Goal: Information Seeking & Learning: Learn about a topic

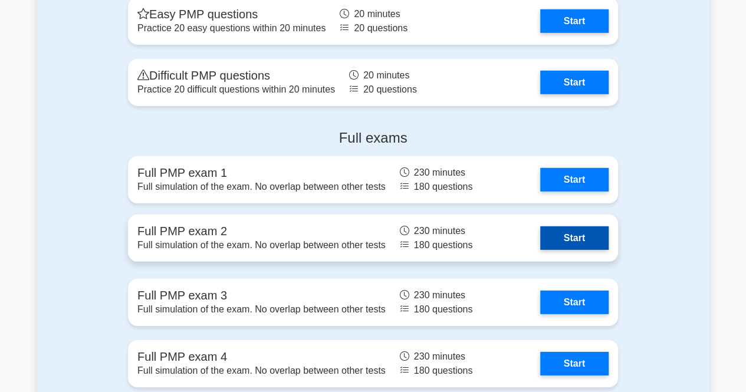
scroll to position [3894, 0]
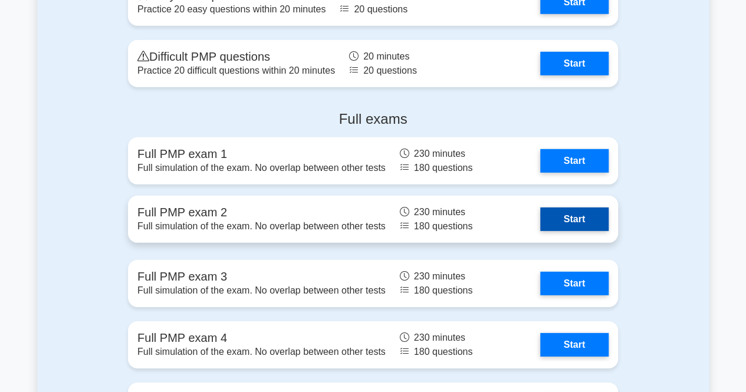
click at [540, 212] on link "Start" at bounding box center [574, 220] width 68 height 24
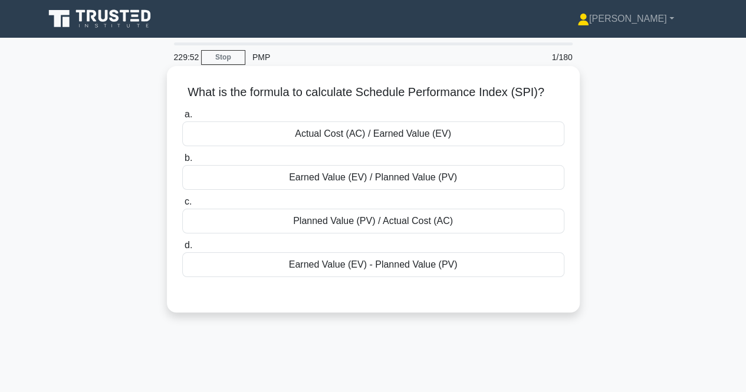
drag, startPoint x: 339, startPoint y: 218, endPoint x: 345, endPoint y: 214, distance: 6.9
click at [345, 214] on div "Planned Value (PV) / Actual Cost (AC)" at bounding box center [373, 221] width 382 height 25
click at [280, 217] on div "Planned Value (PV) / Actual Cost (AC)" at bounding box center [373, 221] width 382 height 25
click at [182, 206] on input "c. Planned Value (PV) / Actual Cost (AC)" at bounding box center [182, 202] width 0 height 8
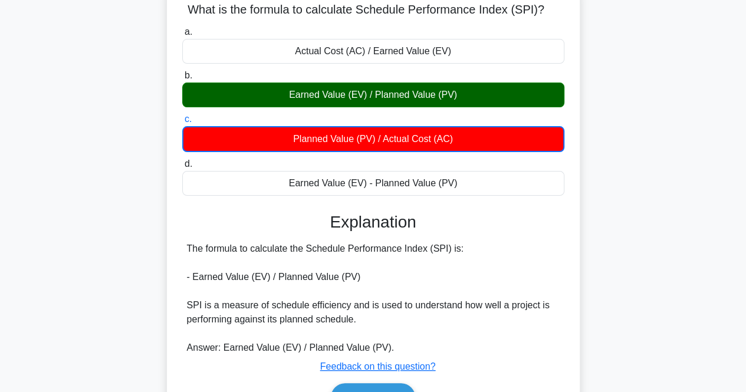
scroll to position [118, 0]
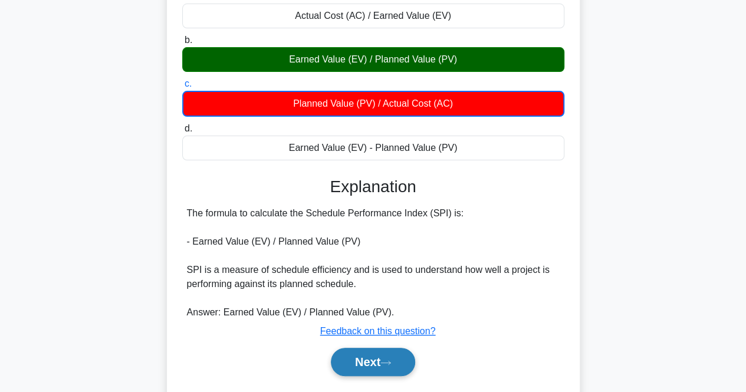
click at [399, 356] on button "Next" at bounding box center [373, 362] width 84 height 28
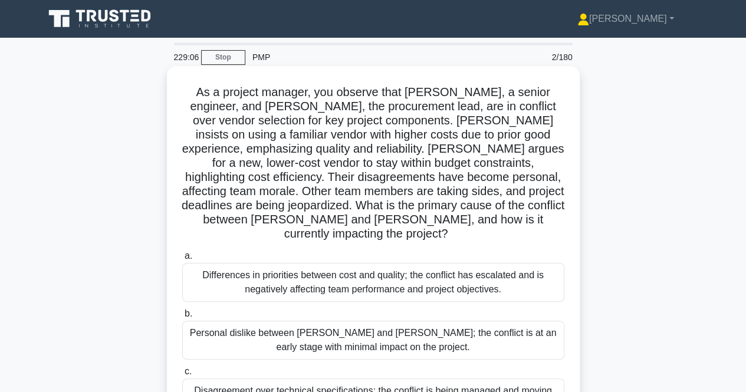
scroll to position [59, 0]
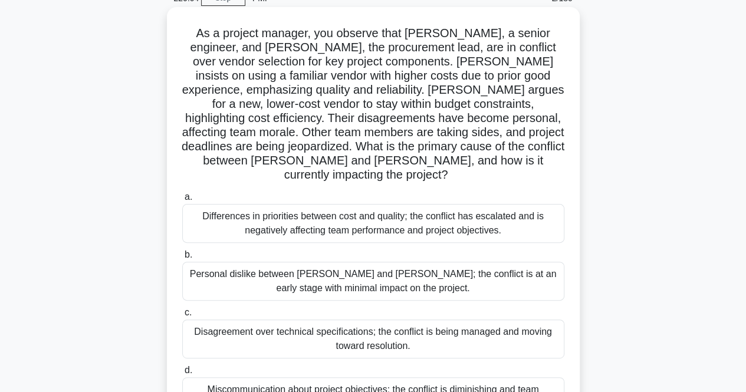
drag, startPoint x: 274, startPoint y: 194, endPoint x: 274, endPoint y: 201, distance: 7.7
click at [274, 204] on div "Differences in priorities between cost and quality; the conflict has escalated …" at bounding box center [373, 223] width 382 height 39
click at [182, 199] on input "a. Differences in priorities between cost and quality; the conflict has escalat…" at bounding box center [182, 198] width 0 height 8
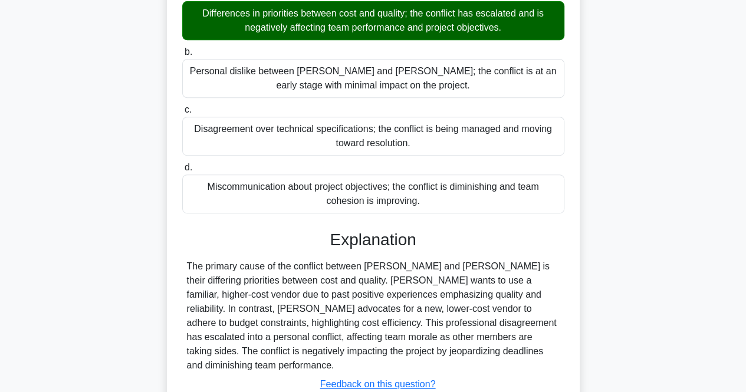
scroll to position [319, 0]
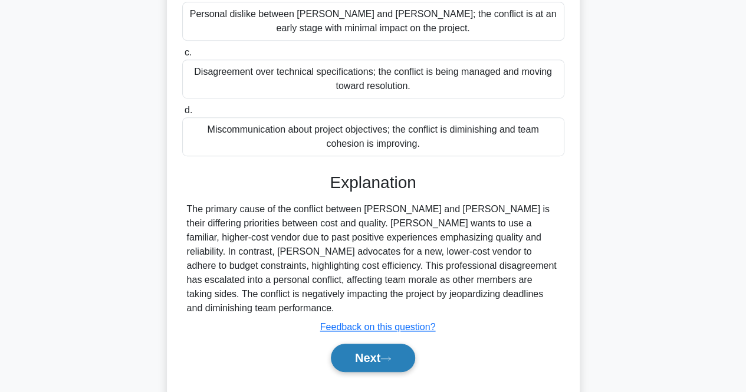
click at [369, 344] on button "Next" at bounding box center [373, 358] width 84 height 28
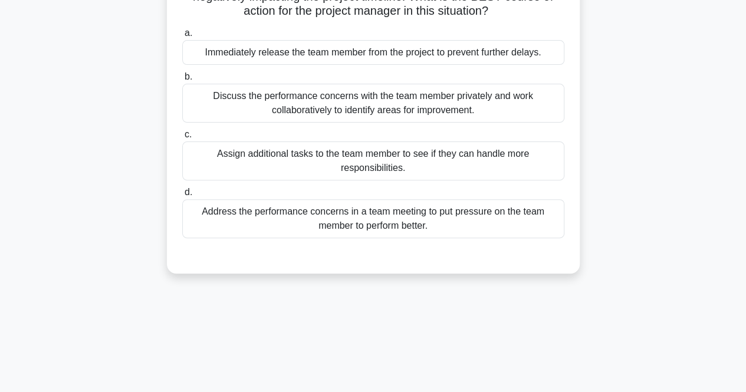
scroll to position [9, 0]
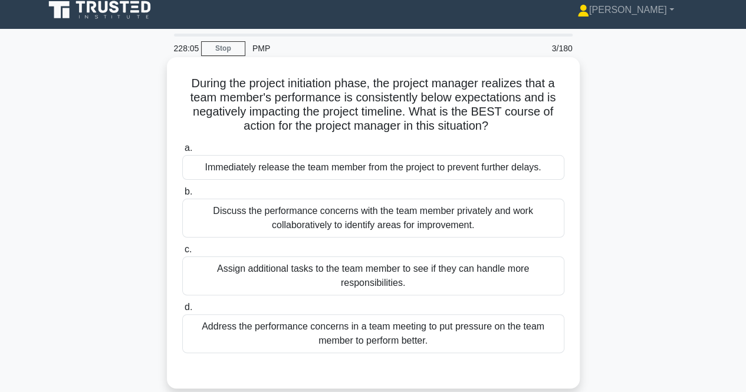
click at [438, 228] on div "Discuss the performance concerns with the team member privately and work collab…" at bounding box center [373, 218] width 382 height 39
click at [182, 196] on input "b. Discuss the performance concerns with the team member privately and work col…" at bounding box center [182, 192] width 0 height 8
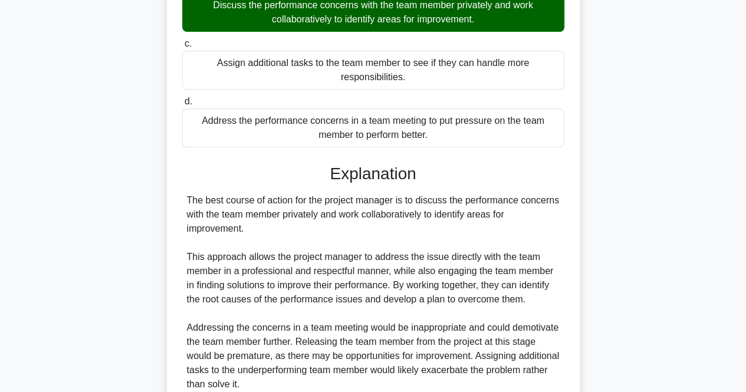
scroll to position [304, 0]
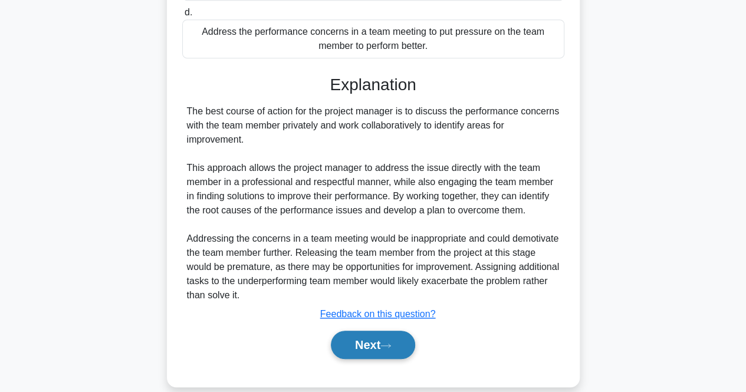
click at [397, 342] on button "Next" at bounding box center [373, 345] width 84 height 28
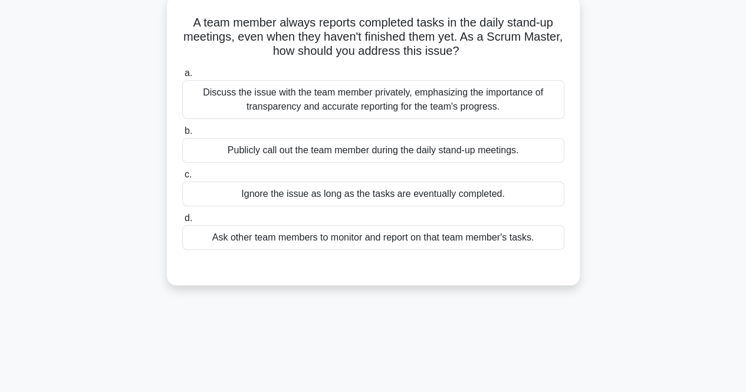
scroll to position [0, 0]
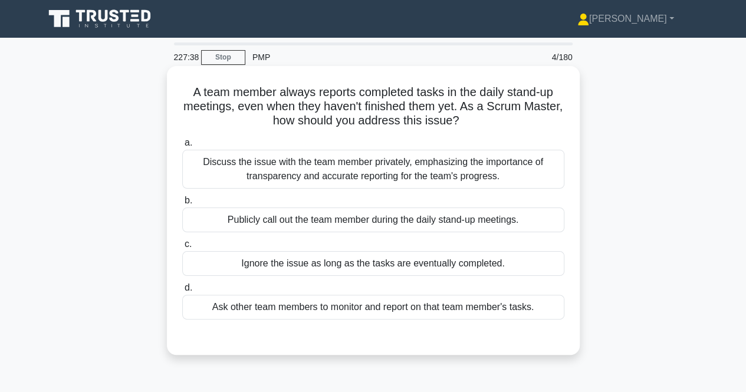
click at [302, 168] on div "Discuss the issue with the team member privately, emphasizing the importance of…" at bounding box center [373, 169] width 382 height 39
click at [182, 147] on input "a. Discuss the issue with the team member privately, emphasizing the importance…" at bounding box center [182, 143] width 0 height 8
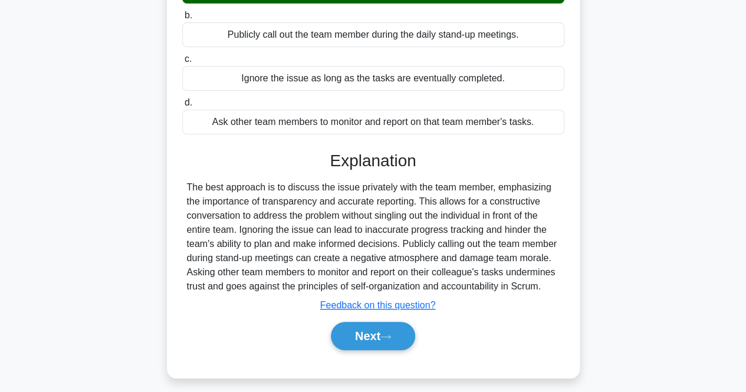
scroll to position [245, 0]
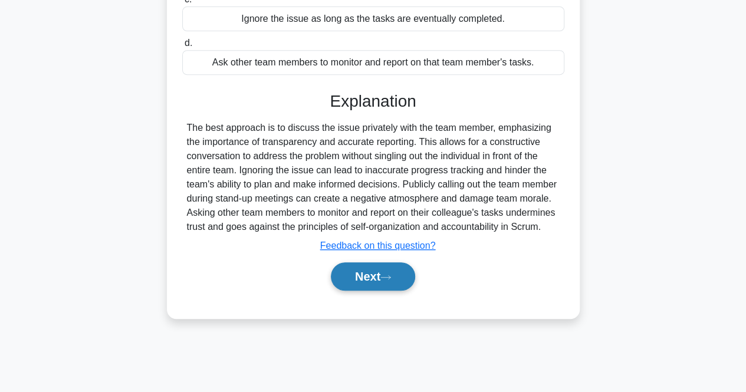
click at [354, 273] on button "Next" at bounding box center [373, 277] width 84 height 28
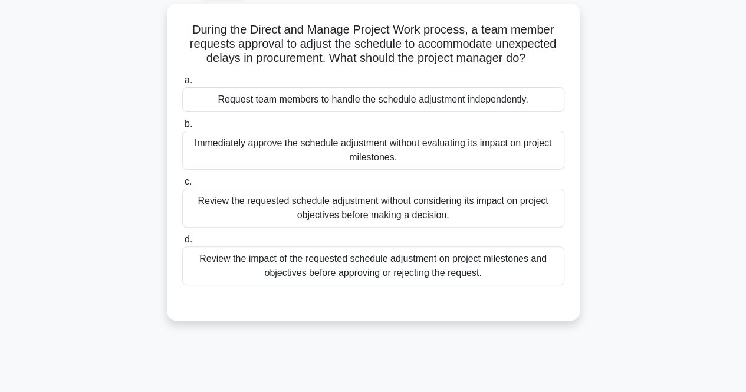
scroll to position [0, 0]
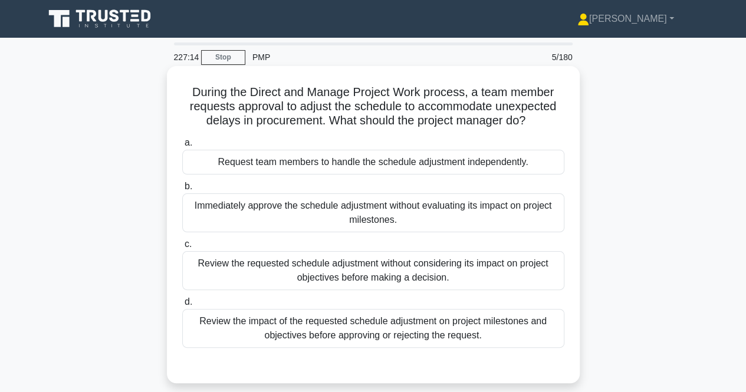
click at [335, 323] on div "Review the impact of the requested schedule adjustment on project milestones an…" at bounding box center [373, 328] width 382 height 39
click at [182, 306] on input "d. Review the impact of the requested schedule adjustment on project milestones…" at bounding box center [182, 303] width 0 height 8
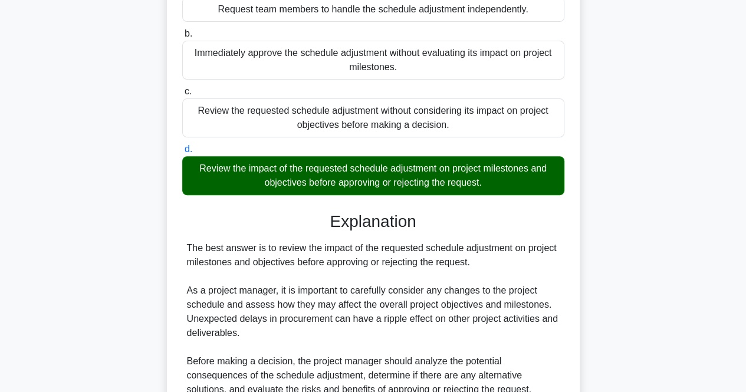
scroll to position [354, 0]
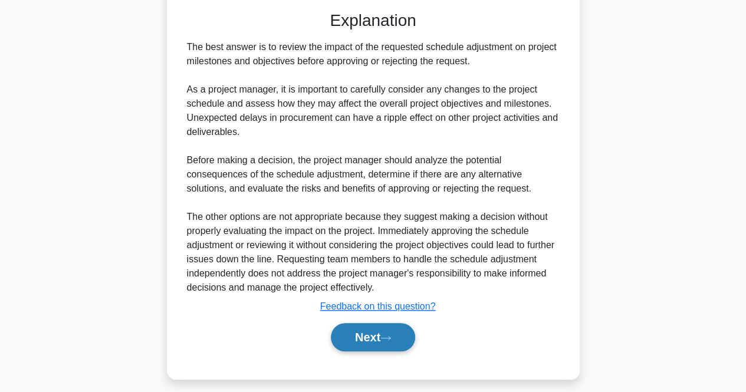
click at [358, 345] on button "Next" at bounding box center [373, 337] width 84 height 28
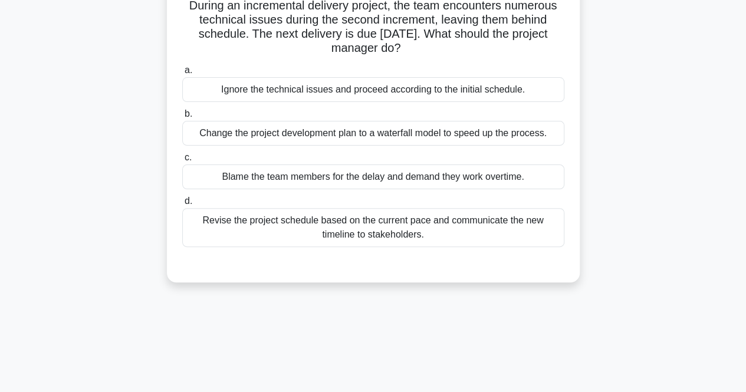
scroll to position [9, 0]
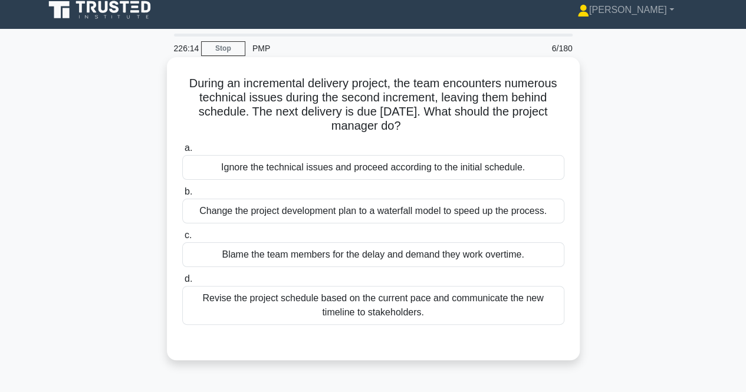
click at [323, 316] on div "Revise the project schedule based on the current pace and communicate the new t…" at bounding box center [373, 305] width 382 height 39
click at [182, 283] on input "d. Revise the project schedule based on the current pace and communicate the ne…" at bounding box center [182, 280] width 0 height 8
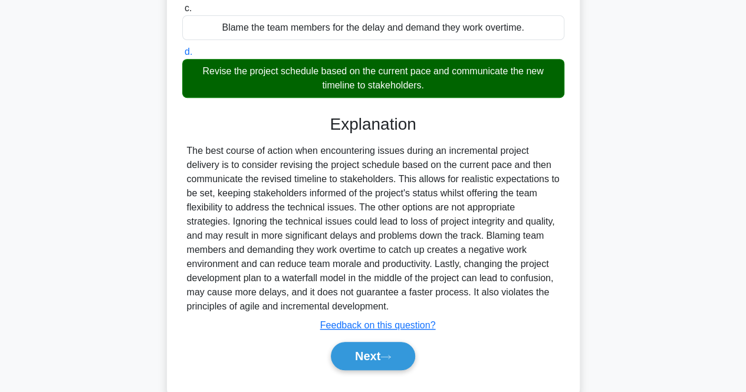
scroll to position [251, 0]
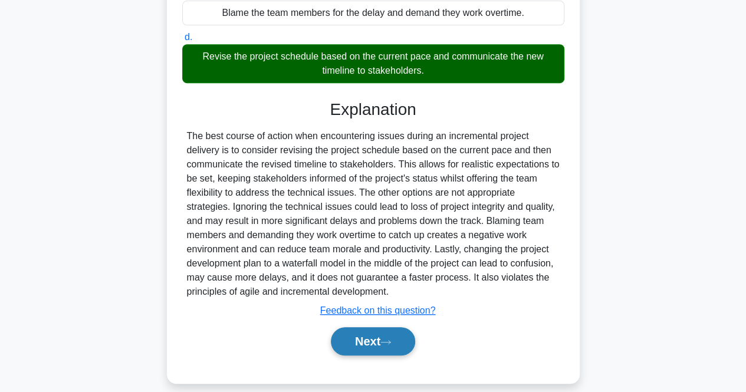
click at [375, 350] on button "Next" at bounding box center [373, 341] width 84 height 28
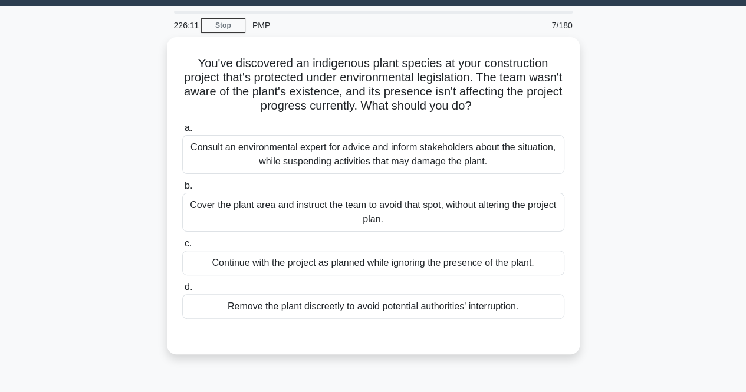
scroll to position [31, 0]
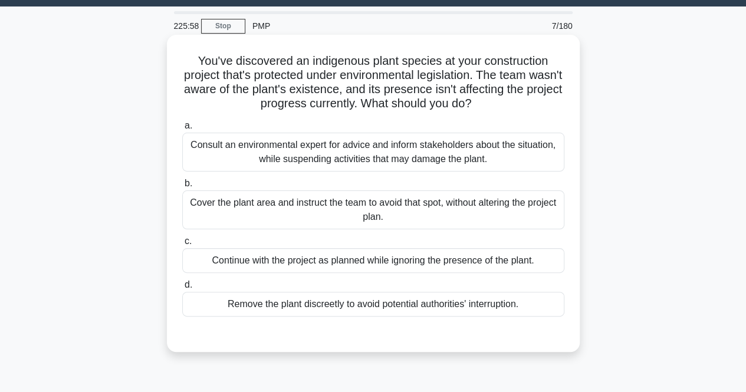
click at [237, 149] on div "Consult an environmental expert for advice and inform stakeholders about the si…" at bounding box center [373, 152] width 382 height 39
click at [182, 130] on input "a. Consult an environmental expert for advice and inform stakeholders about the…" at bounding box center [182, 126] width 0 height 8
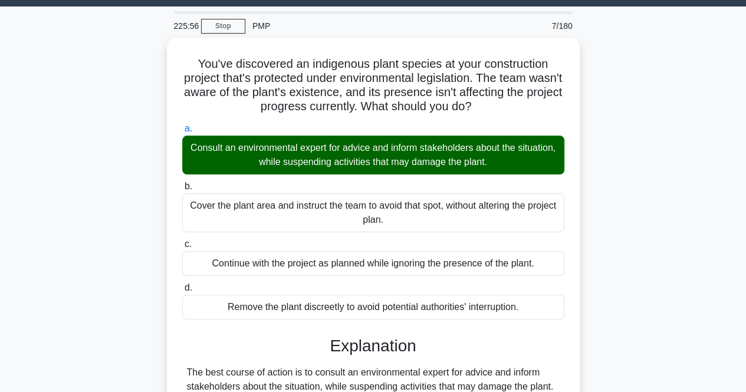
scroll to position [277, 0]
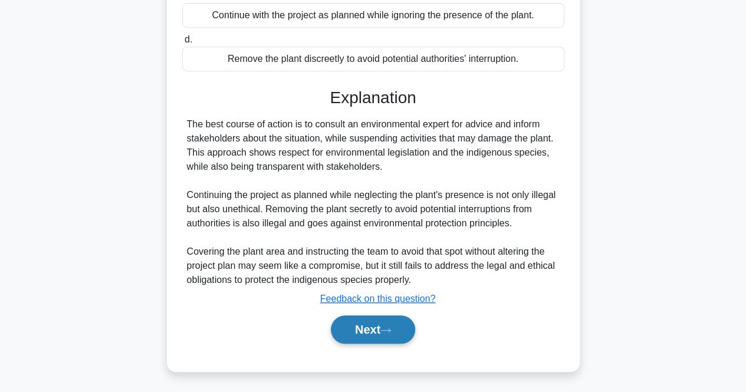
click at [369, 329] on button "Next" at bounding box center [373, 330] width 84 height 28
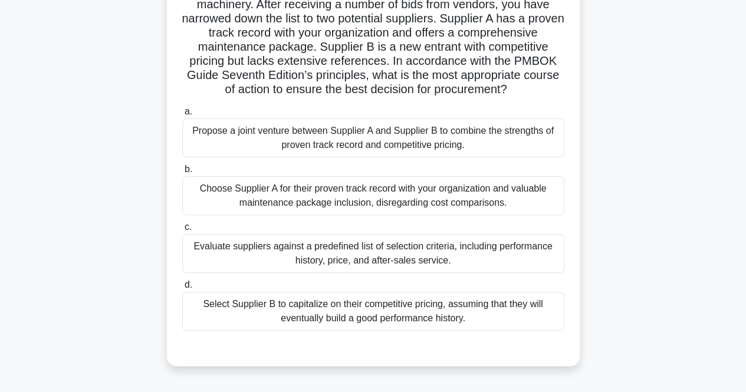
scroll to position [103, 0]
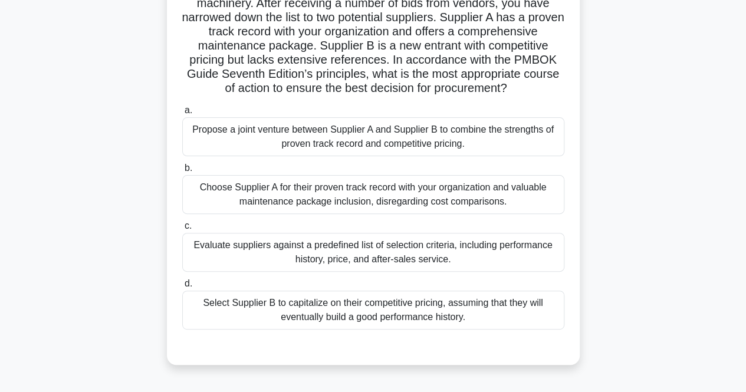
click at [430, 268] on div "Evaluate suppliers against a predefined list of selection criteria, including p…" at bounding box center [373, 252] width 382 height 39
click at [182, 230] on input "c. Evaluate suppliers against a predefined list of selection criteria, includin…" at bounding box center [182, 226] width 0 height 8
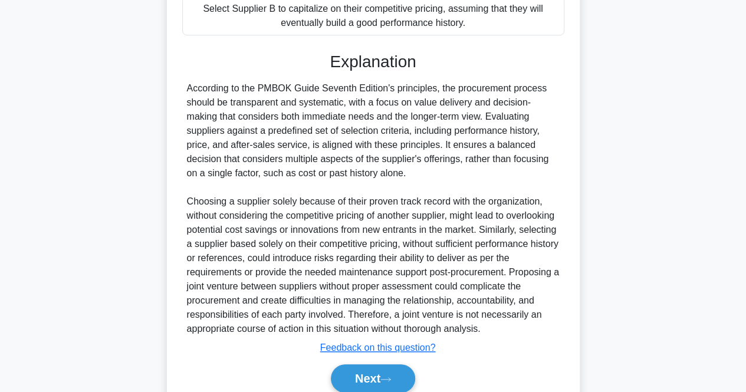
scroll to position [461, 0]
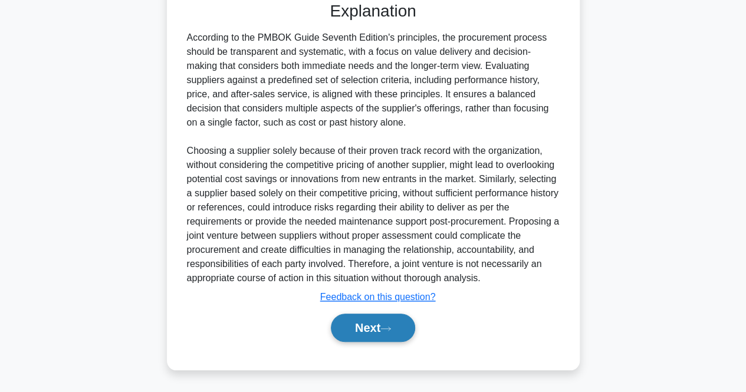
click at [371, 323] on button "Next" at bounding box center [373, 328] width 84 height 28
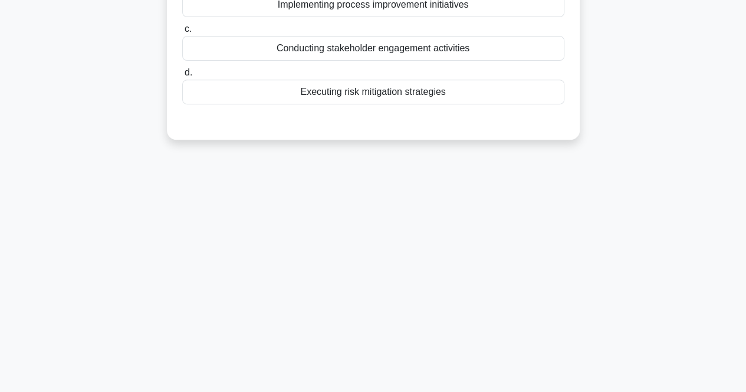
scroll to position [186, 0]
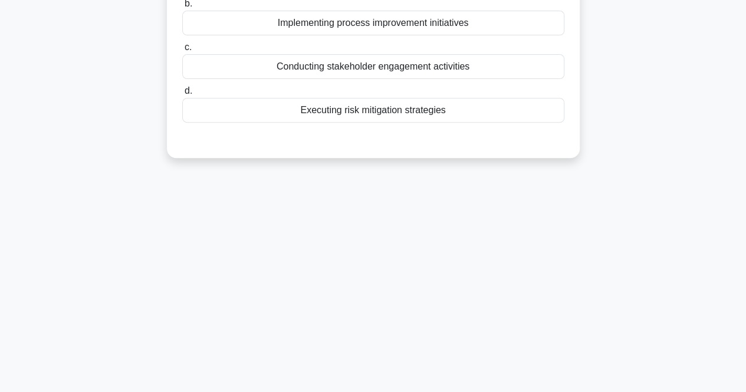
drag, startPoint x: 365, startPoint y: 325, endPoint x: 223, endPoint y: 329, distance: 141.7
click at [222, 329] on div "222:31 Stop PMP 9/180 During Perform Quality Assurance, which method is used to…" at bounding box center [373, 152] width 673 height 590
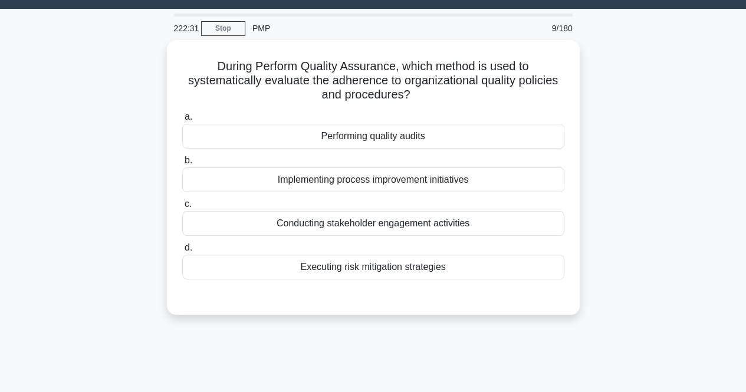
scroll to position [0, 0]
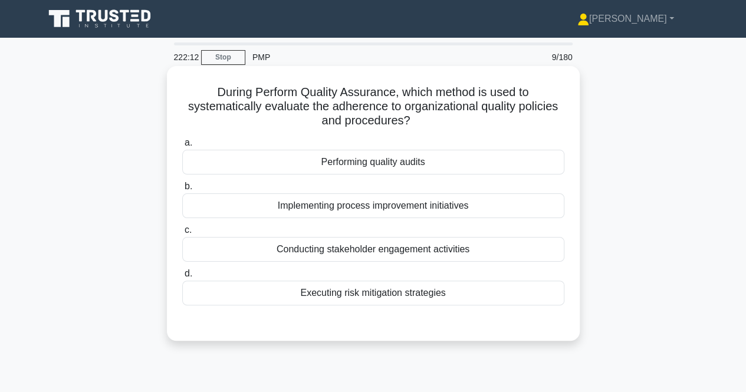
click at [350, 165] on div "Performing quality audits" at bounding box center [373, 162] width 382 height 25
click at [182, 147] on input "a. Performing quality audits" at bounding box center [182, 143] width 0 height 8
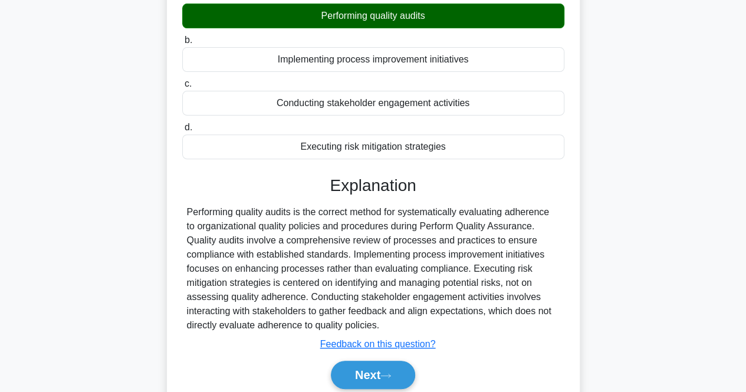
scroll to position [245, 0]
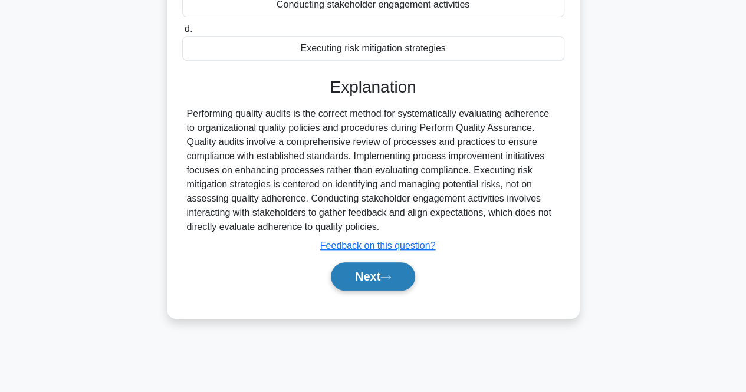
click at [381, 269] on button "Next" at bounding box center [373, 277] width 84 height 28
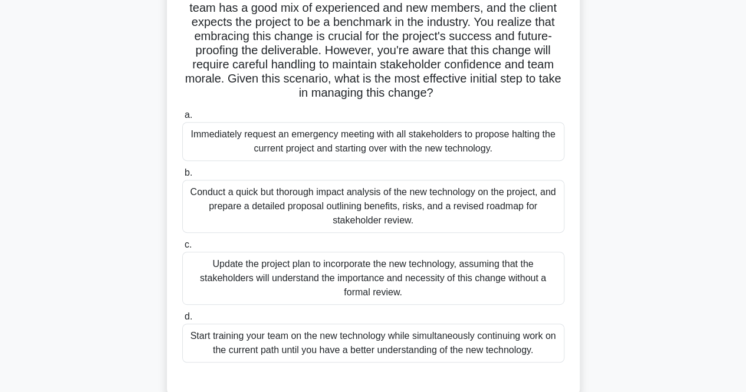
scroll to position [177, 0]
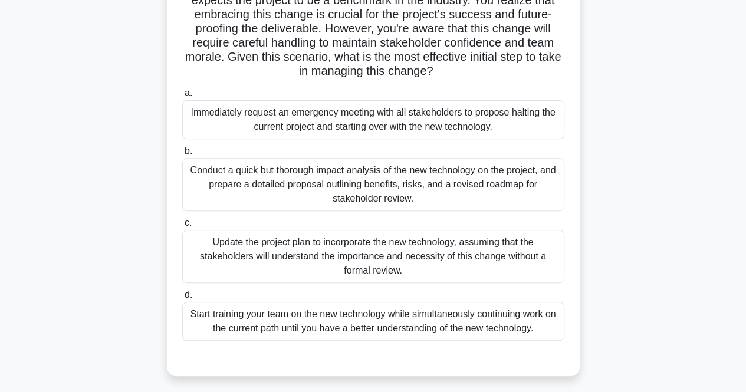
click at [312, 172] on div "Conduct a quick but thorough impact analysis of the new technology on the proje…" at bounding box center [373, 184] width 382 height 53
click at [182, 155] on input "b. Conduct a quick but thorough impact analysis of the new technology on the pr…" at bounding box center [182, 152] width 0 height 8
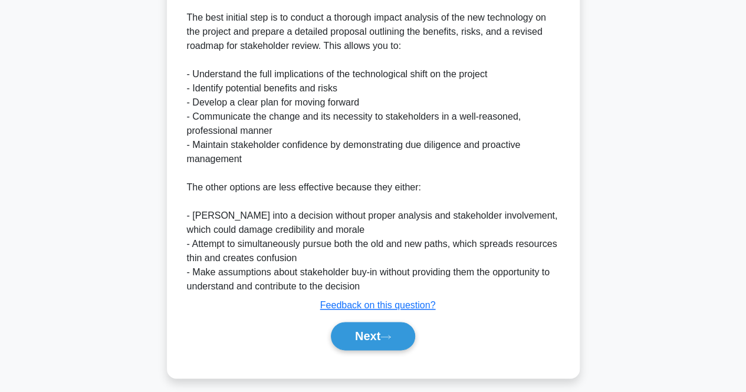
scroll to position [560, 0]
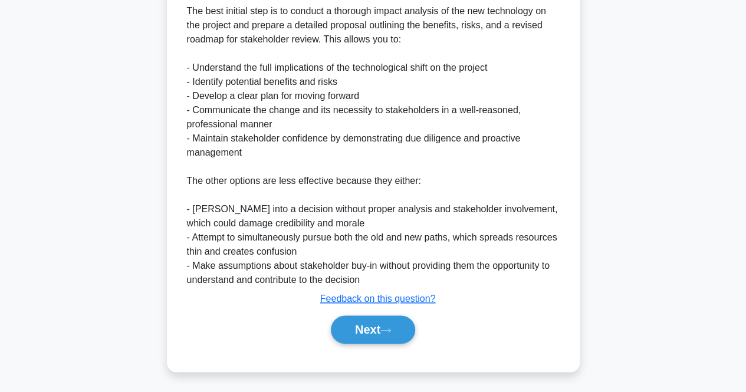
click at [351, 348] on div "a. Immediately request an emergency meeting with all stakeholders to propose ha…" at bounding box center [373, 29] width 385 height 657
click at [360, 324] on button "Next" at bounding box center [373, 330] width 84 height 28
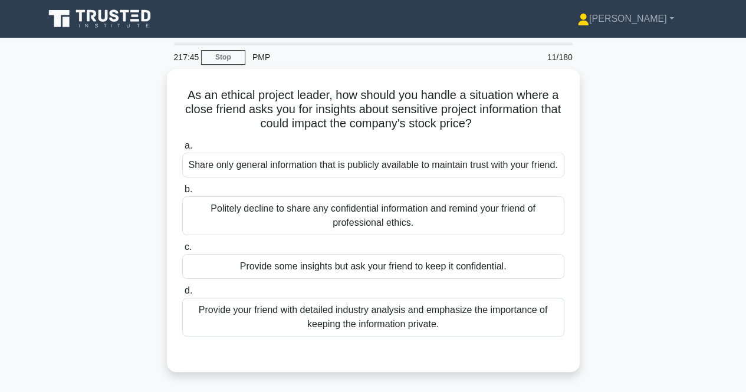
scroll to position [1, 0]
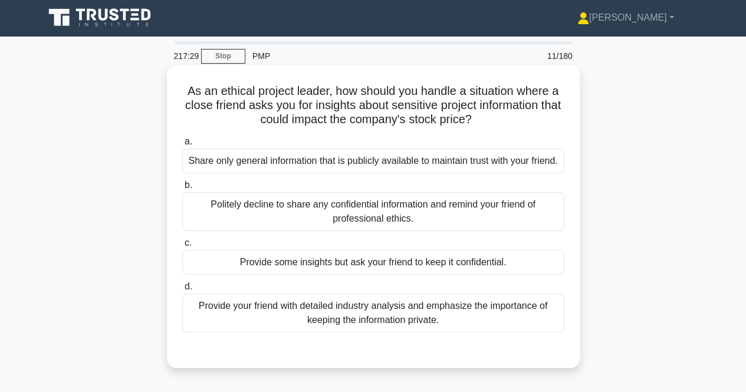
click at [304, 173] on div "Share only general information that is publicly available to maintain trust wit…" at bounding box center [373, 161] width 382 height 25
click at [182, 146] on input "a. Share only general information that is publicly available to maintain trust …" at bounding box center [182, 142] width 0 height 8
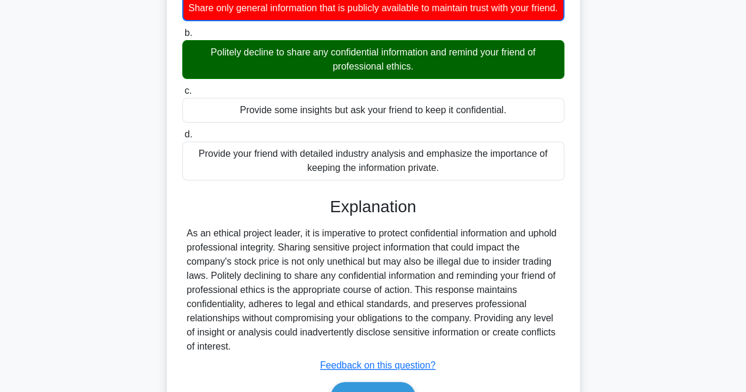
scroll to position [237, 0]
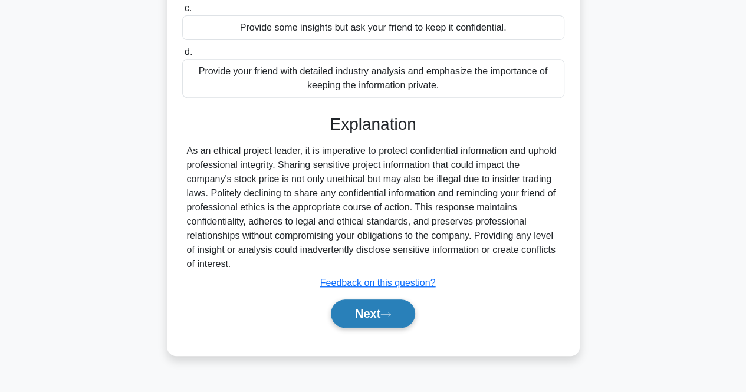
click at [405, 328] on button "Next" at bounding box center [373, 314] width 84 height 28
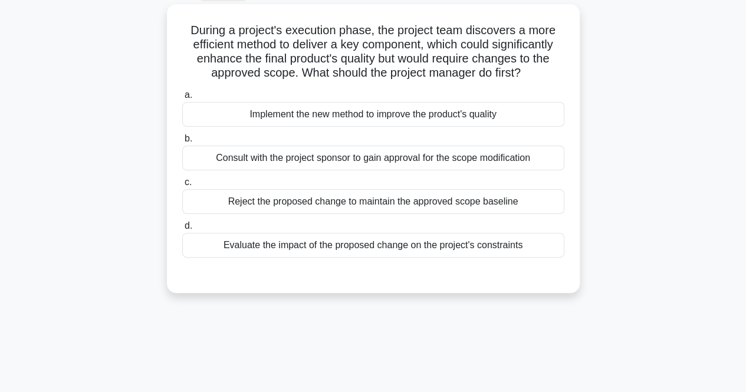
scroll to position [0, 0]
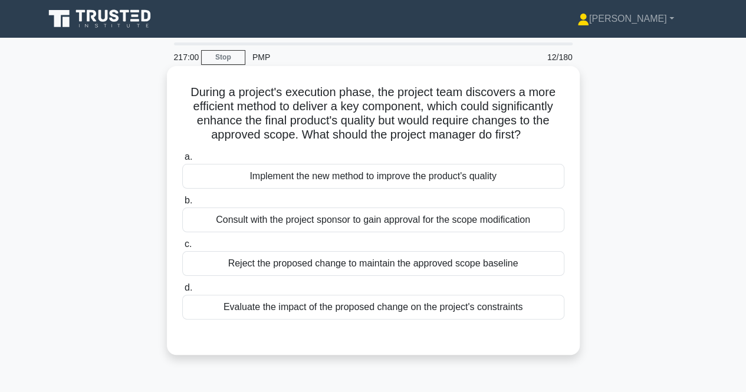
click at [269, 320] on div "a. Implement the new method to improve the product's quality b. Consult with th…" at bounding box center [373, 235] width 396 height 175
click at [260, 312] on div "Evaluate the impact of the proposed change on the project's constraints" at bounding box center [373, 307] width 382 height 25
click at [182, 292] on input "d. Evaluate the impact of the proposed change on the project's constraints" at bounding box center [182, 288] width 0 height 8
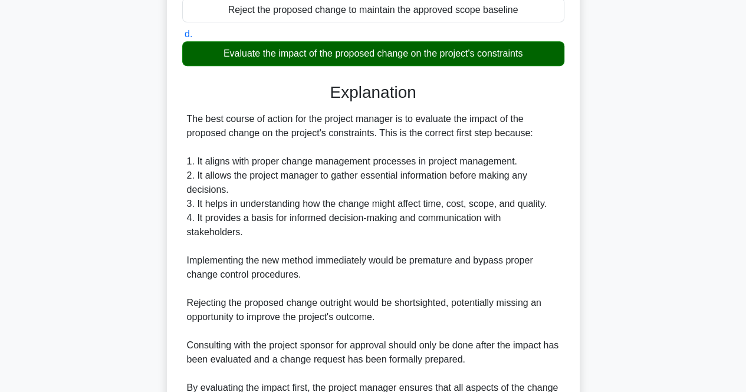
scroll to position [376, 0]
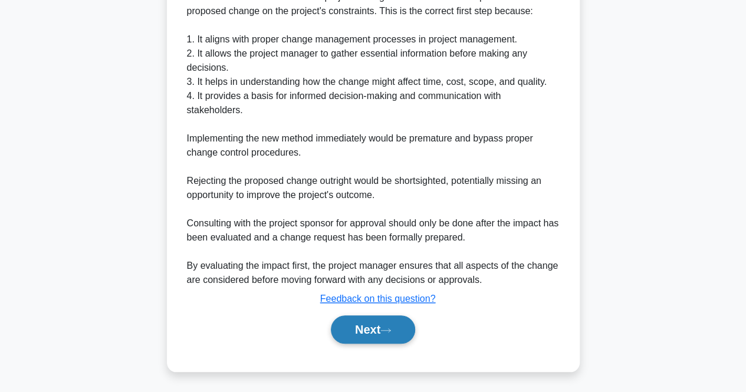
click at [386, 333] on button "Next" at bounding box center [373, 330] width 84 height 28
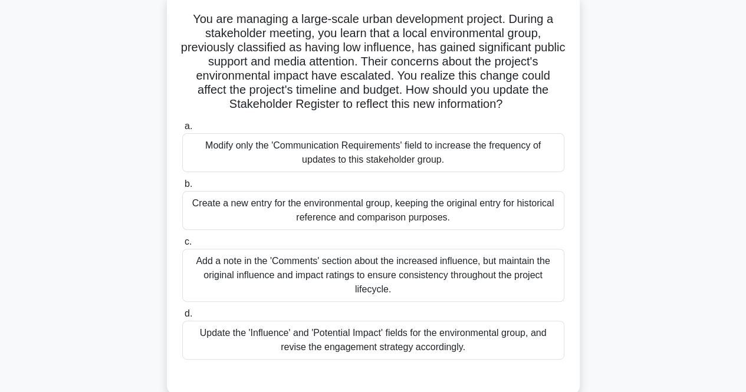
scroll to position [76, 0]
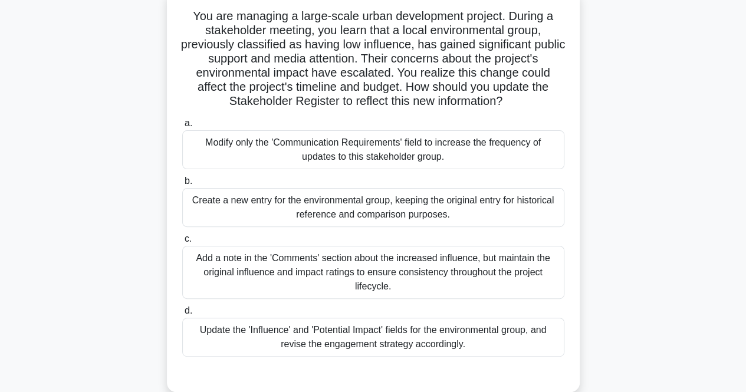
click at [369, 339] on div "Update the 'Influence' and 'Potential Impact' fields for the environmental grou…" at bounding box center [373, 337] width 382 height 39
click at [182, 315] on input "d. Update the 'Influence' and 'Potential Impact' fields for the environmental g…" at bounding box center [182, 311] width 0 height 8
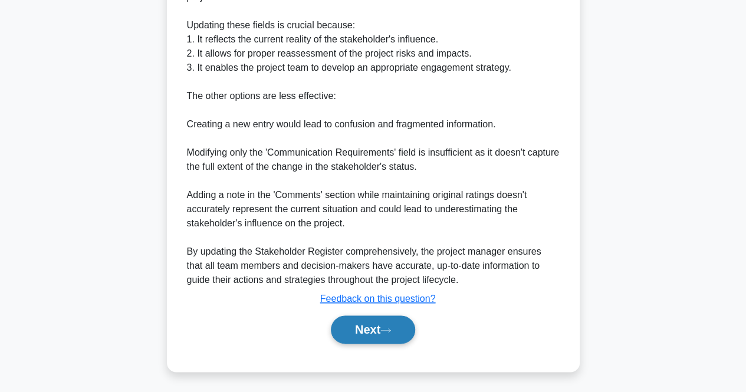
click at [345, 326] on button "Next" at bounding box center [373, 330] width 84 height 28
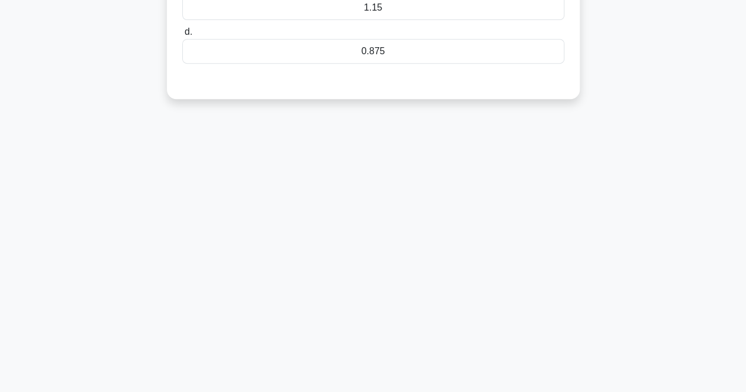
scroll to position [245, 0]
click at [345, 326] on div "214:13 Stop PMP 14/180 A software project has an Earned Value (EV) of $140,000 …" at bounding box center [373, 93] width 673 height 590
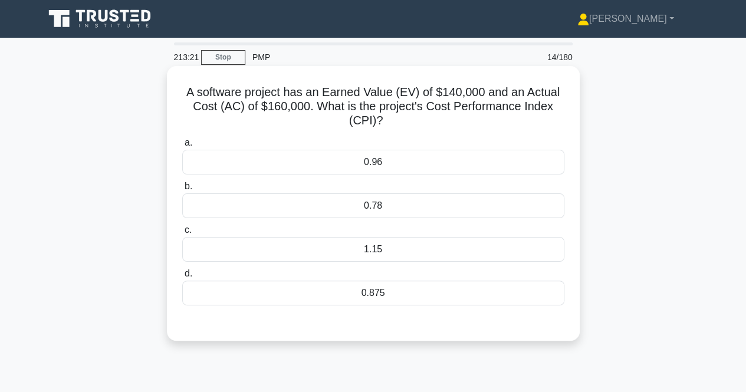
click at [371, 278] on label "d. 0.875" at bounding box center [373, 286] width 382 height 39
click at [182, 278] on input "d. 0.875" at bounding box center [182, 274] width 0 height 8
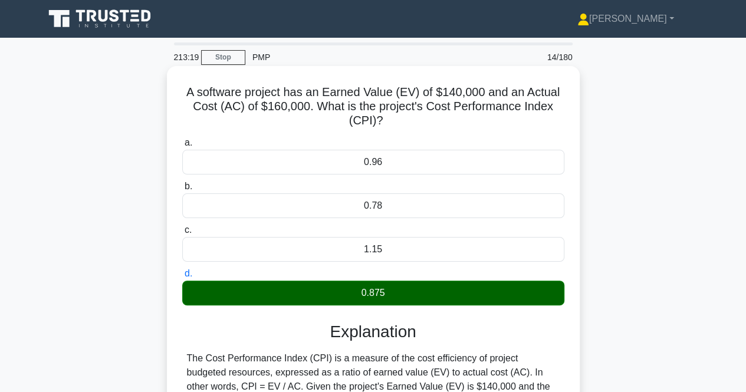
scroll to position [98, 0]
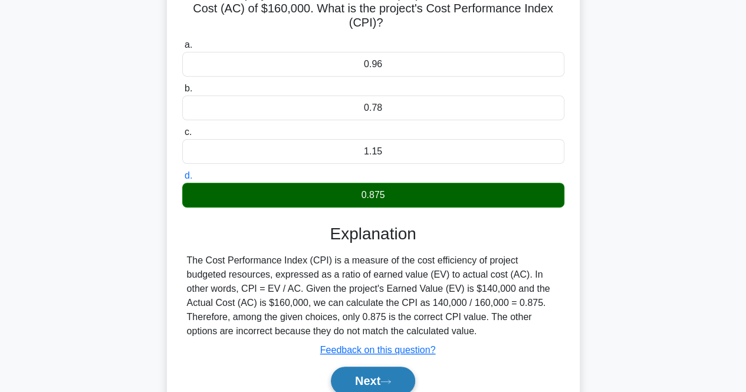
click at [387, 383] on icon at bounding box center [386, 382] width 11 height 6
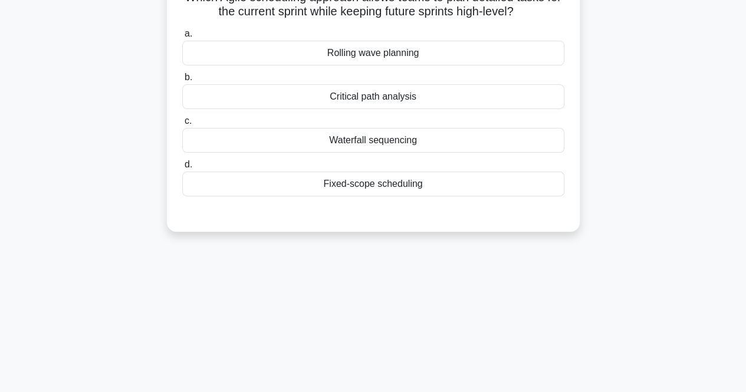
scroll to position [0, 0]
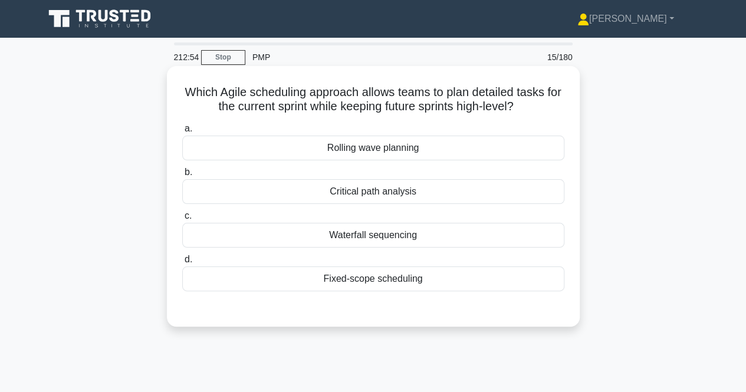
click at [354, 153] on div "Rolling wave planning" at bounding box center [373, 148] width 382 height 25
click at [182, 133] on input "a. Rolling wave planning" at bounding box center [182, 129] width 0 height 8
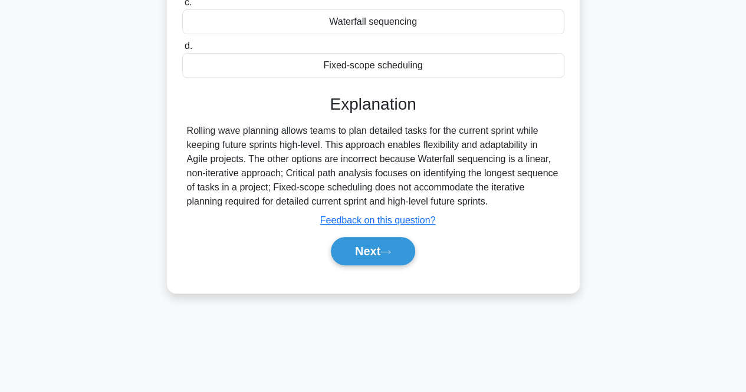
scroll to position [245, 0]
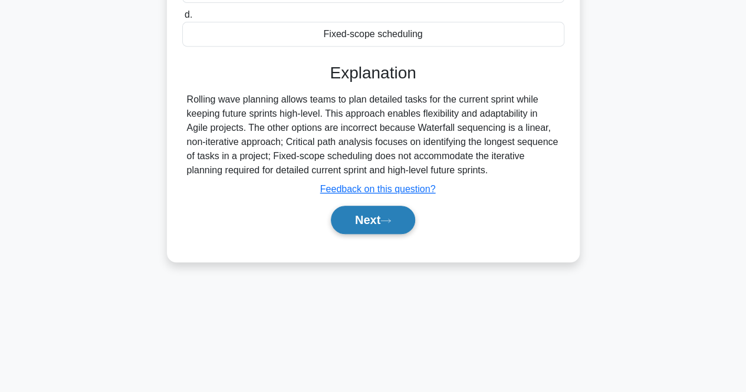
click at [372, 206] on button "Next" at bounding box center [373, 220] width 84 height 28
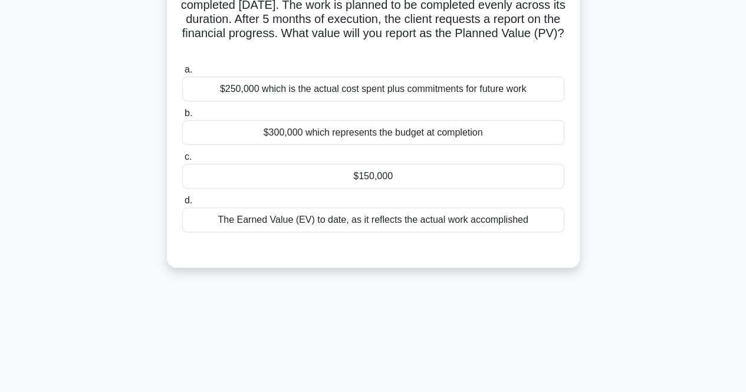
scroll to position [0, 0]
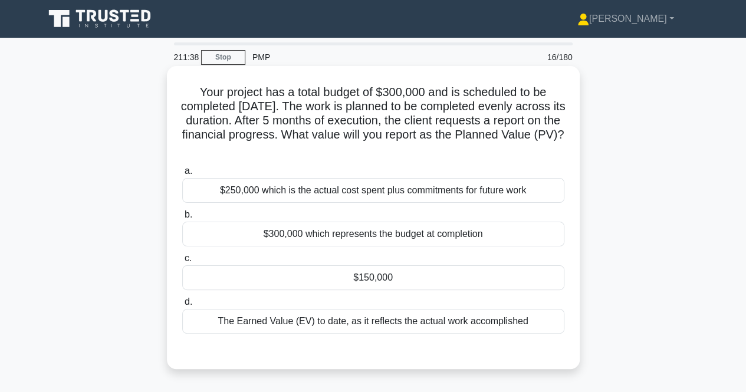
click at [289, 276] on div "$150,000" at bounding box center [373, 278] width 382 height 25
click at [182, 263] on input "c. $150,000" at bounding box center [182, 259] width 0 height 8
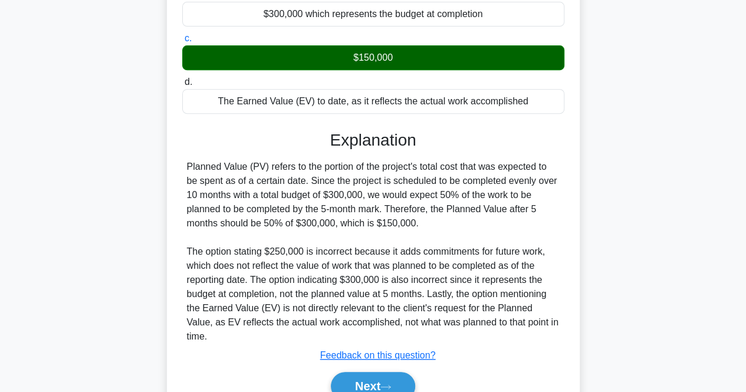
scroll to position [263, 0]
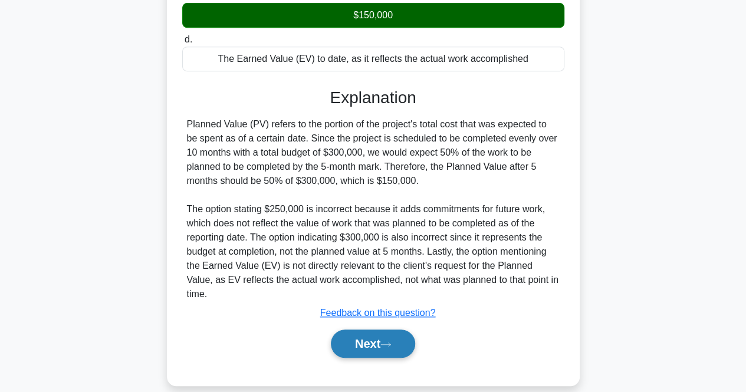
click at [367, 330] on button "Next" at bounding box center [373, 344] width 84 height 28
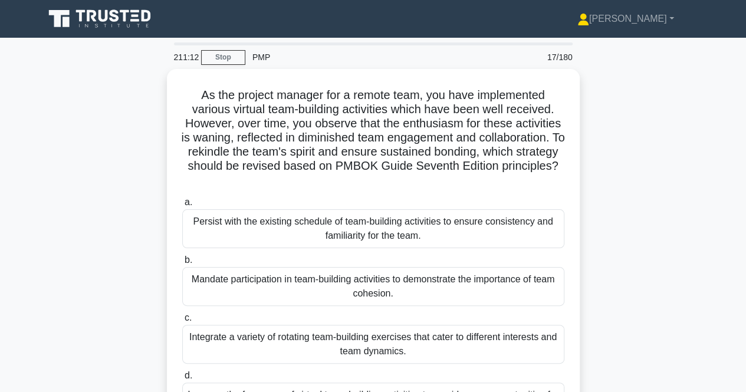
scroll to position [59, 0]
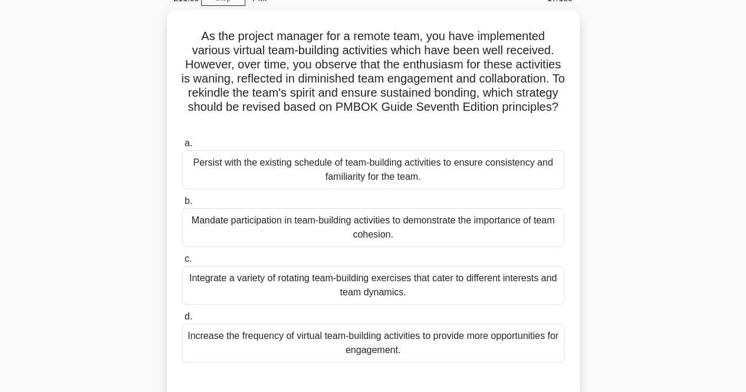
click at [114, 245] on div "As the project manager for a remote team, you have implemented various virtual …" at bounding box center [373, 211] width 673 height 402
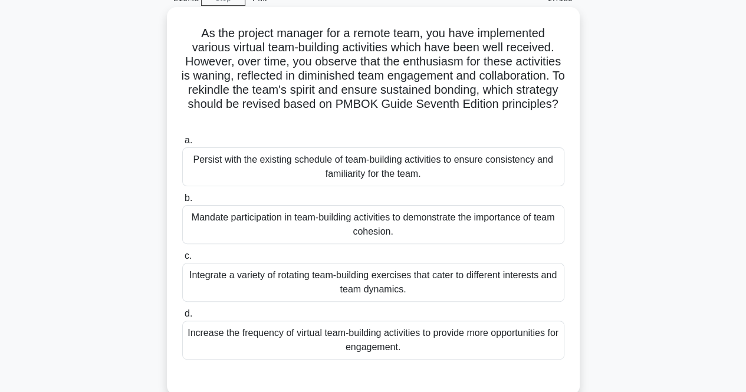
click at [290, 226] on div "Mandate participation in team-building activities to demonstrate the importance…" at bounding box center [373, 224] width 382 height 39
click at [182, 202] on input "b. Mandate participation in team-building activities to demonstrate the importa…" at bounding box center [182, 199] width 0 height 8
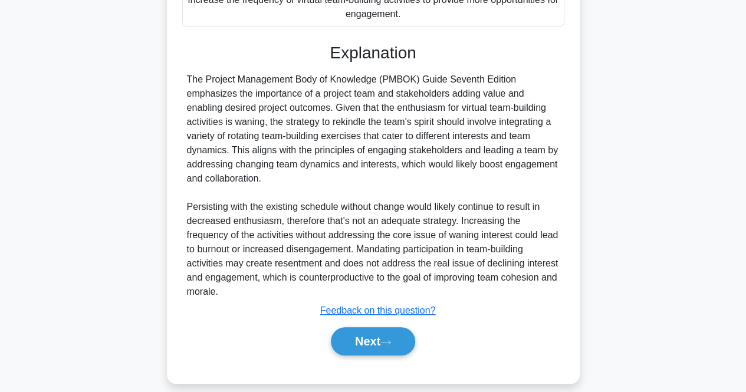
scroll to position [406, 0]
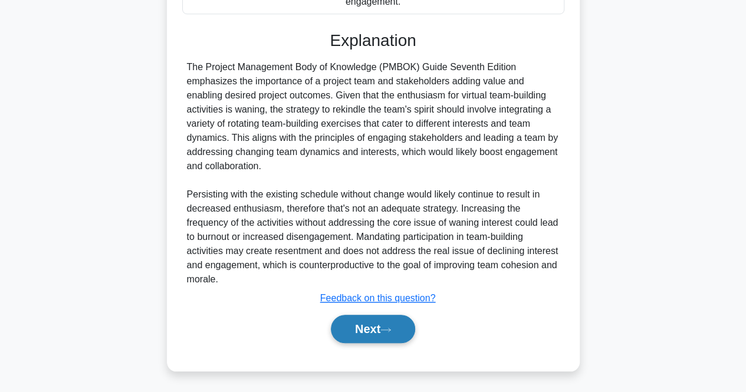
click at [355, 335] on button "Next" at bounding box center [373, 329] width 84 height 28
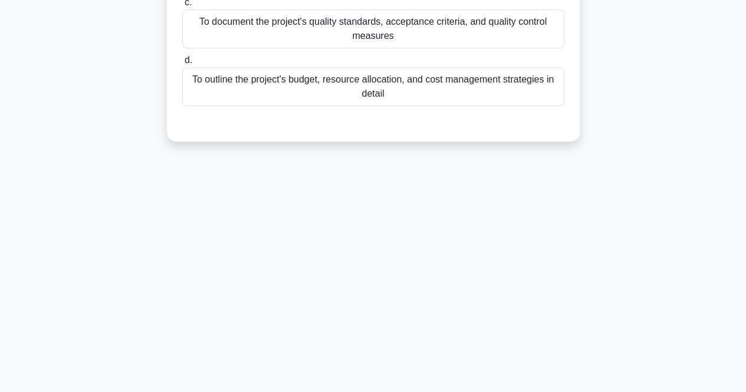
scroll to position [0, 0]
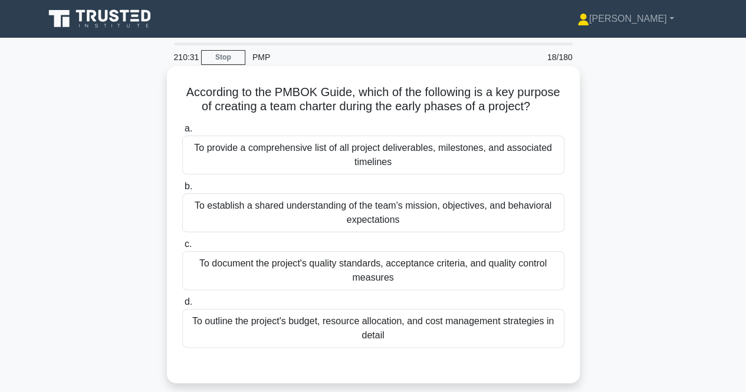
click at [214, 209] on div "To establish a shared understanding of the team's mission, objectives, and beha…" at bounding box center [373, 213] width 382 height 39
click at [182, 191] on input "b. To establish a shared understanding of the team's mission, objectives, and b…" at bounding box center [182, 187] width 0 height 8
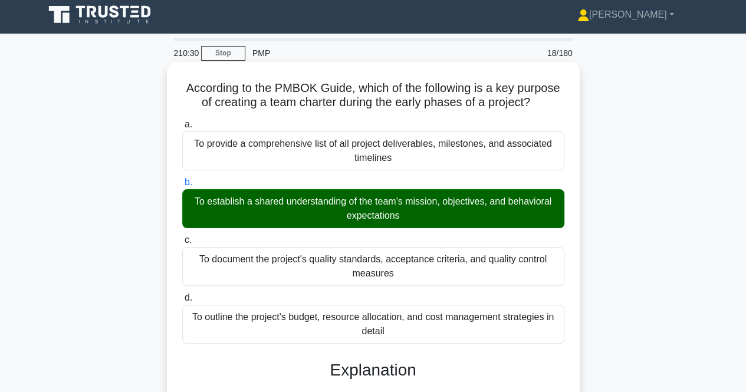
scroll to position [291, 0]
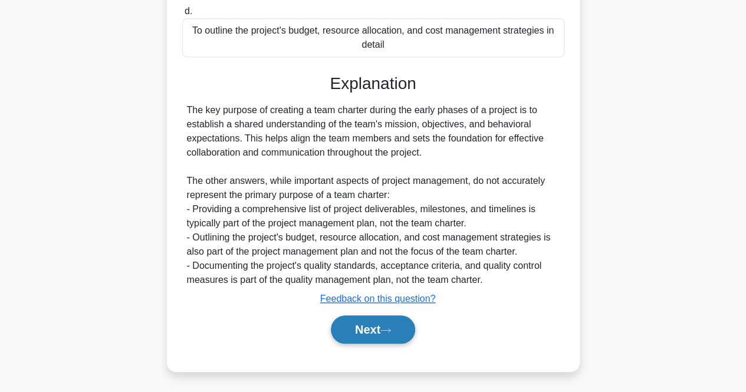
click at [355, 339] on button "Next" at bounding box center [373, 330] width 84 height 28
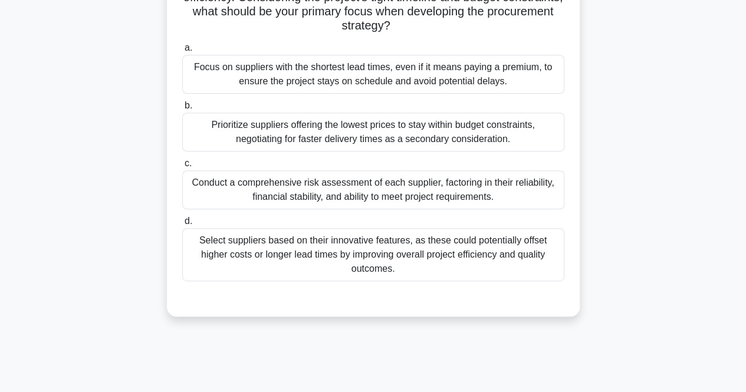
scroll to position [177, 0]
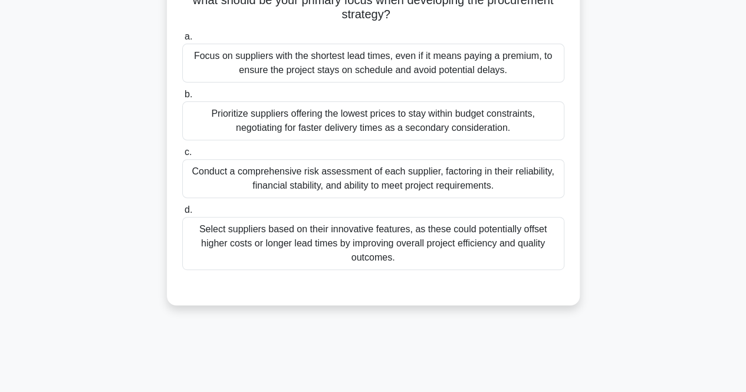
click at [264, 189] on div "Conduct a comprehensive risk assessment of each supplier, factoring in their re…" at bounding box center [373, 178] width 382 height 39
click at [182, 156] on input "c. Conduct a comprehensive risk assessment of each supplier, factoring in their…" at bounding box center [182, 153] width 0 height 8
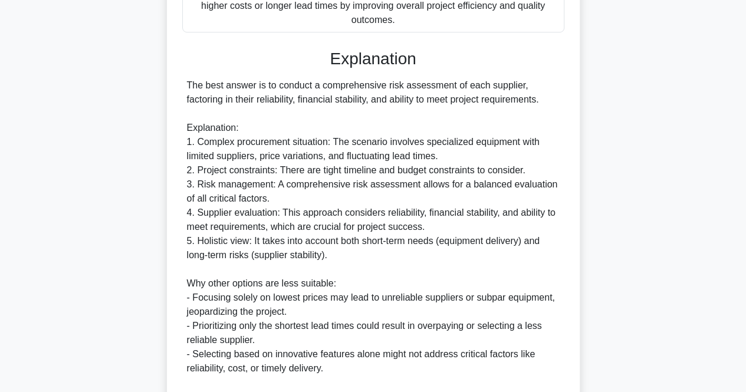
scroll to position [531, 0]
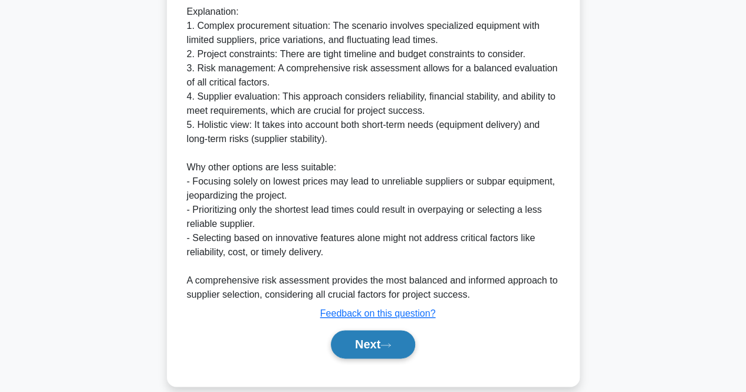
click at [387, 349] on button "Next" at bounding box center [373, 344] width 84 height 28
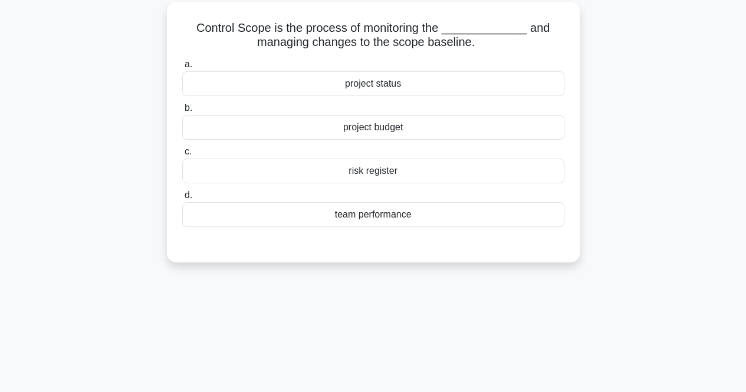
scroll to position [0, 0]
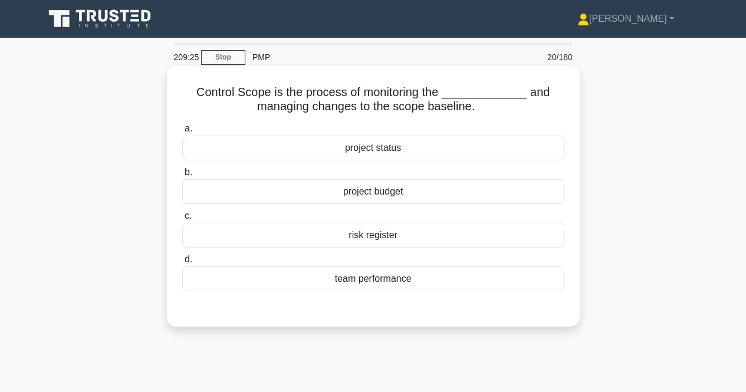
click at [340, 276] on div "team performance" at bounding box center [373, 279] width 382 height 25
click at [182, 264] on input "d. team performance" at bounding box center [182, 260] width 0 height 8
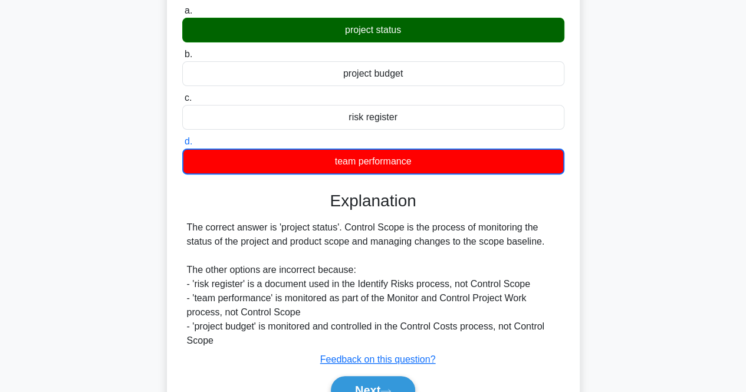
scroll to position [236, 0]
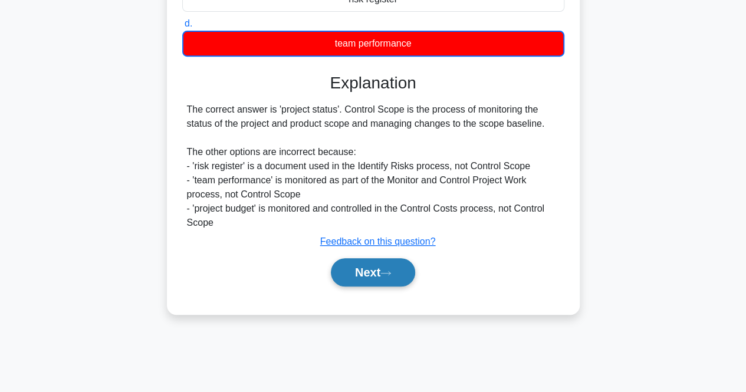
click at [375, 277] on button "Next" at bounding box center [373, 272] width 84 height 28
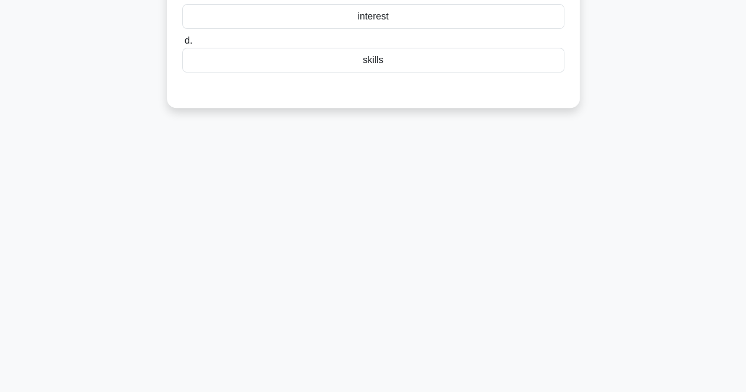
scroll to position [0, 0]
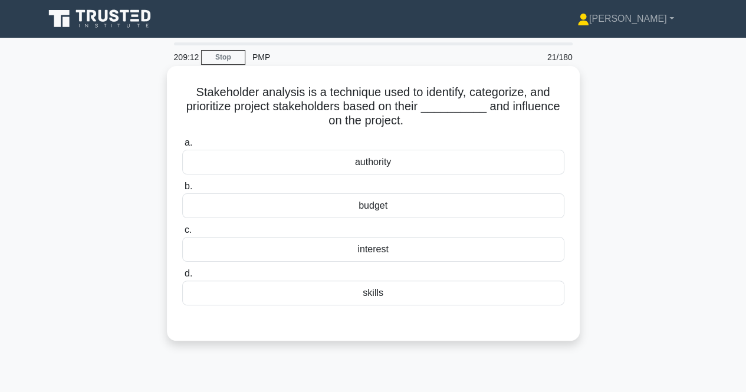
click at [363, 246] on div "interest" at bounding box center [373, 249] width 382 height 25
click at [182, 234] on input "c. interest" at bounding box center [182, 231] width 0 height 8
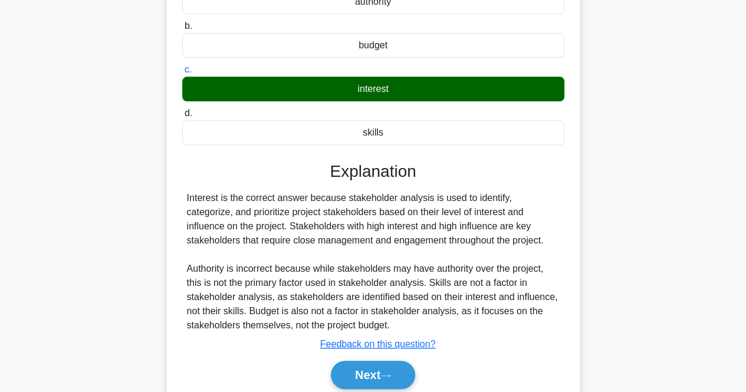
scroll to position [245, 0]
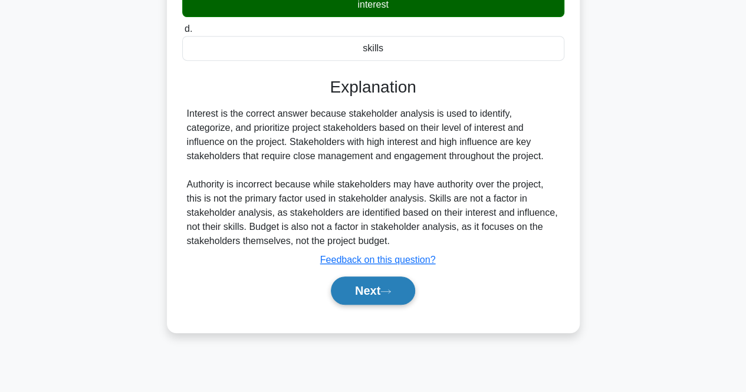
click at [359, 298] on button "Next" at bounding box center [373, 291] width 84 height 28
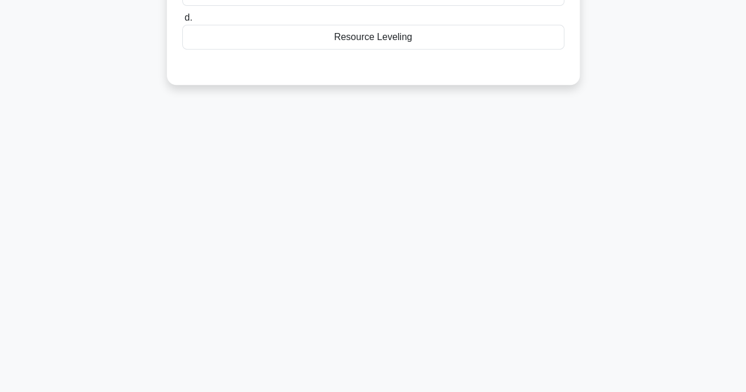
scroll to position [0, 0]
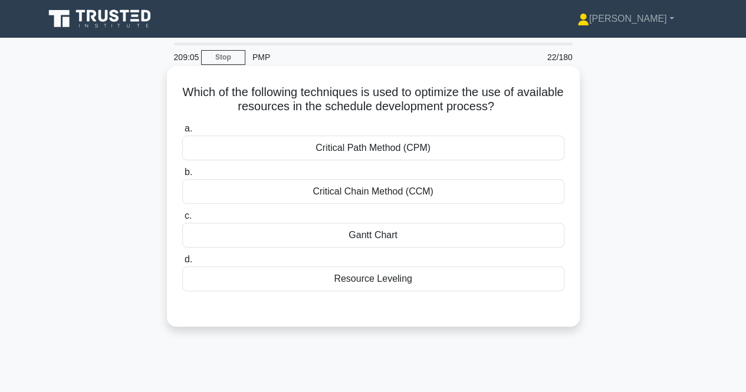
click at [337, 289] on div "Resource Leveling" at bounding box center [373, 279] width 382 height 25
click at [182, 264] on input "d. Resource Leveling" at bounding box center [182, 260] width 0 height 8
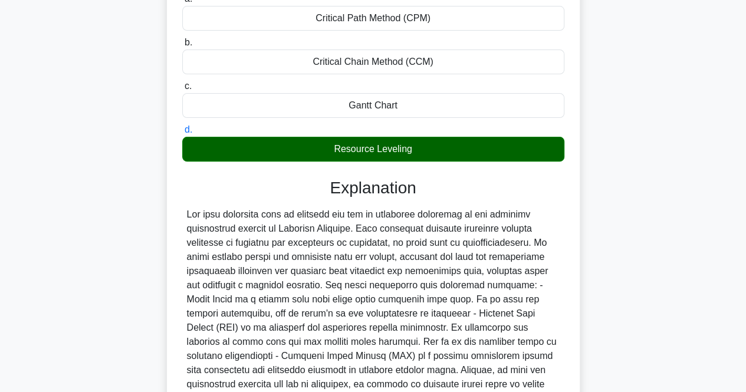
scroll to position [248, 0]
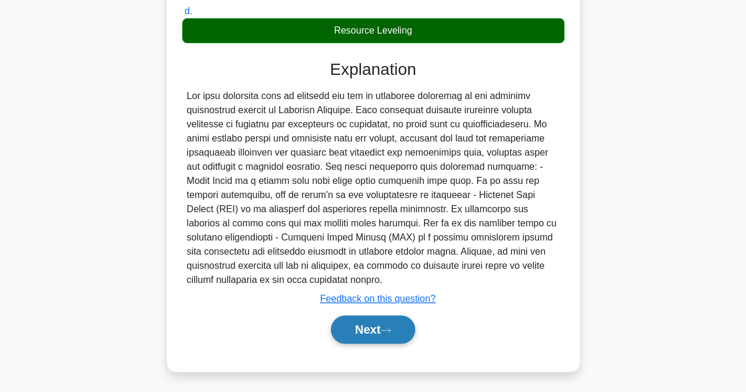
click at [372, 335] on button "Next" at bounding box center [373, 330] width 84 height 28
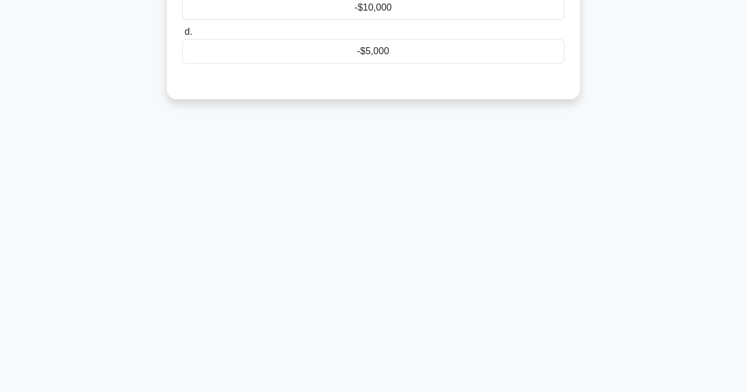
scroll to position [0, 0]
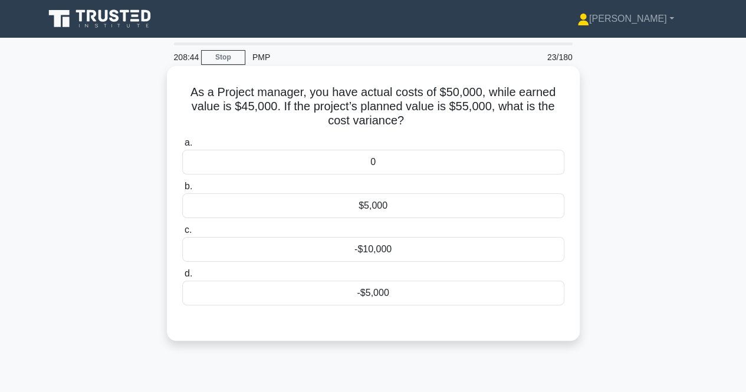
click at [360, 205] on div "$5,000" at bounding box center [373, 206] width 382 height 25
click at [182, 191] on input "b. $5,000" at bounding box center [182, 187] width 0 height 8
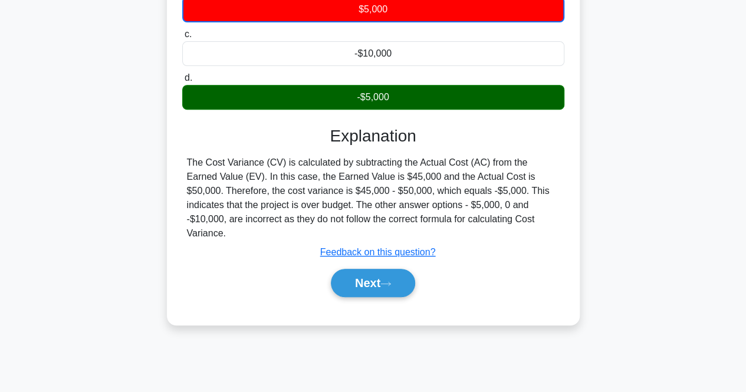
scroll to position [236, 0]
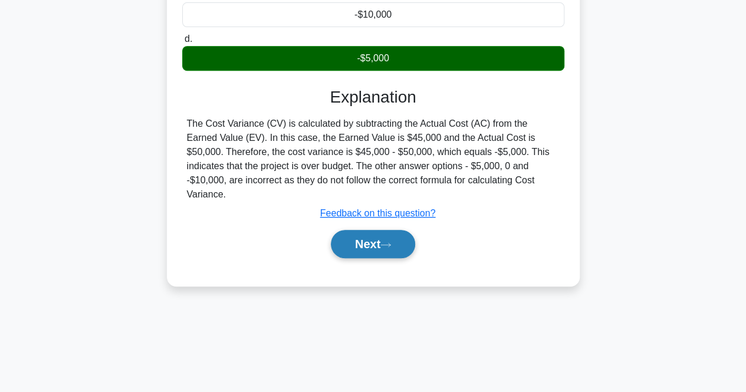
click at [336, 230] on button "Next" at bounding box center [373, 244] width 84 height 28
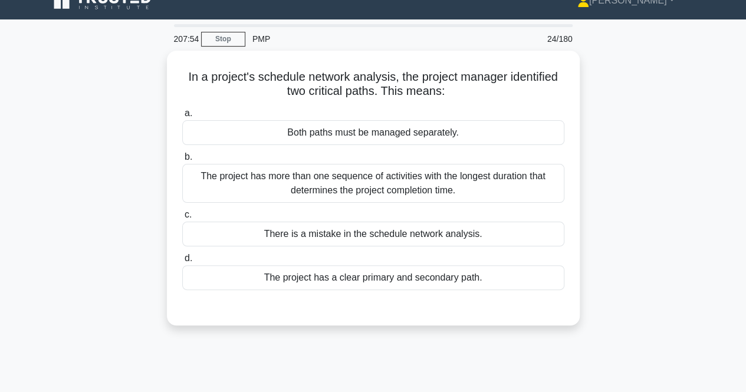
scroll to position [0, 0]
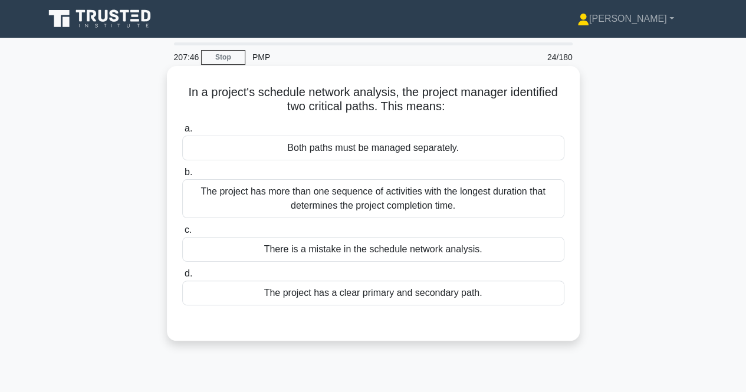
click at [247, 208] on div "The project has more than one sequence of activities with the longest duration …" at bounding box center [373, 198] width 382 height 39
click at [182, 176] on input "b. The project has more than one sequence of activities with the longest durati…" at bounding box center [182, 173] width 0 height 8
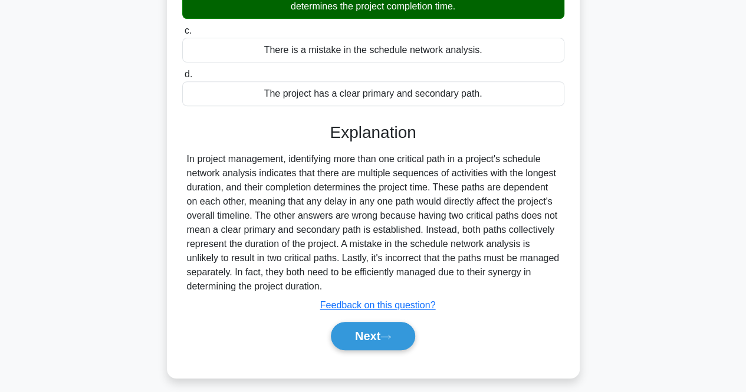
scroll to position [245, 0]
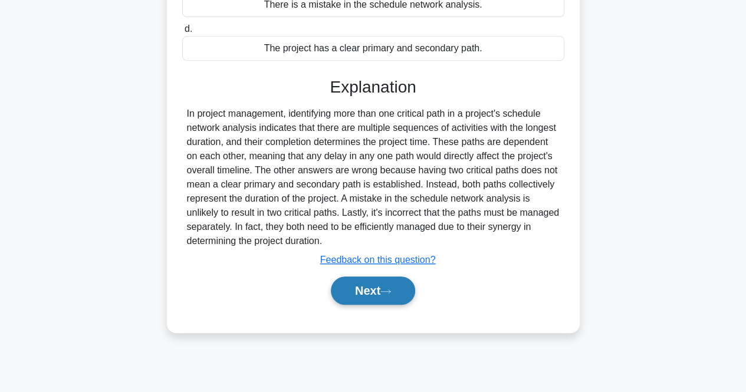
click at [340, 277] on button "Next" at bounding box center [373, 291] width 84 height 28
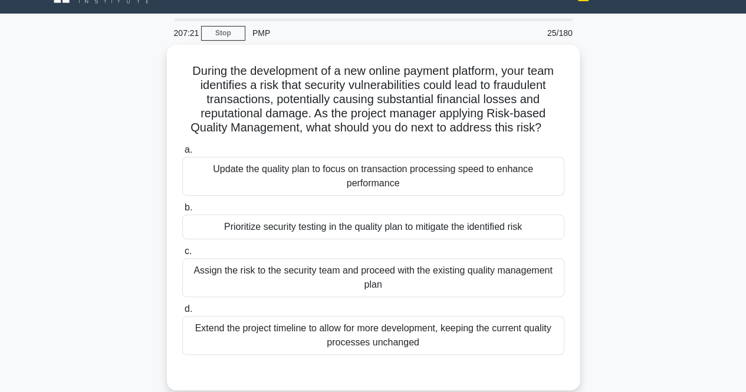
scroll to position [9, 0]
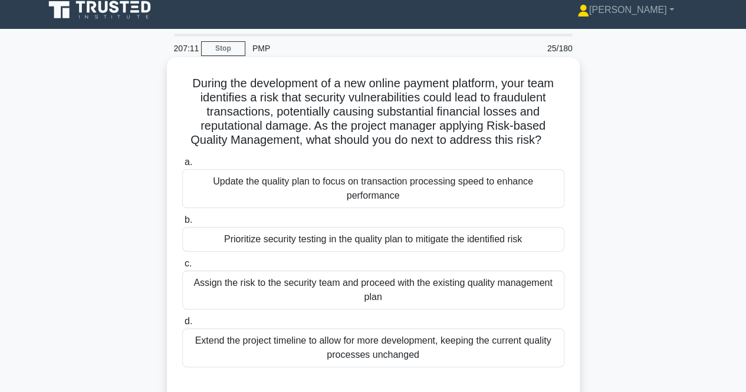
click at [231, 244] on div "Prioritize security testing in the quality plan to mitigate the identified risk" at bounding box center [373, 239] width 382 height 25
click at [182, 224] on input "b. Prioritize security testing in the quality plan to mitigate the identified r…" at bounding box center [182, 221] width 0 height 8
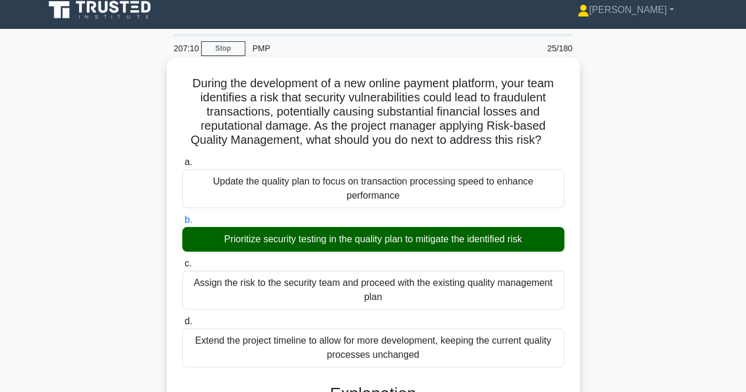
scroll to position [245, 0]
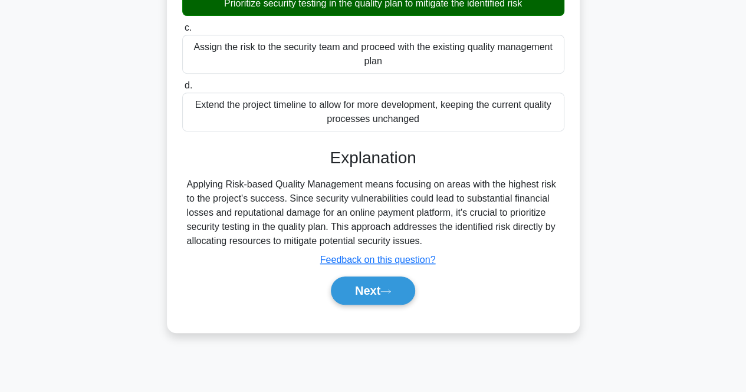
click at [372, 275] on div "Next" at bounding box center [373, 291] width 382 height 38
click at [356, 290] on button "Next" at bounding box center [373, 291] width 84 height 28
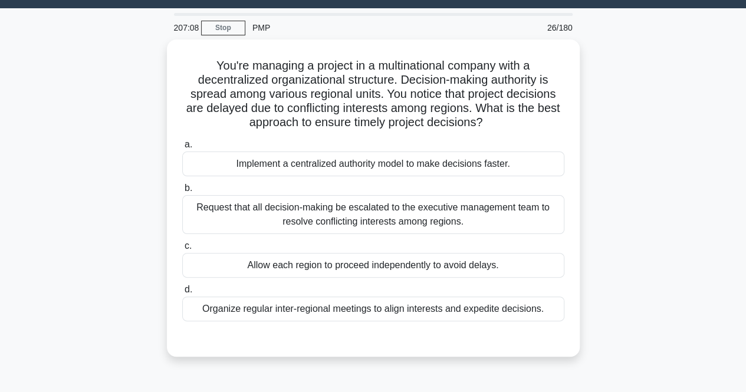
scroll to position [0, 0]
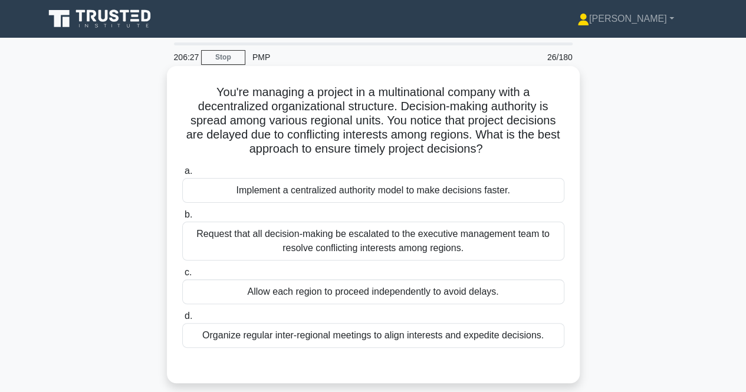
click at [231, 339] on div "Organize regular inter-regional meetings to align interests and expedite decisi…" at bounding box center [373, 335] width 382 height 25
click at [182, 320] on input "d. Organize regular inter-regional meetings to align interests and expedite dec…" at bounding box center [182, 317] width 0 height 8
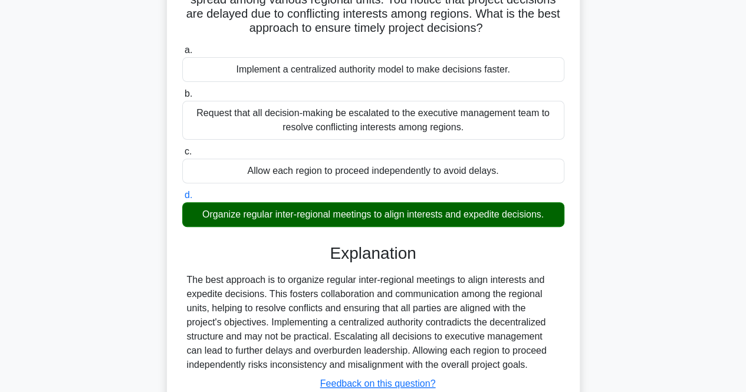
scroll to position [245, 0]
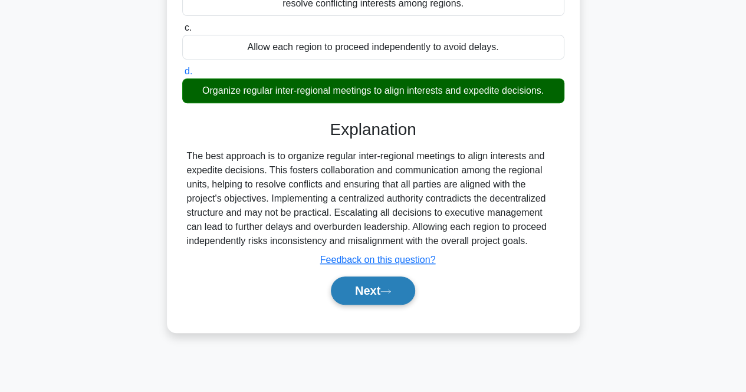
click at [376, 283] on button "Next" at bounding box center [373, 291] width 84 height 28
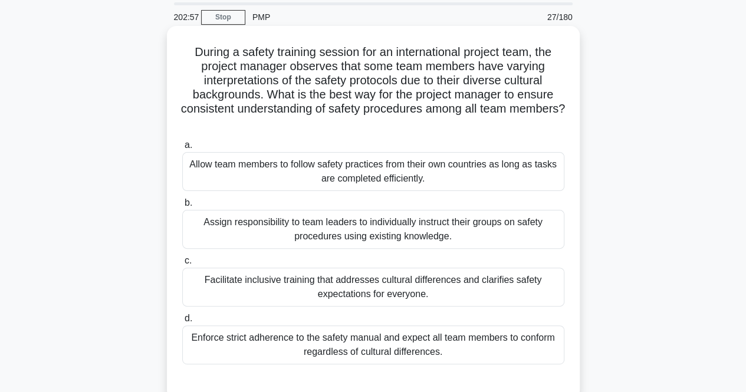
scroll to position [59, 0]
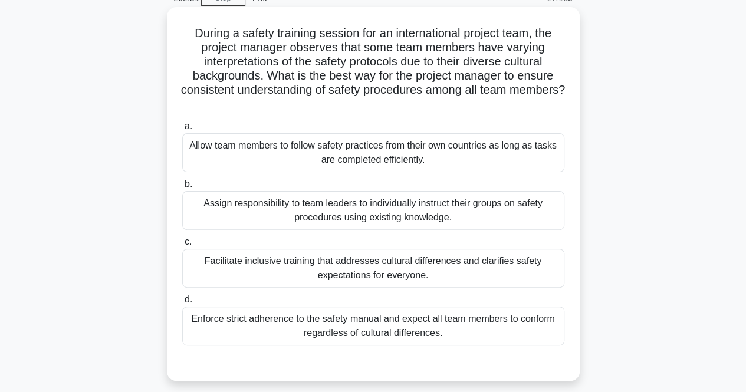
click at [360, 272] on div "Facilitate inclusive training that addresses cultural differences and clarifies…" at bounding box center [373, 268] width 382 height 39
click at [182, 246] on input "c. Facilitate inclusive training that addresses cultural differences and clarif…" at bounding box center [182, 242] width 0 height 8
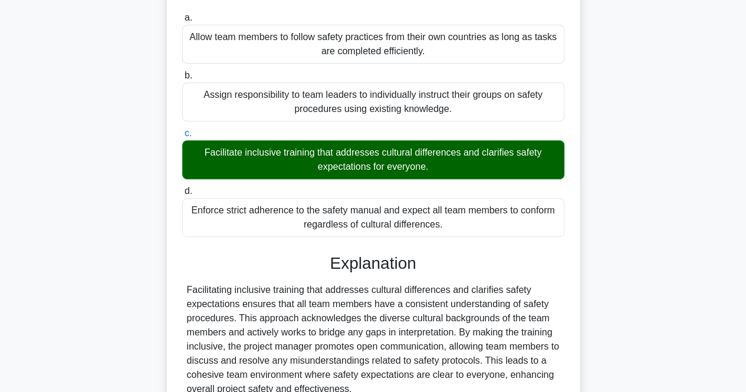
scroll to position [277, 0]
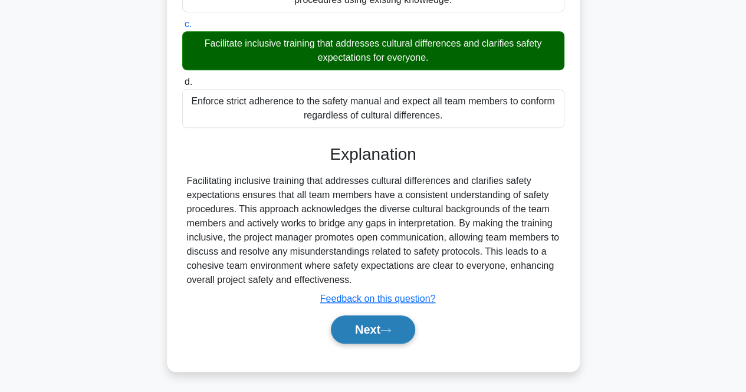
click at [347, 338] on button "Next" at bounding box center [373, 330] width 84 height 28
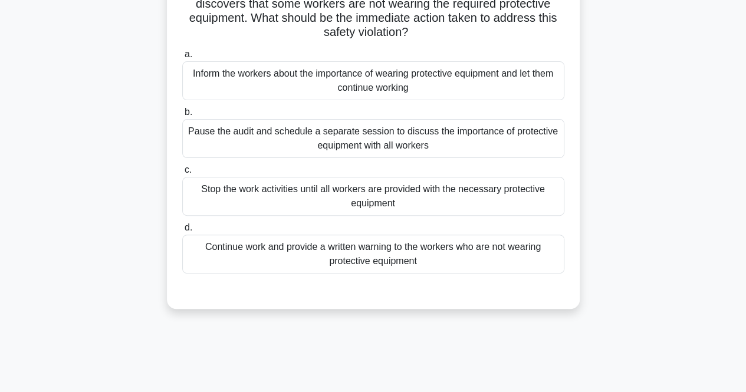
scroll to position [9, 0]
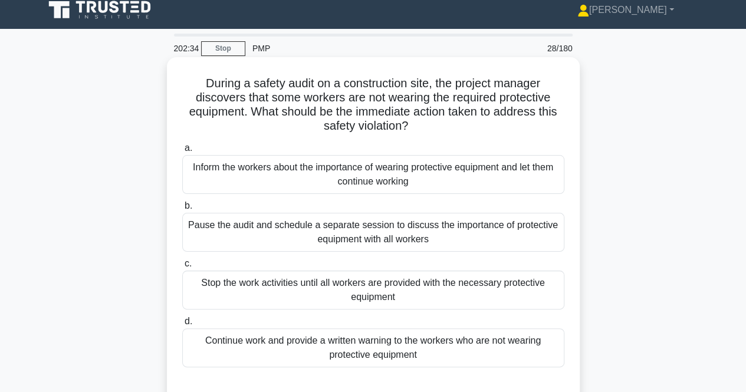
click at [254, 286] on div "Stop the work activities until all workers are provided with the necessary prot…" at bounding box center [373, 290] width 382 height 39
click at [182, 268] on input "c. Stop the work activities until all workers are provided with the necessary p…" at bounding box center [182, 264] width 0 height 8
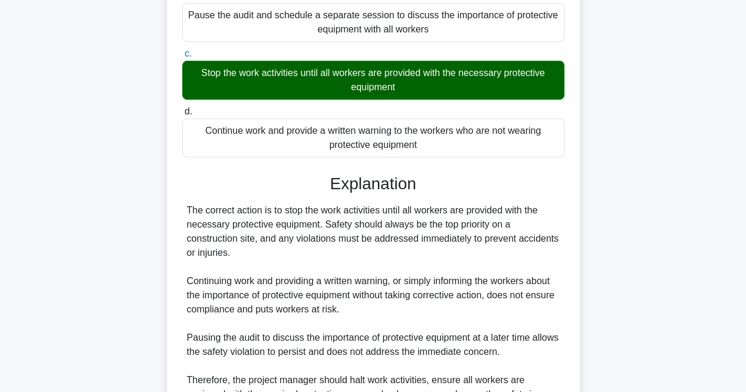
scroll to position [348, 0]
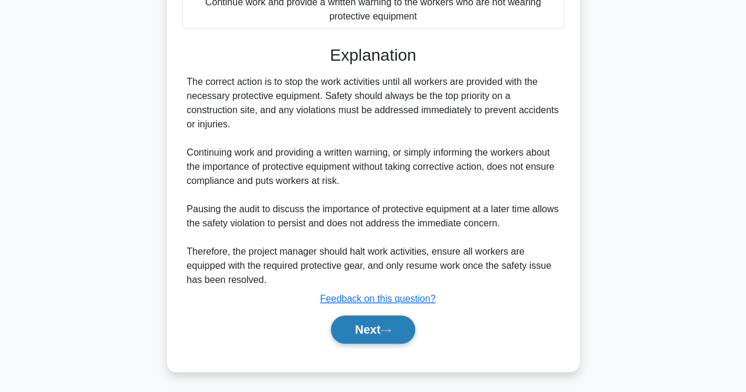
click at [360, 337] on button "Next" at bounding box center [373, 330] width 84 height 28
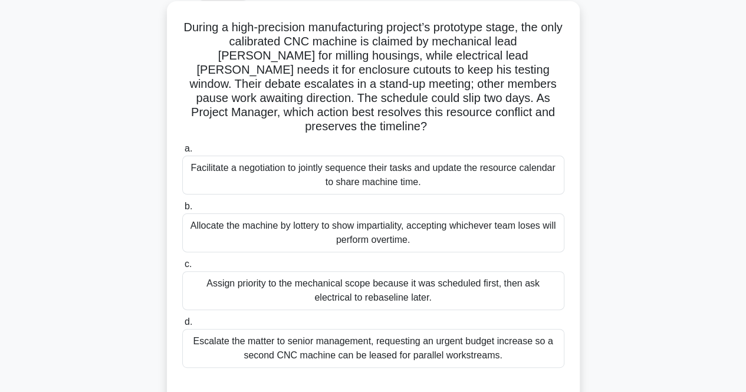
scroll to position [59, 0]
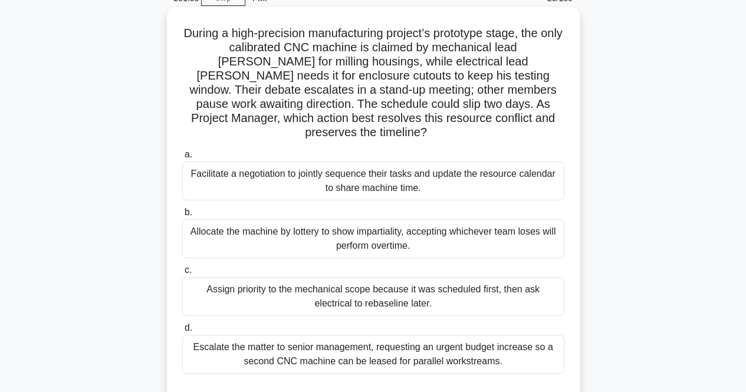
click at [270, 162] on div "Facilitate a negotiation to jointly sequence their tasks and update the resourc…" at bounding box center [373, 181] width 382 height 39
click at [182, 159] on input "a. Facilitate a negotiation to jointly sequence their tasks and update the reso…" at bounding box center [182, 155] width 0 height 8
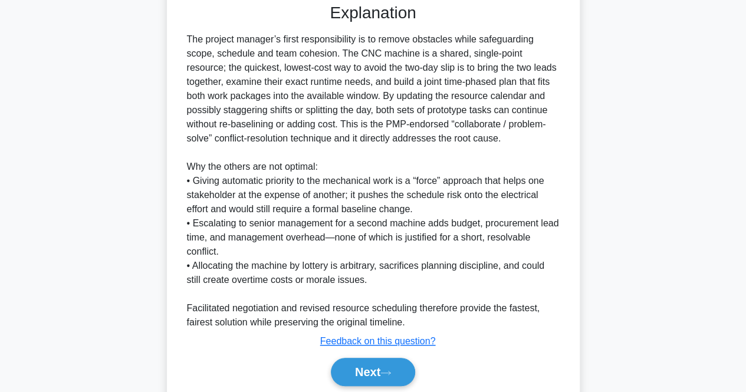
scroll to position [475, 0]
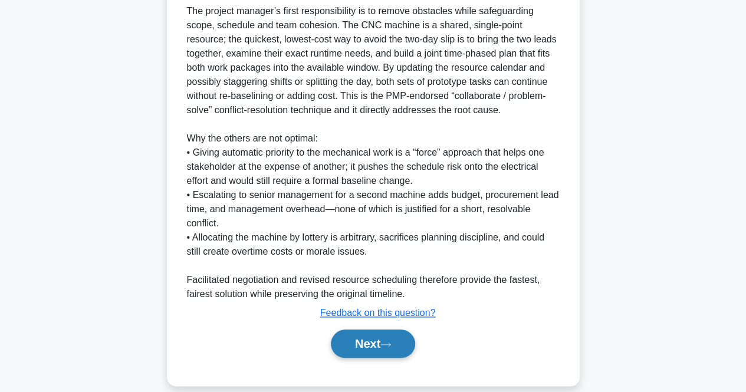
click at [362, 330] on button "Next" at bounding box center [373, 344] width 84 height 28
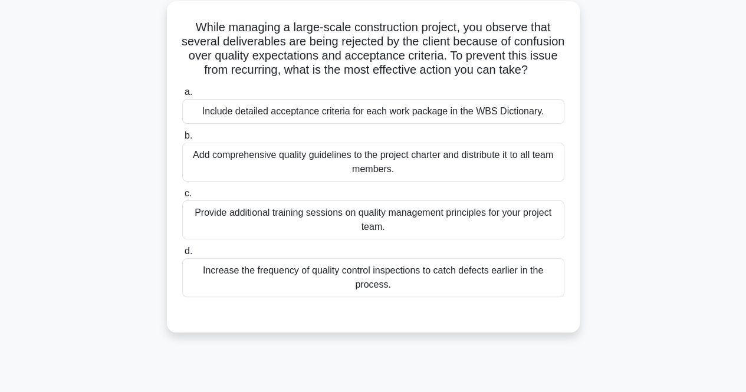
scroll to position [0, 0]
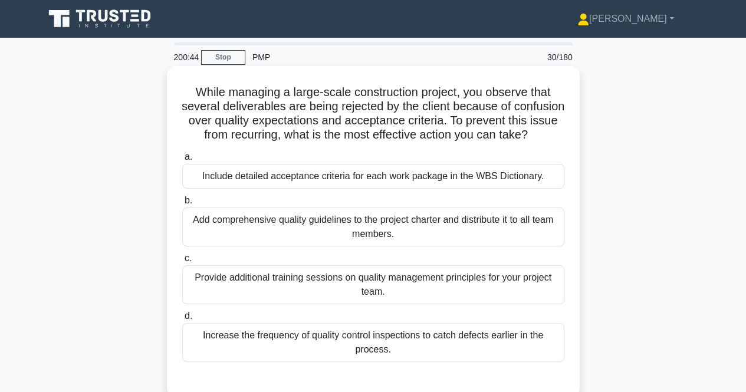
click at [202, 289] on div "Provide additional training sessions on quality management principles for your …" at bounding box center [373, 285] width 382 height 39
click at [182, 263] on input "c. Provide additional training sessions on quality management principles for yo…" at bounding box center [182, 259] width 0 height 8
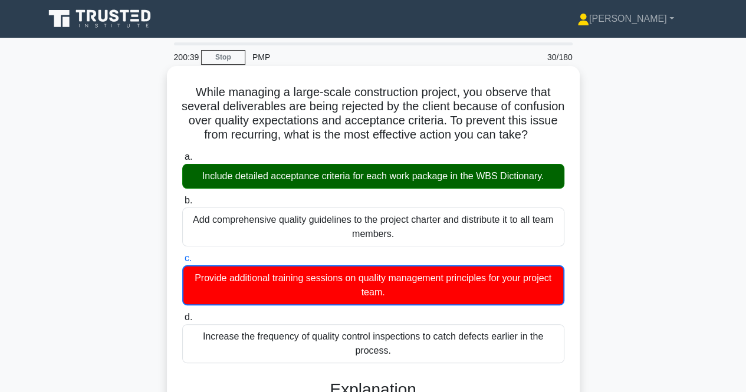
scroll to position [278, 0]
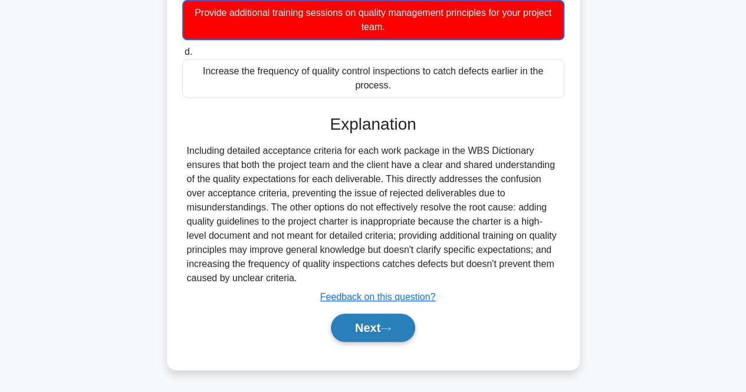
click at [347, 330] on button "Next" at bounding box center [373, 328] width 84 height 28
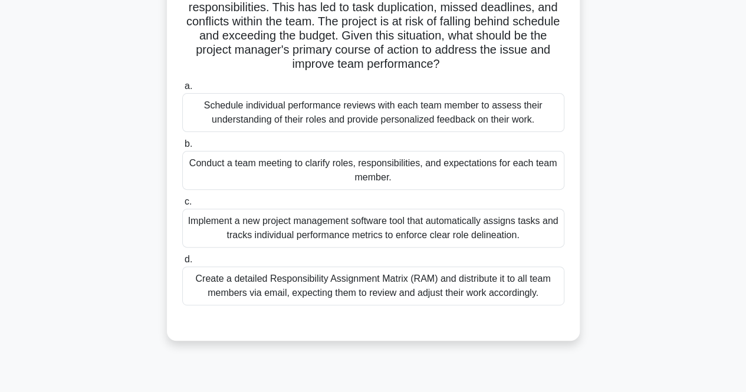
scroll to position [118, 0]
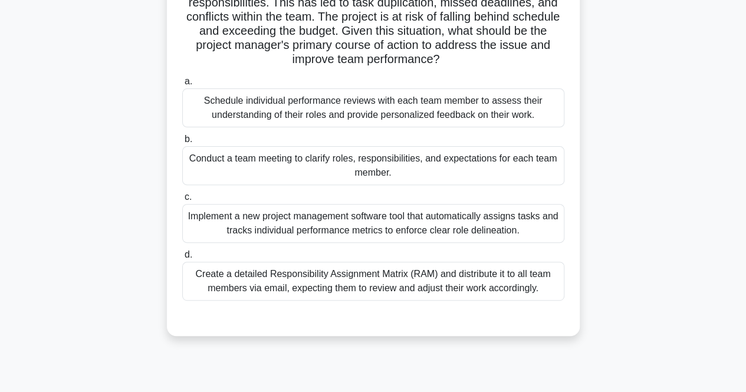
click at [255, 172] on div "Conduct a team meeting to clarify roles, responsibilities, and expectations for…" at bounding box center [373, 165] width 382 height 39
click at [182, 143] on input "b. Conduct a team meeting to clarify roles, responsibilities, and expectations …" at bounding box center [182, 140] width 0 height 8
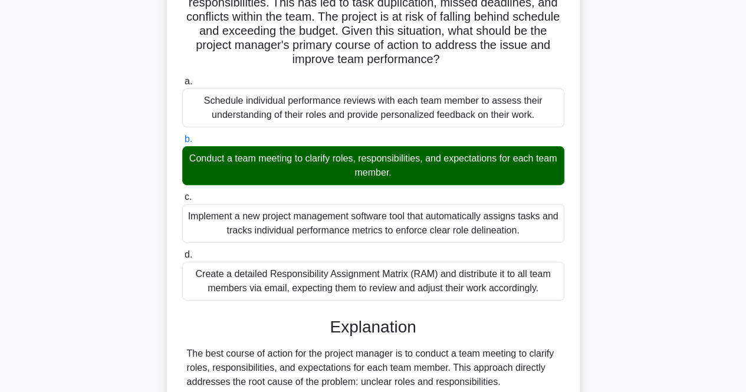
drag, startPoint x: 255, startPoint y: 172, endPoint x: 170, endPoint y: 175, distance: 85.6
click at [170, 175] on div "A large-scale construction project is underway, and the project manager notices…" at bounding box center [373, 381] width 413 height 866
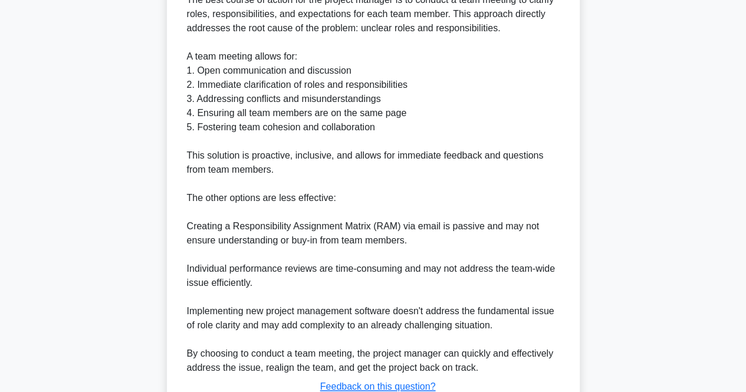
scroll to position [560, 0]
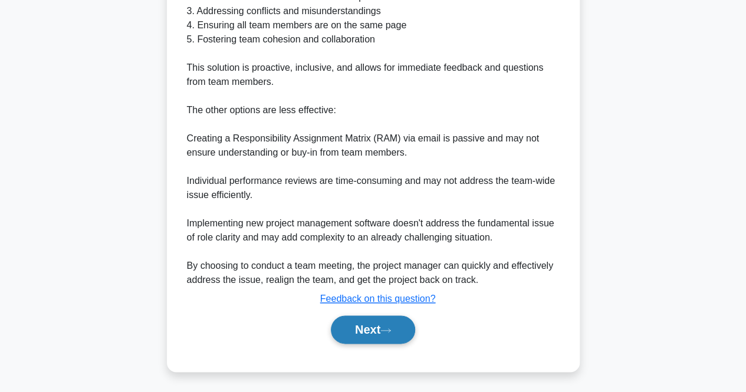
click at [354, 323] on button "Next" at bounding box center [373, 330] width 84 height 28
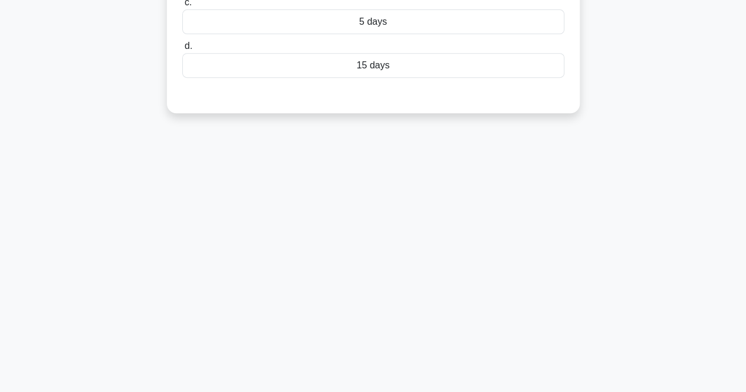
scroll to position [0, 0]
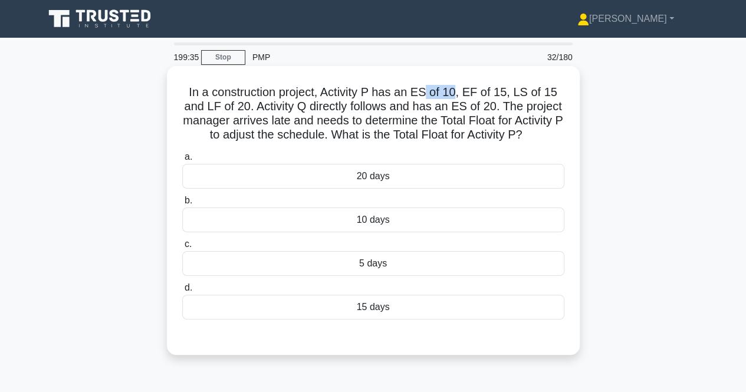
drag, startPoint x: 429, startPoint y: 94, endPoint x: 460, endPoint y: 91, distance: 31.4
click at [460, 91] on h5 "In a construction project, Activity P has an ES of 10, EF of 15, LS of 15 and L…" at bounding box center [373, 114] width 385 height 58
drag, startPoint x: 484, startPoint y: 95, endPoint x: 512, endPoint y: 90, distance: 28.7
click at [512, 90] on h5 "In a construction project, Activity P has an ES of 10, EF of 15, LS of 15 and L…" at bounding box center [373, 114] width 385 height 58
drag, startPoint x: 232, startPoint y: 108, endPoint x: 250, endPoint y: 107, distance: 17.7
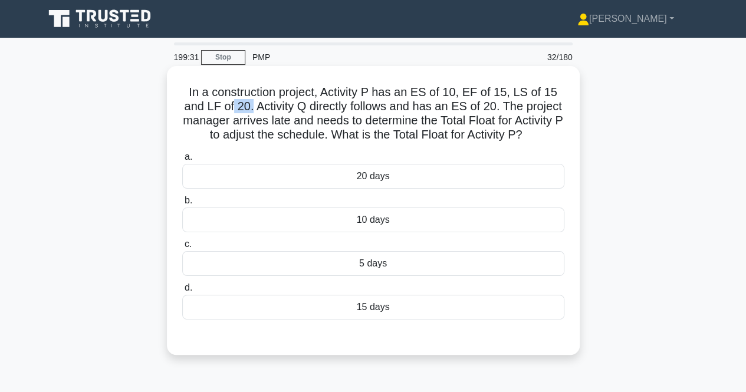
click at [250, 107] on h5 "In a construction project, Activity P has an ES of 10, EF of 15, LS of 15 and L…" at bounding box center [373, 114] width 385 height 58
drag, startPoint x: 296, startPoint y: 107, endPoint x: 315, endPoint y: 107, distance: 18.9
click at [315, 107] on h5 "In a construction project, Activity P has an ES of 10, EF of 15, LS of 15 and L…" at bounding box center [373, 114] width 385 height 58
drag, startPoint x: 417, startPoint y: 96, endPoint x: 455, endPoint y: 94, distance: 38.4
click at [459, 91] on h5 "In a construction project, Activity P has an ES of 10, EF of 15, LS of 15 and L…" at bounding box center [373, 114] width 385 height 58
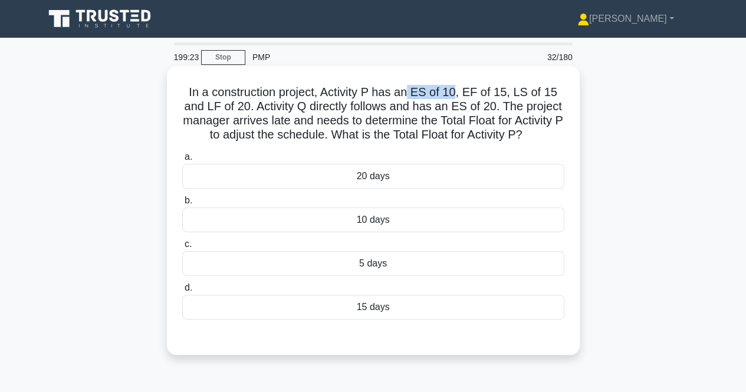
click at [453, 94] on h5 "In a construction project, Activity P has an ES of 10, EF of 15, LS of 15 and L…" at bounding box center [373, 114] width 385 height 58
click at [346, 213] on div "10 days" at bounding box center [373, 220] width 382 height 25
click at [182, 205] on input "b. 10 days" at bounding box center [182, 201] width 0 height 8
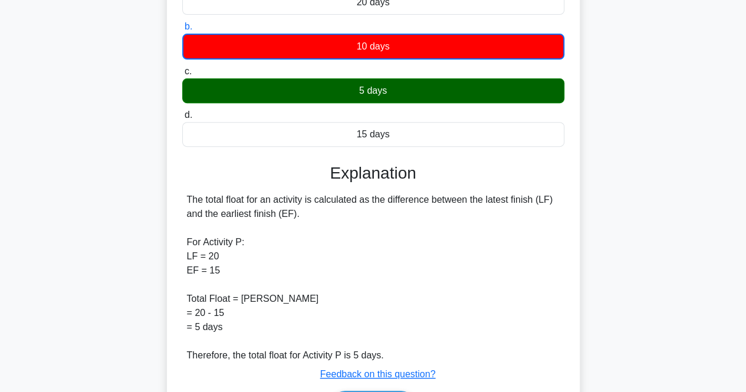
scroll to position [250, 0]
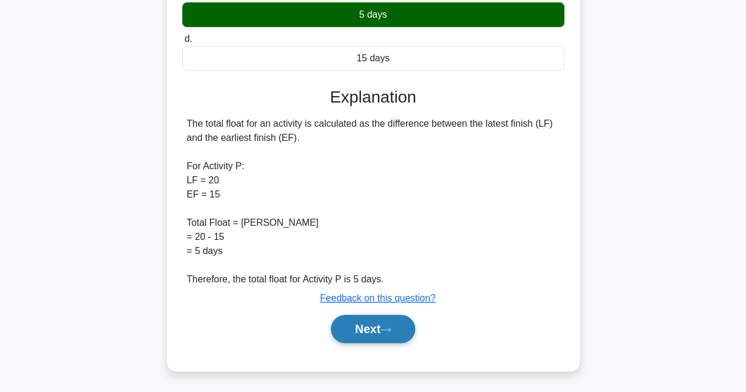
click at [358, 324] on button "Next" at bounding box center [373, 329] width 84 height 28
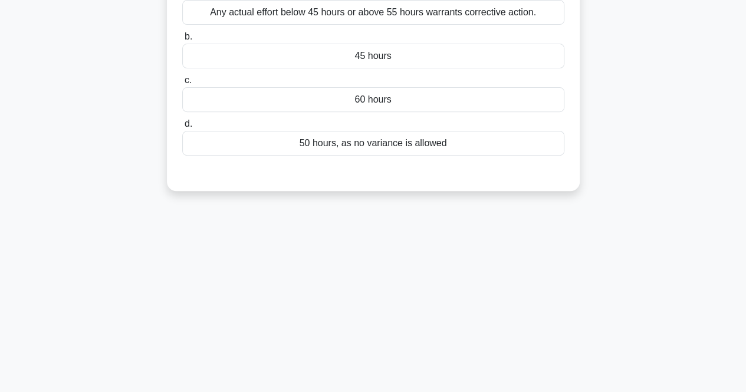
scroll to position [0, 0]
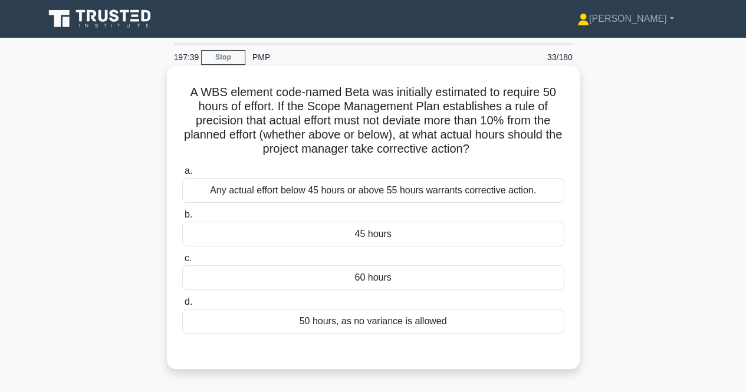
click at [262, 192] on div "Any actual effort below 45 hours or above 55 hours warrants corrective action." at bounding box center [373, 190] width 382 height 25
click at [182, 175] on input "a. Any actual effort below 45 hours or above 55 hours warrants corrective actio…" at bounding box center [182, 172] width 0 height 8
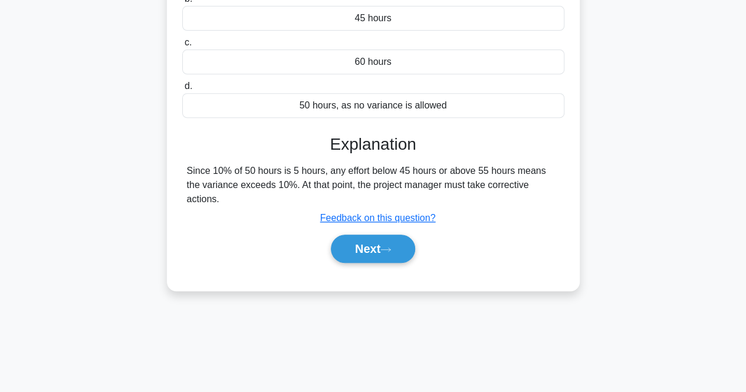
scroll to position [245, 0]
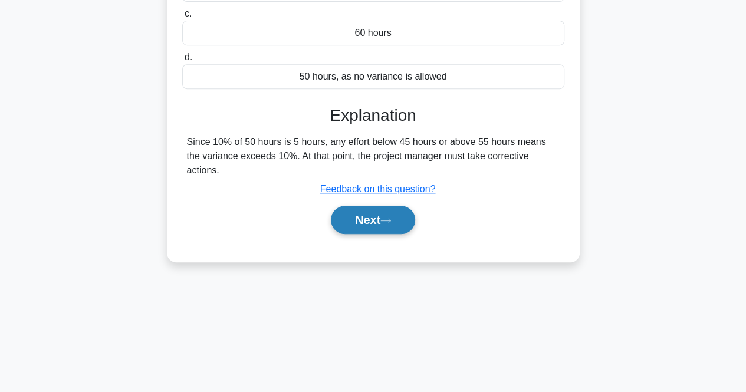
click at [354, 206] on button "Next" at bounding box center [373, 220] width 84 height 28
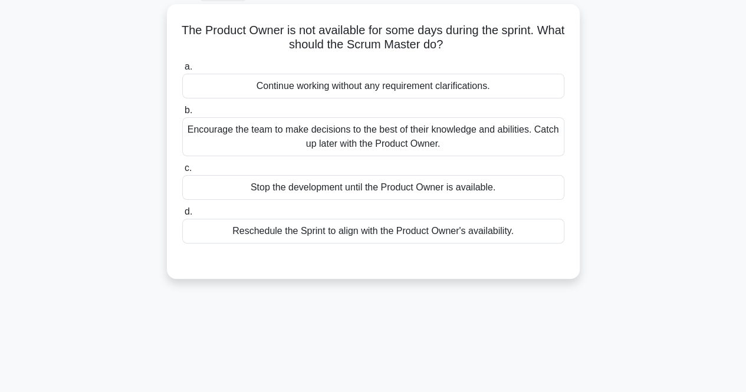
scroll to position [0, 0]
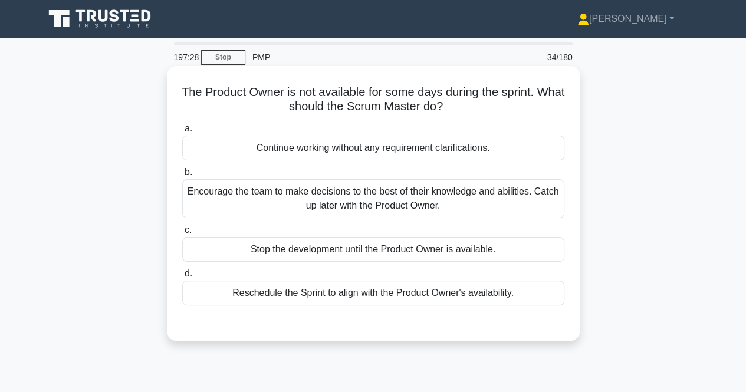
click at [291, 305] on div "a. Continue working without any requirement clarifications. b. Encourage the te…" at bounding box center [373, 213] width 396 height 189
click at [291, 300] on div "Reschedule the Sprint to align with the Product Owner's availability." at bounding box center [373, 293] width 382 height 25
click at [182, 278] on input "d. Reschedule the Sprint to align with the Product Owner's availability." at bounding box center [182, 274] width 0 height 8
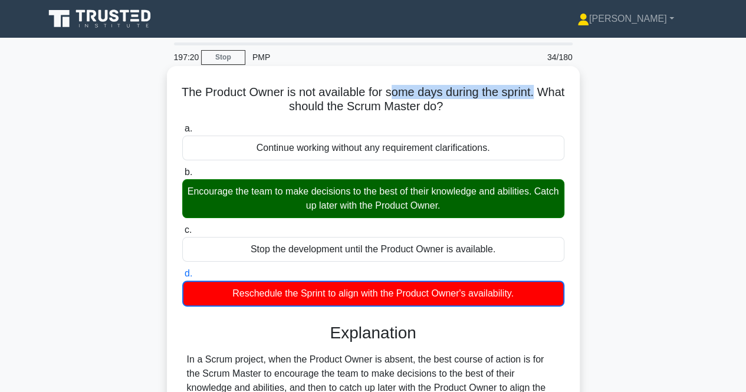
drag, startPoint x: 414, startPoint y: 95, endPoint x: 565, endPoint y: 98, distance: 151.1
click at [565, 98] on h5 "The Product Owner is not available for some days during the sprint. What should…" at bounding box center [373, 100] width 385 height 30
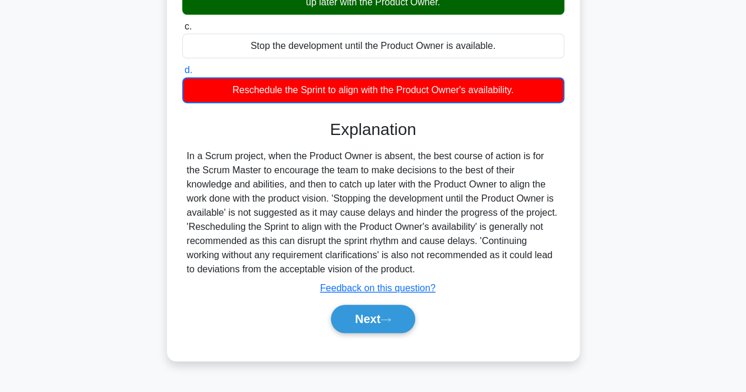
scroll to position [236, 0]
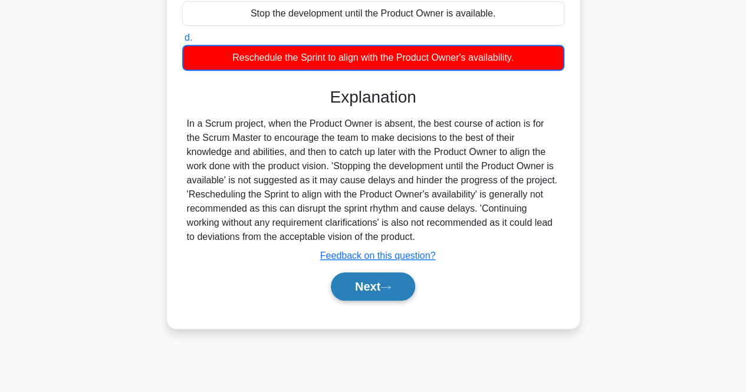
click at [349, 296] on button "Next" at bounding box center [373, 287] width 84 height 28
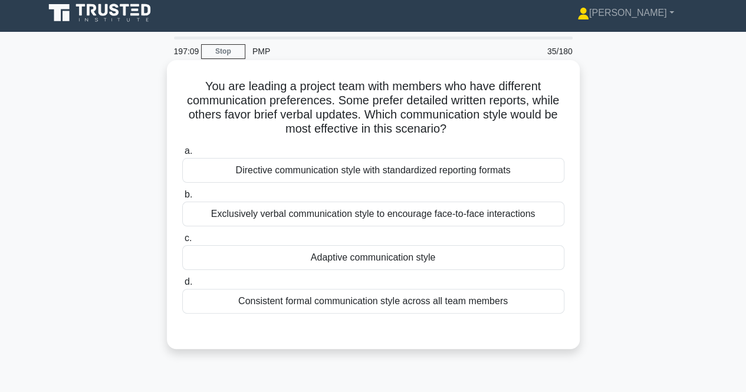
scroll to position [0, 0]
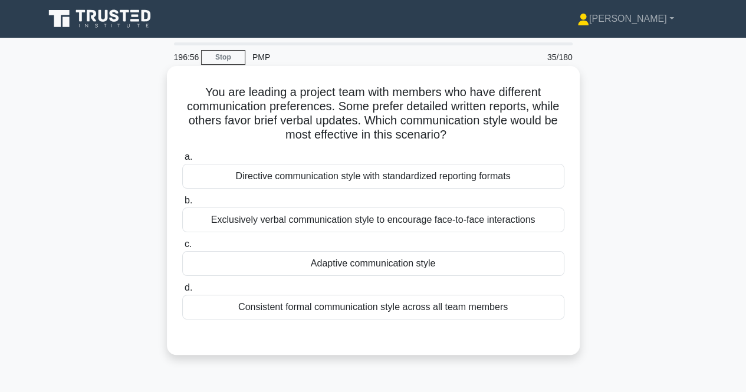
click at [425, 255] on div "Adaptive communication style" at bounding box center [373, 263] width 382 height 25
click at [182, 248] on input "c. Adaptive communication style" at bounding box center [182, 245] width 0 height 8
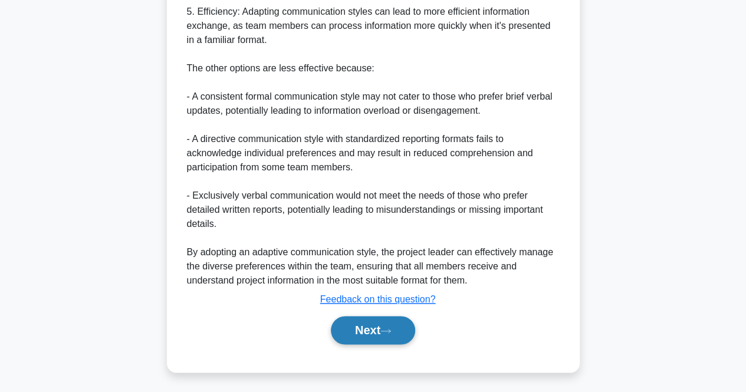
scroll to position [602, 0]
click at [385, 320] on button "Next" at bounding box center [373, 330] width 84 height 28
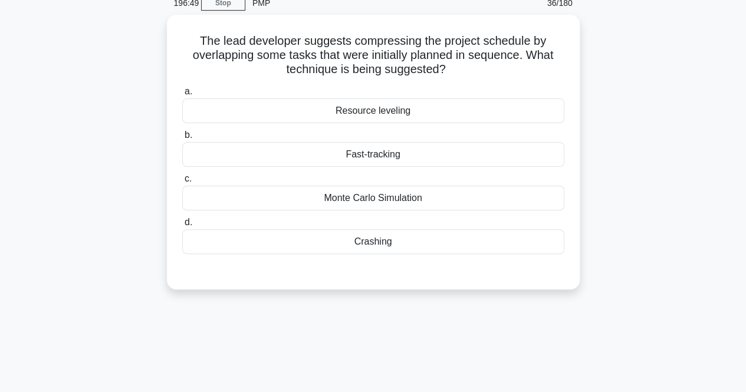
scroll to position [0, 0]
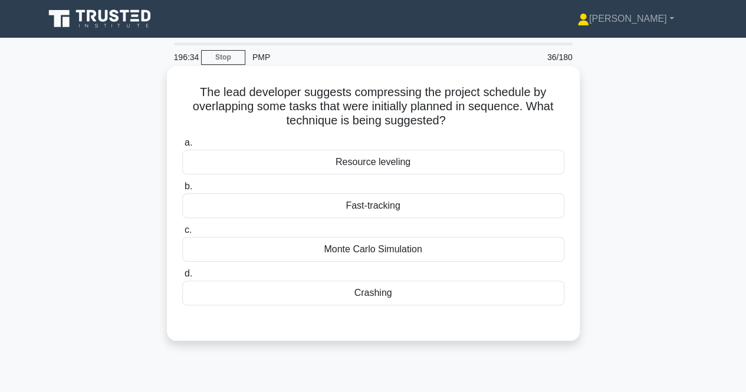
click at [273, 214] on div "Fast-tracking" at bounding box center [373, 206] width 382 height 25
click at [182, 191] on input "b. Fast-tracking" at bounding box center [182, 187] width 0 height 8
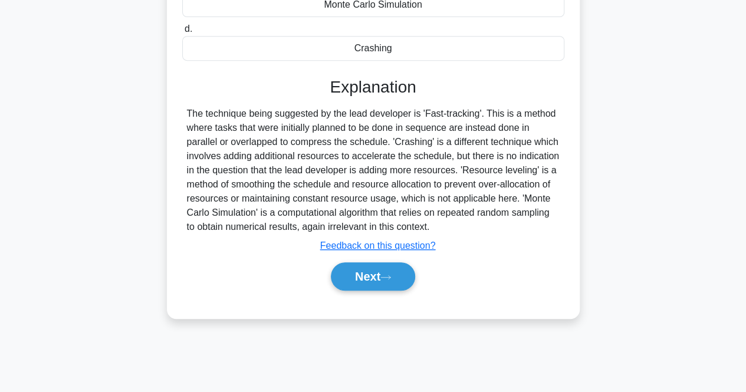
scroll to position [186, 0]
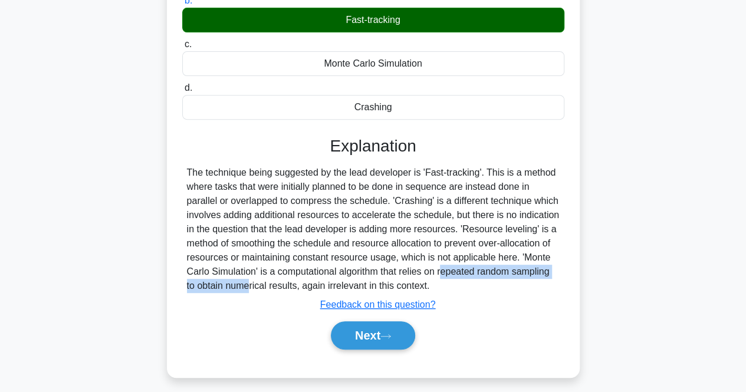
drag, startPoint x: 389, startPoint y: 275, endPoint x: 542, endPoint y: 274, distance: 152.2
click at [542, 274] on div "The technique being suggested by the lead developer is 'Fast-tracking'. This is…" at bounding box center [373, 229] width 373 height 127
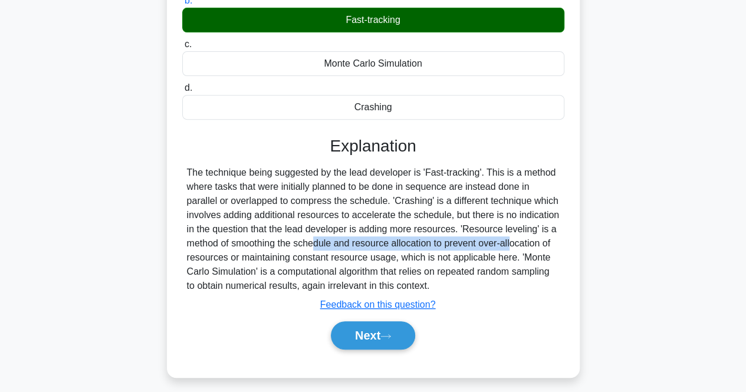
drag, startPoint x: 238, startPoint y: 244, endPoint x: 444, endPoint y: 242, distance: 205.9
click at [444, 242] on div "The technique being suggested by the lead developer is 'Fast-tracking'. This is…" at bounding box center [373, 229] width 373 height 127
click at [388, 322] on button "Next" at bounding box center [373, 336] width 84 height 28
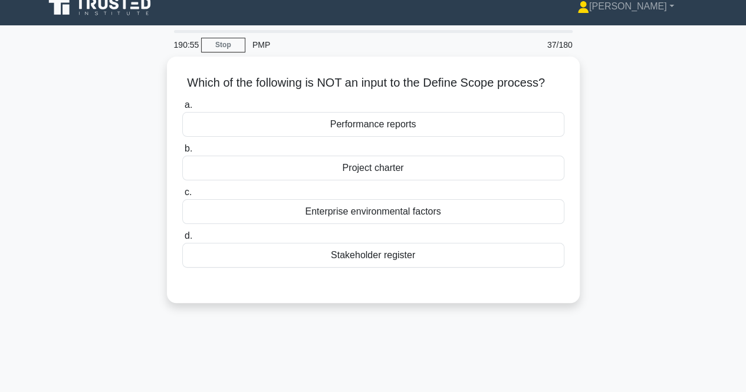
scroll to position [0, 0]
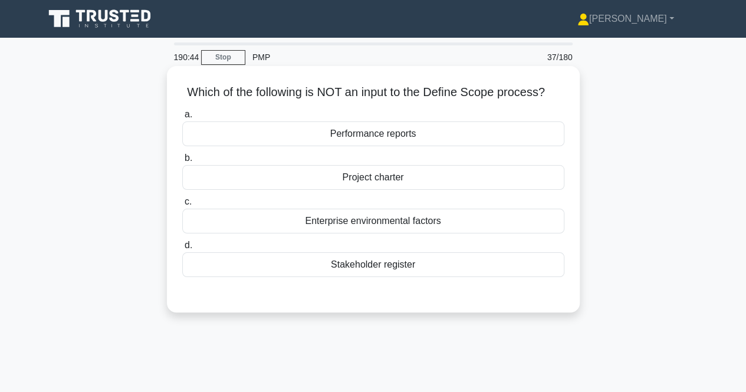
click at [323, 128] on div "Performance reports" at bounding box center [373, 134] width 382 height 25
click at [182, 119] on input "a. Performance reports" at bounding box center [182, 115] width 0 height 8
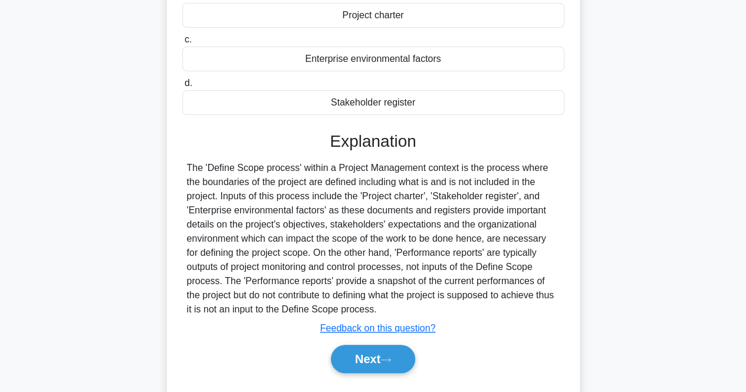
scroll to position [163, 0]
click at [350, 368] on button "Next" at bounding box center [373, 359] width 84 height 28
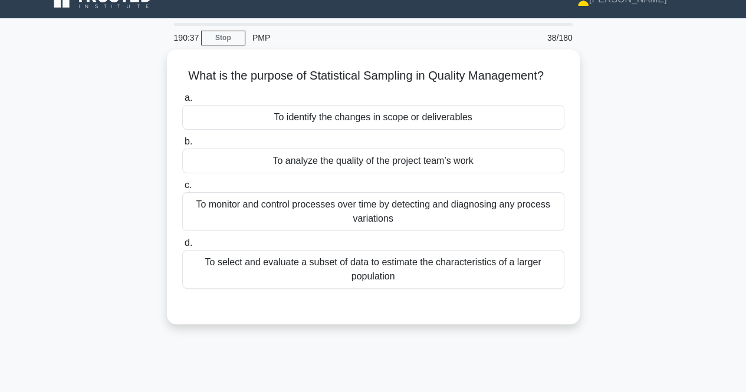
scroll to position [15, 0]
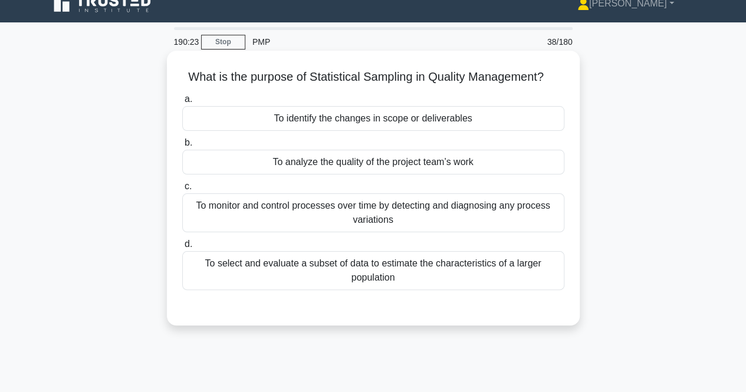
click at [359, 286] on div "To select and evaluate a subset of data to estimate the characteristics of a la…" at bounding box center [373, 270] width 382 height 39
click at [182, 248] on input "d. To select and evaluate a subset of data to estimate the characteristics of a…" at bounding box center [182, 245] width 0 height 8
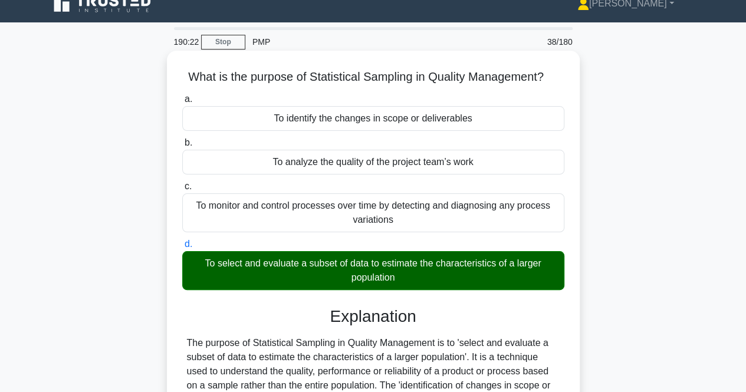
scroll to position [245, 0]
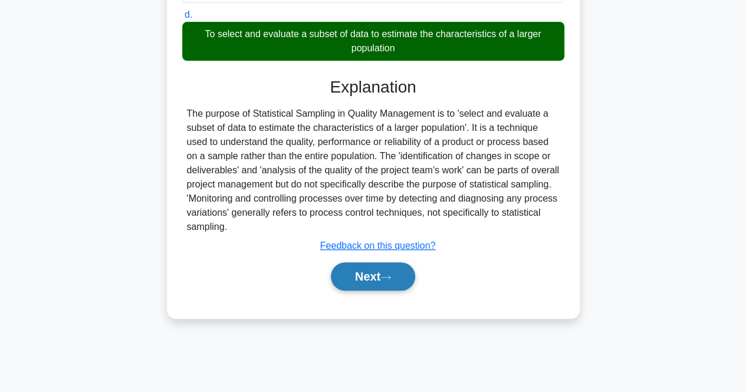
click at [341, 274] on button "Next" at bounding box center [373, 277] width 84 height 28
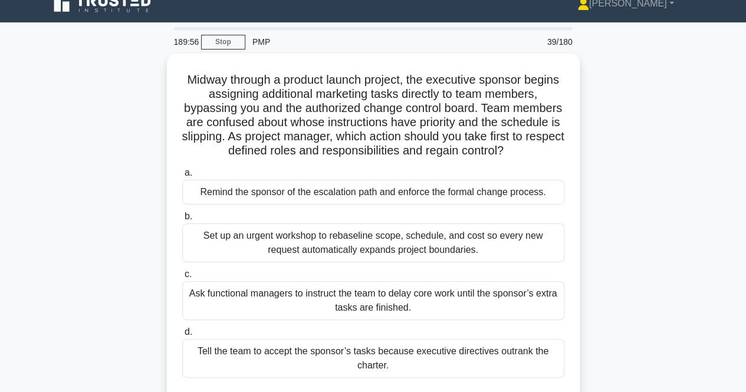
scroll to position [17, 0]
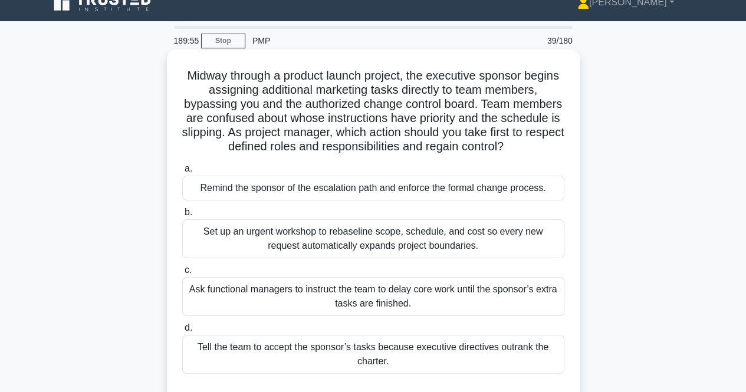
click at [286, 191] on div "Remind the sponsor of the escalation path and enforce the formal change process." at bounding box center [373, 188] width 382 height 25
click at [182, 173] on input "a. Remind the sponsor of the escalation path and enforce the formal change proc…" at bounding box center [182, 169] width 0 height 8
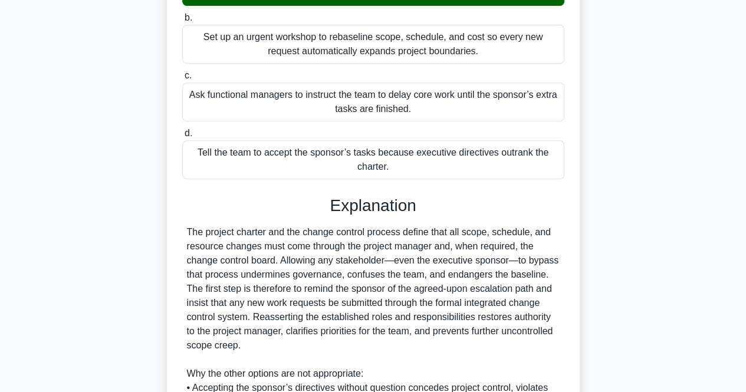
scroll to position [404, 0]
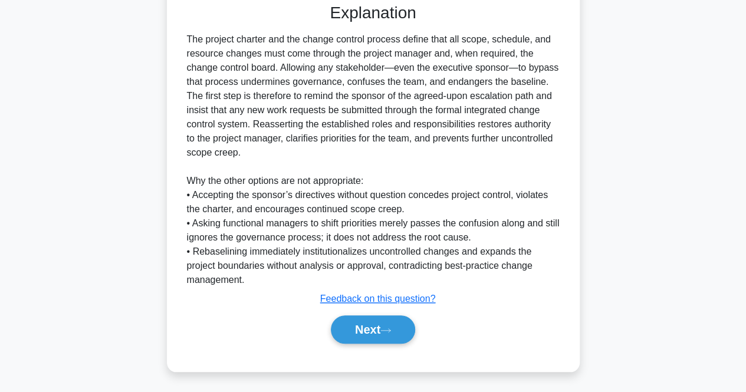
click at [395, 346] on div "Next" at bounding box center [373, 330] width 382 height 38
click at [365, 324] on button "Next" at bounding box center [373, 330] width 84 height 28
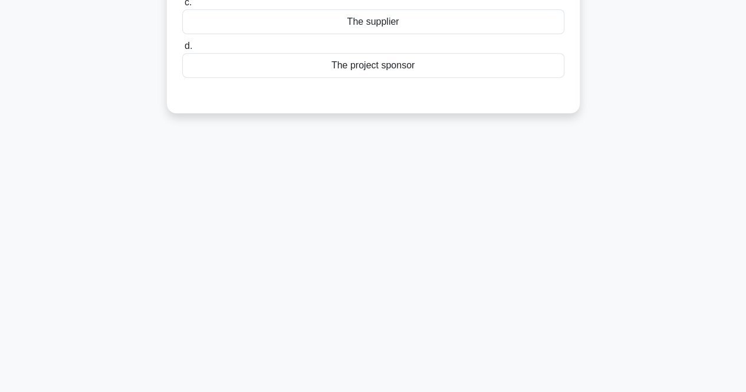
scroll to position [0, 0]
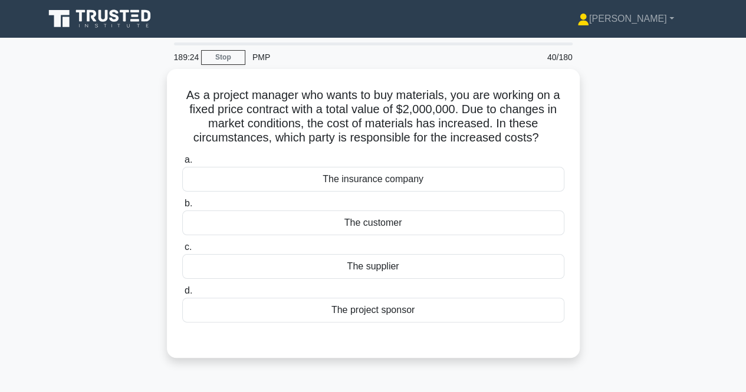
click at [68, 235] on div "As a project manager who wants to buy materials, you are working on a fixed pri…" at bounding box center [373, 220] width 673 height 303
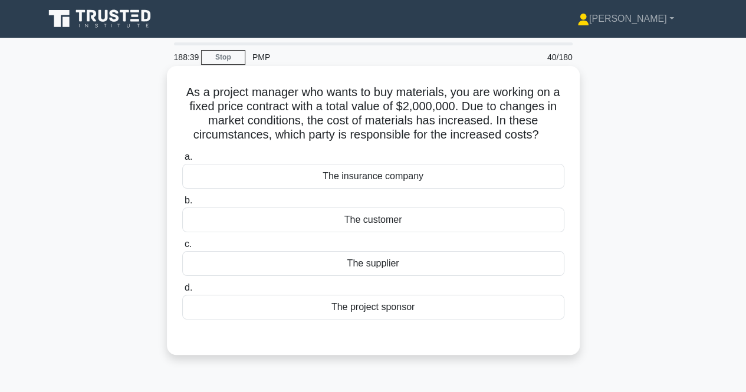
click at [347, 268] on div "The supplier" at bounding box center [373, 263] width 382 height 25
click at [182, 248] on input "c. The supplier" at bounding box center [182, 245] width 0 height 8
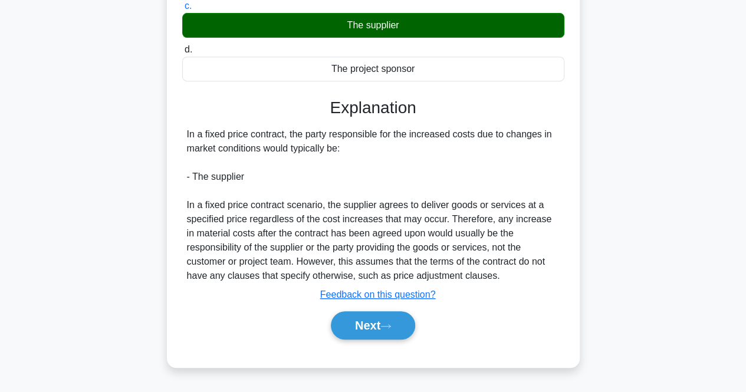
scroll to position [239, 0]
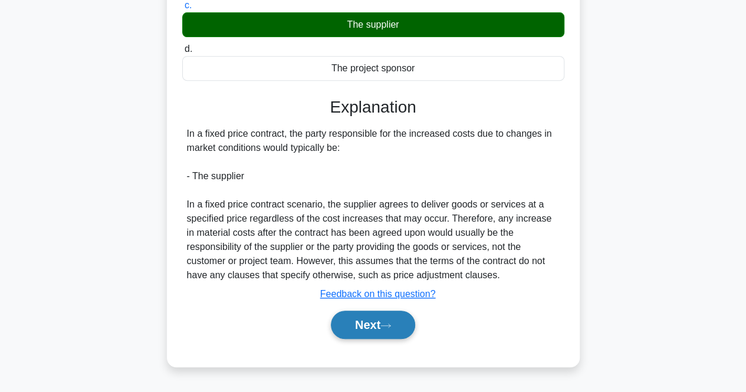
click at [355, 323] on button "Next" at bounding box center [373, 325] width 84 height 28
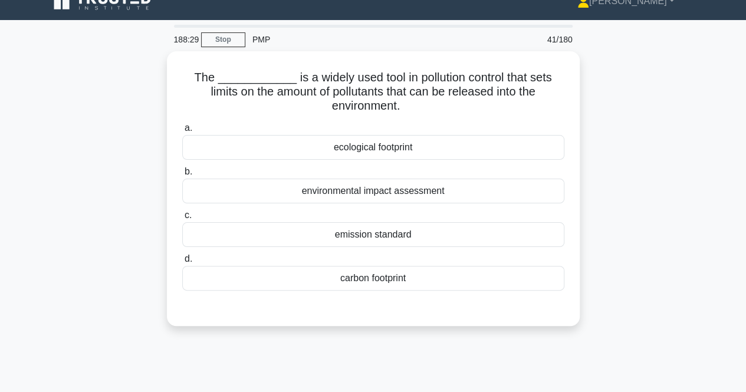
scroll to position [17, 0]
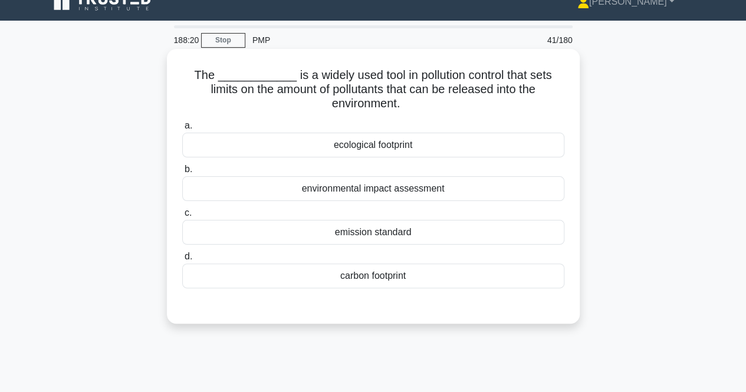
click at [358, 196] on div "environmental impact assessment" at bounding box center [373, 188] width 382 height 25
click at [182, 173] on input "b. environmental impact assessment" at bounding box center [182, 170] width 0 height 8
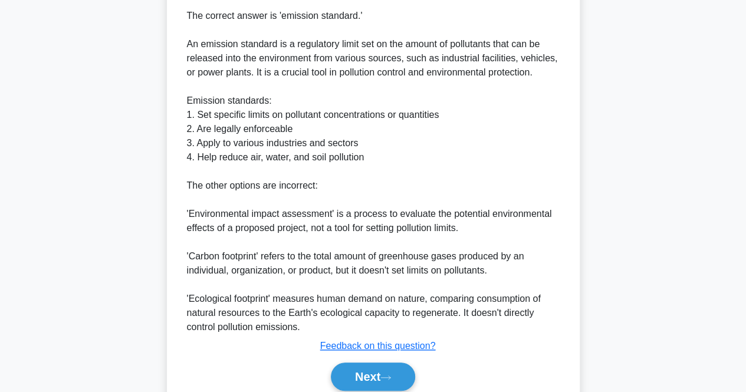
scroll to position [371, 0]
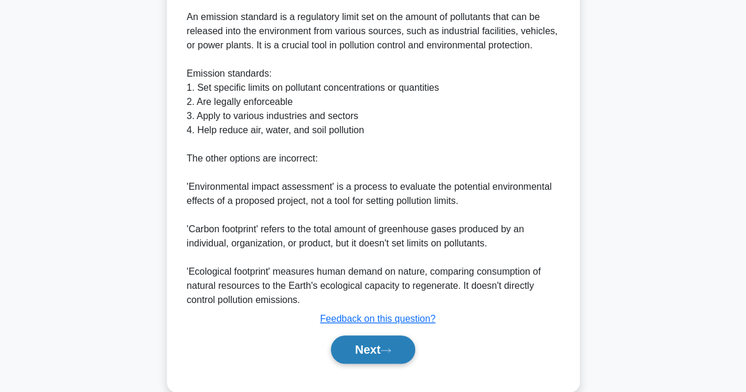
click at [366, 354] on button "Next" at bounding box center [373, 350] width 84 height 28
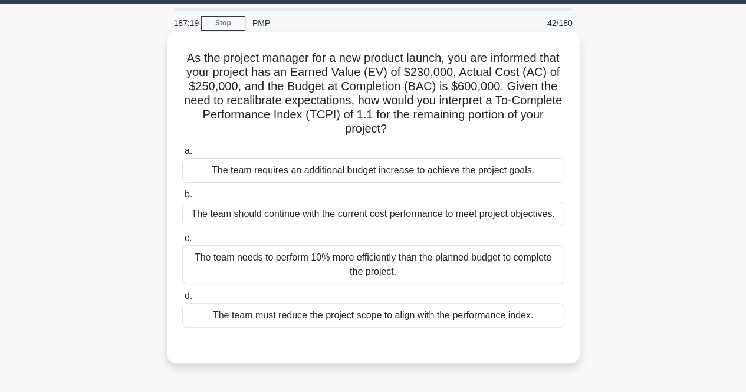
scroll to position [35, 0]
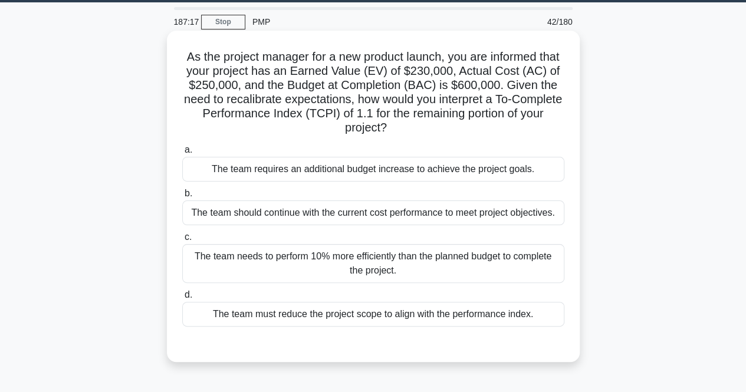
click at [259, 204] on div "The team should continue with the current cost performance to meet project obje…" at bounding box center [373, 213] width 382 height 25
click at [182, 198] on input "b. The team should continue with the current cost performance to meet project o…" at bounding box center [182, 194] width 0 height 8
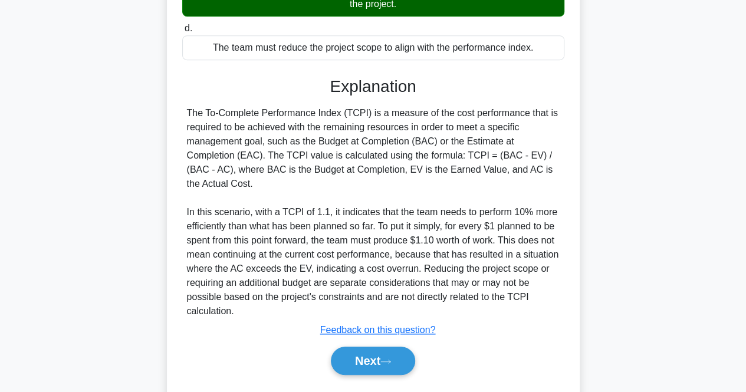
scroll to position [349, 0]
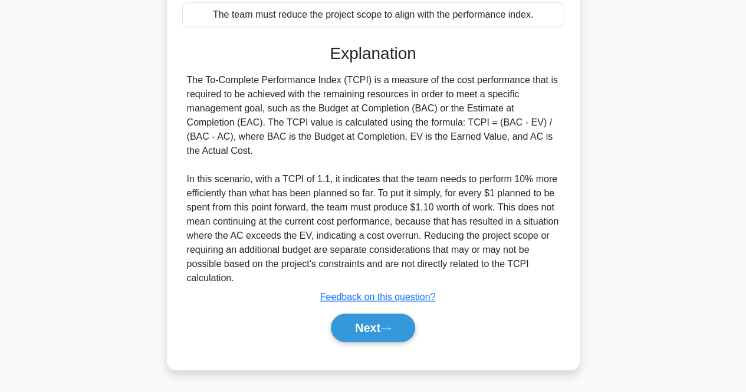
click at [379, 343] on div "Next" at bounding box center [373, 328] width 382 height 38
click at [369, 335] on button "Next" at bounding box center [373, 328] width 84 height 28
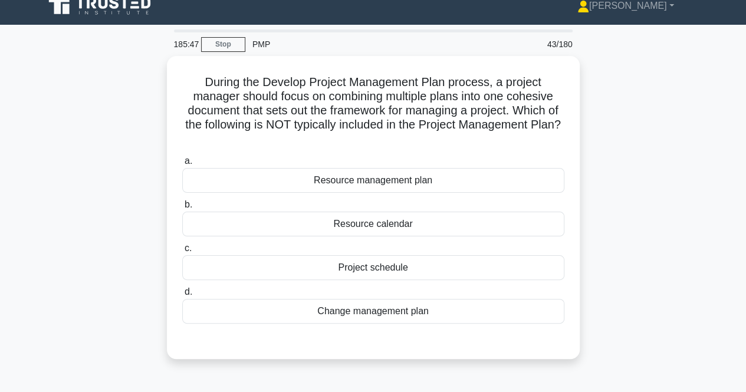
scroll to position [12, 0]
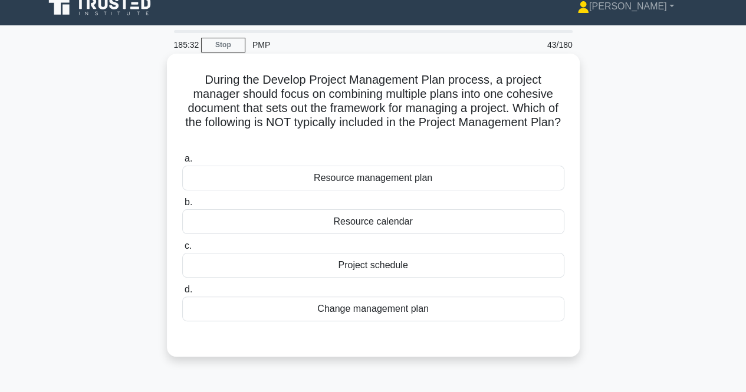
click at [210, 346] on div "During the Develop Project Management Plan process, a project manager should fo…" at bounding box center [374, 205] width 404 height 294
click at [229, 310] on div "Change management plan" at bounding box center [373, 309] width 382 height 25
click at [182, 294] on input "d. Change management plan" at bounding box center [182, 290] width 0 height 8
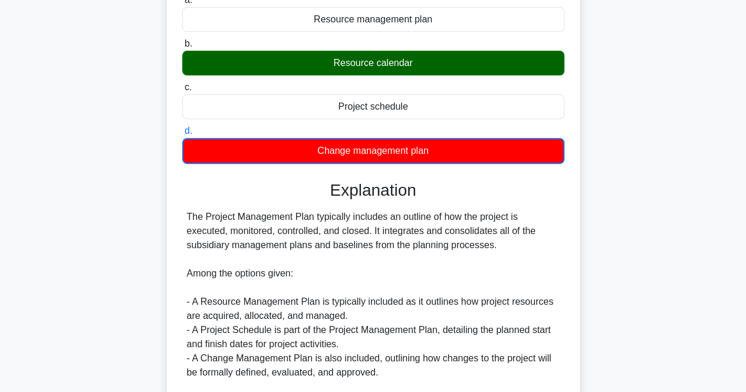
scroll to position [189, 0]
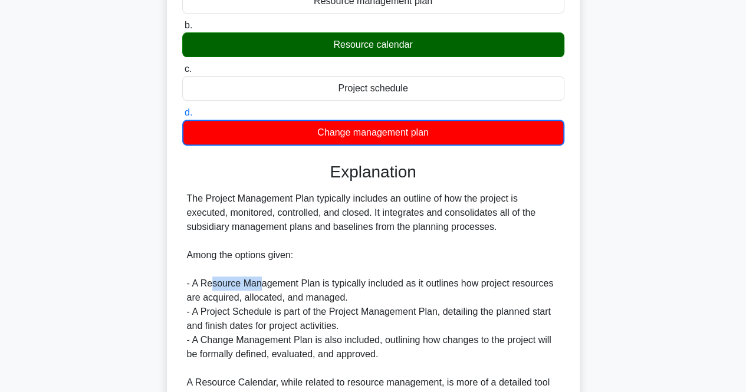
drag, startPoint x: 214, startPoint y: 284, endPoint x: 258, endPoint y: 284, distance: 44.8
click at [258, 284] on div "The Project Management Plan typically includes an outline of how the project is…" at bounding box center [373, 333] width 373 height 283
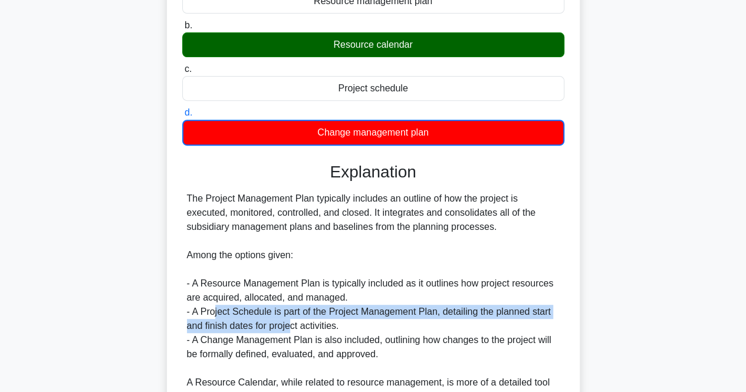
drag, startPoint x: 214, startPoint y: 318, endPoint x: 290, endPoint y: 319, distance: 76.7
click at [290, 319] on div "The Project Management Plan typically includes an outline of how the project is…" at bounding box center [373, 333] width 373 height 283
click at [310, 313] on div "The Project Management Plan typically includes an outline of how the project is…" at bounding box center [373, 333] width 373 height 283
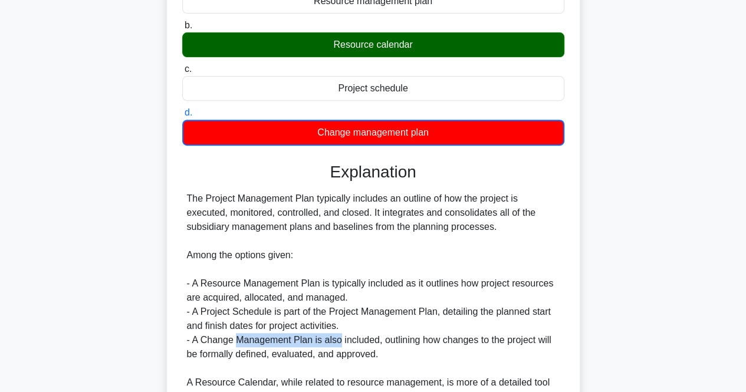
drag, startPoint x: 238, startPoint y: 343, endPoint x: 339, endPoint y: 343, distance: 100.3
click at [339, 343] on div "The Project Management Plan typically includes an outline of how the project is…" at bounding box center [373, 333] width 373 height 283
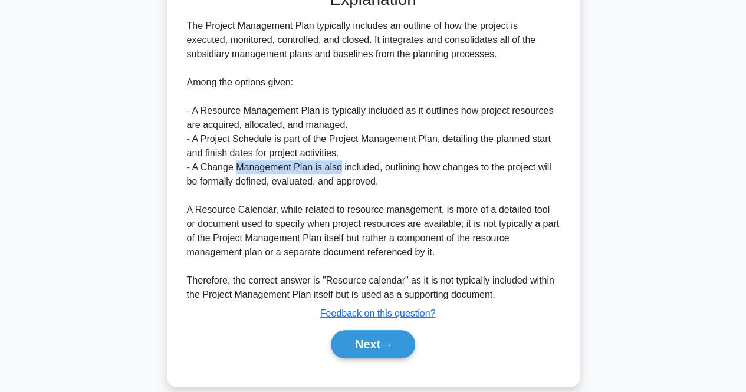
scroll to position [366, 0]
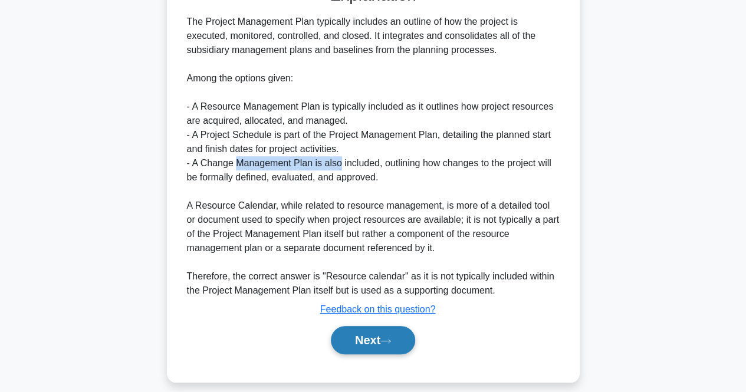
click at [346, 339] on button "Next" at bounding box center [373, 340] width 84 height 28
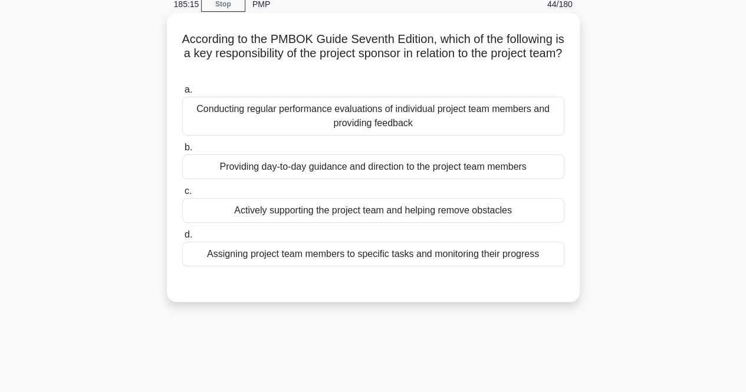
scroll to position [0, 0]
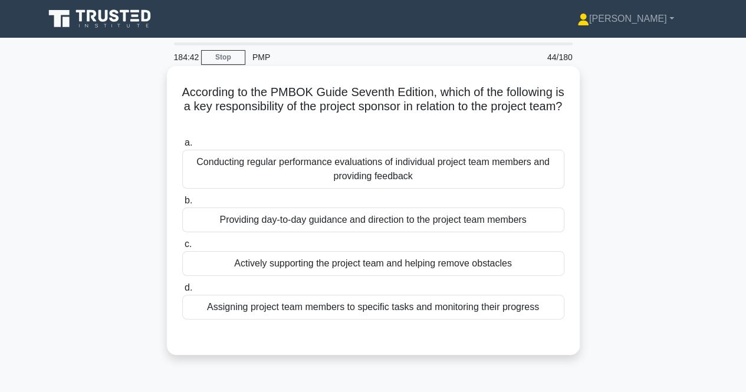
click at [336, 230] on div "Providing day-to-day guidance and direction to the project team members" at bounding box center [373, 220] width 382 height 25
click at [182, 205] on input "b. Providing day-to-day guidance and direction to the project team members" at bounding box center [182, 201] width 0 height 8
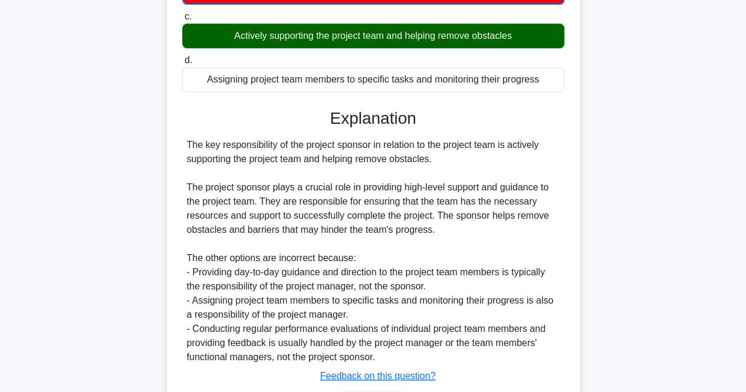
scroll to position [295, 0]
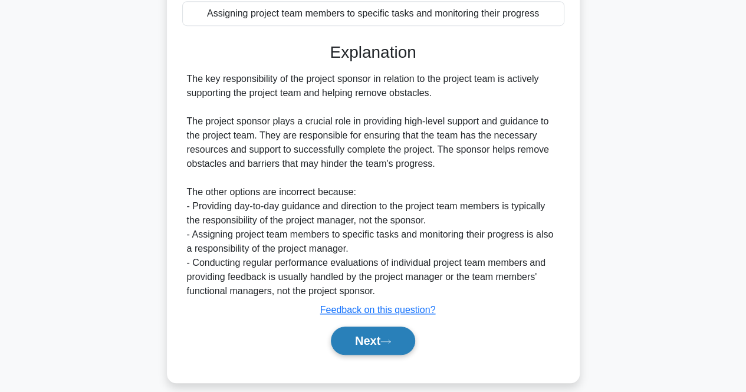
click at [377, 334] on button "Next" at bounding box center [373, 341] width 84 height 28
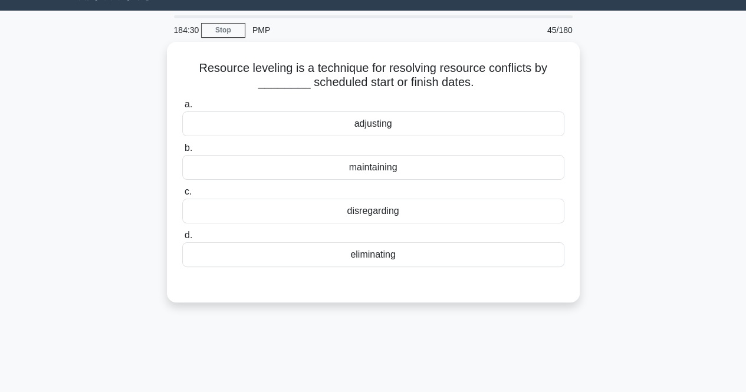
scroll to position [9, 0]
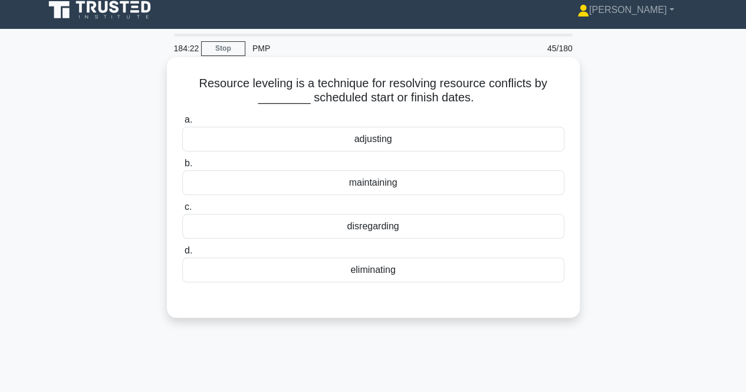
click at [286, 138] on div "adjusting" at bounding box center [373, 139] width 382 height 25
click at [182, 124] on input "a. adjusting" at bounding box center [182, 120] width 0 height 8
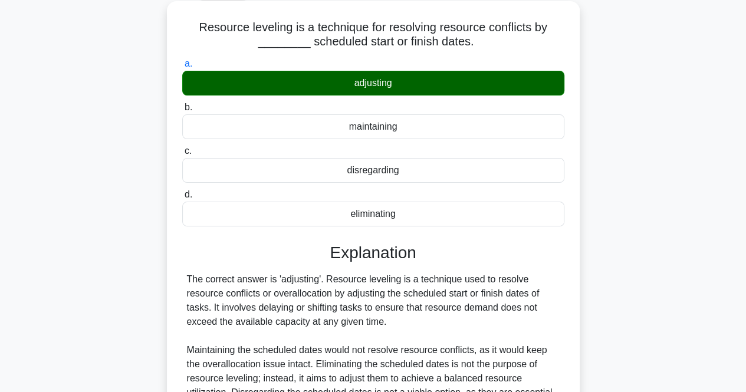
scroll to position [245, 0]
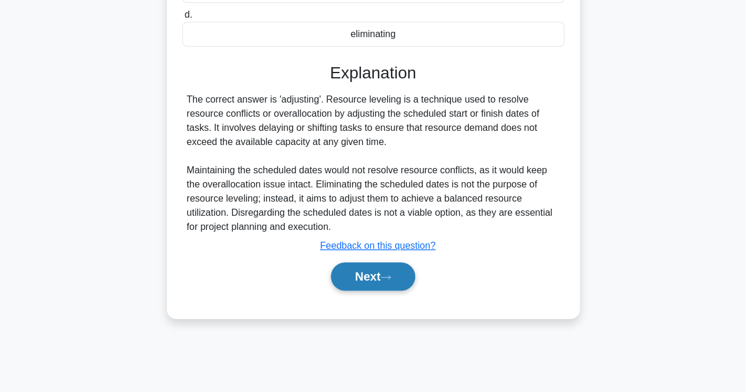
click at [391, 265] on button "Next" at bounding box center [373, 277] width 84 height 28
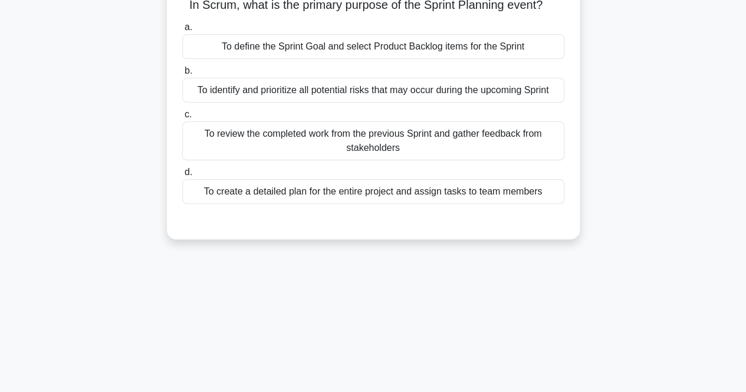
scroll to position [0, 0]
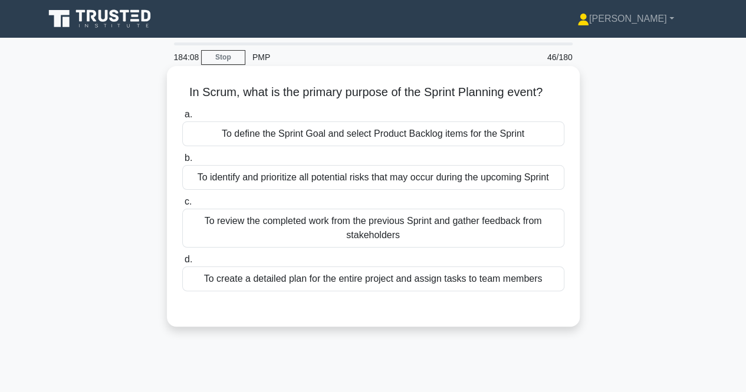
click at [293, 240] on div "To review the completed work from the previous Sprint and gather feedback from …" at bounding box center [373, 228] width 382 height 39
click at [182, 206] on input "c. To review the completed work from the previous Sprint and gather feedback fr…" at bounding box center [182, 202] width 0 height 8
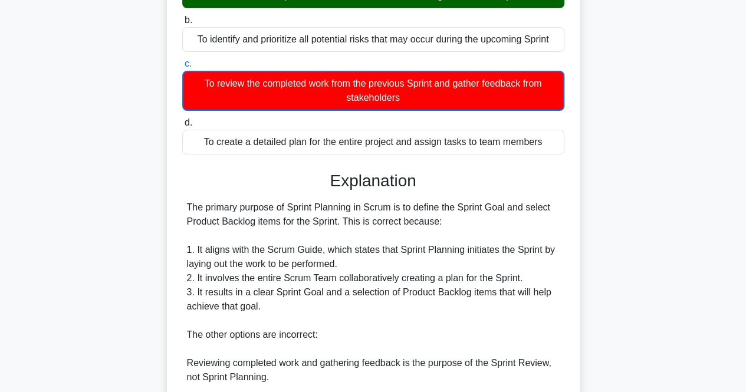
scroll to position [321, 0]
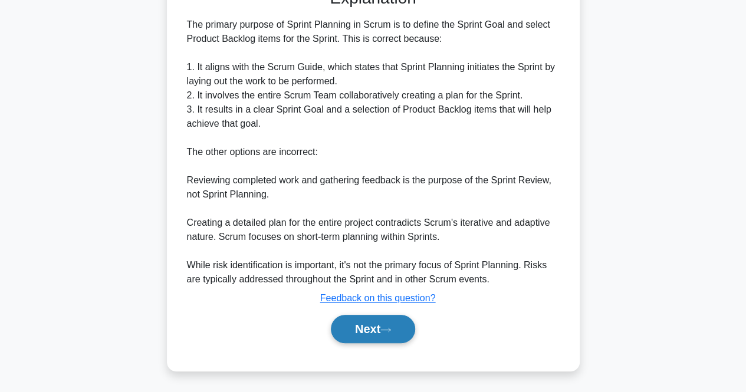
click at [355, 336] on button "Next" at bounding box center [373, 329] width 84 height 28
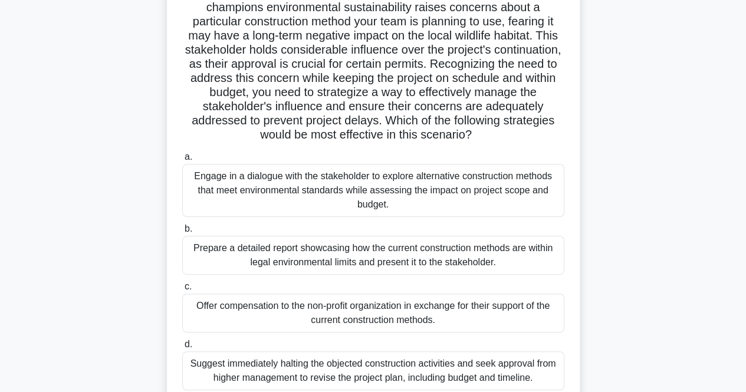
scroll to position [177, 0]
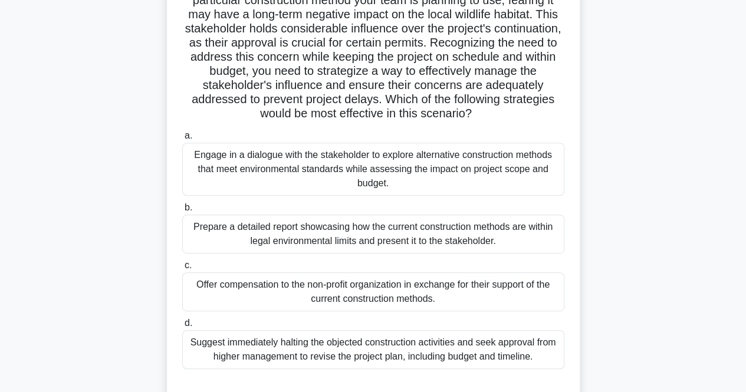
click at [261, 159] on div "Engage in a dialogue with the stakeholder to explore alternative construction m…" at bounding box center [373, 169] width 382 height 53
click at [182, 140] on input "a. Engage in a dialogue with the stakeholder to explore alternative constructio…" at bounding box center [182, 136] width 0 height 8
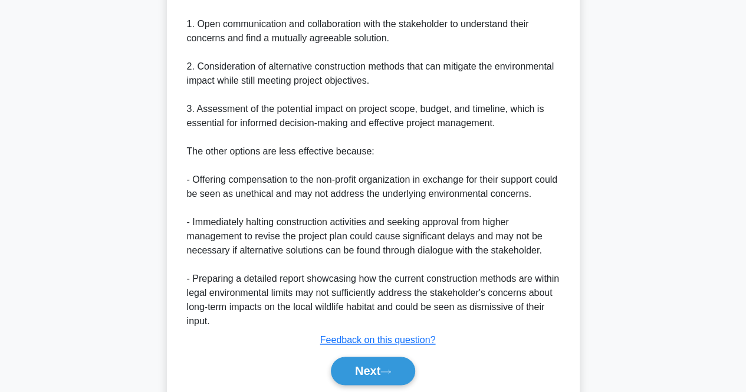
scroll to position [687, 0]
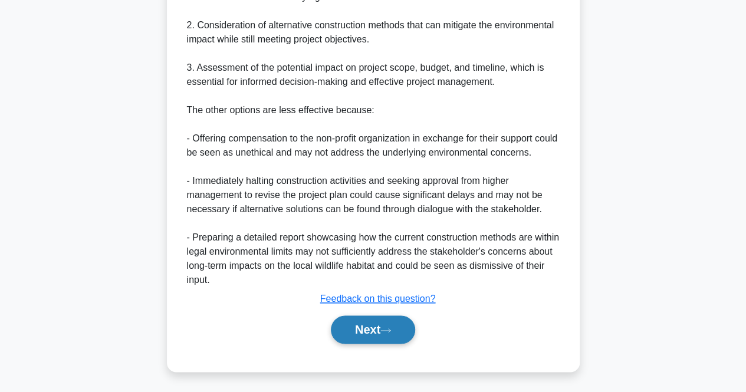
click at [371, 328] on button "Next" at bounding box center [373, 330] width 84 height 28
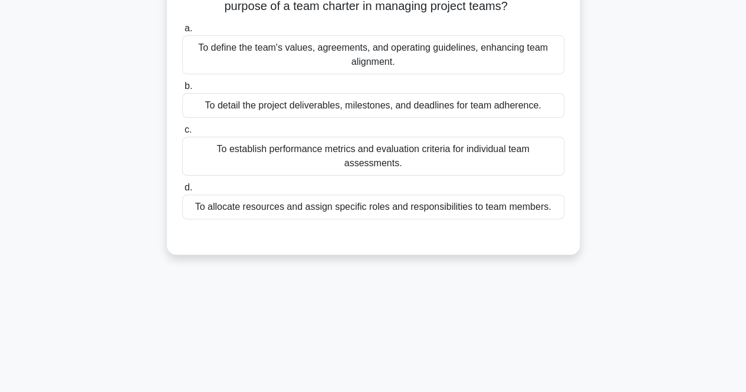
scroll to position [0, 0]
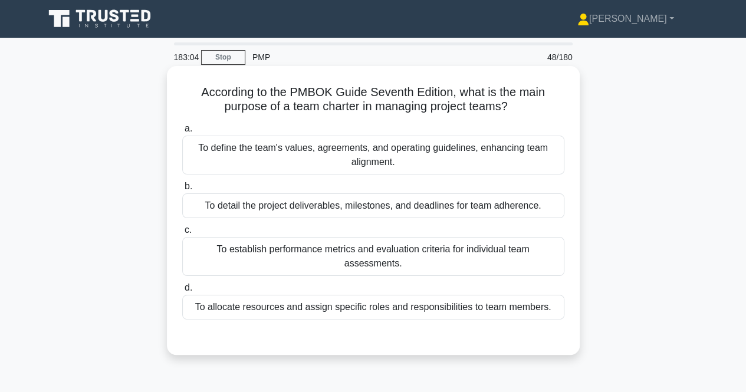
click at [248, 155] on div "To define the team's values, agreements, and operating guidelines, enhancing te…" at bounding box center [373, 155] width 382 height 39
click at [182, 133] on input "a. To define the team's values, agreements, and operating guidelines, enhancing…" at bounding box center [182, 129] width 0 height 8
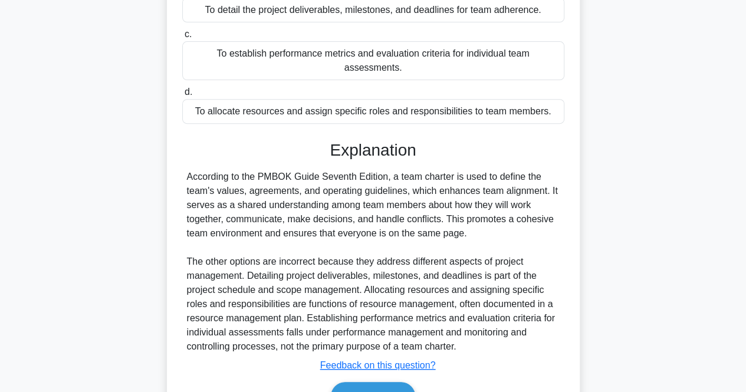
scroll to position [248, 0]
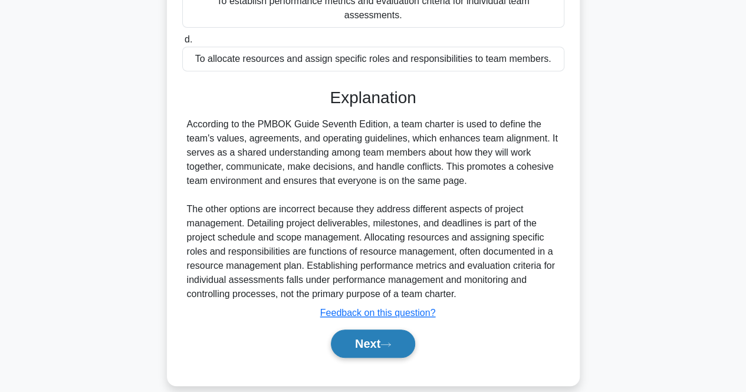
click at [371, 332] on button "Next" at bounding box center [373, 344] width 84 height 28
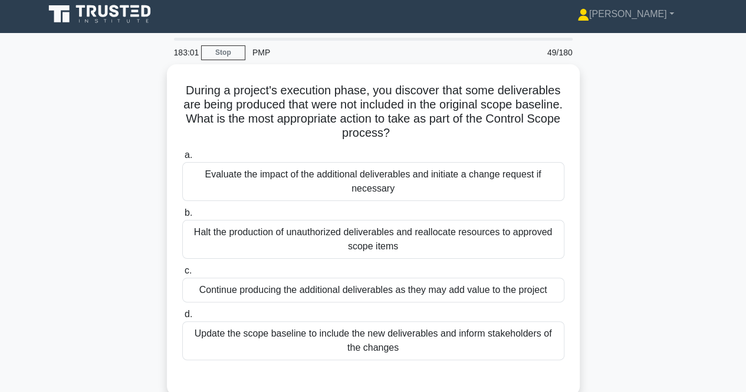
scroll to position [0, 0]
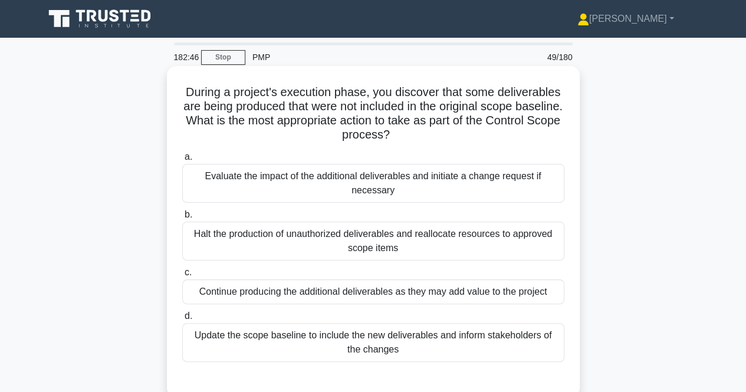
click at [240, 335] on div "Update the scope baseline to include the new deliverables and inform stakeholde…" at bounding box center [373, 342] width 382 height 39
click at [182, 320] on input "d. Update the scope baseline to include the new deliverables and inform stakeho…" at bounding box center [182, 317] width 0 height 8
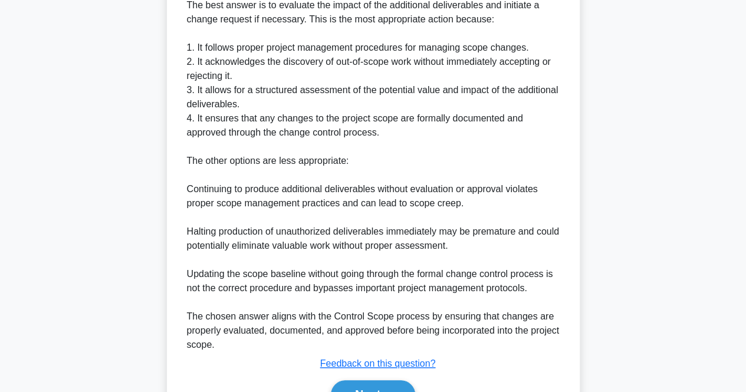
scroll to position [413, 0]
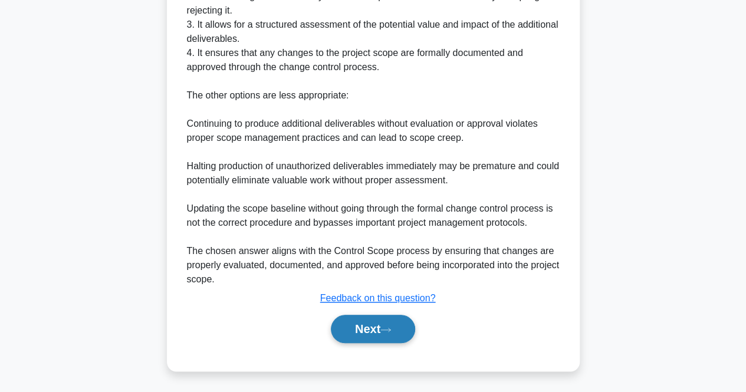
click at [362, 323] on button "Next" at bounding box center [373, 329] width 84 height 28
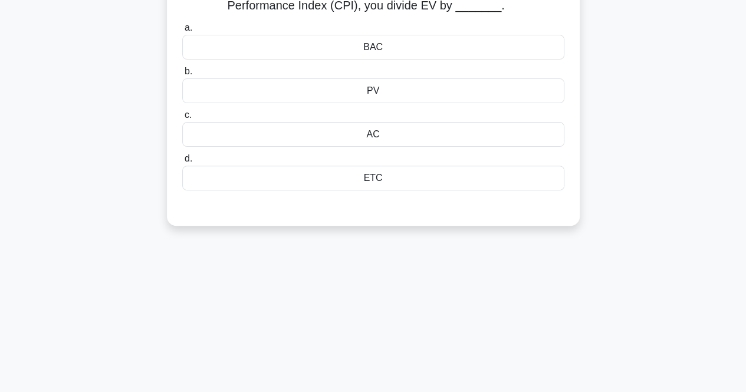
scroll to position [9, 0]
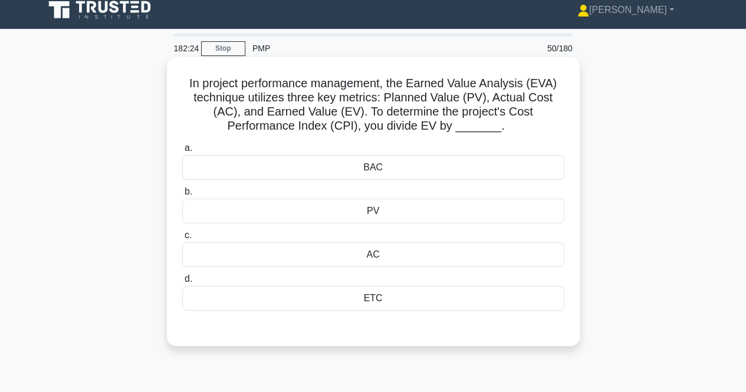
click at [323, 214] on div "PV" at bounding box center [373, 211] width 382 height 25
click at [182, 196] on input "b. PV" at bounding box center [182, 192] width 0 height 8
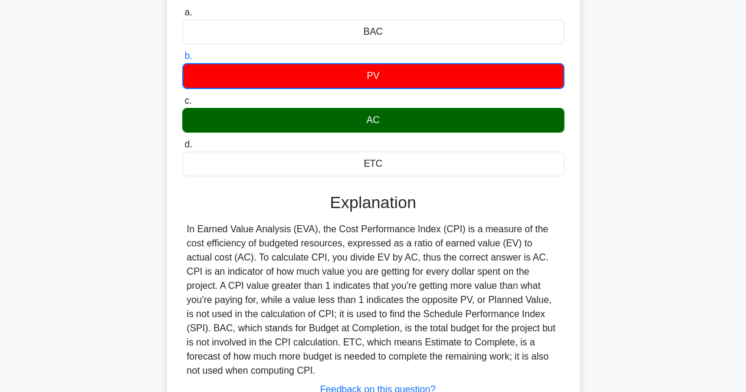
scroll to position [245, 0]
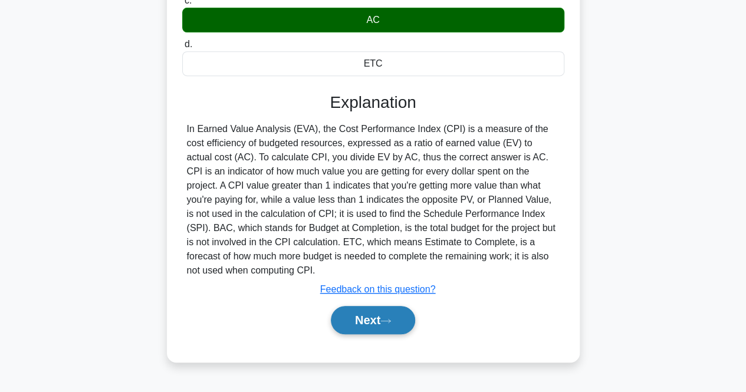
click at [395, 311] on button "Next" at bounding box center [373, 320] width 84 height 28
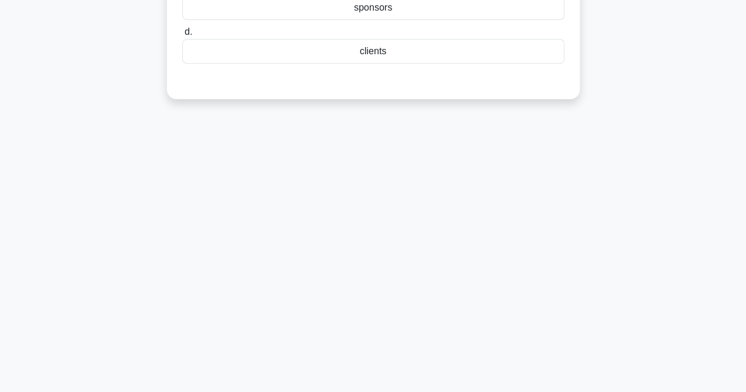
scroll to position [68, 0]
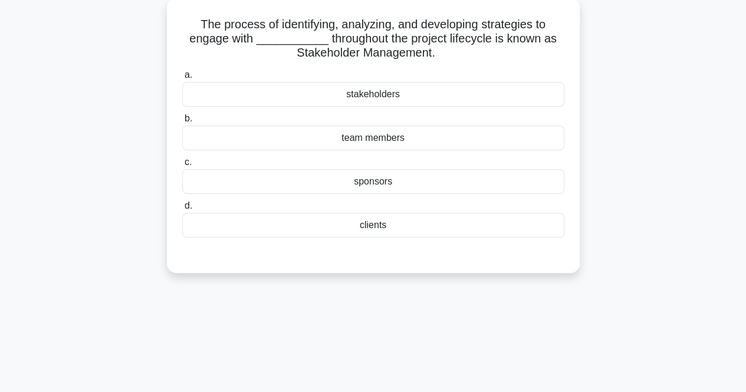
click at [376, 99] on div "stakeholders" at bounding box center [373, 94] width 382 height 25
click at [182, 79] on input "a. stakeholders" at bounding box center [182, 75] width 0 height 8
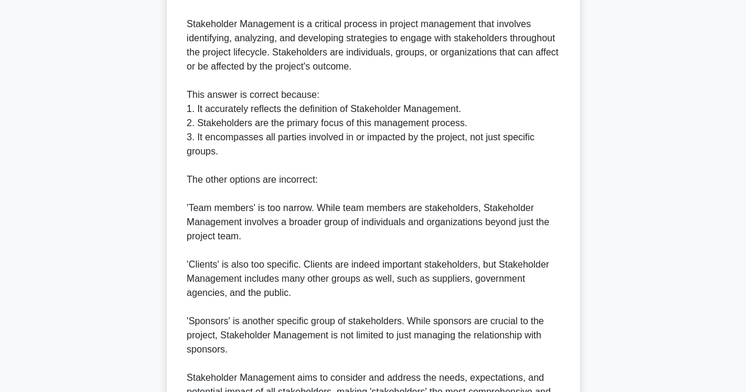
scroll to position [489, 0]
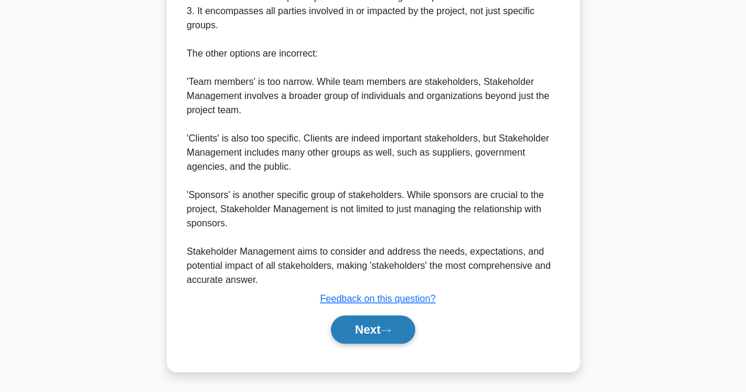
click at [382, 320] on button "Next" at bounding box center [373, 330] width 84 height 28
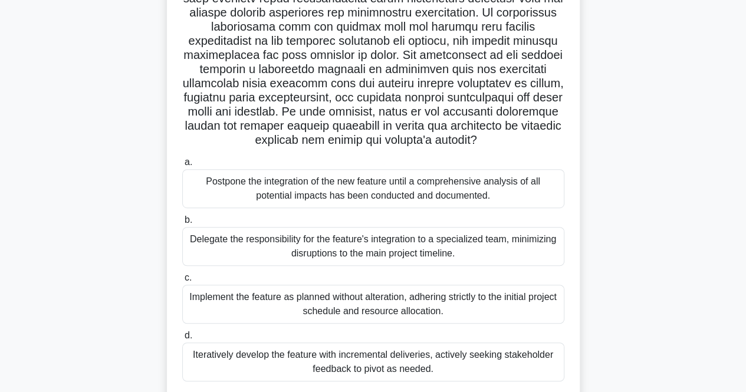
scroll to position [281, 0]
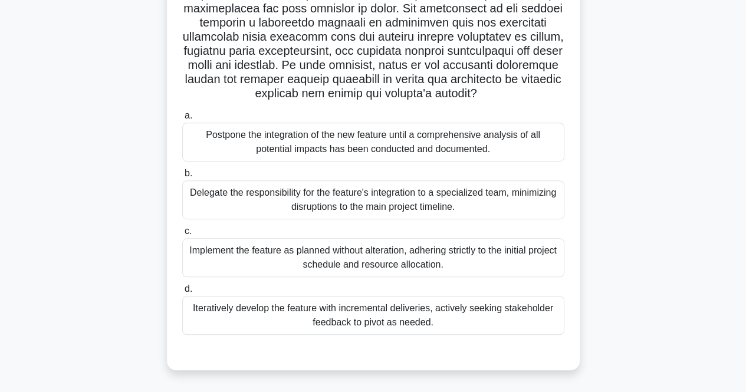
click at [287, 293] on label "d. Iteratively develop the feature with incremental deliveries, actively seekin…" at bounding box center [373, 308] width 382 height 53
click at [182, 293] on input "d. Iteratively develop the feature with incremental deliveries, actively seekin…" at bounding box center [182, 290] width 0 height 8
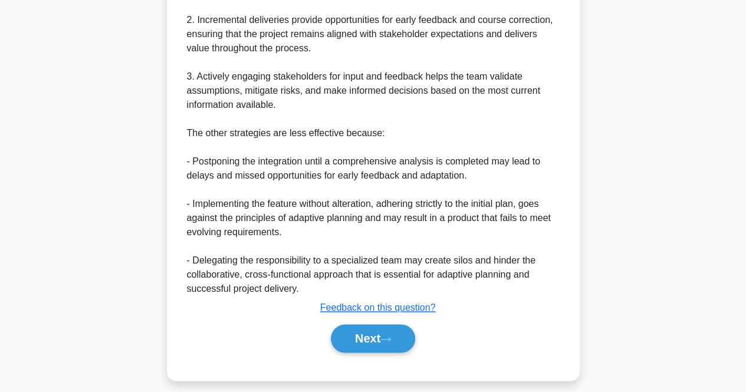
scroll to position [772, 0]
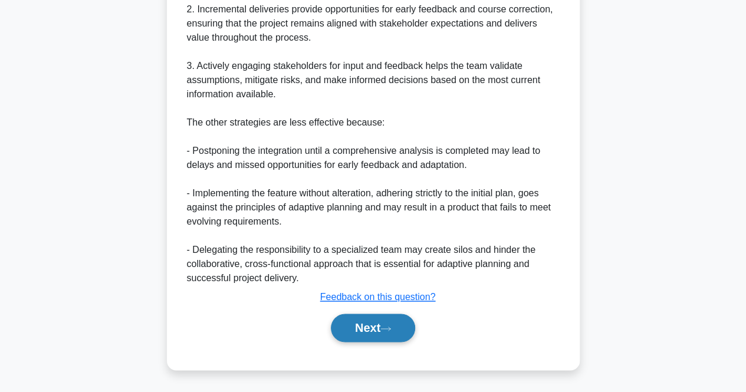
click at [340, 327] on button "Next" at bounding box center [373, 328] width 84 height 28
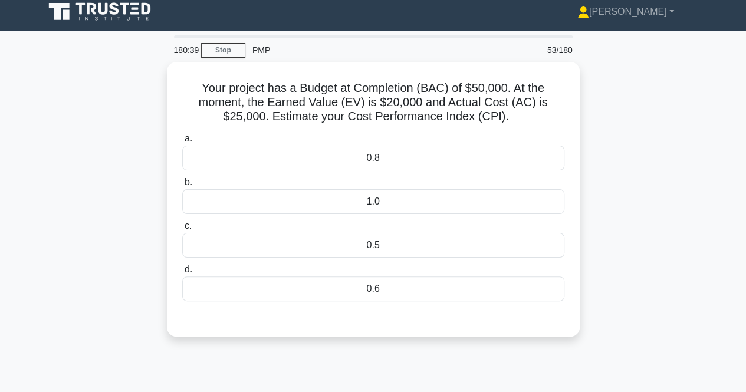
scroll to position [0, 0]
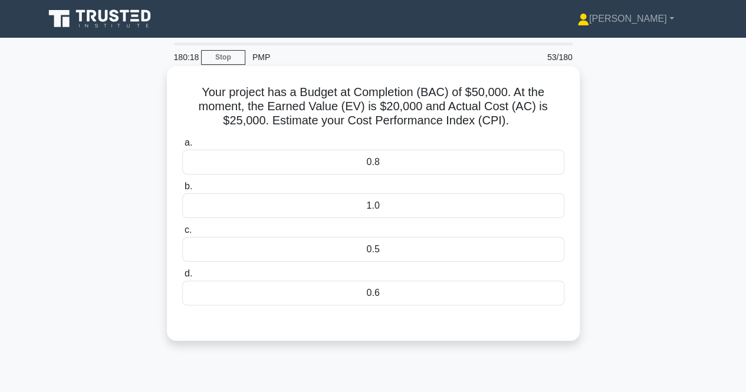
click at [371, 172] on div "0.8" at bounding box center [373, 162] width 382 height 25
click at [182, 147] on input "a. 0.8" at bounding box center [182, 143] width 0 height 8
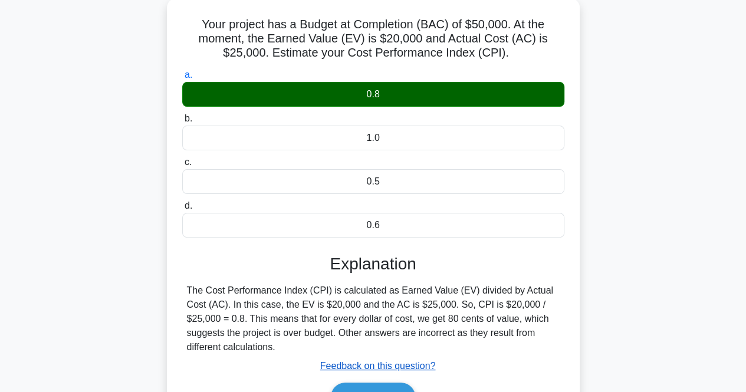
scroll to position [245, 0]
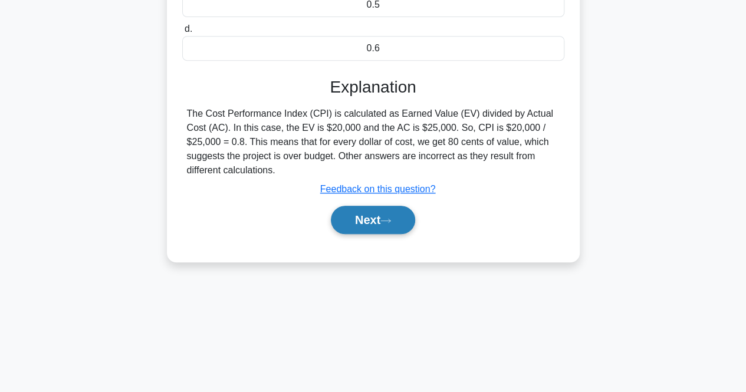
click at [390, 222] on icon at bounding box center [386, 221] width 11 height 6
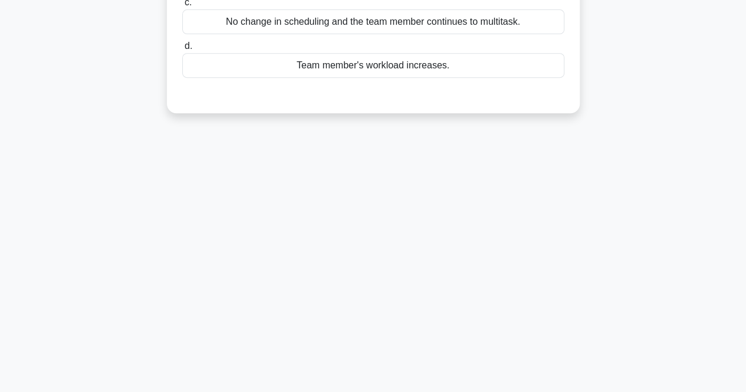
scroll to position [0, 0]
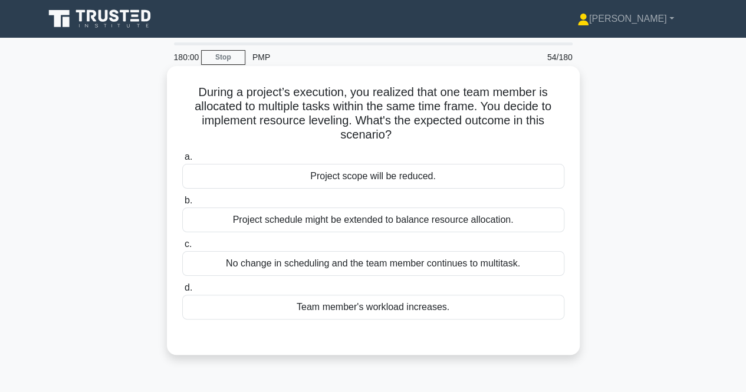
click at [382, 228] on div "Project schedule might be extended to balance resource allocation." at bounding box center [373, 220] width 382 height 25
click at [182, 205] on input "b. Project schedule might be extended to balance resource allocation." at bounding box center [182, 201] width 0 height 8
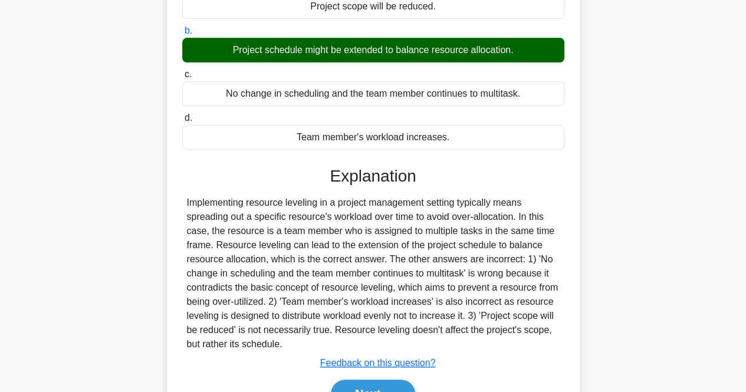
scroll to position [236, 0]
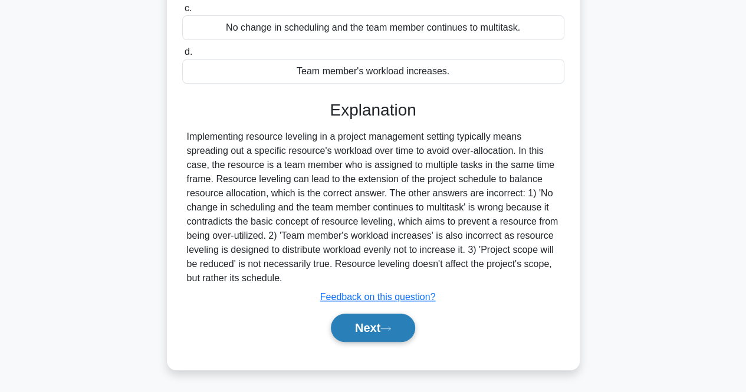
click at [404, 316] on button "Next" at bounding box center [373, 328] width 84 height 28
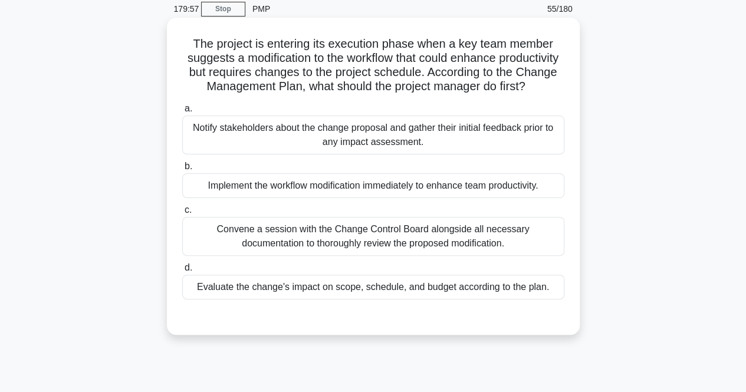
scroll to position [0, 0]
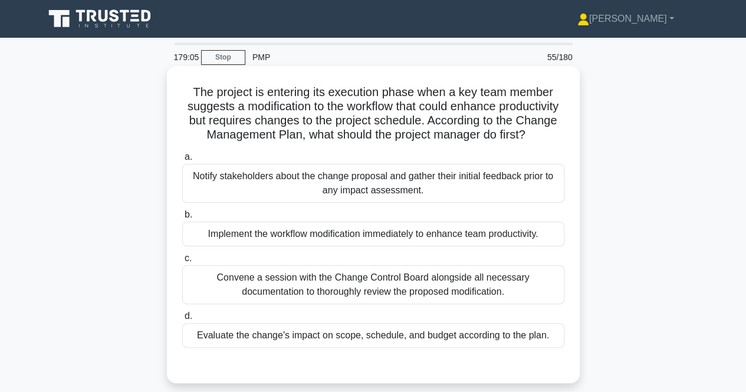
click at [302, 348] on div "Evaluate the change's impact on scope, schedule, and budget according to the pl…" at bounding box center [373, 335] width 382 height 25
click at [182, 320] on input "d. Evaluate the change's impact on scope, schedule, and budget according to the…" at bounding box center [182, 317] width 0 height 8
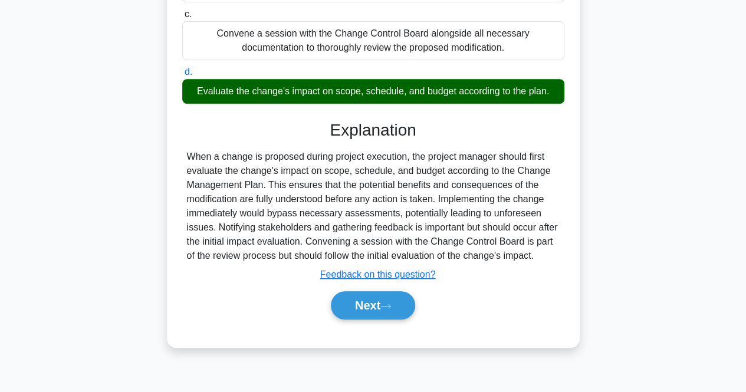
scroll to position [245, 0]
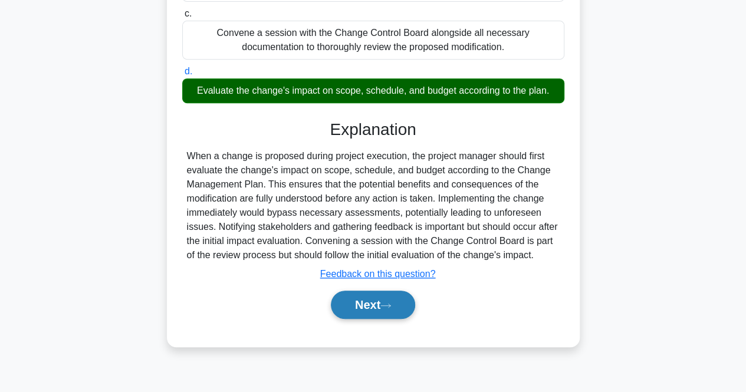
click at [361, 319] on button "Next" at bounding box center [373, 305] width 84 height 28
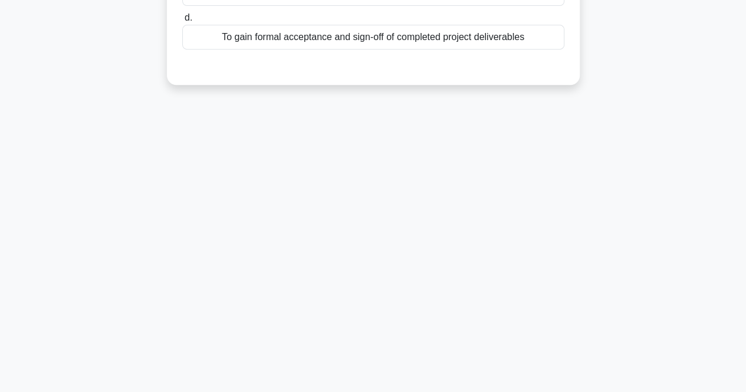
scroll to position [9, 0]
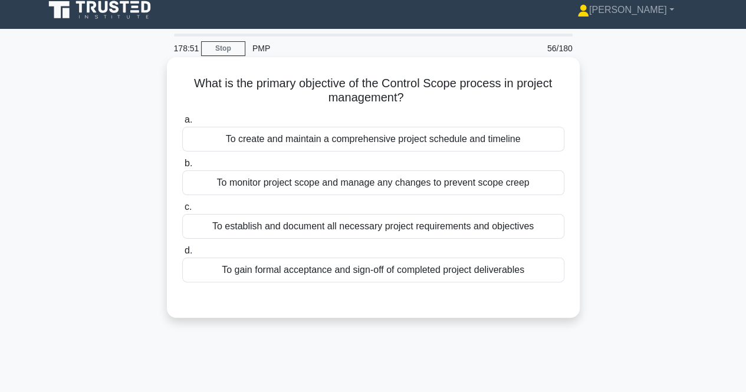
click at [253, 181] on div "To monitor project scope and manage any changes to prevent scope creep" at bounding box center [373, 183] width 382 height 25
click at [182, 168] on input "b. To monitor project scope and manage any changes to prevent scope creep" at bounding box center [182, 164] width 0 height 8
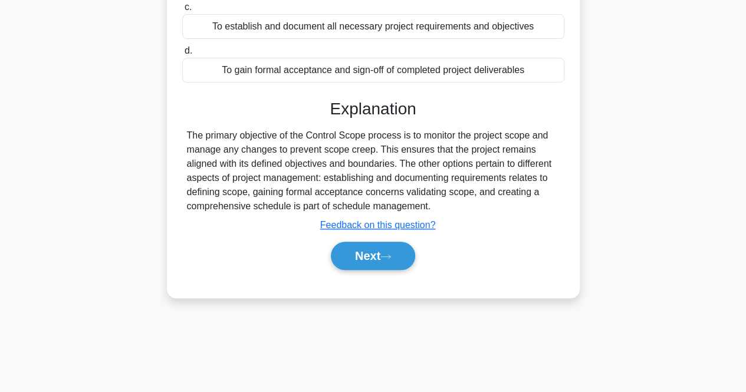
scroll to position [245, 0]
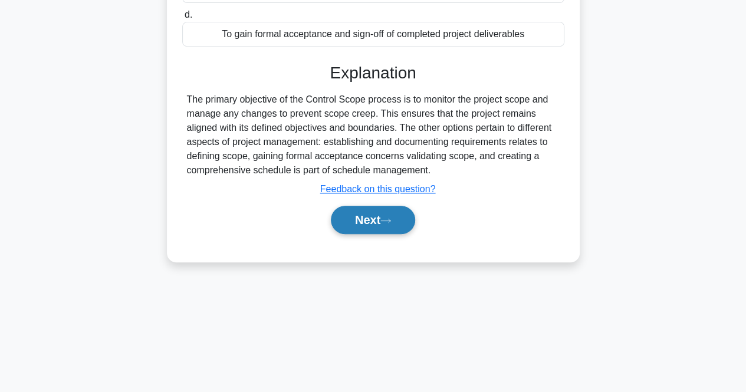
click at [348, 224] on button "Next" at bounding box center [373, 220] width 84 height 28
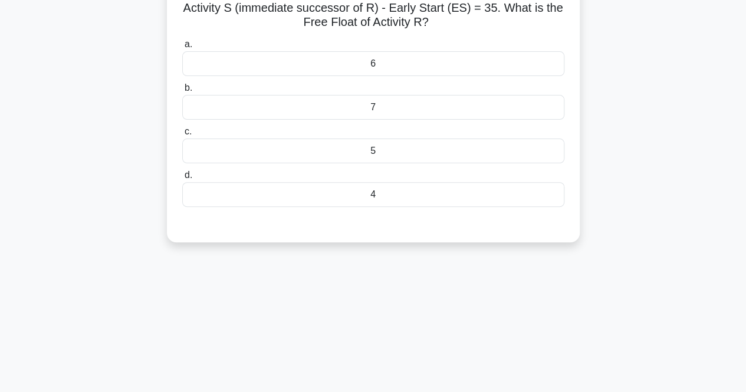
scroll to position [68, 0]
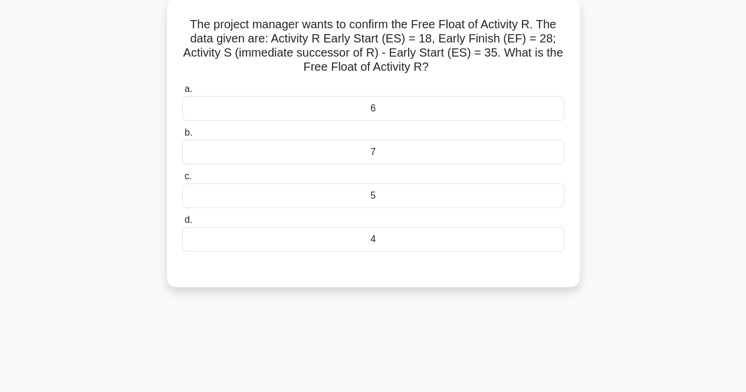
click at [442, 152] on div "7" at bounding box center [373, 152] width 382 height 25
click at [182, 137] on input "b. 7" at bounding box center [182, 133] width 0 height 8
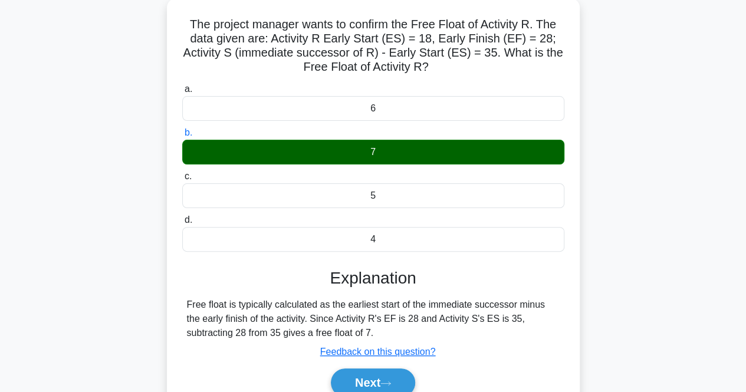
scroll to position [245, 0]
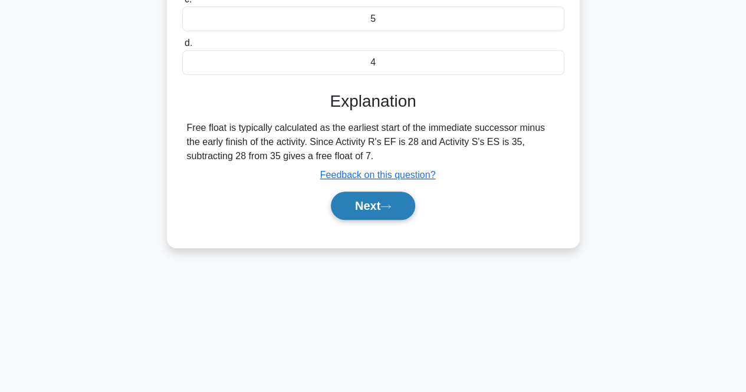
click at [396, 200] on button "Next" at bounding box center [373, 206] width 84 height 28
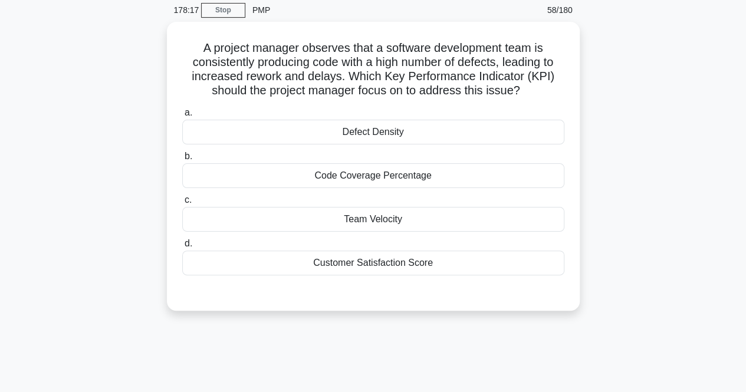
scroll to position [0, 0]
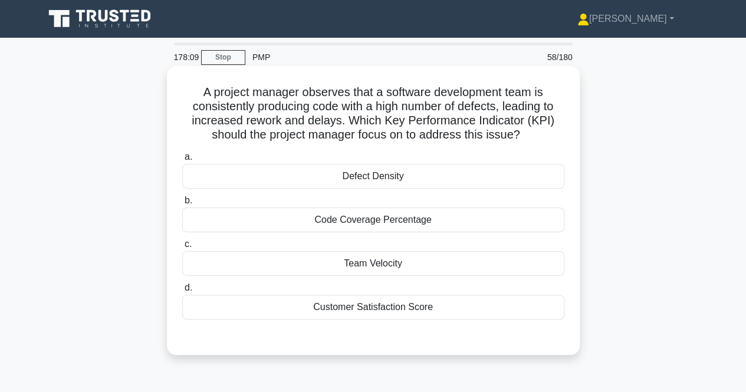
click at [399, 179] on div "Defect Density" at bounding box center [373, 176] width 382 height 25
click at [182, 161] on input "a. Defect Density" at bounding box center [182, 157] width 0 height 8
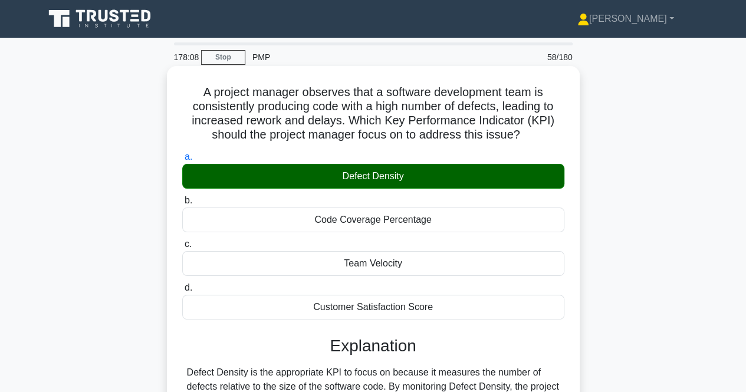
scroll to position [236, 0]
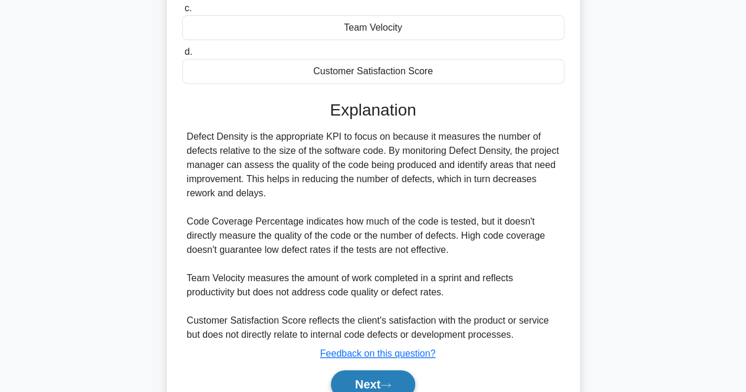
click at [411, 377] on button "Next" at bounding box center [373, 385] width 84 height 28
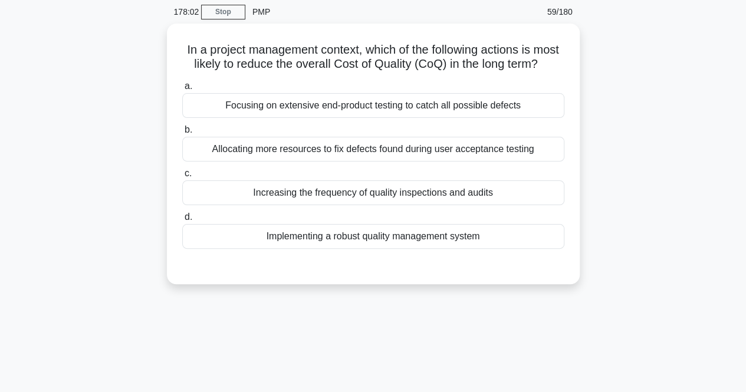
scroll to position [0, 0]
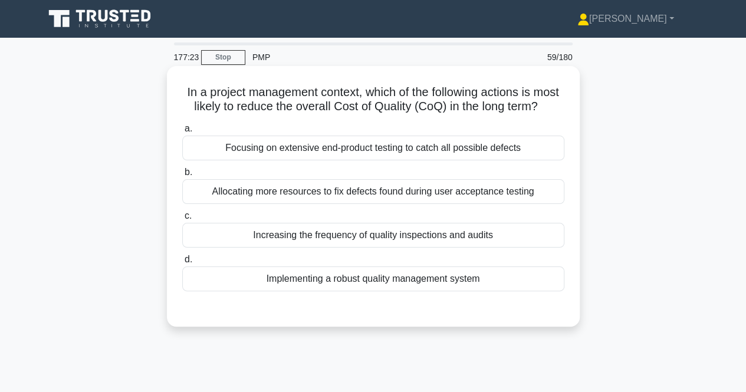
click at [288, 248] on div "Increasing the frequency of quality inspections and audits" at bounding box center [373, 235] width 382 height 25
click at [182, 220] on input "c. Increasing the frequency of quality inspections and audits" at bounding box center [182, 216] width 0 height 8
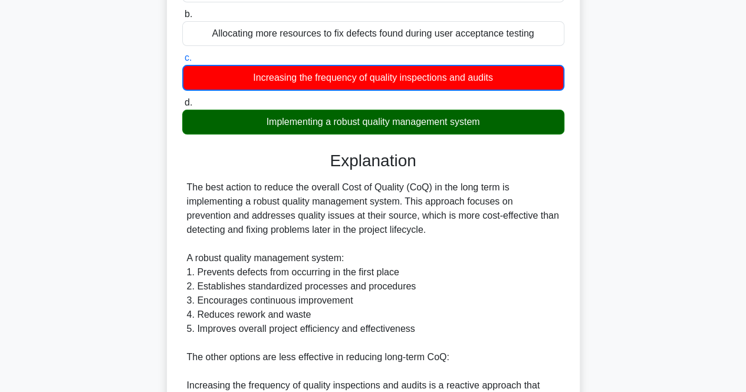
scroll to position [177, 0]
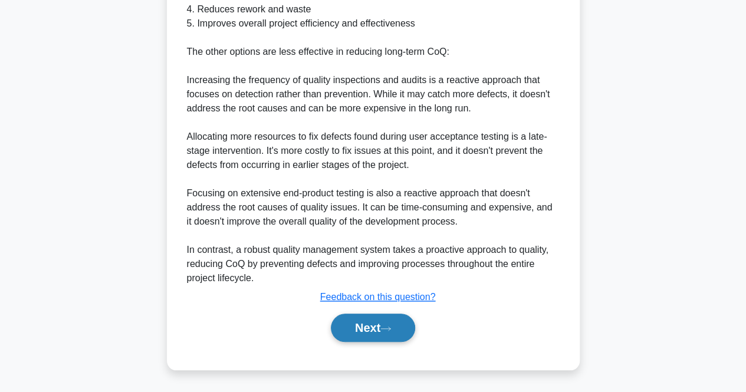
click at [373, 329] on button "Next" at bounding box center [373, 328] width 84 height 28
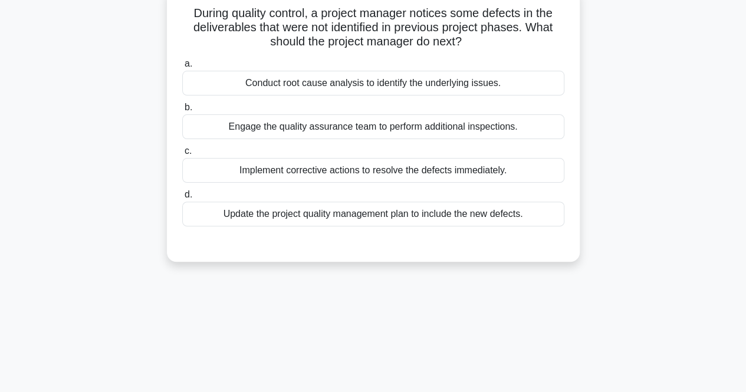
scroll to position [0, 0]
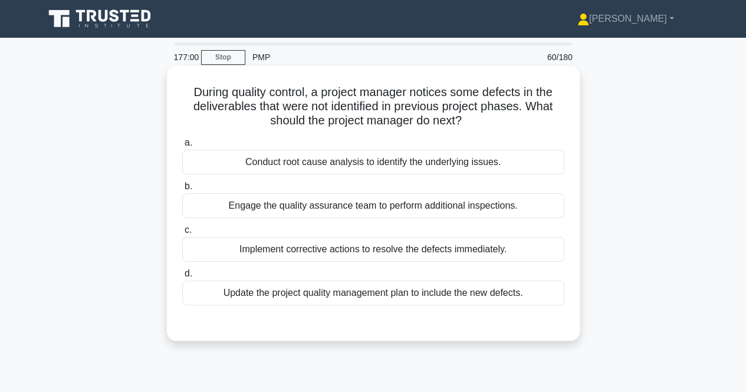
click at [217, 155] on div "Conduct root cause analysis to identify the underlying issues." at bounding box center [373, 162] width 382 height 25
click at [182, 147] on input "a. Conduct root cause analysis to identify the underlying issues." at bounding box center [182, 143] width 0 height 8
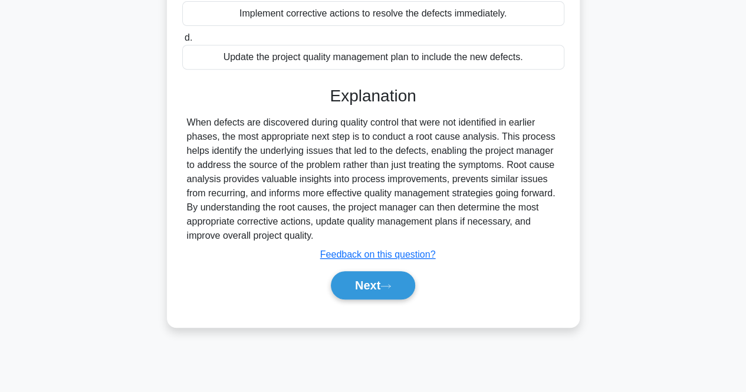
scroll to position [245, 0]
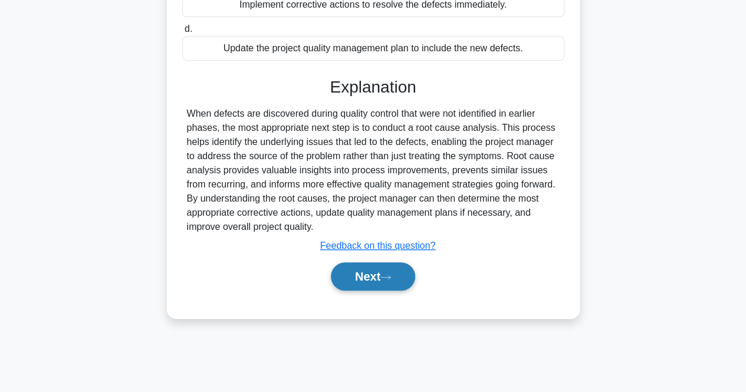
click at [366, 286] on button "Next" at bounding box center [373, 277] width 84 height 28
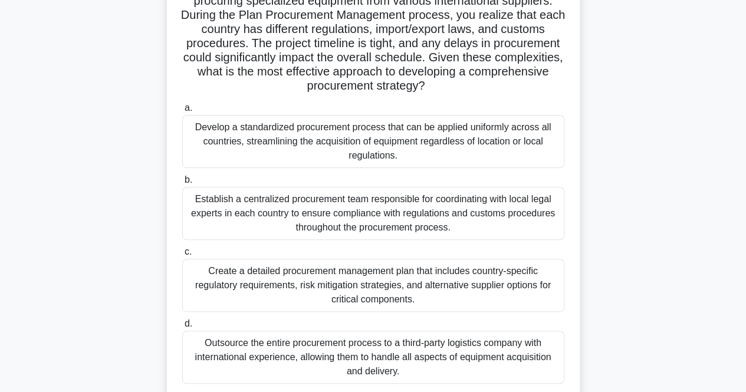
scroll to position [127, 0]
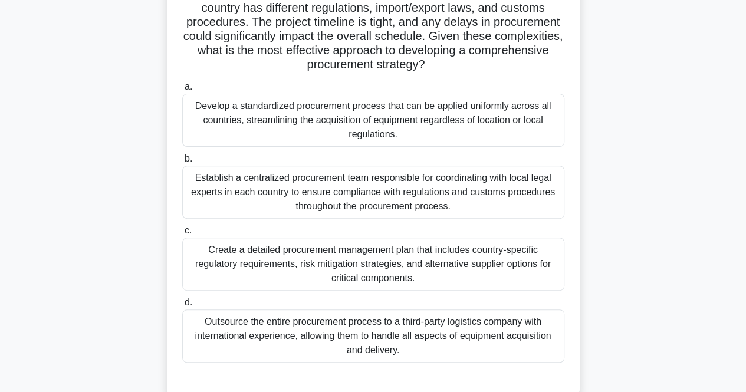
click at [313, 284] on div "Create a detailed procurement management plan that includes country-specific re…" at bounding box center [373, 264] width 382 height 53
click at [182, 235] on input "c. Create a detailed procurement management plan that includes country-specific…" at bounding box center [182, 231] width 0 height 8
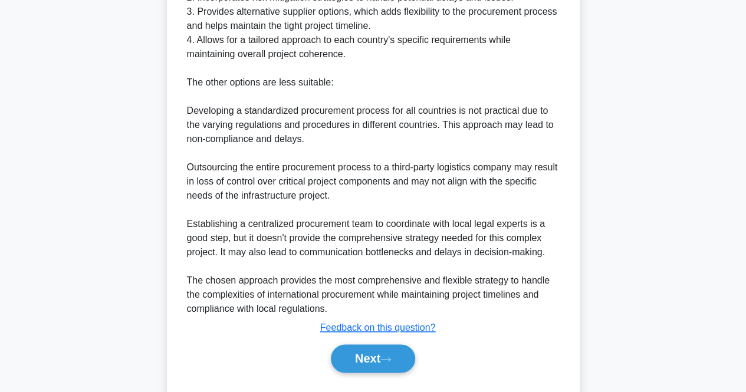
scroll to position [687, 0]
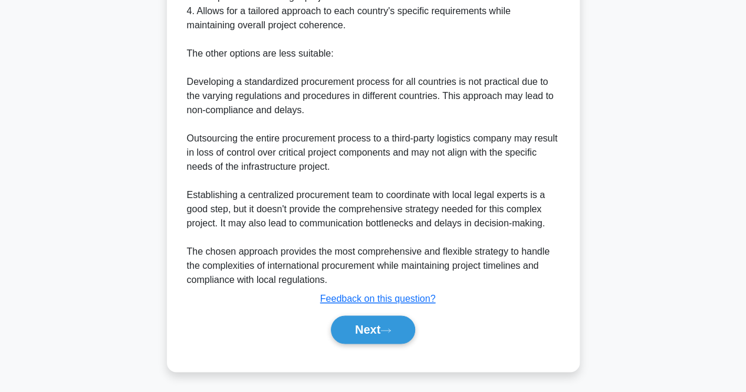
click at [385, 343] on div "Next" at bounding box center [373, 330] width 382 height 38
click at [370, 327] on button "Next" at bounding box center [373, 330] width 84 height 28
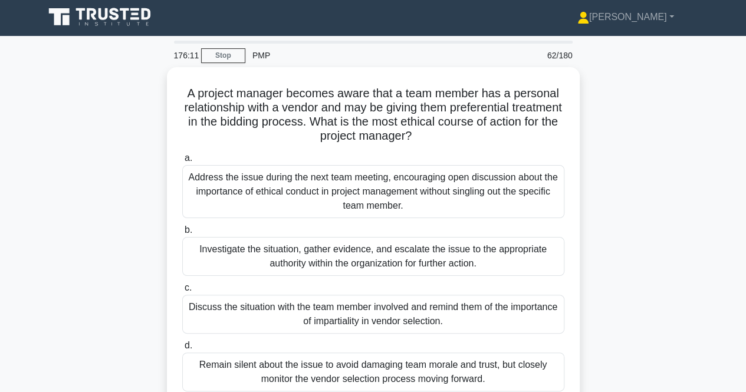
scroll to position [0, 0]
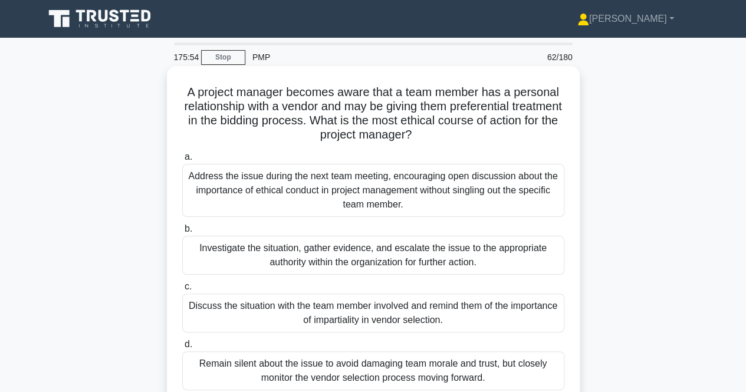
click at [274, 261] on div "Investigate the situation, gather evidence, and escalate the issue to the appro…" at bounding box center [373, 255] width 382 height 39
click at [182, 233] on input "b. Investigate the situation, gather evidence, and escalate the issue to the ap…" at bounding box center [182, 229] width 0 height 8
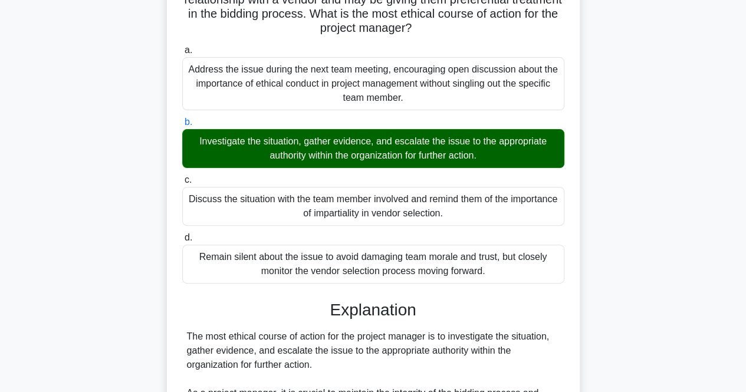
scroll to position [413, 0]
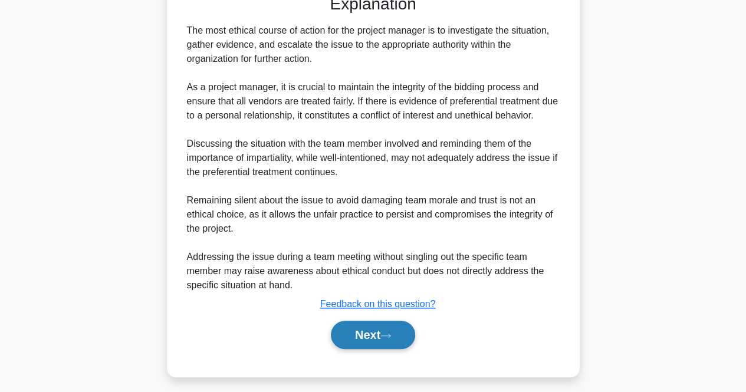
click at [374, 341] on button "Next" at bounding box center [373, 335] width 84 height 28
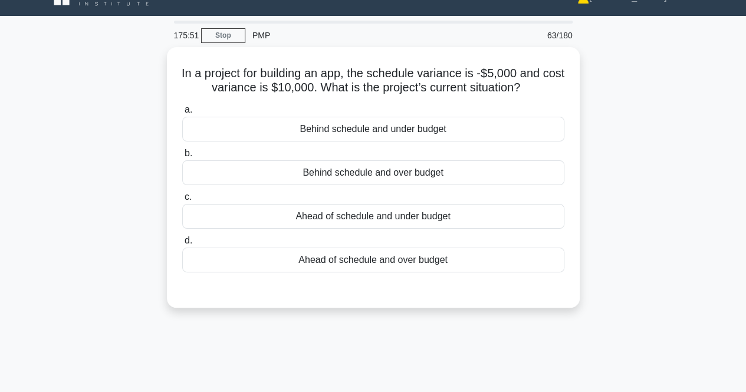
scroll to position [9, 0]
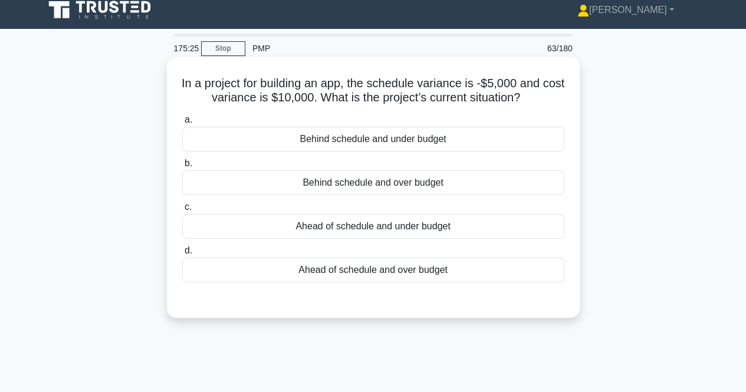
click at [264, 180] on div "Behind schedule and over budget" at bounding box center [373, 183] width 382 height 25
click at [182, 168] on input "b. Behind schedule and over budget" at bounding box center [182, 164] width 0 height 8
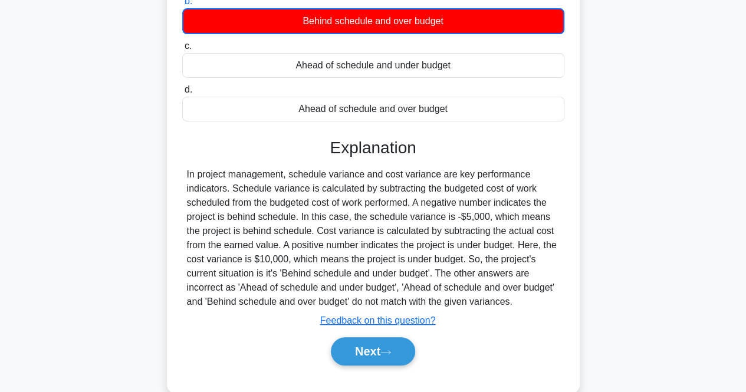
scroll to position [186, 0]
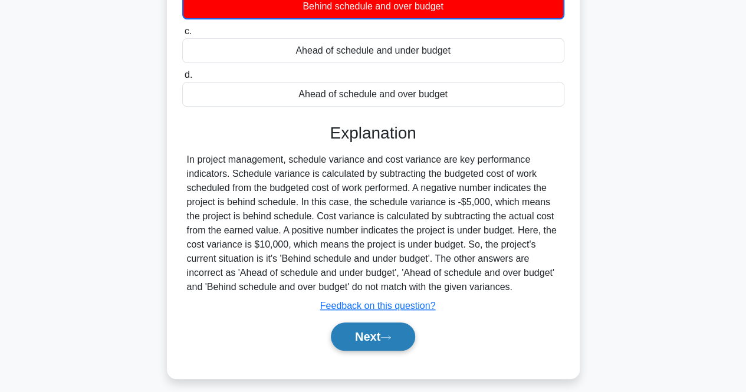
click at [380, 339] on button "Next" at bounding box center [373, 337] width 84 height 28
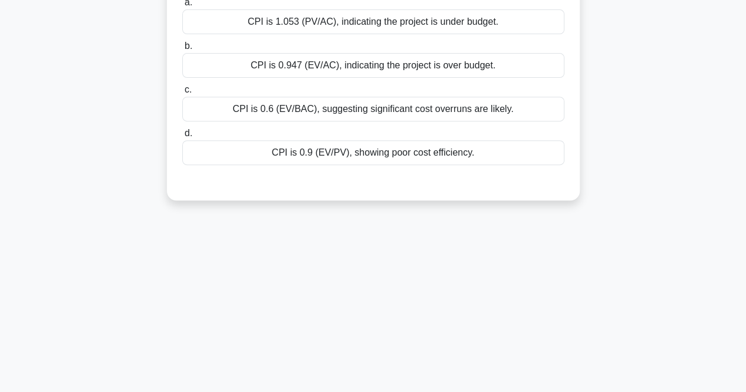
scroll to position [0, 0]
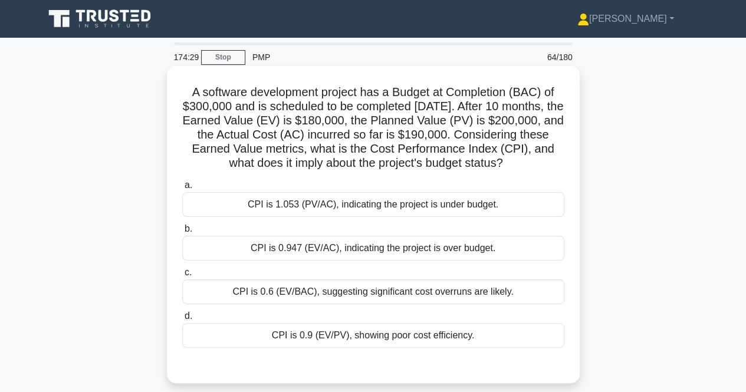
click at [280, 342] on div "CPI is 0.9 (EV/PV), showing poor cost efficiency." at bounding box center [373, 335] width 382 height 25
click at [182, 320] on input "d. CPI is 0.9 (EV/PV), showing poor cost efficiency." at bounding box center [182, 317] width 0 height 8
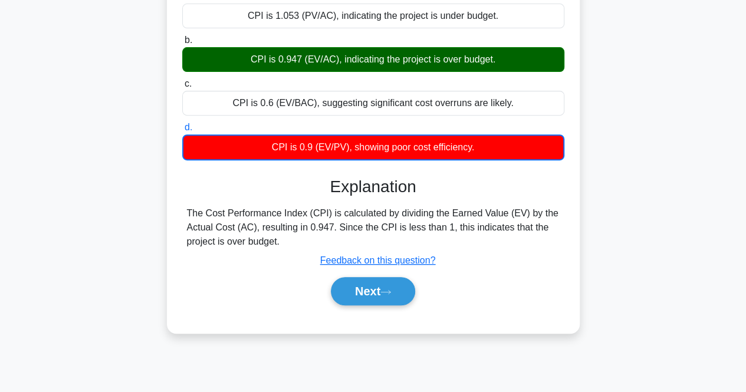
scroll to position [245, 0]
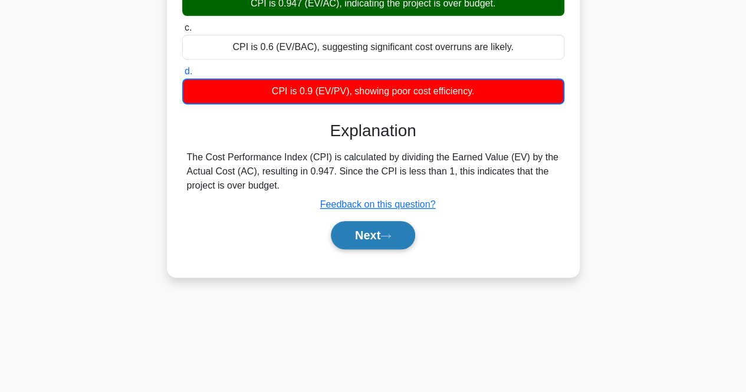
click at [360, 250] on button "Next" at bounding box center [373, 235] width 84 height 28
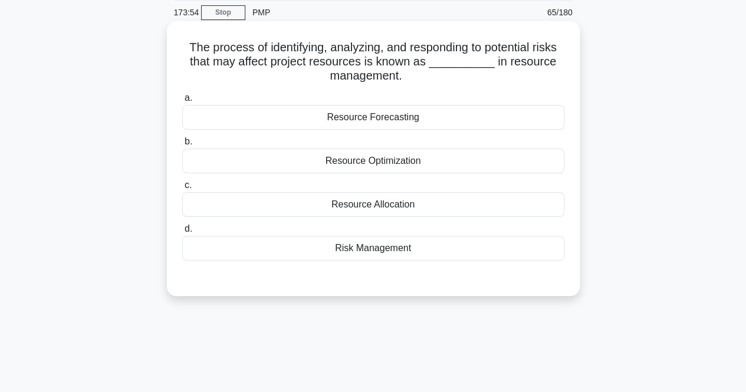
scroll to position [0, 0]
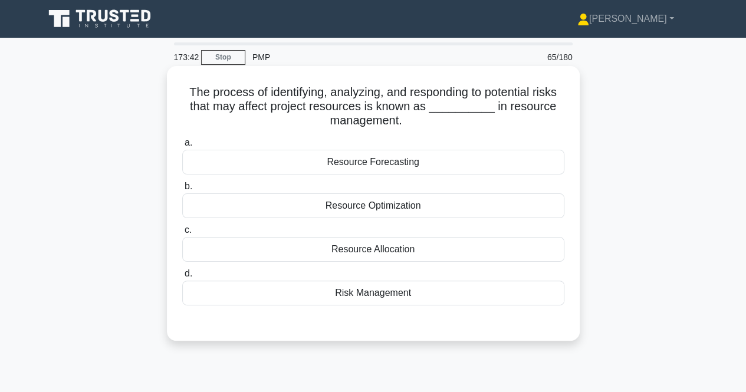
click at [273, 293] on div "Risk Management" at bounding box center [373, 293] width 382 height 25
click at [182, 278] on input "d. Risk Management" at bounding box center [182, 274] width 0 height 8
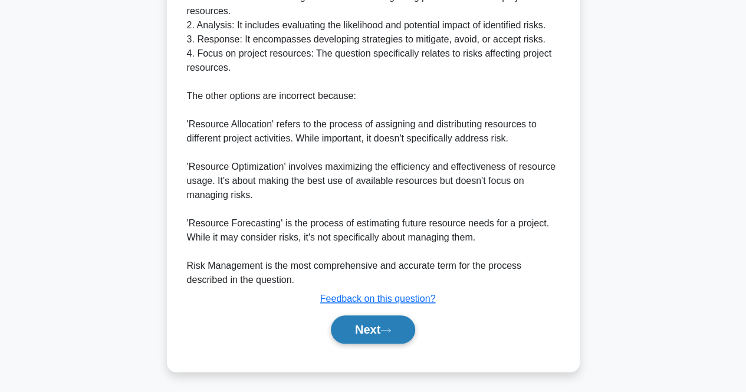
click at [348, 338] on button "Next" at bounding box center [373, 330] width 84 height 28
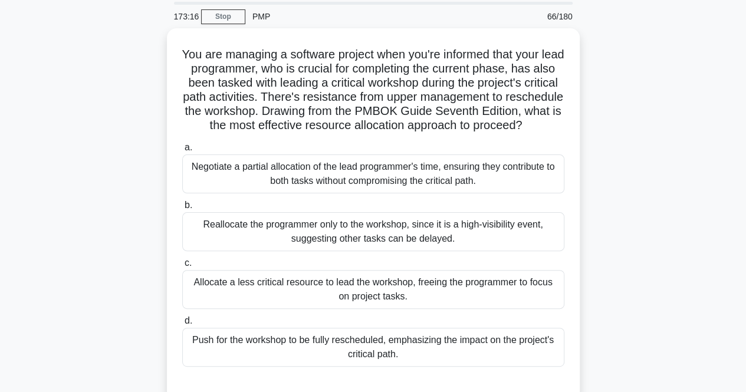
scroll to position [59, 0]
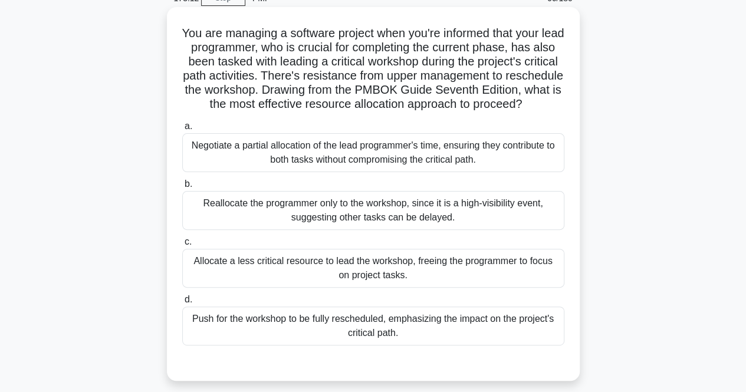
click at [250, 172] on div "Negotiate a partial allocation of the lead programmer's time, ensuring they con…" at bounding box center [373, 152] width 382 height 39
click at [182, 130] on input "a. Negotiate a partial allocation of the lead programmer's time, ensuring they …" at bounding box center [182, 127] width 0 height 8
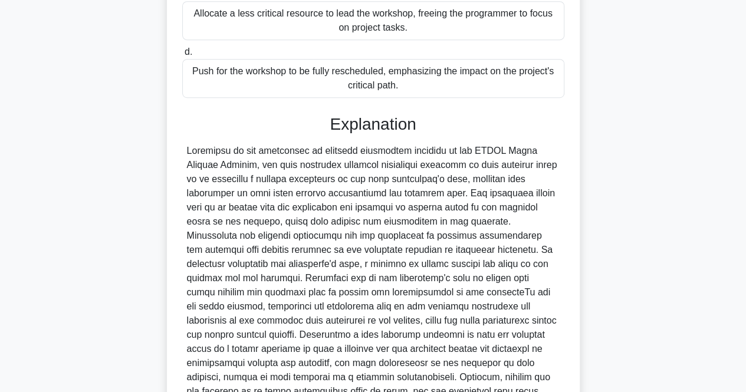
scroll to position [447, 0]
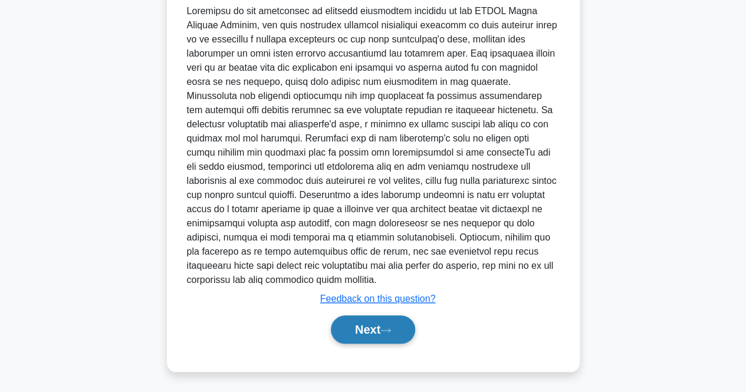
click at [371, 324] on button "Next" at bounding box center [373, 330] width 84 height 28
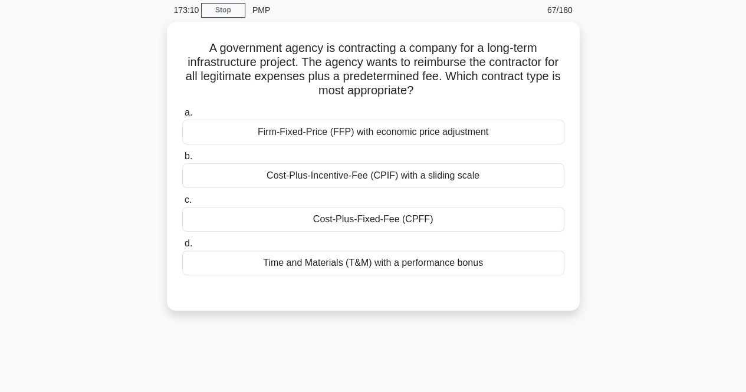
scroll to position [0, 0]
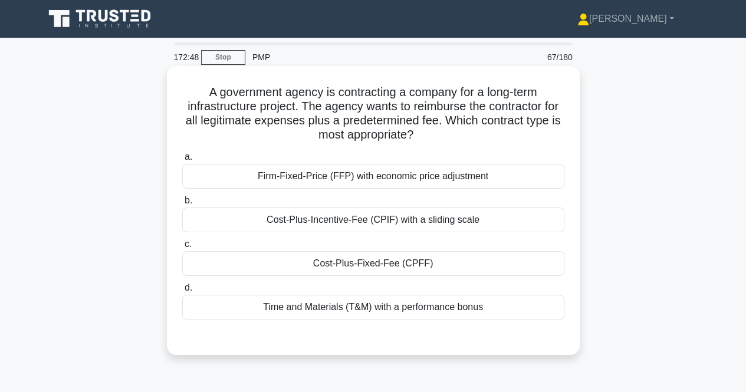
click at [267, 261] on div "Cost-Plus-Fixed-Fee (CPFF)" at bounding box center [373, 263] width 382 height 25
click at [182, 248] on input "c. Cost-Plus-Fixed-Fee (CPFF)" at bounding box center [182, 245] width 0 height 8
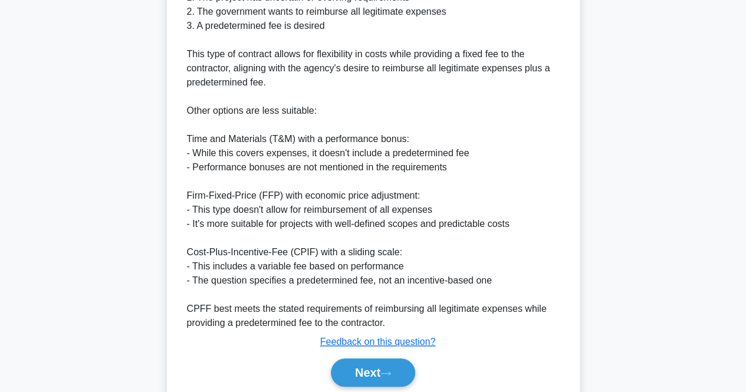
scroll to position [461, 0]
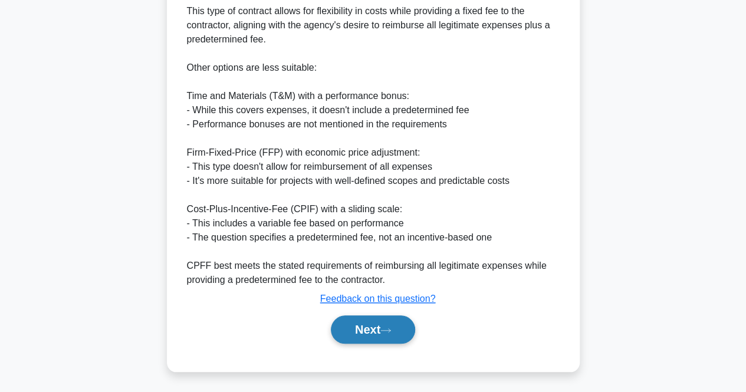
click at [340, 319] on button "Next" at bounding box center [373, 330] width 84 height 28
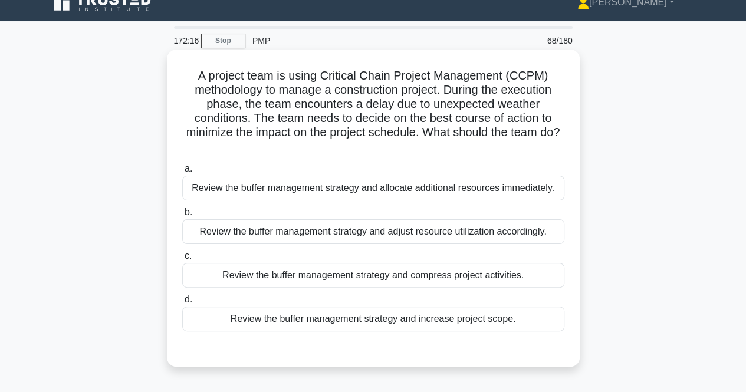
scroll to position [17, 0]
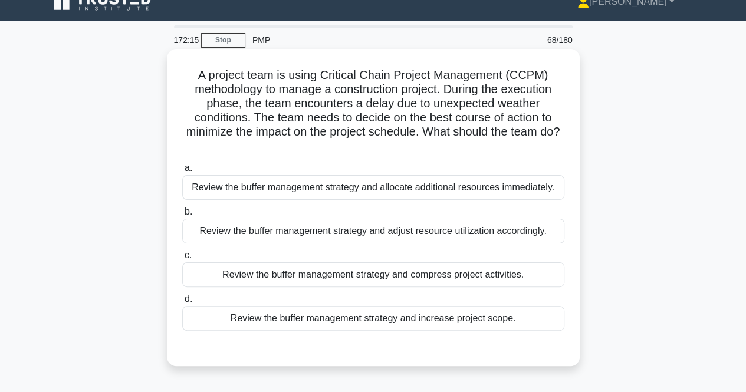
click at [303, 233] on div "Review the buffer management strategy and adjust resource utilization according…" at bounding box center [373, 231] width 382 height 25
click at [182, 216] on input "b. Review the buffer management strategy and adjust resource utilization accord…" at bounding box center [182, 212] width 0 height 8
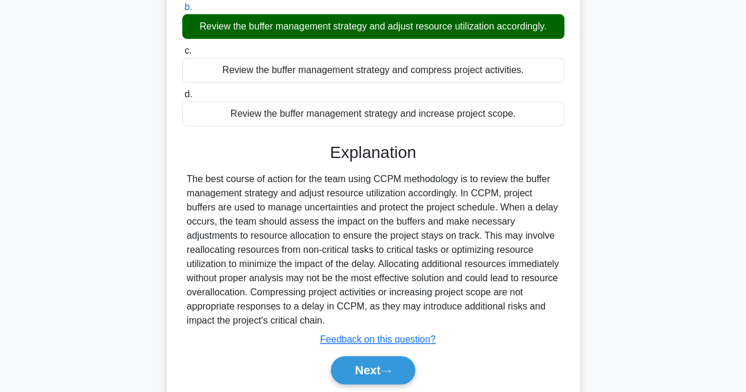
scroll to position [263, 0]
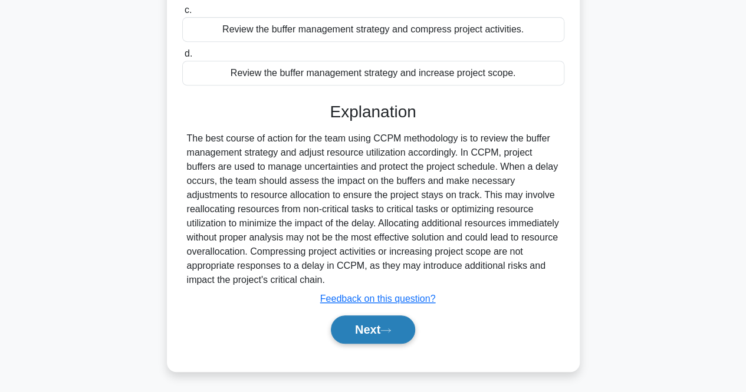
click at [346, 338] on button "Next" at bounding box center [373, 330] width 84 height 28
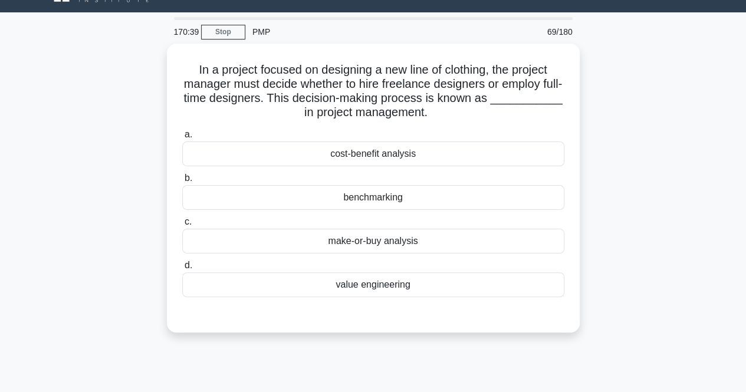
scroll to position [0, 0]
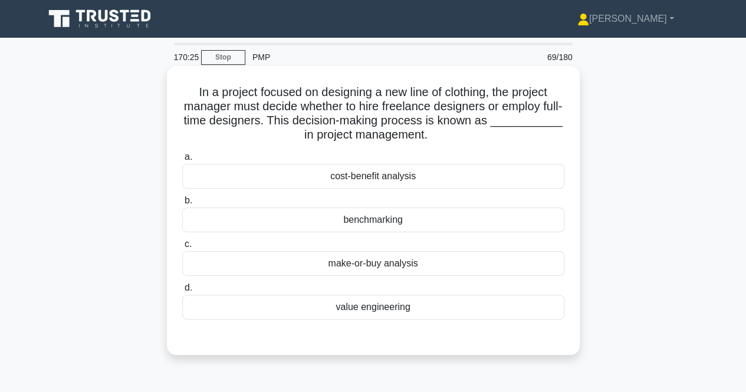
click at [260, 181] on div "cost-benefit analysis" at bounding box center [373, 176] width 382 height 25
click at [182, 161] on input "a. cost-benefit analysis" at bounding box center [182, 157] width 0 height 8
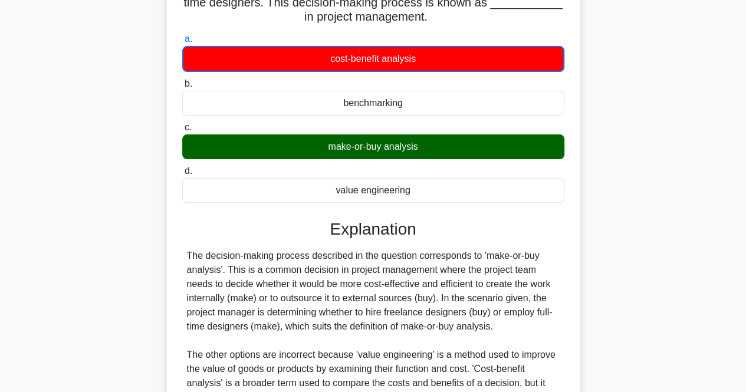
scroll to position [278, 0]
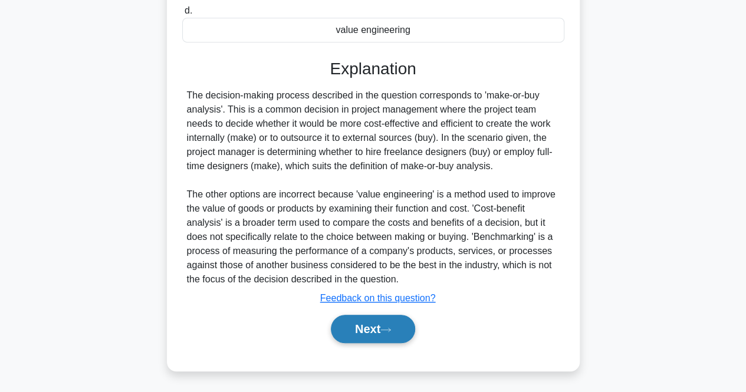
click at [336, 322] on button "Next" at bounding box center [373, 329] width 84 height 28
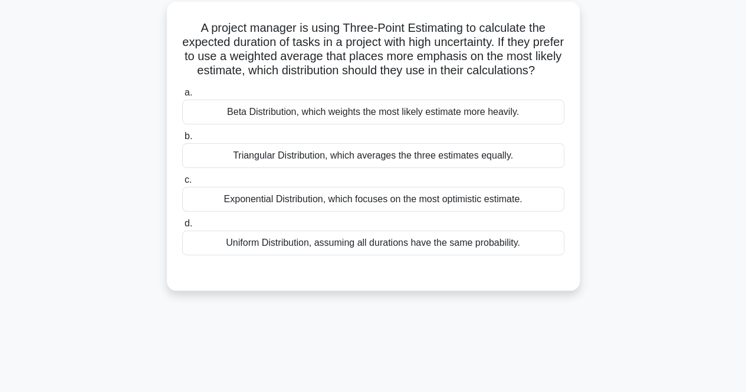
scroll to position [0, 0]
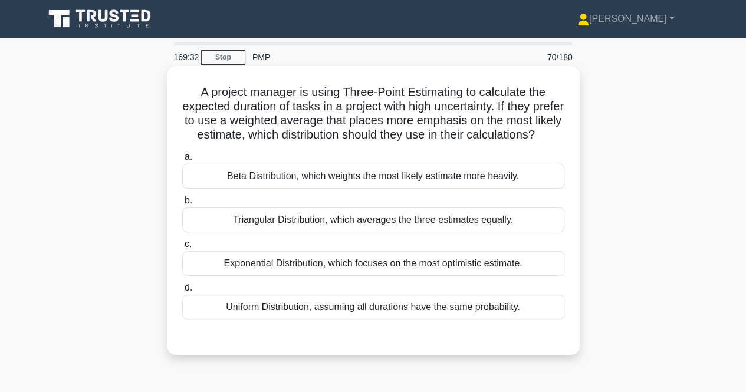
click at [303, 264] on label "c. Exponential Distribution, which focuses on the most optimistic estimate." at bounding box center [373, 256] width 382 height 39
click at [182, 248] on input "c. Exponential Distribution, which focuses on the most optimistic estimate." at bounding box center [182, 245] width 0 height 8
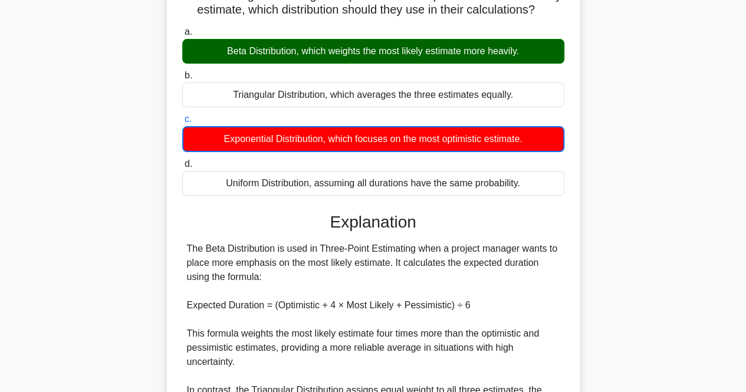
scroll to position [293, 0]
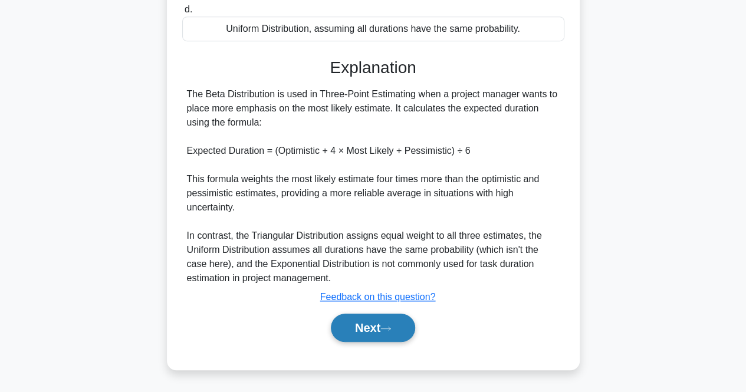
click at [374, 329] on button "Next" at bounding box center [373, 328] width 84 height 28
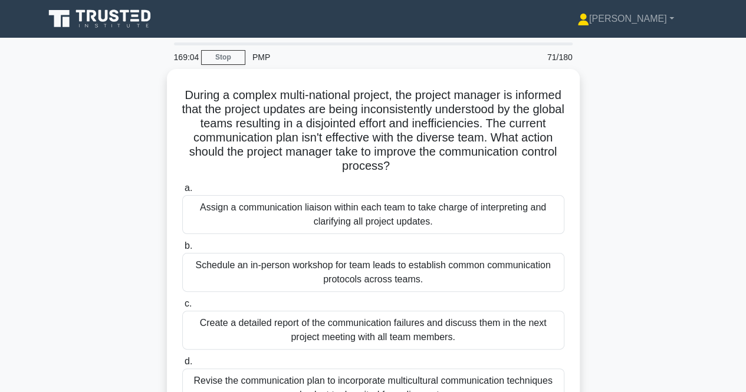
scroll to position [59, 0]
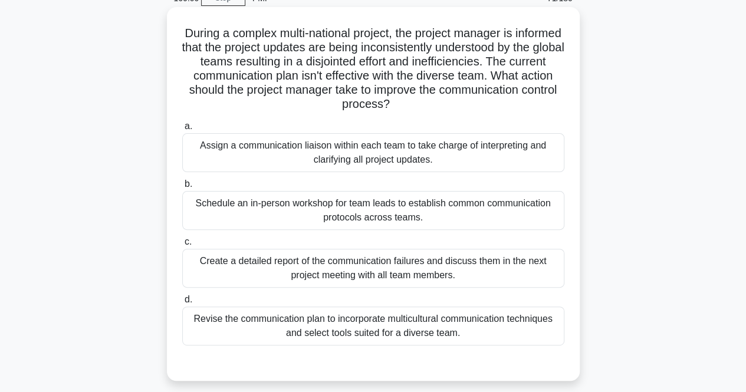
click at [290, 311] on div "Revise the communication plan to incorporate multicultural communication techni…" at bounding box center [373, 326] width 382 height 39
click at [182, 304] on input "d. Revise the communication plan to incorporate multicultural communication tec…" at bounding box center [182, 300] width 0 height 8
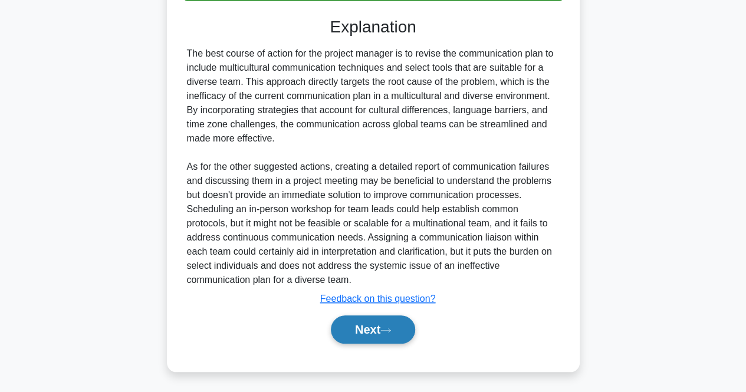
click at [346, 333] on button "Next" at bounding box center [373, 330] width 84 height 28
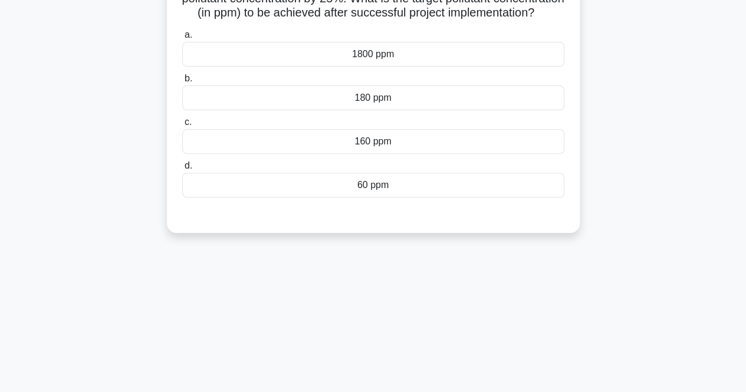
scroll to position [9, 0]
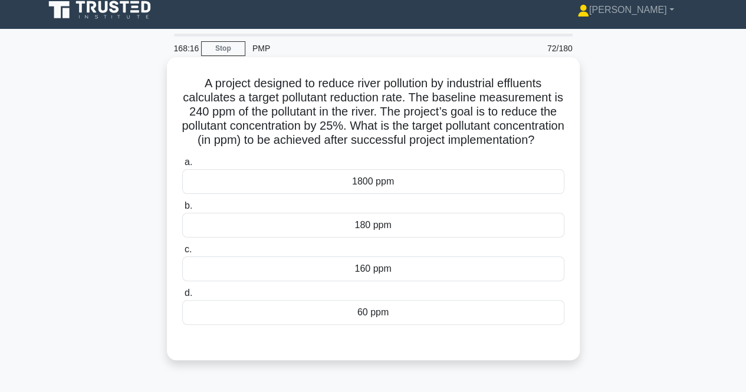
click at [353, 238] on div "180 ppm" at bounding box center [373, 225] width 382 height 25
click at [182, 210] on input "b. 180 ppm" at bounding box center [182, 206] width 0 height 8
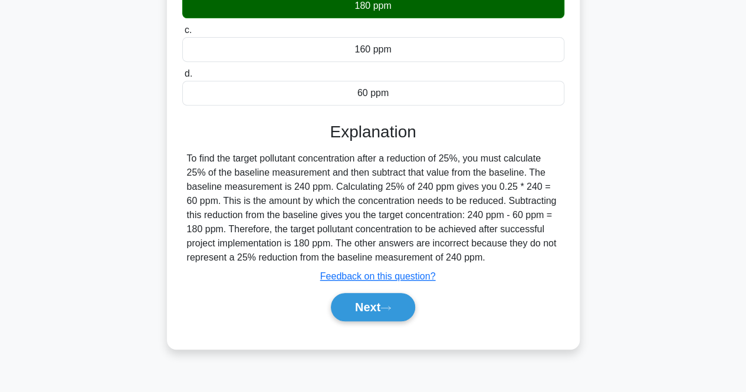
scroll to position [245, 0]
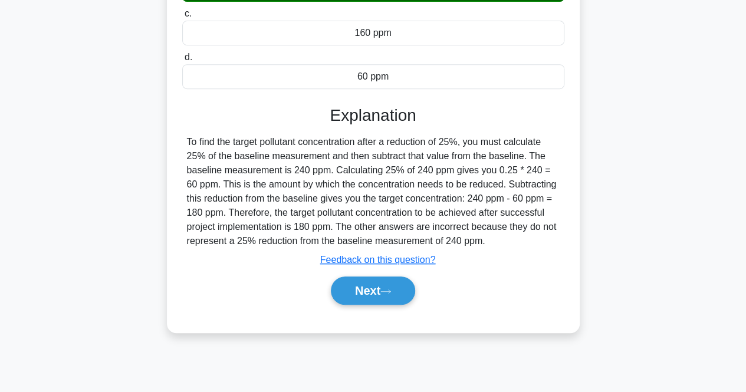
click at [388, 289] on div "Next" at bounding box center [373, 291] width 382 height 38
click at [379, 294] on button "Next" at bounding box center [373, 291] width 84 height 28
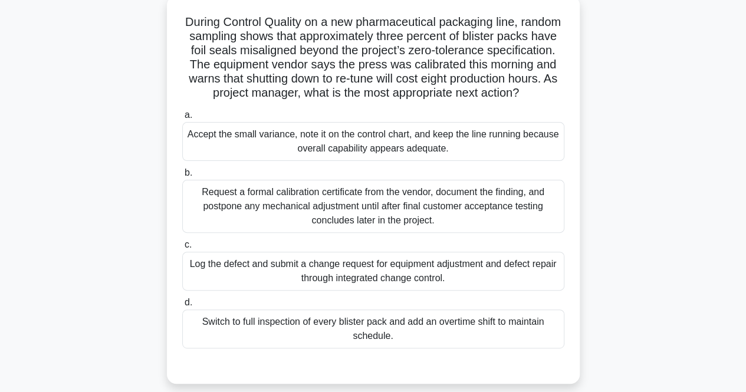
scroll to position [71, 0]
click at [330, 198] on div "Request a formal calibration certificate from the vendor, document the finding,…" at bounding box center [373, 205] width 382 height 53
click at [182, 176] on input "b. Request a formal calibration certificate from the vendor, document the findi…" at bounding box center [182, 173] width 0 height 8
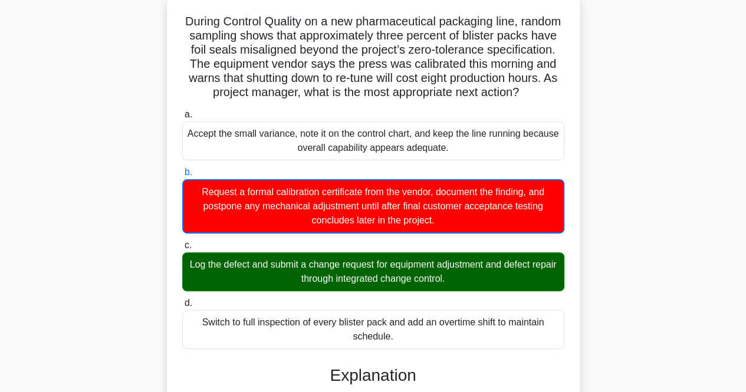
scroll to position [114, 0]
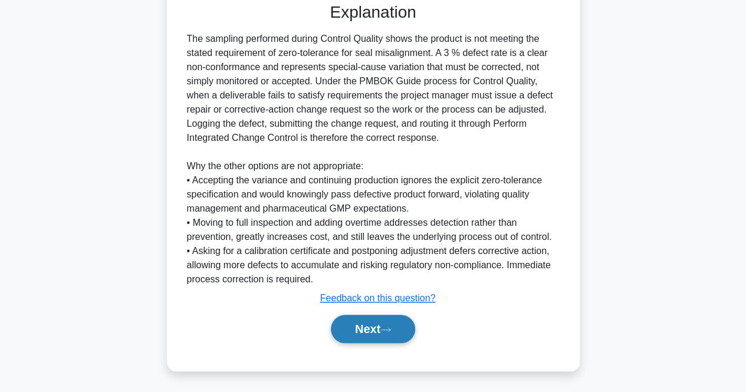
click at [352, 342] on button "Next" at bounding box center [373, 329] width 84 height 28
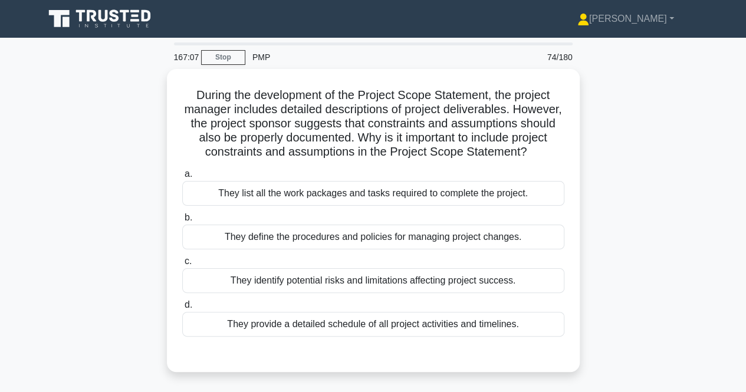
scroll to position [1, 0]
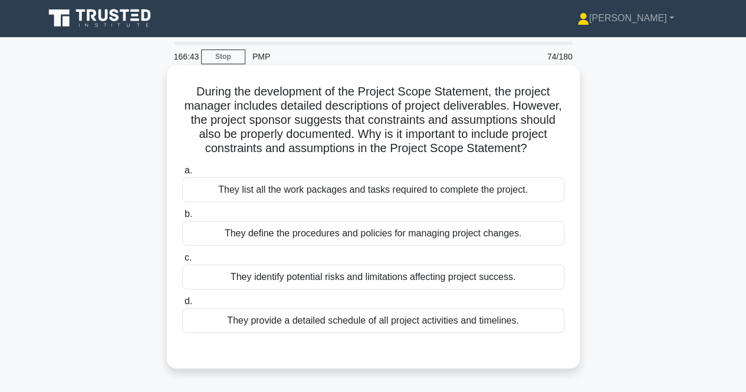
click at [320, 312] on label "d. They provide a detailed schedule of all project activities and timelines." at bounding box center [373, 313] width 382 height 39
click at [182, 306] on input "d. They provide a detailed schedule of all project activities and timelines." at bounding box center [182, 302] width 0 height 8
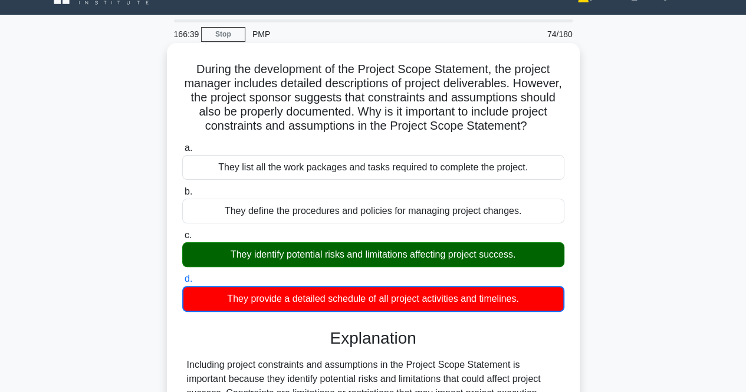
scroll to position [190, 0]
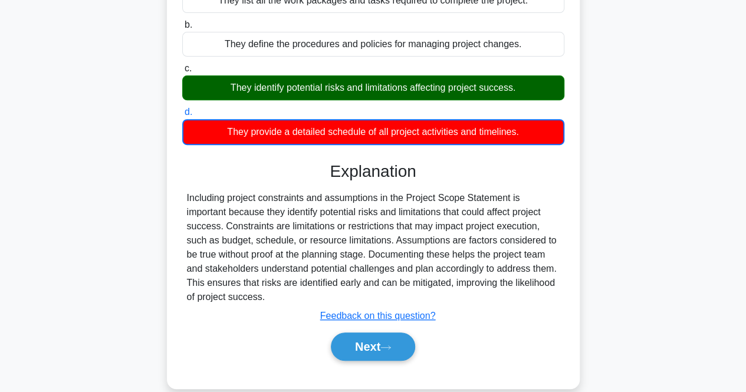
click at [343, 279] on div "Including project constraints and assumptions in the Project Scope Statement is…" at bounding box center [373, 247] width 373 height 113
click at [383, 361] on button "Next" at bounding box center [373, 347] width 84 height 28
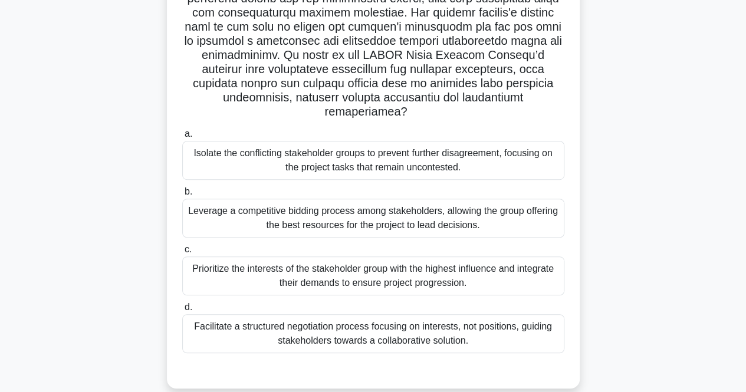
scroll to position [253, 0]
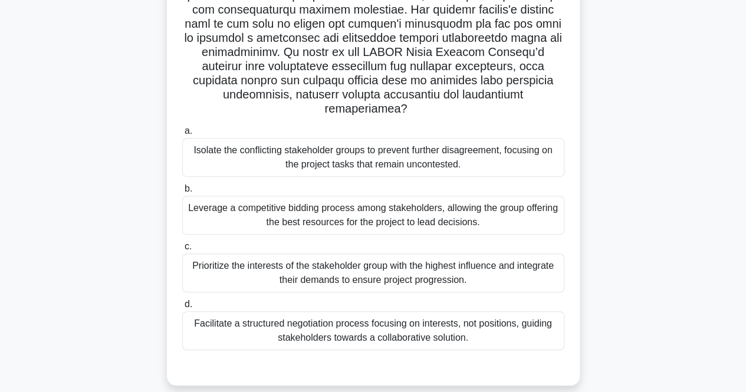
click at [310, 312] on div "Facilitate a structured negotiation process focusing on interests, not position…" at bounding box center [373, 331] width 382 height 39
click at [182, 309] on input "d. Facilitate a structured negotiation process focusing on interests, not posit…" at bounding box center [182, 305] width 0 height 8
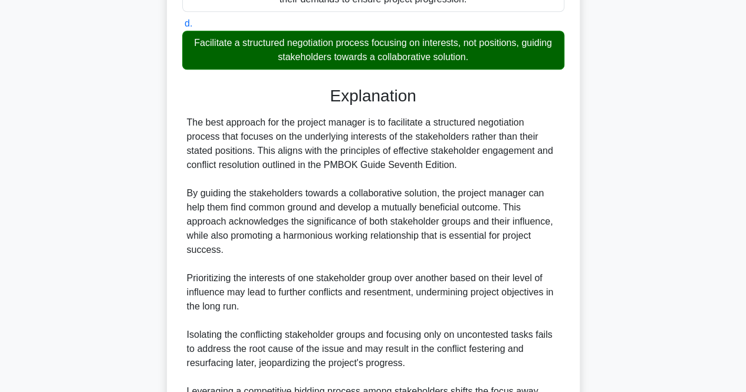
scroll to position [659, 0]
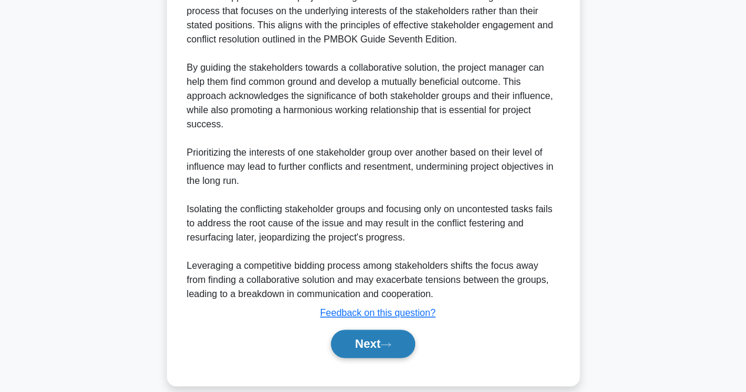
click at [352, 335] on button "Next" at bounding box center [373, 344] width 84 height 28
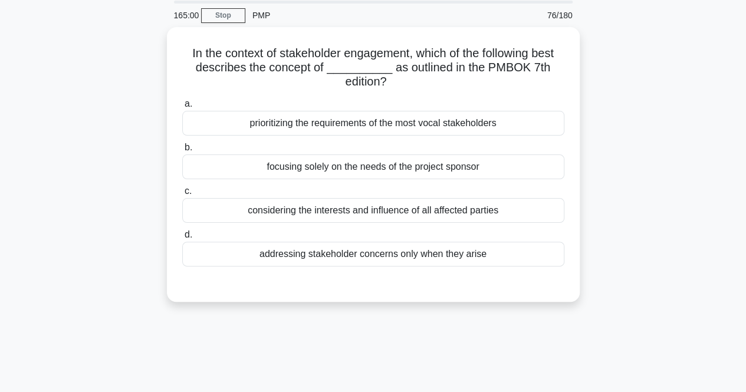
scroll to position [40, 0]
click at [228, 217] on div "considering the interests and influence of all affected parties" at bounding box center [373, 210] width 382 height 25
click at [182, 195] on input "c. considering the interests and influence of all affected parties" at bounding box center [182, 191] width 0 height 8
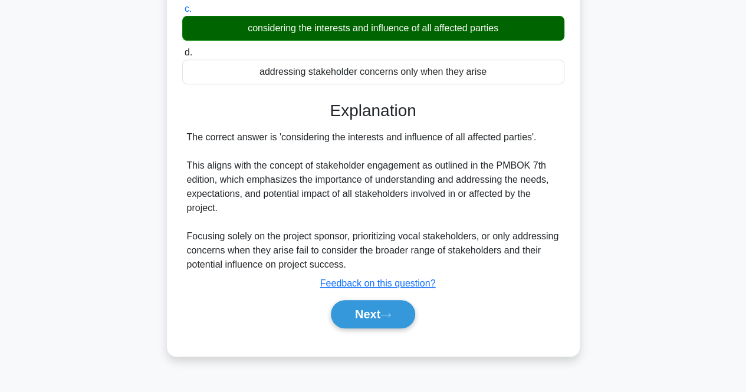
scroll to position [235, 0]
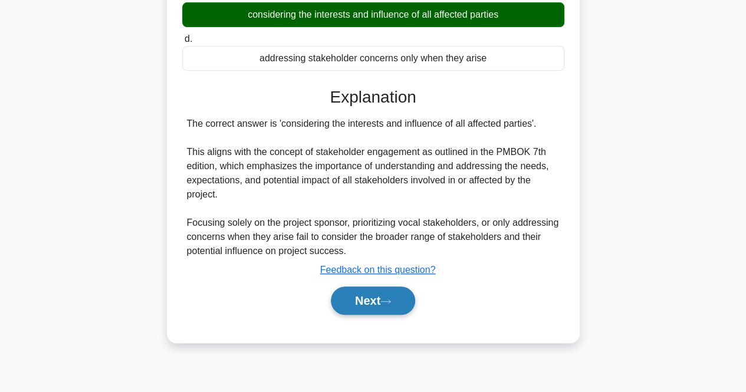
click at [353, 312] on button "Next" at bounding box center [373, 301] width 84 height 28
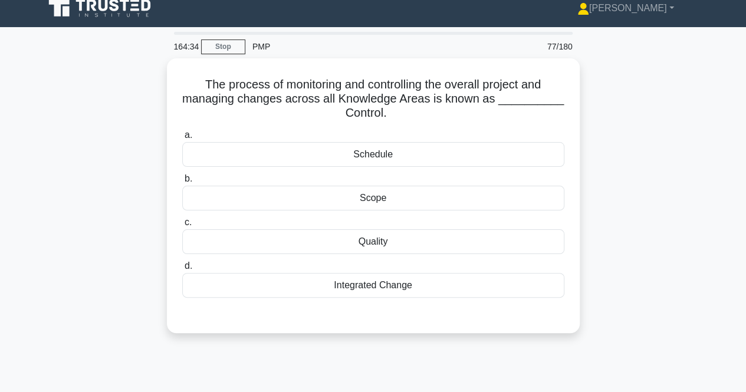
scroll to position [0, 0]
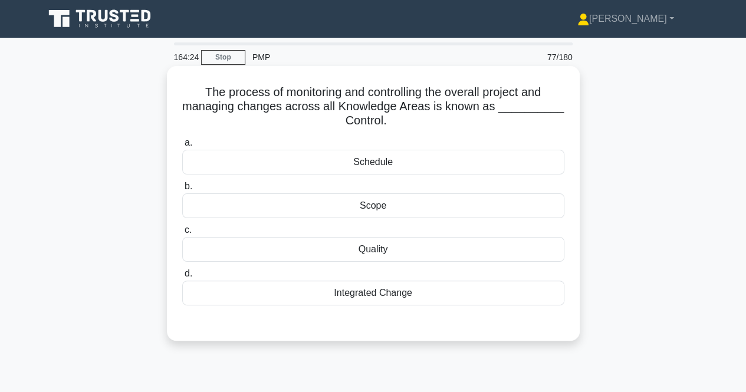
click at [306, 206] on div "Scope" at bounding box center [373, 206] width 382 height 25
click at [182, 191] on input "b. Scope" at bounding box center [182, 187] width 0 height 8
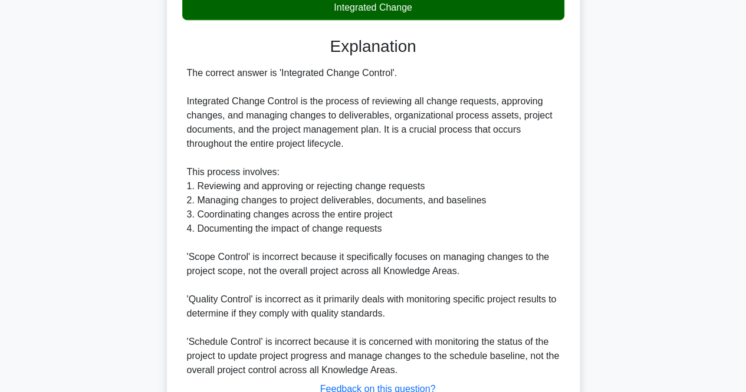
scroll to position [378, 0]
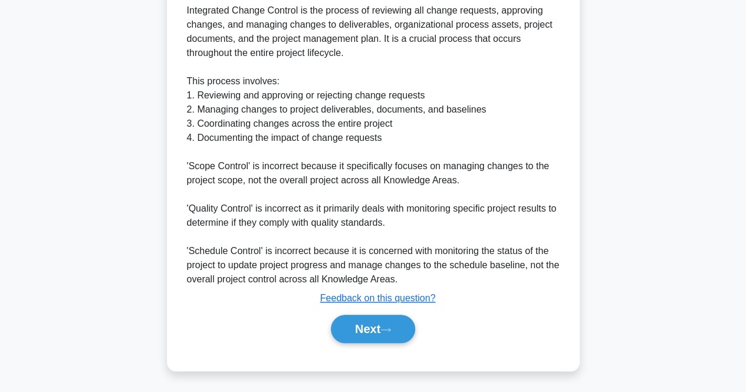
click at [373, 344] on div "Next" at bounding box center [373, 329] width 382 height 38
click at [353, 326] on button "Next" at bounding box center [373, 329] width 84 height 28
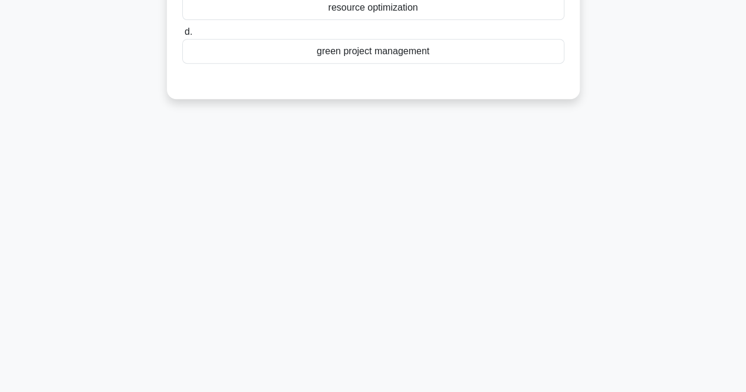
scroll to position [9, 0]
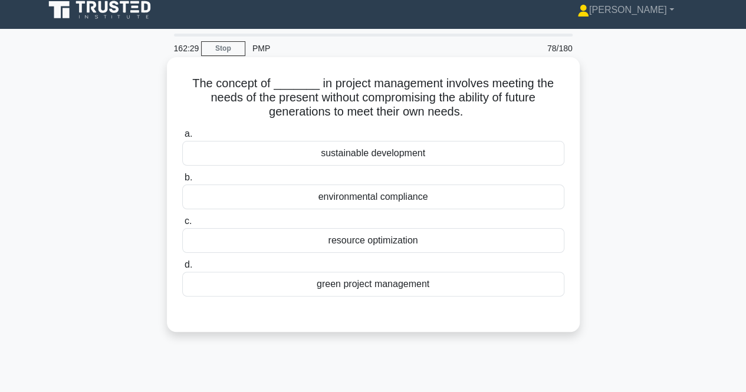
click at [299, 160] on div "sustainable development" at bounding box center [373, 153] width 382 height 25
click at [182, 138] on input "a. sustainable development" at bounding box center [182, 134] width 0 height 8
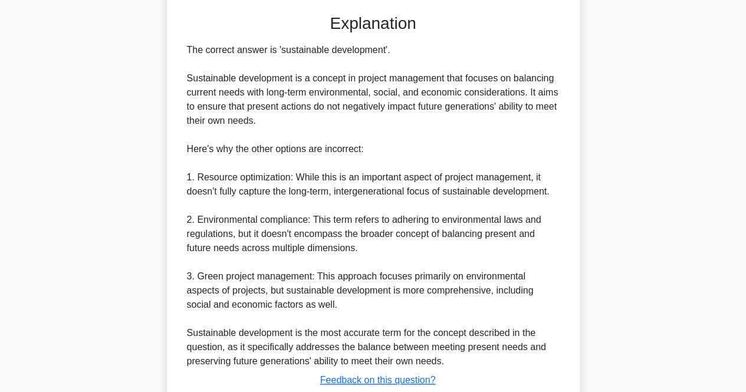
scroll to position [390, 0]
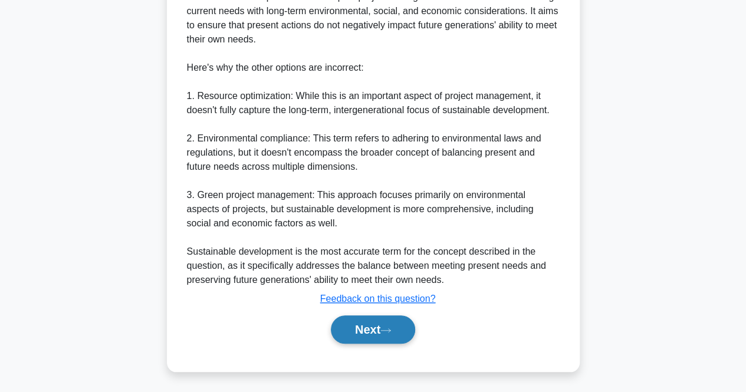
click at [391, 339] on button "Next" at bounding box center [373, 330] width 84 height 28
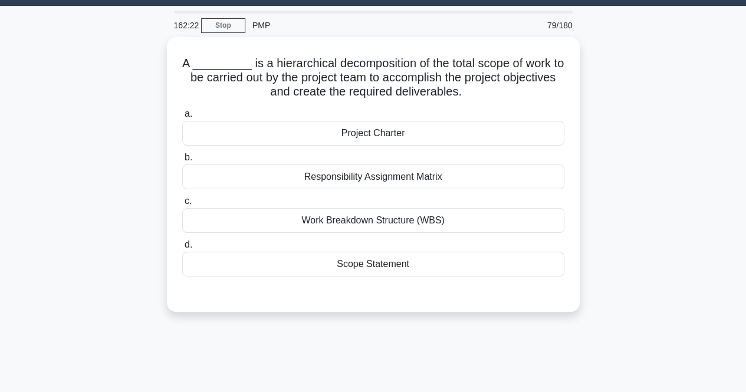
scroll to position [0, 0]
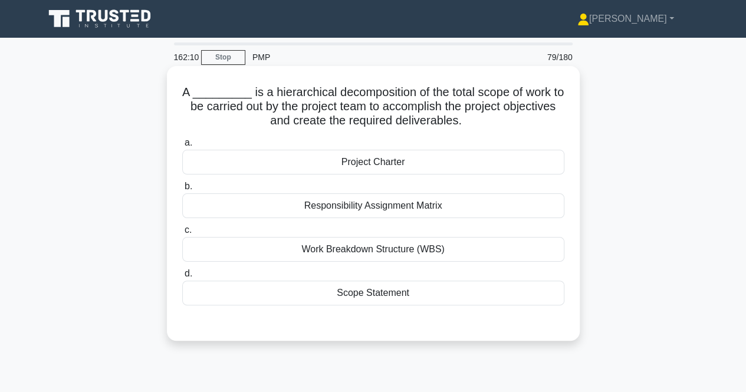
click at [234, 156] on div "Project Charter" at bounding box center [373, 162] width 382 height 25
click at [182, 147] on input "a. Project Charter" at bounding box center [182, 143] width 0 height 8
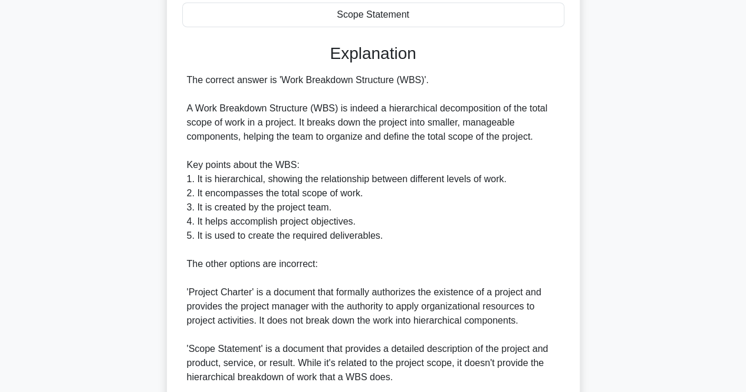
scroll to position [448, 0]
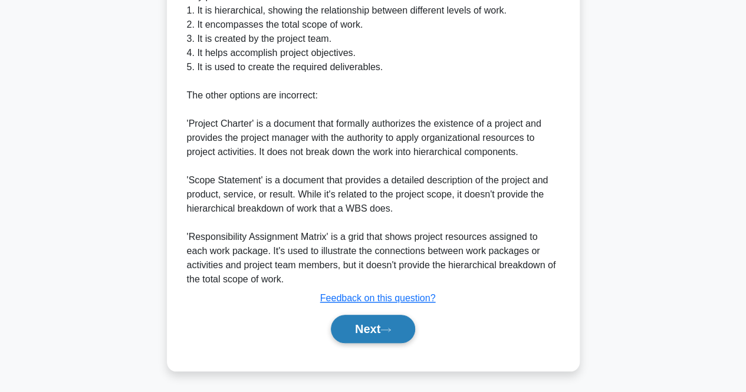
click at [353, 326] on button "Next" at bounding box center [373, 329] width 84 height 28
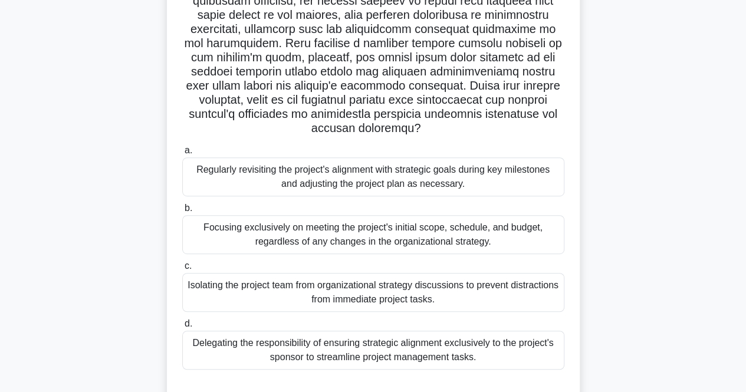
scroll to position [236, 0]
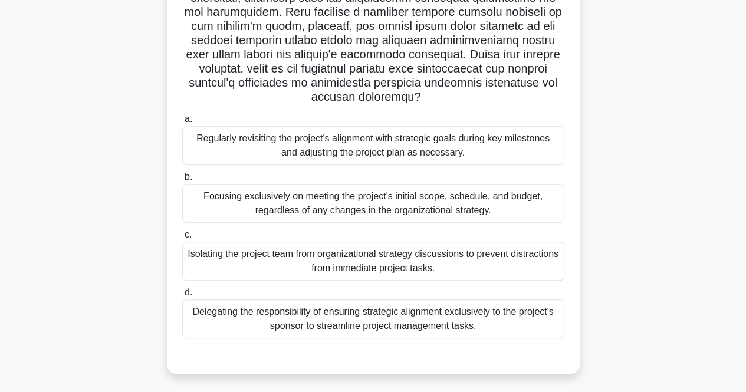
click at [310, 143] on div "Regularly revisiting the project's alignment with strategic goals during key mi…" at bounding box center [373, 145] width 382 height 39
click at [182, 123] on input "a. Regularly revisiting the project's alignment with strategic goals during key…" at bounding box center [182, 120] width 0 height 8
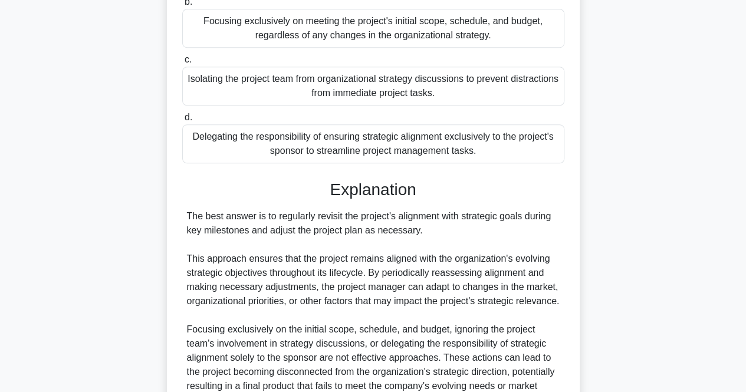
scroll to position [602, 0]
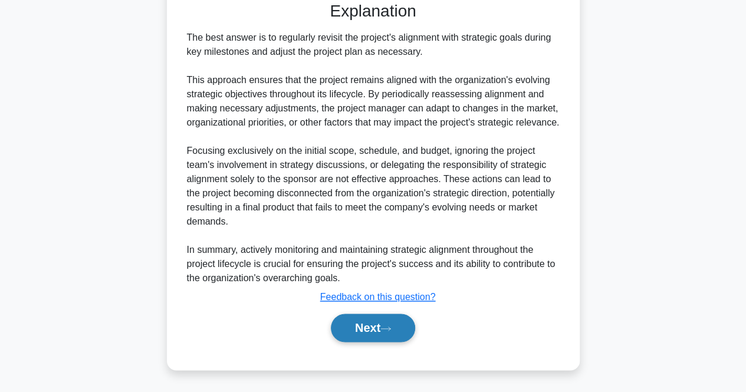
click at [364, 336] on button "Next" at bounding box center [373, 328] width 84 height 28
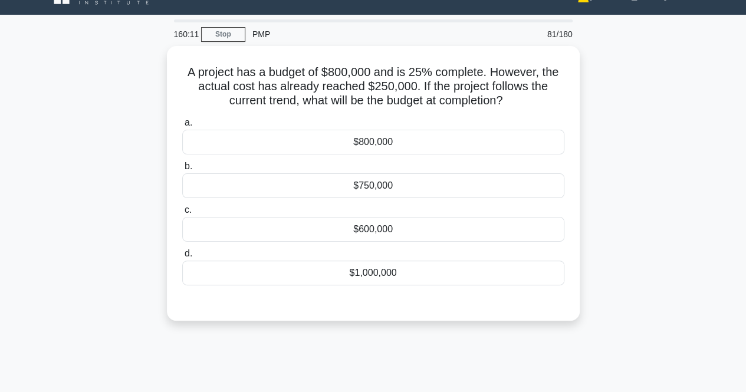
scroll to position [0, 0]
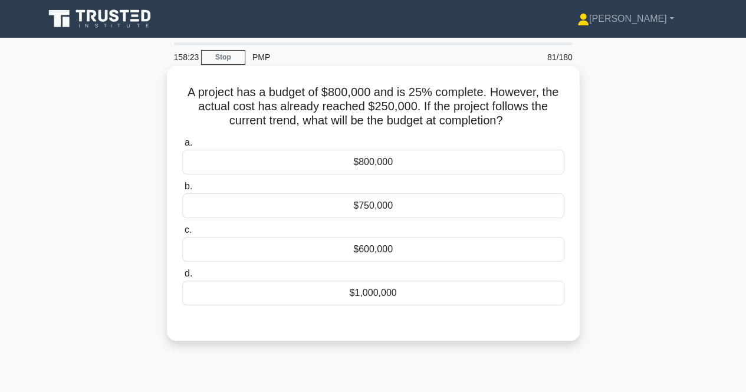
click at [306, 291] on div "$1,000,000" at bounding box center [373, 293] width 382 height 25
click at [182, 278] on input "d. $1,000,000" at bounding box center [182, 274] width 0 height 8
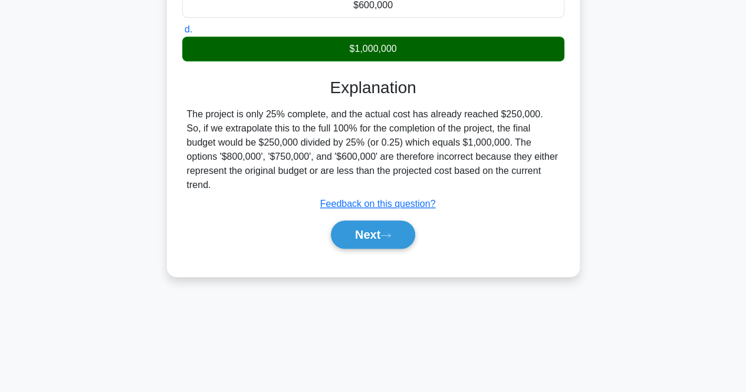
scroll to position [245, 0]
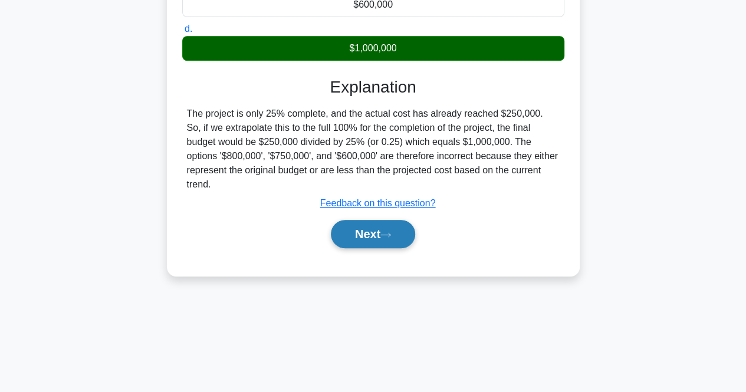
click at [355, 224] on button "Next" at bounding box center [373, 234] width 84 height 28
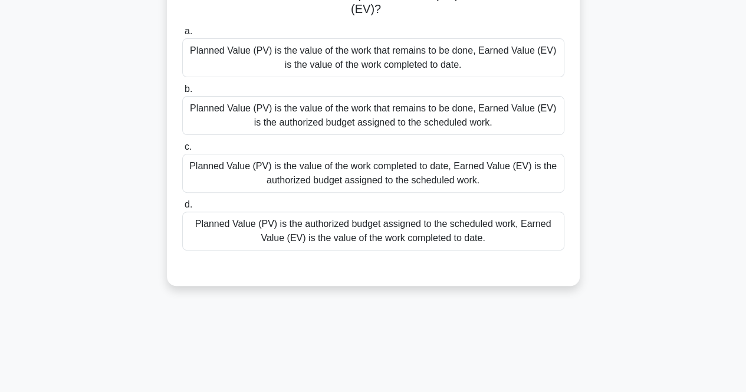
scroll to position [0, 0]
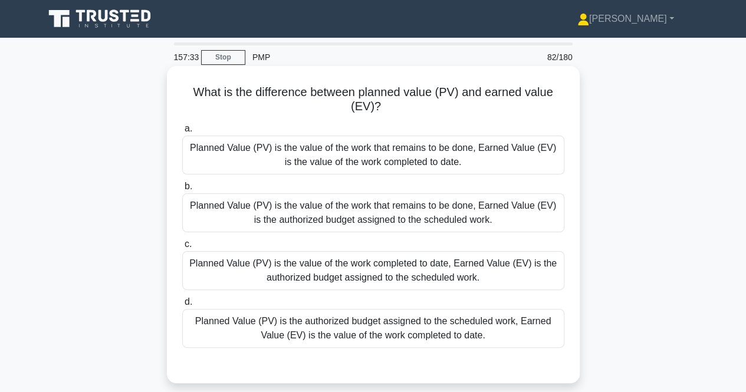
click at [296, 153] on div "Planned Value (PV) is the value of the work that remains to be done, Earned Val…" at bounding box center [373, 155] width 382 height 39
click at [182, 133] on input "a. Planned Value (PV) is the value of the work that remains to be done, Earned …" at bounding box center [182, 129] width 0 height 8
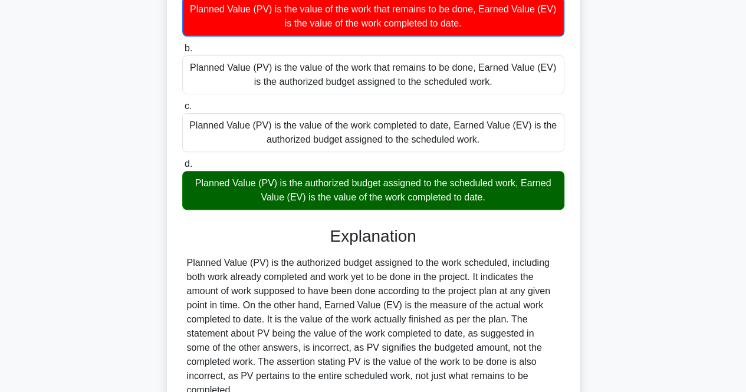
scroll to position [250, 0]
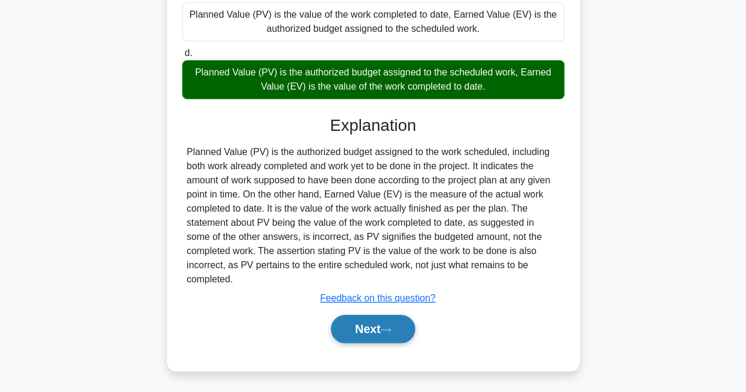
click at [361, 332] on button "Next" at bounding box center [373, 329] width 84 height 28
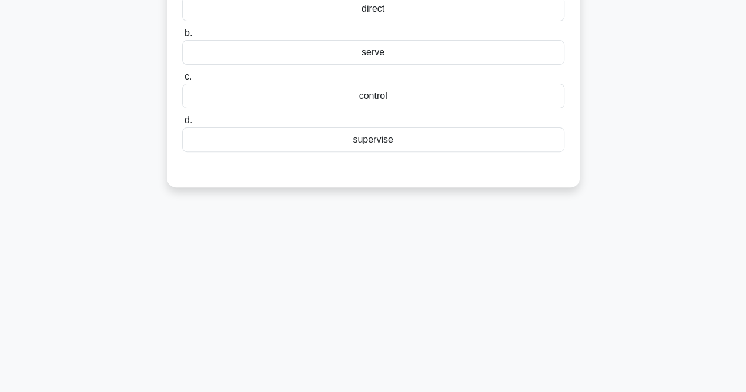
scroll to position [0, 0]
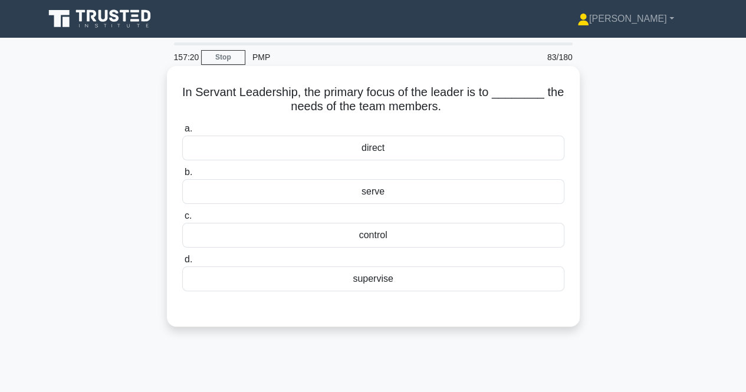
click at [398, 202] on div "serve" at bounding box center [373, 191] width 382 height 25
click at [182, 176] on input "b. serve" at bounding box center [182, 173] width 0 height 8
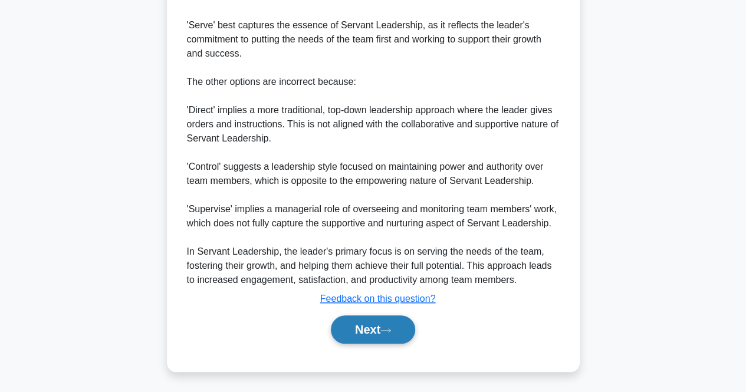
click at [378, 339] on button "Next" at bounding box center [373, 330] width 84 height 28
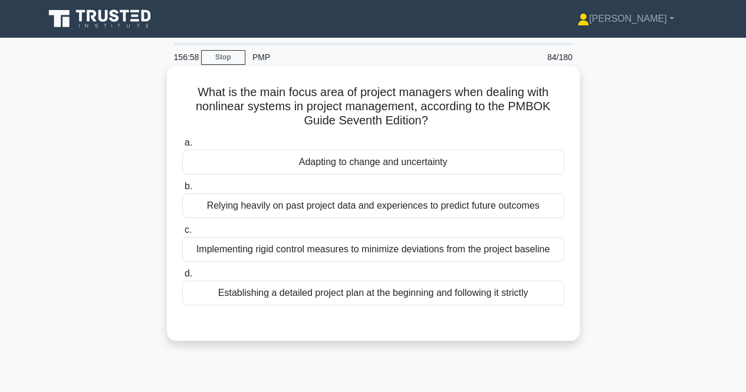
click at [218, 159] on div "Adapting to change and uncertainty" at bounding box center [373, 162] width 382 height 25
click at [182, 147] on input "a. Adapting to change and uncertainty" at bounding box center [182, 143] width 0 height 8
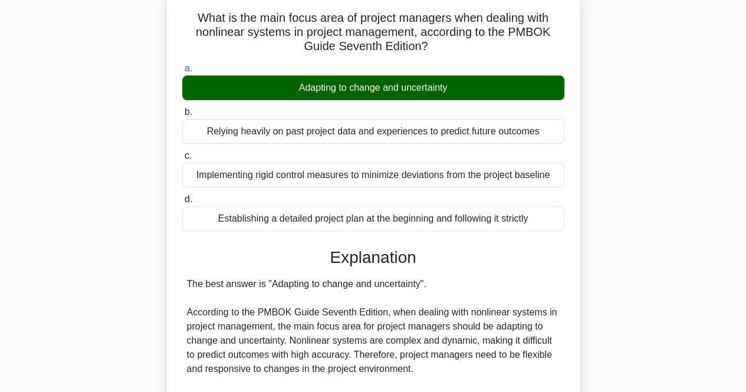
scroll to position [118, 0]
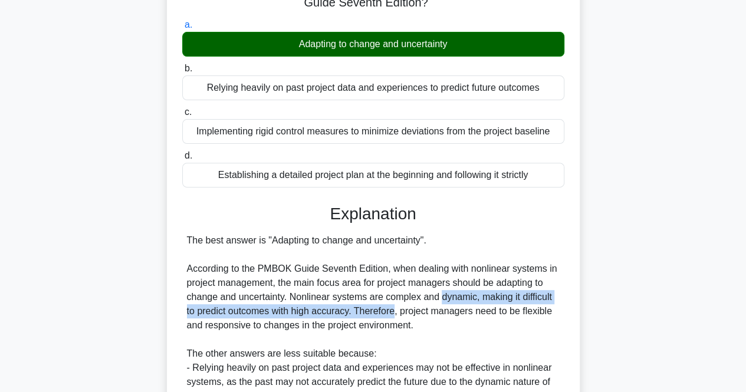
drag, startPoint x: 395, startPoint y: 304, endPoint x: 441, endPoint y: 300, distance: 46.7
click at [441, 300] on div "The best answer is "Adapting to change and uncertainty". According to the PMBOK…" at bounding box center [373, 361] width 373 height 255
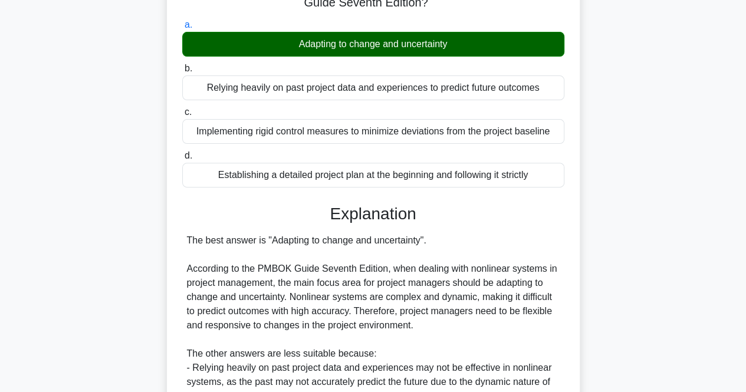
click at [361, 300] on div "The best answer is "Adapting to change and uncertainty". According to the PMBOK…" at bounding box center [373, 361] width 373 height 255
drag, startPoint x: 382, startPoint y: 297, endPoint x: 421, endPoint y: 294, distance: 39.0
click at [421, 294] on div "The best answer is "Adapting to change and uncertainty". According to the PMBOK…" at bounding box center [373, 361] width 373 height 255
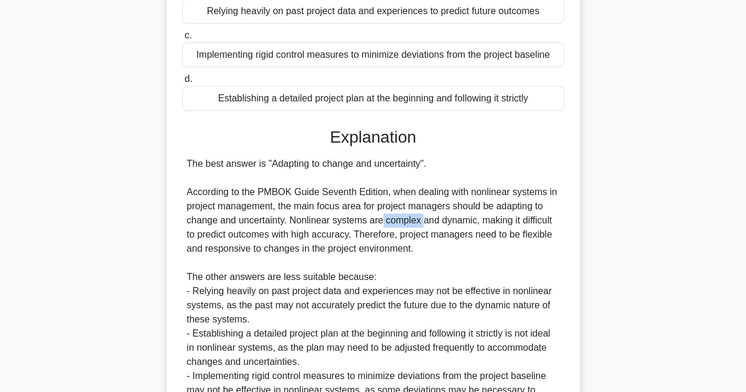
scroll to position [319, 0]
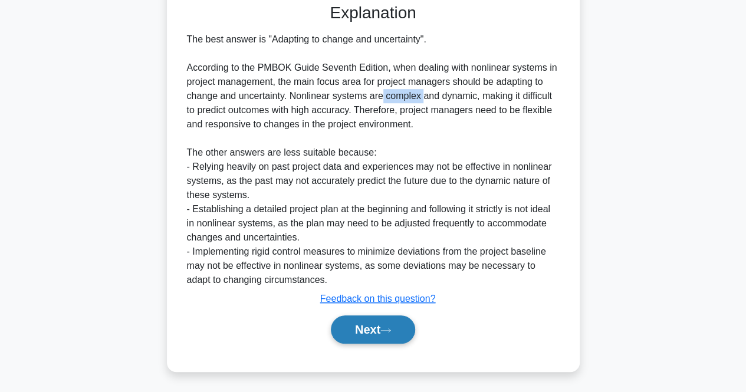
click at [349, 327] on button "Next" at bounding box center [373, 330] width 84 height 28
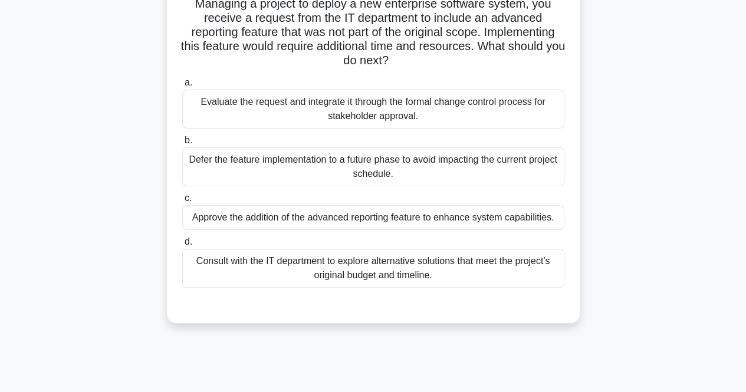
scroll to position [118, 0]
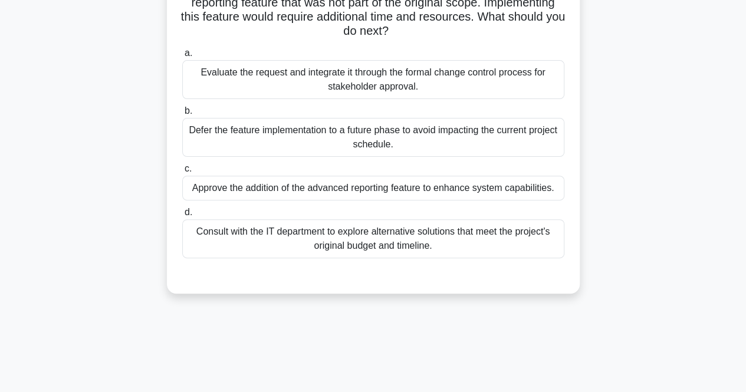
click at [312, 254] on div "Consult with the IT department to explore alternative solutions that meet the p…" at bounding box center [373, 238] width 382 height 39
click at [182, 217] on input "d. Consult with the IT department to explore alternative solutions that meet th…" at bounding box center [182, 213] width 0 height 8
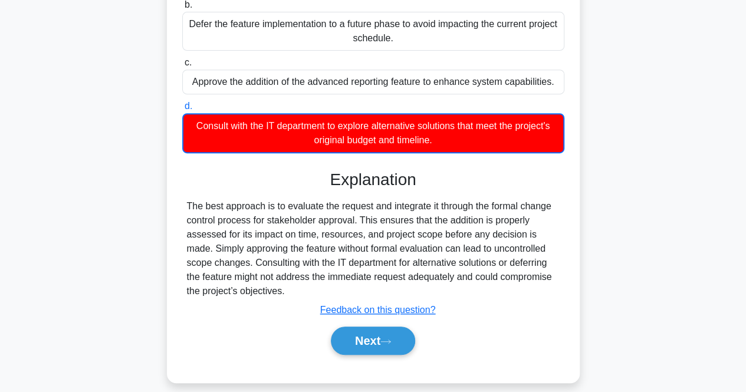
scroll to position [245, 0]
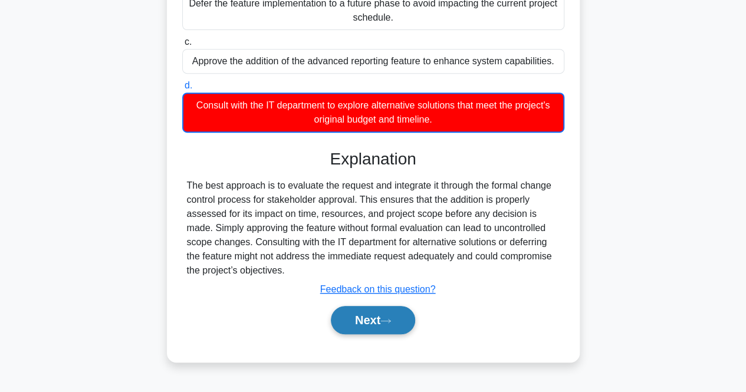
click at [361, 326] on button "Next" at bounding box center [373, 320] width 84 height 28
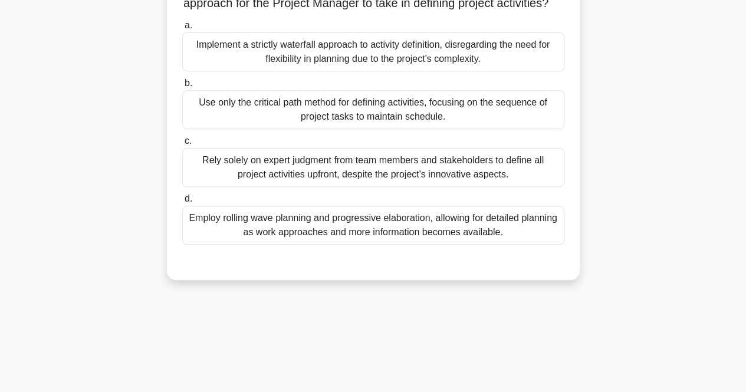
click at [261, 241] on div "Employ rolling wave planning and progressive elaboration, allowing for detailed…" at bounding box center [373, 225] width 382 height 39
click at [182, 203] on input "d. Employ rolling wave planning and progressive elaboration, allowing for detai…" at bounding box center [182, 199] width 0 height 8
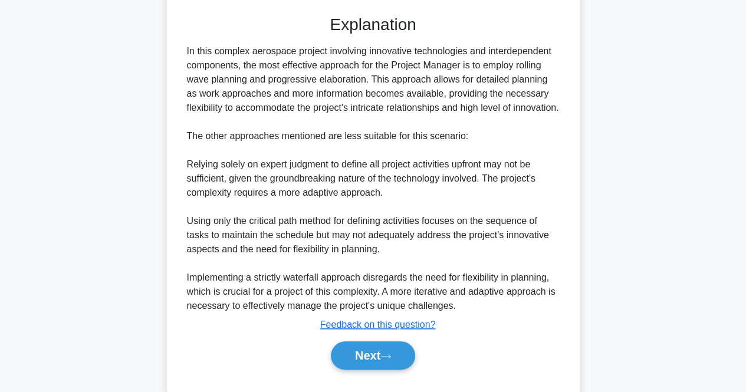
scroll to position [546, 0]
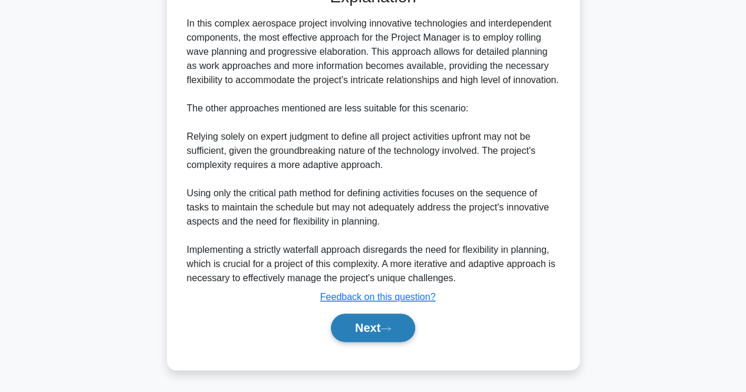
click at [356, 337] on button "Next" at bounding box center [373, 328] width 84 height 28
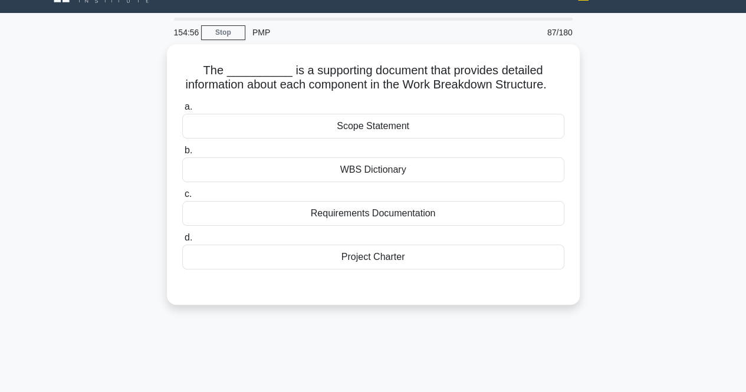
scroll to position [0, 0]
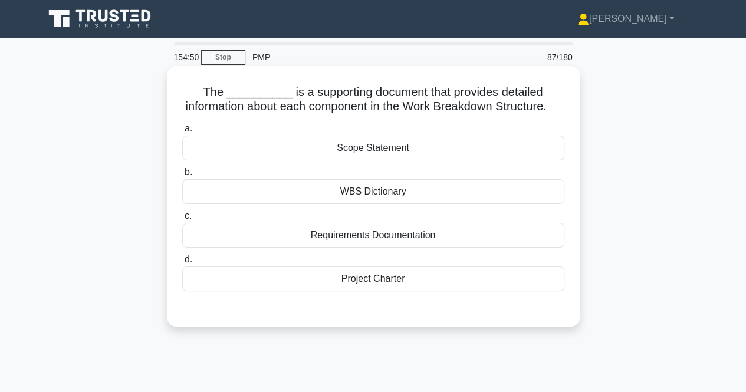
click at [324, 204] on div "WBS Dictionary" at bounding box center [373, 191] width 382 height 25
click at [182, 176] on input "b. WBS Dictionary" at bounding box center [182, 173] width 0 height 8
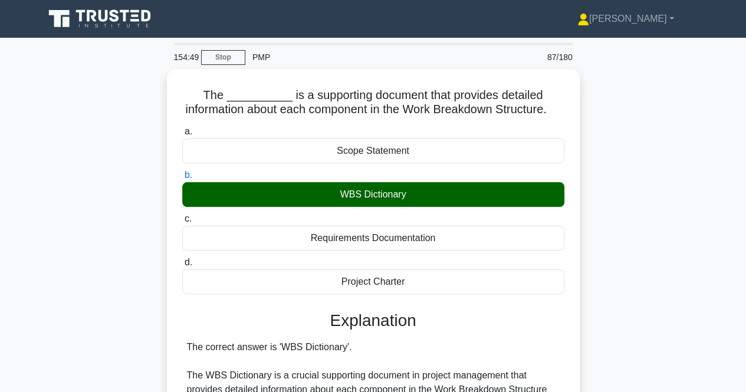
scroll to position [404, 0]
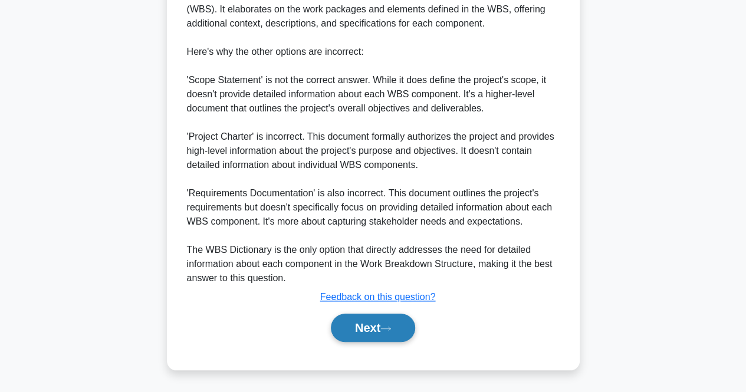
click at [358, 320] on button "Next" at bounding box center [373, 328] width 84 height 28
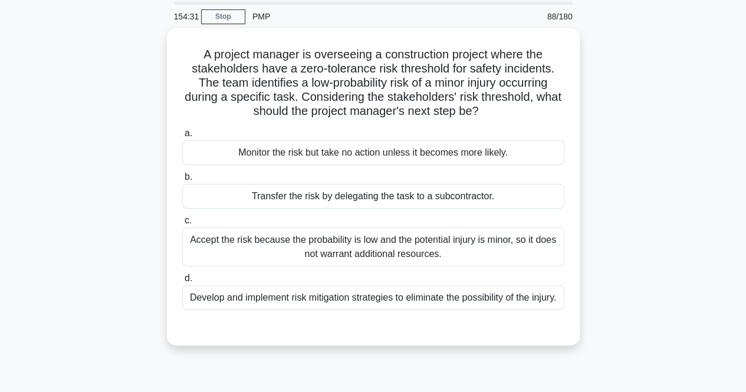
scroll to position [59, 0]
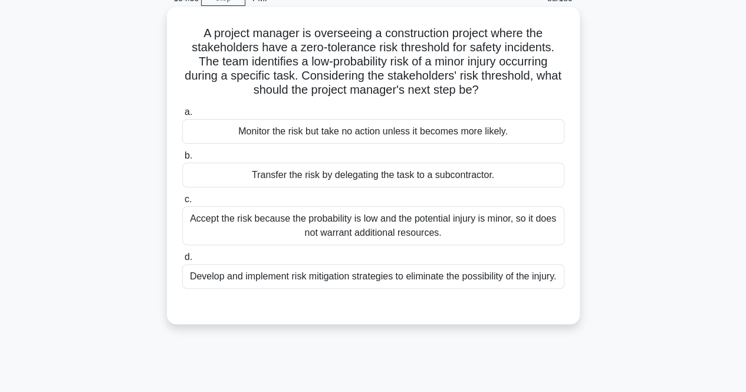
click at [312, 289] on div "Develop and implement risk mitigation strategies to eliminate the possibility o…" at bounding box center [373, 276] width 382 height 25
click at [182, 261] on input "d. Develop and implement risk mitigation strategies to eliminate the possibilit…" at bounding box center [182, 258] width 0 height 8
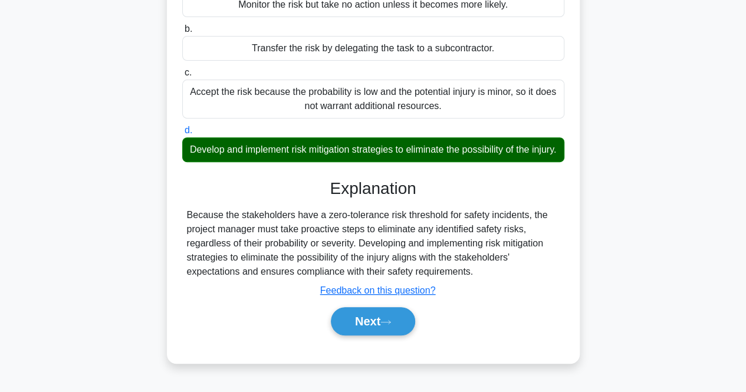
scroll to position [245, 0]
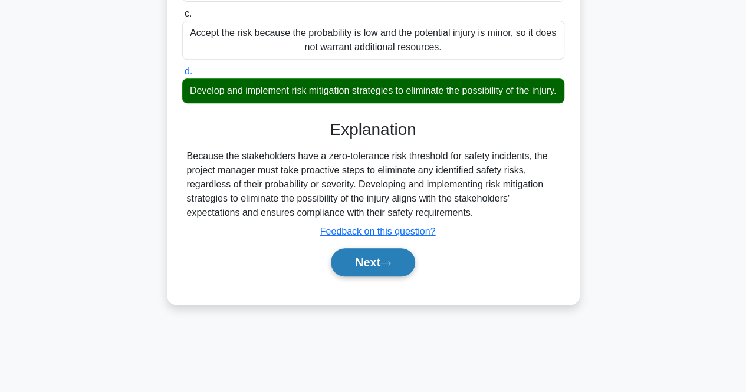
click at [354, 277] on button "Next" at bounding box center [373, 262] width 84 height 28
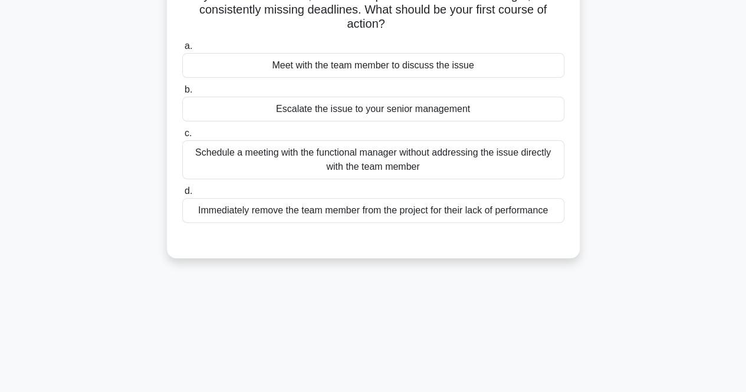
scroll to position [68, 0]
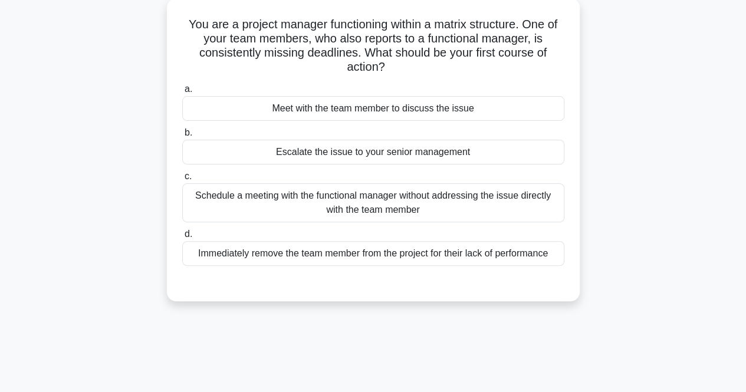
click at [454, 121] on div "Meet with the team member to discuss the issue" at bounding box center [373, 108] width 382 height 25
click at [182, 93] on input "a. Meet with the team member to discuss the issue" at bounding box center [182, 90] width 0 height 8
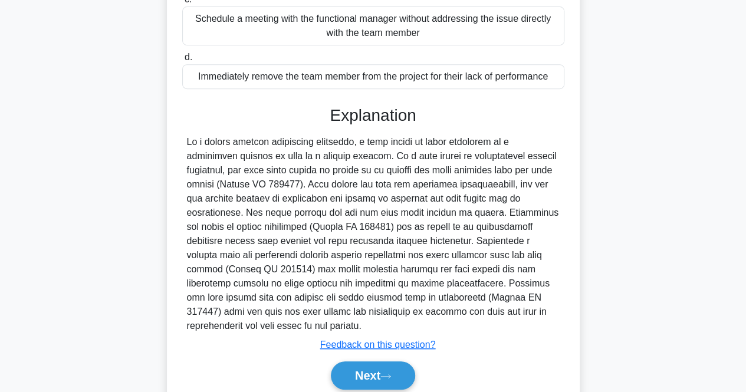
scroll to position [291, 0]
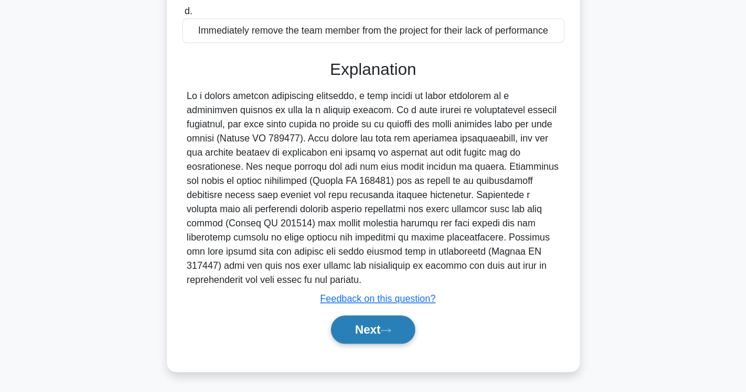
click at [373, 324] on button "Next" at bounding box center [373, 330] width 84 height 28
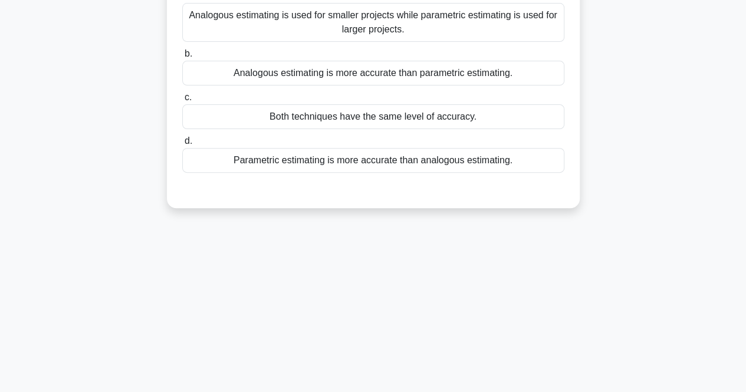
scroll to position [9, 0]
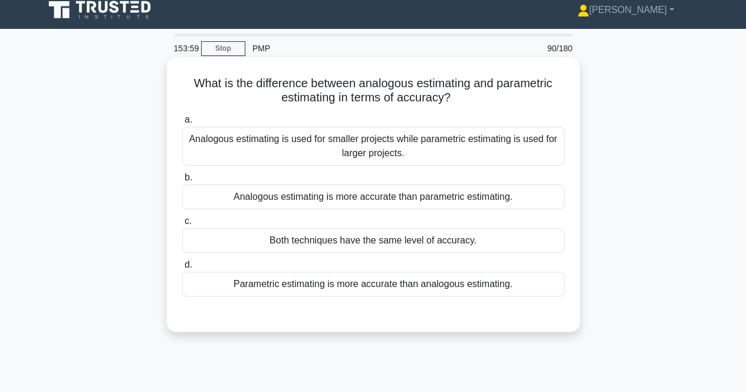
click at [340, 283] on div "Parametric estimating is more accurate than analogous estimating." at bounding box center [373, 284] width 382 height 25
click at [182, 269] on input "d. Parametric estimating is more accurate than analogous estimating." at bounding box center [182, 265] width 0 height 8
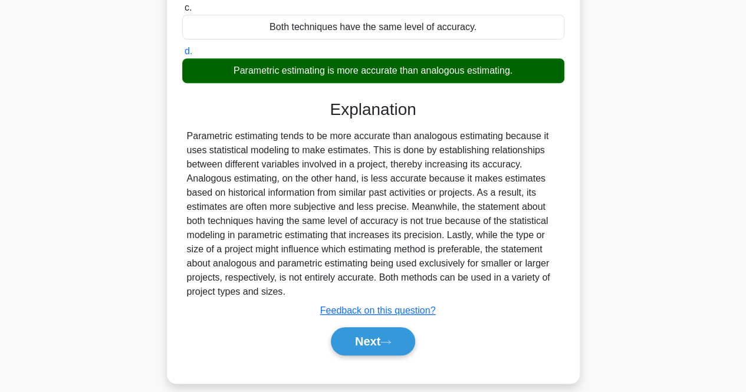
scroll to position [245, 0]
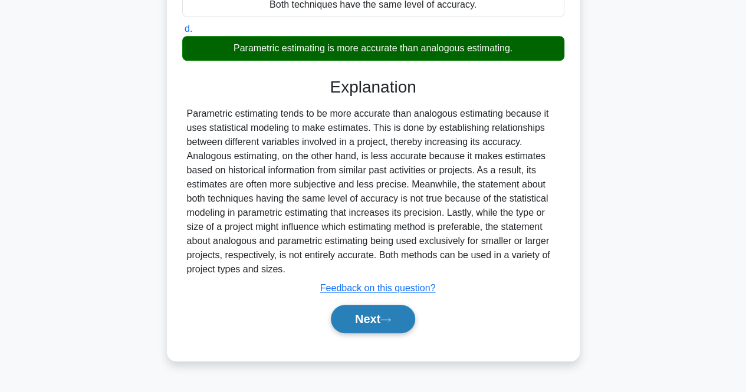
click at [351, 313] on button "Next" at bounding box center [373, 319] width 84 height 28
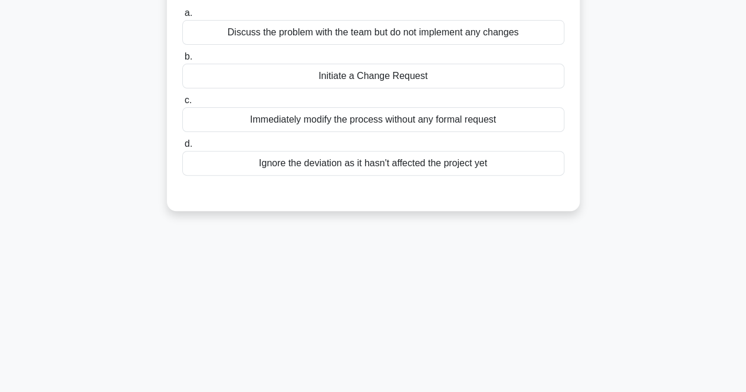
scroll to position [9, 0]
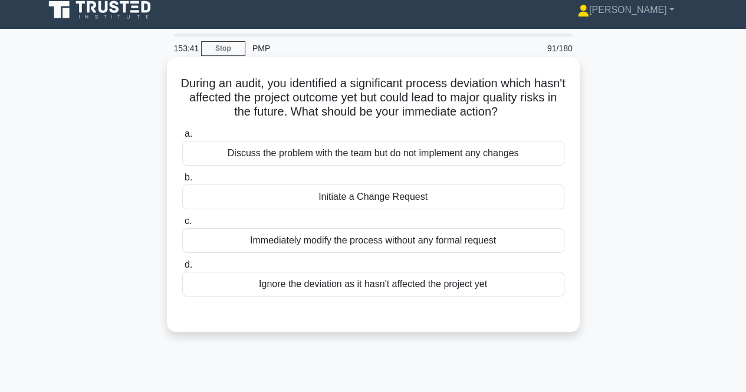
click at [274, 187] on div "Initiate a Change Request" at bounding box center [373, 197] width 382 height 25
click at [182, 182] on input "b. Initiate a Change Request" at bounding box center [182, 178] width 0 height 8
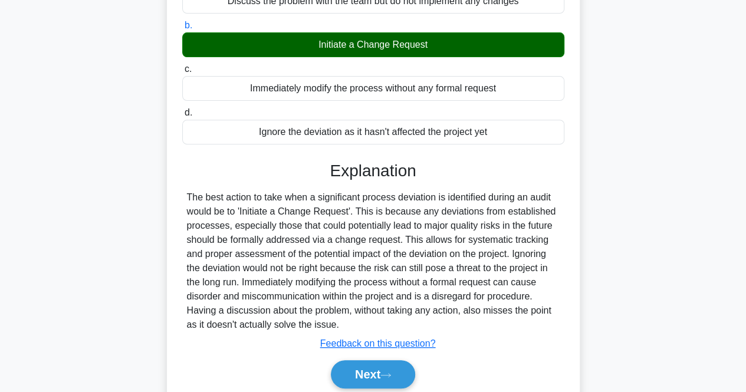
scroll to position [245, 0]
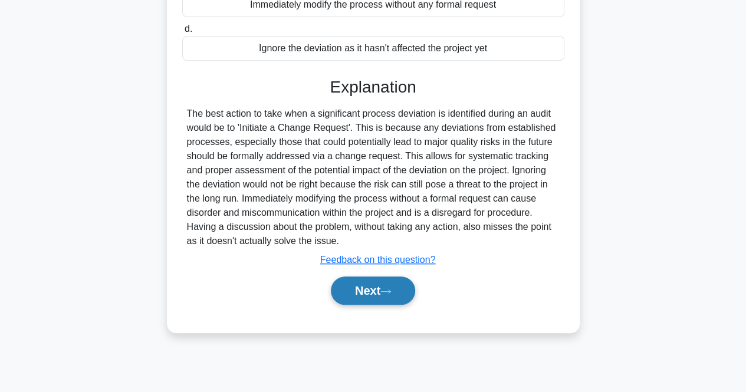
click at [341, 284] on button "Next" at bounding box center [373, 291] width 84 height 28
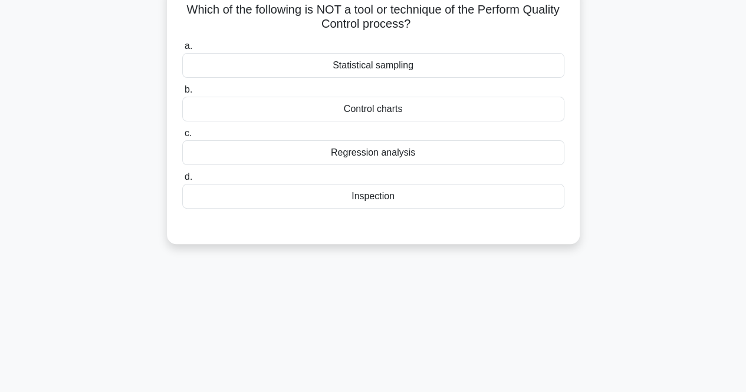
scroll to position [0, 0]
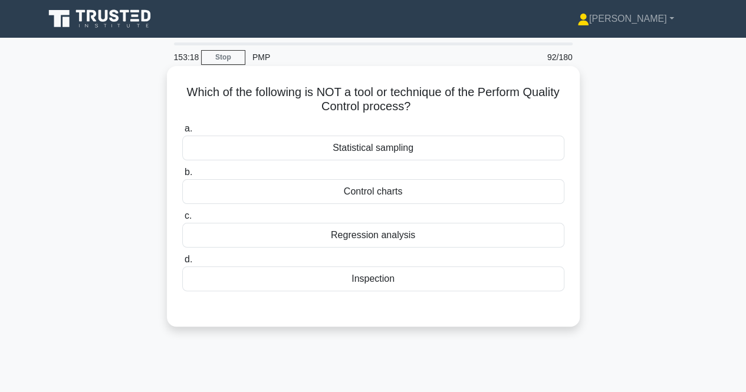
click at [294, 225] on div "Regression analysis" at bounding box center [373, 235] width 382 height 25
click at [182, 220] on input "c. Regression analysis" at bounding box center [182, 216] width 0 height 8
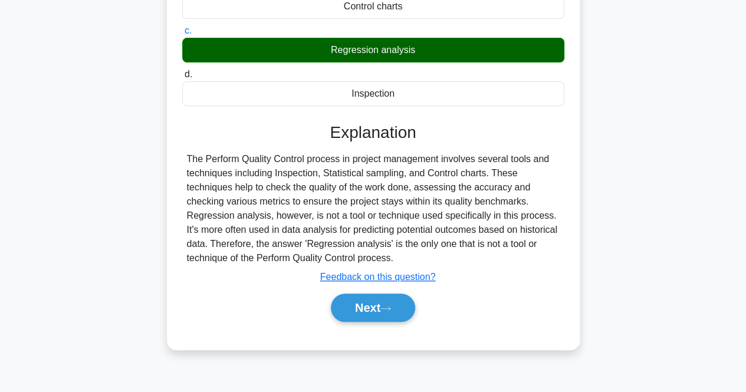
scroll to position [245, 0]
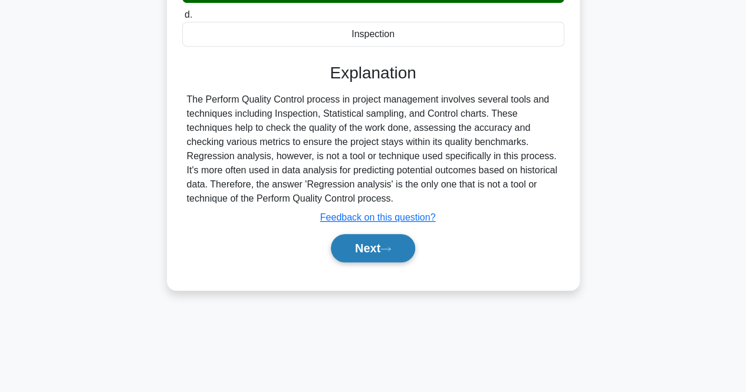
click at [348, 253] on button "Next" at bounding box center [373, 248] width 84 height 28
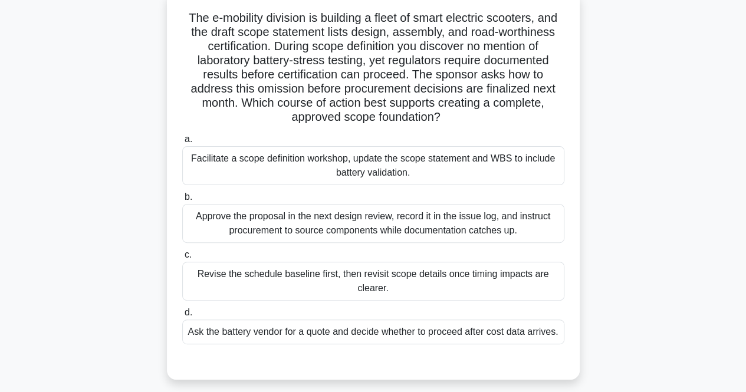
scroll to position [59, 0]
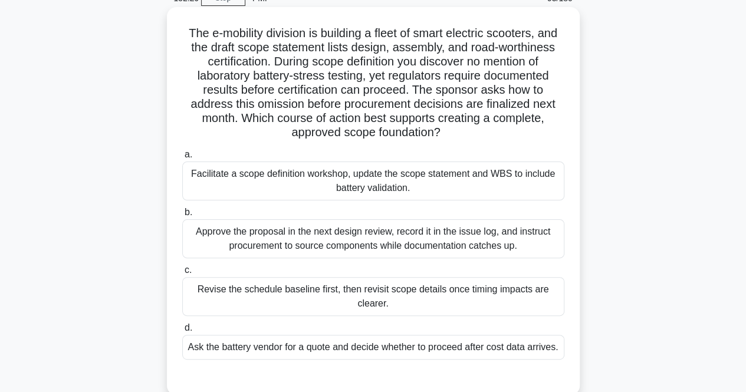
click at [315, 161] on label "a. Facilitate a scope definition workshop, update the scope statement and WBS t…" at bounding box center [373, 174] width 382 height 53
click at [182, 159] on input "a. Facilitate a scope definition workshop, update the scope statement and WBS t…" at bounding box center [182, 155] width 0 height 8
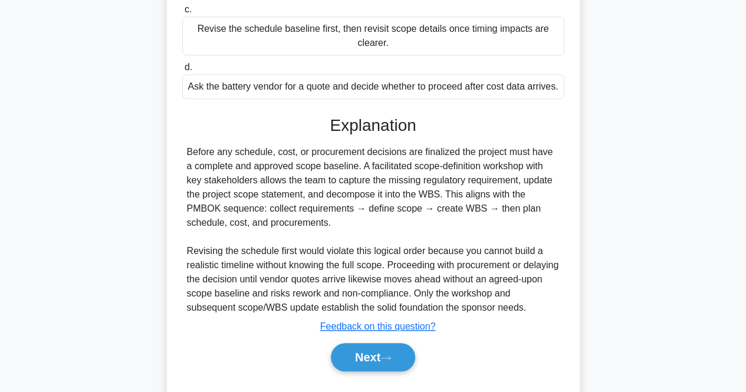
scroll to position [348, 0]
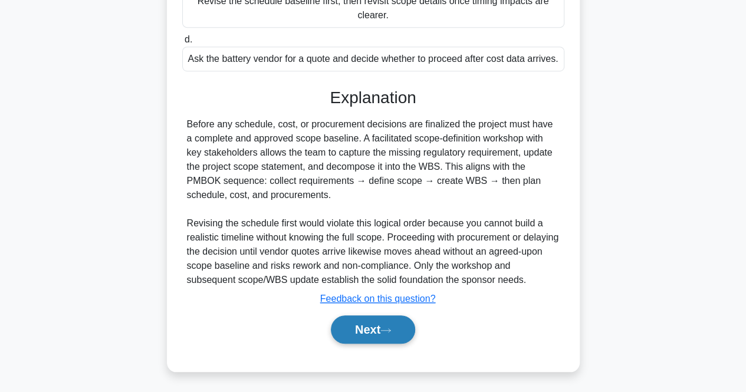
click at [358, 330] on button "Next" at bounding box center [373, 330] width 84 height 28
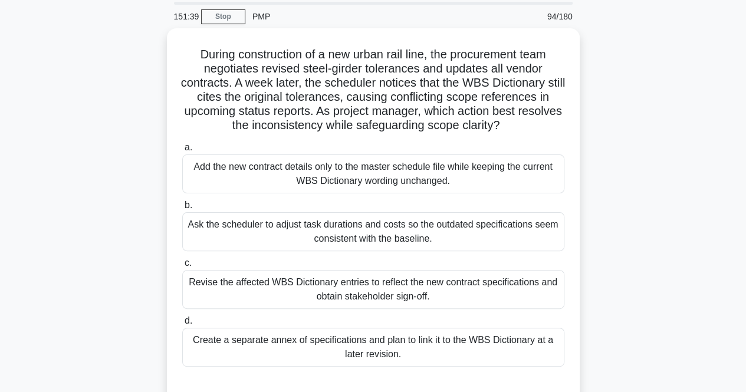
scroll to position [59, 0]
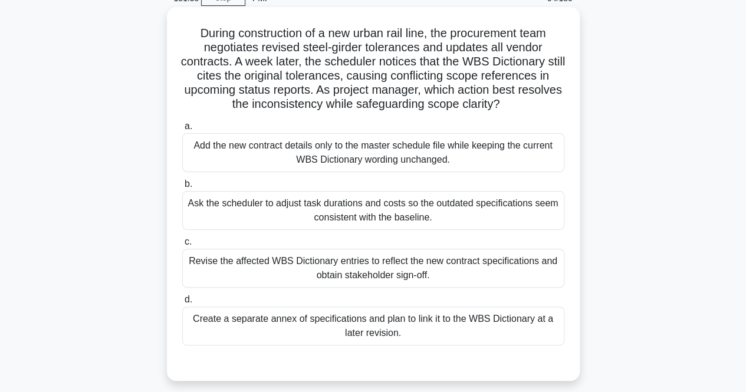
click at [428, 256] on div "Revise the affected WBS Dictionary entries to reflect the new contract specific…" at bounding box center [373, 268] width 382 height 39
click at [182, 246] on input "c. Revise the affected WBS Dictionary entries to reflect the new contract speci…" at bounding box center [182, 242] width 0 height 8
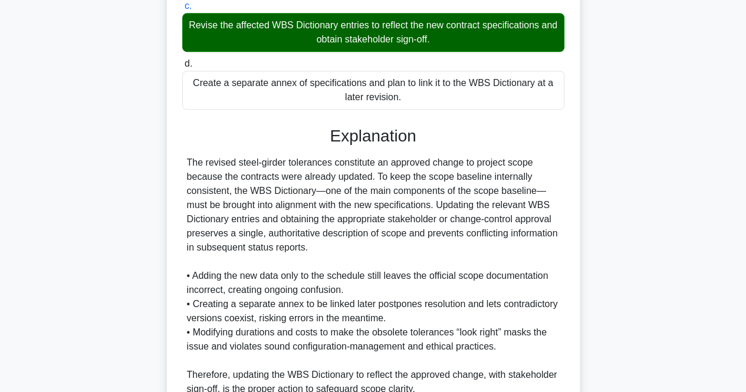
scroll to position [404, 0]
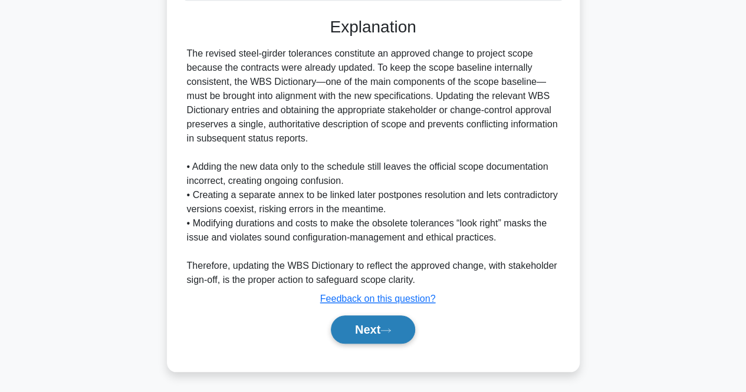
click at [367, 337] on button "Next" at bounding box center [373, 330] width 84 height 28
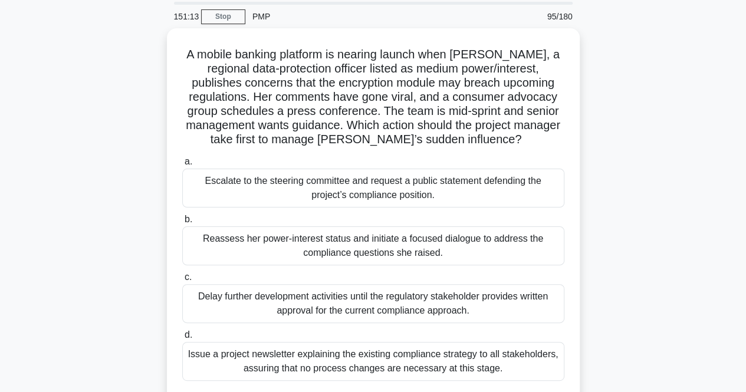
scroll to position [59, 0]
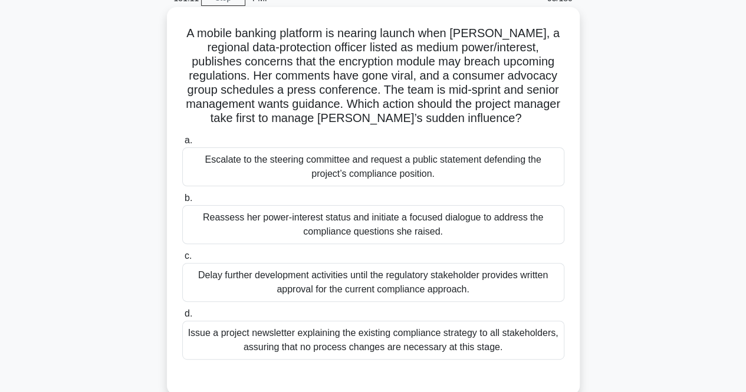
click at [252, 217] on div "Reassess her power-interest status and initiate a focused dialogue to address t…" at bounding box center [373, 224] width 382 height 39
click at [182, 202] on input "b. Reassess her power-interest status and initiate a focused dialogue to addres…" at bounding box center [182, 199] width 0 height 8
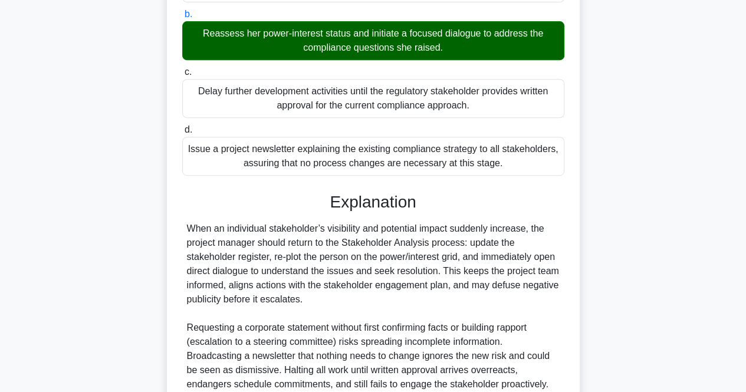
scroll to position [376, 0]
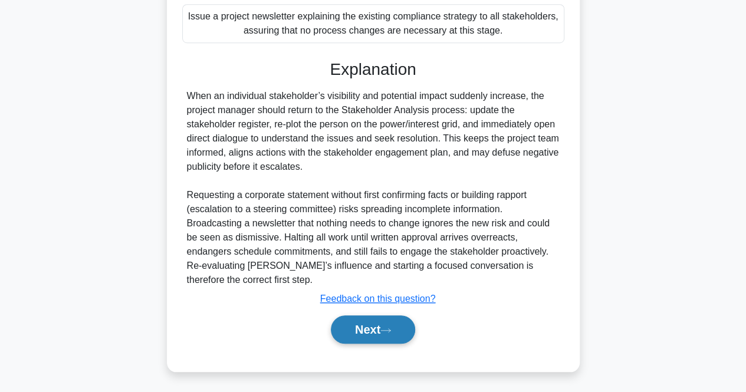
click at [356, 337] on button "Next" at bounding box center [373, 330] width 84 height 28
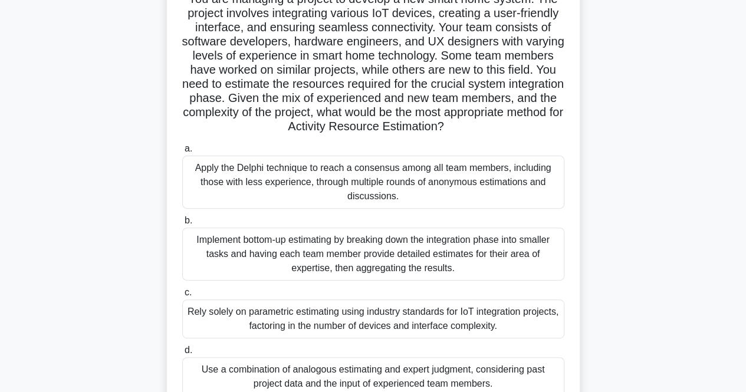
scroll to position [0, 0]
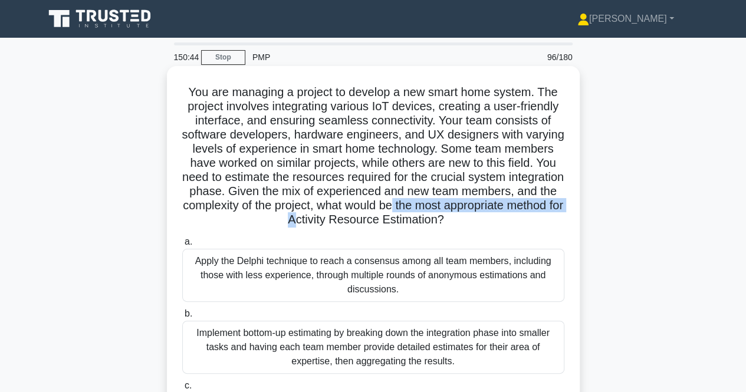
drag, startPoint x: 358, startPoint y: 222, endPoint x: 505, endPoint y: 211, distance: 147.9
click at [505, 211] on h5 "You are managing a project to develop a new smart home system. The project invo…" at bounding box center [373, 156] width 385 height 143
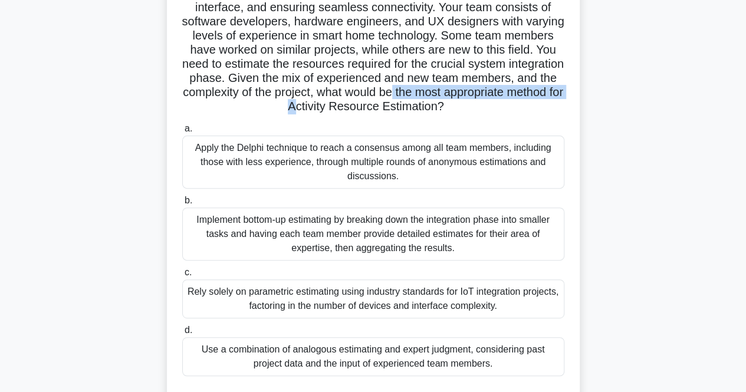
scroll to position [118, 0]
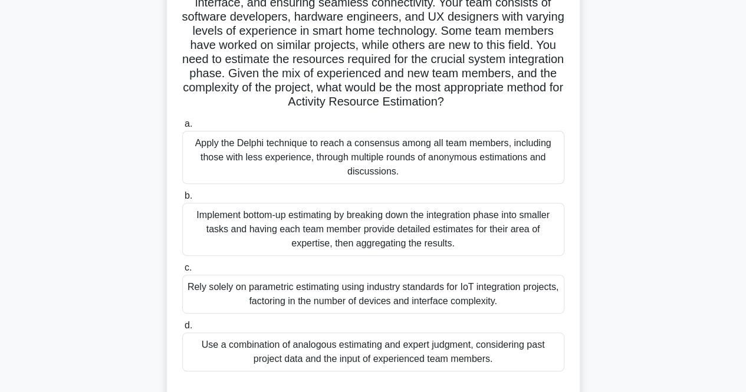
click at [227, 352] on div "Use a combination of analogous estimating and expert judgment, considering past…" at bounding box center [373, 352] width 382 height 39
click at [182, 330] on input "d. Use a combination of analogous estimating and expert judgment, considering p…" at bounding box center [182, 326] width 0 height 8
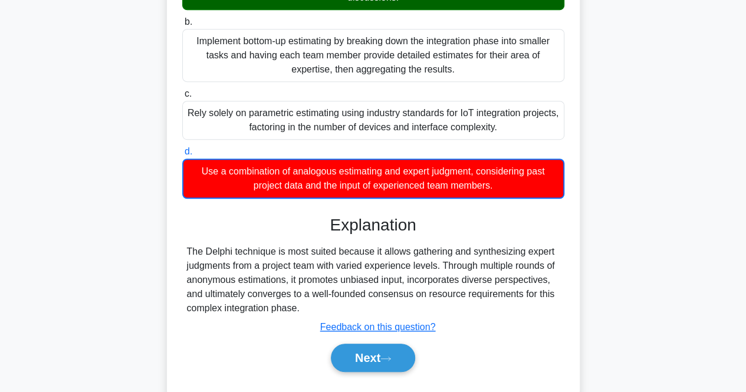
scroll to position [321, 0]
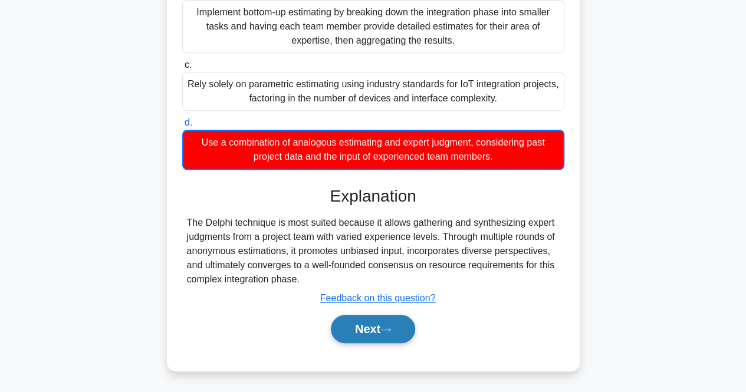
click at [371, 327] on button "Next" at bounding box center [373, 329] width 84 height 28
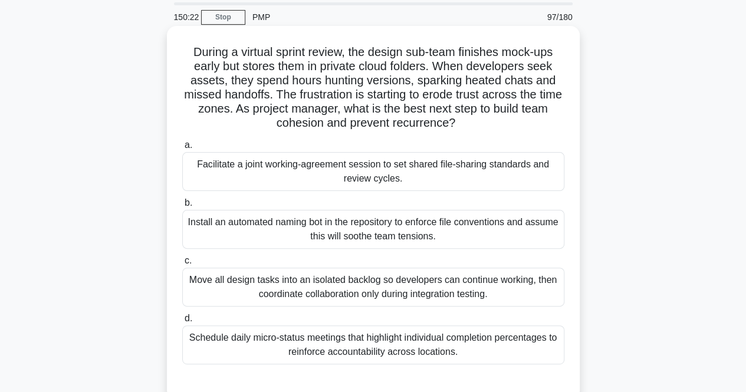
scroll to position [0, 0]
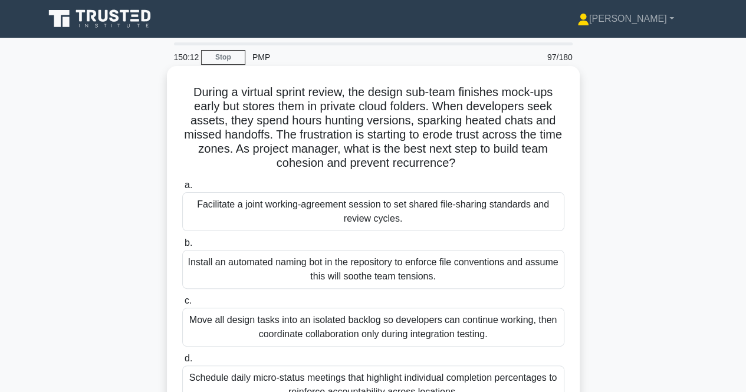
click at [346, 220] on div "Facilitate a joint working-agreement session to set shared file-sharing standar…" at bounding box center [373, 211] width 382 height 39
click at [182, 189] on input "a. Facilitate a joint working-agreement session to set shared file-sharing stan…" at bounding box center [182, 186] width 0 height 8
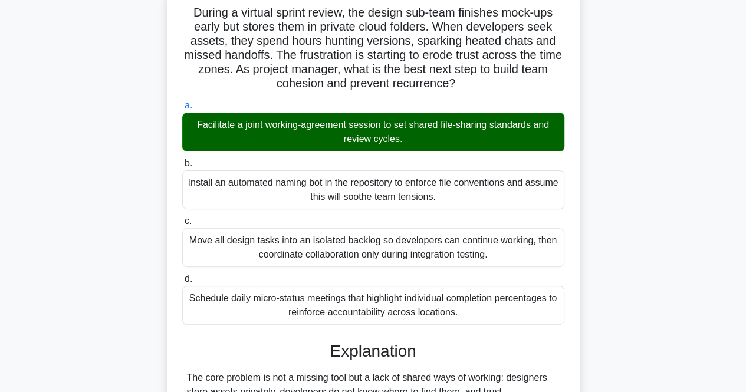
scroll to position [362, 0]
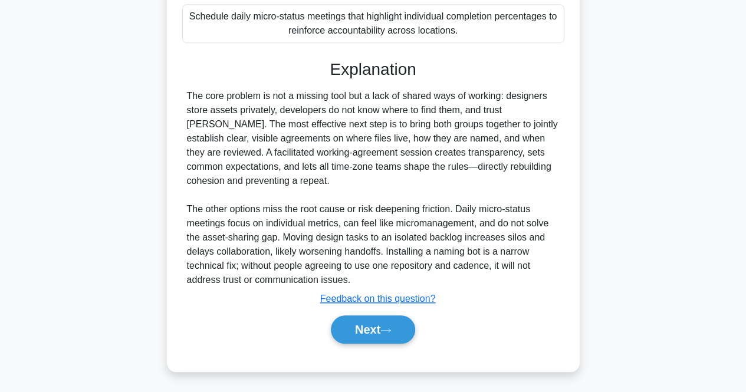
click at [369, 306] on div "Explanation The core problem is not a missing tool but a lack of shared ways of…" at bounding box center [373, 204] width 382 height 289
click at [361, 319] on button "Next" at bounding box center [373, 330] width 84 height 28
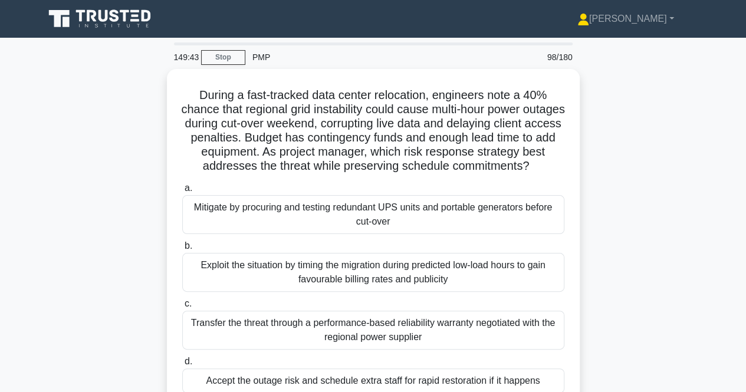
scroll to position [59, 0]
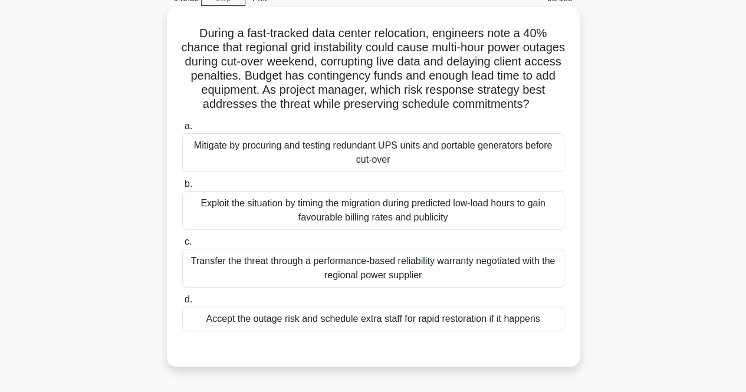
click at [230, 172] on div "Mitigate by procuring and testing redundant UPS units and portable generators b…" at bounding box center [373, 152] width 382 height 39
click at [182, 130] on input "a. Mitigate by procuring and testing redundant UPS units and portable generator…" at bounding box center [182, 127] width 0 height 8
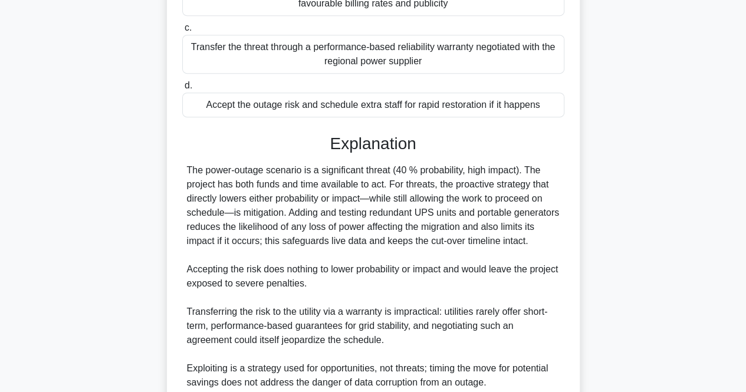
scroll to position [413, 0]
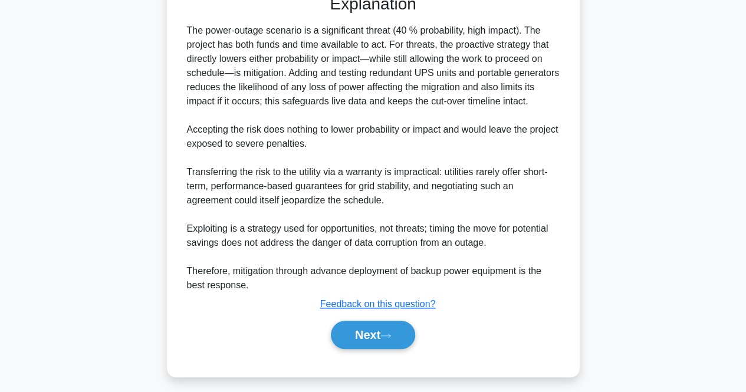
click at [392, 363] on div "a. Mitigate by procuring and testing redundant UPS units and portable generator…" at bounding box center [373, 63] width 385 height 601
click at [374, 349] on button "Next" at bounding box center [373, 335] width 84 height 28
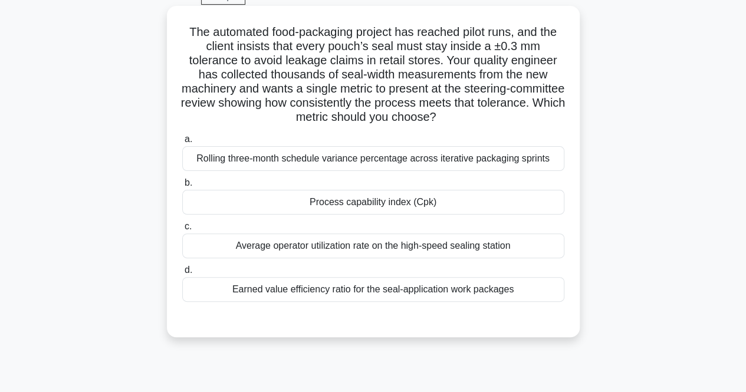
scroll to position [118, 0]
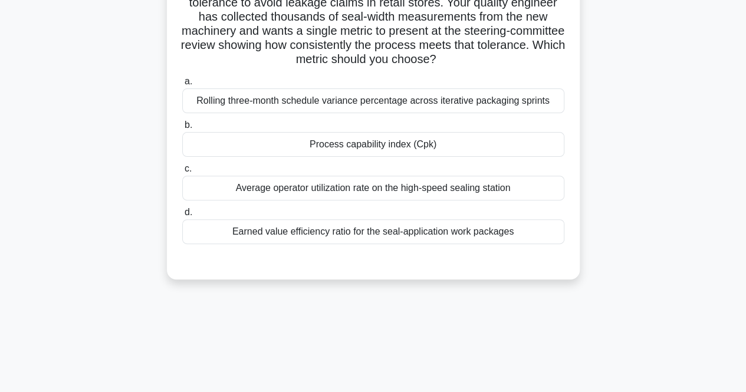
click at [260, 237] on div "Earned value efficiency ratio for the seal-application work packages" at bounding box center [373, 231] width 382 height 25
click at [182, 217] on input "d. Earned value efficiency ratio for the seal-application work packages" at bounding box center [182, 213] width 0 height 8
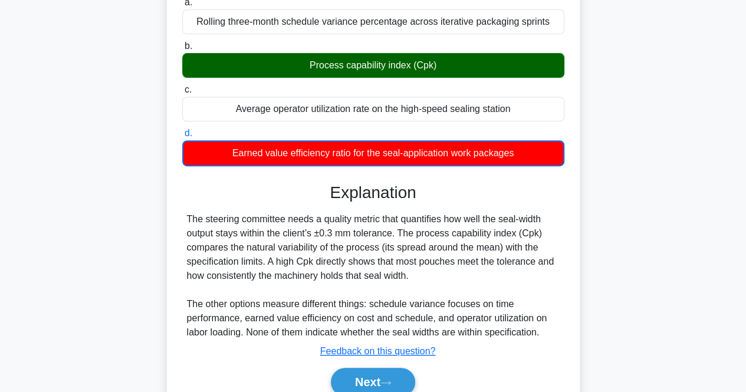
scroll to position [236, 0]
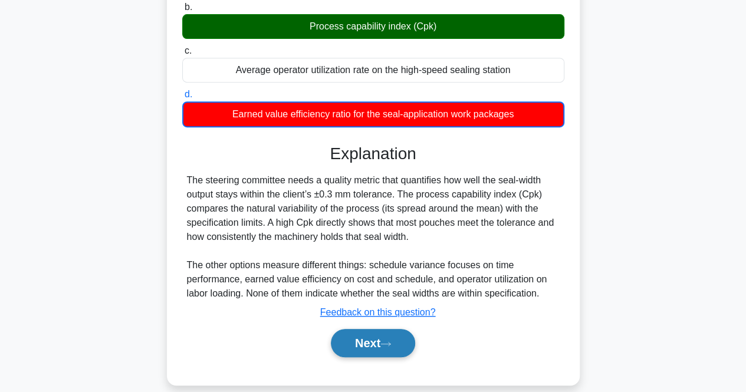
click at [379, 338] on button "Next" at bounding box center [373, 343] width 84 height 28
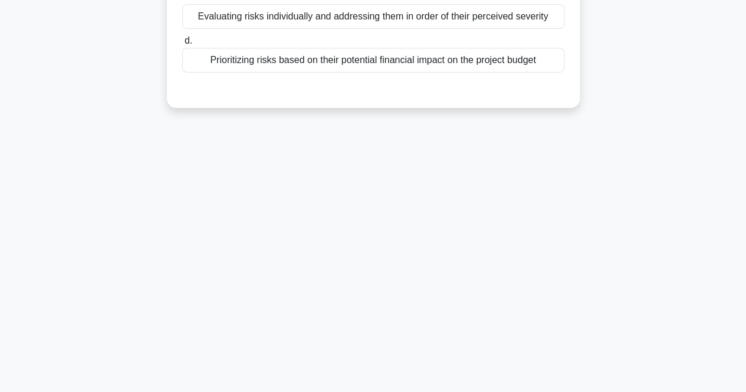
scroll to position [0, 0]
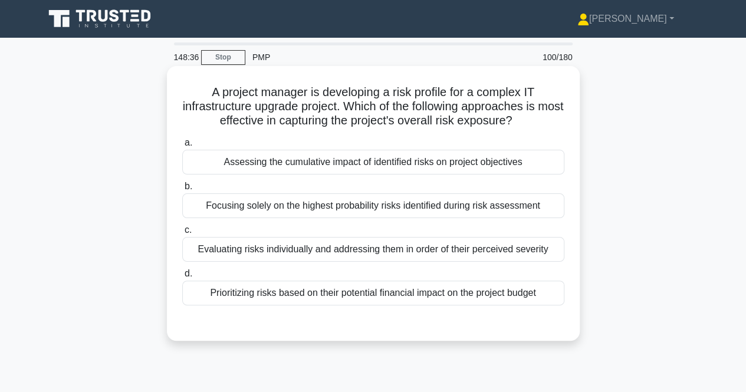
click at [414, 255] on div "Evaluating risks individually and addressing them in order of their perceived s…" at bounding box center [373, 249] width 382 height 25
click at [182, 234] on input "c. Evaluating risks individually and addressing them in order of their perceive…" at bounding box center [182, 231] width 0 height 8
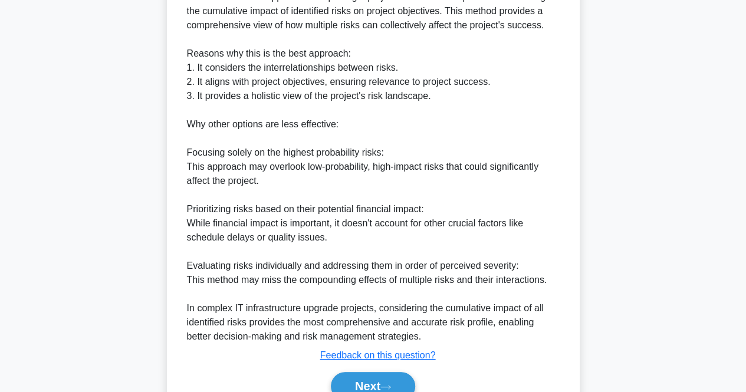
scroll to position [420, 0]
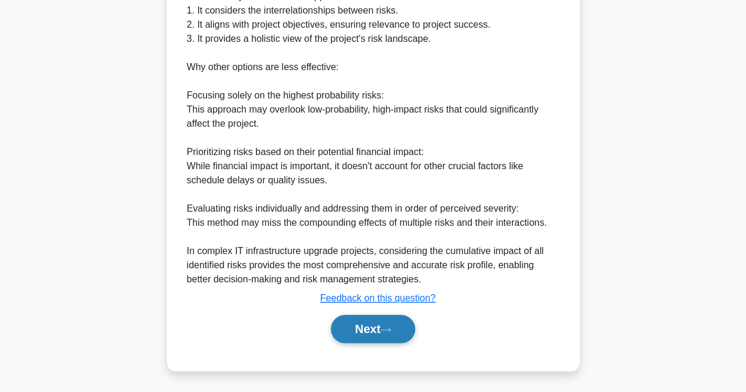
click at [373, 320] on button "Next" at bounding box center [373, 329] width 84 height 28
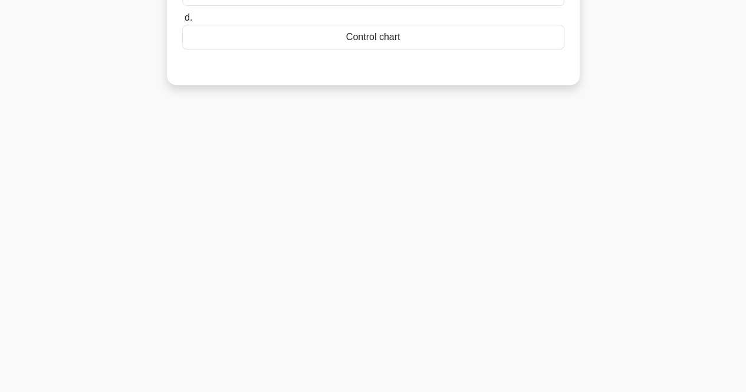
scroll to position [0, 0]
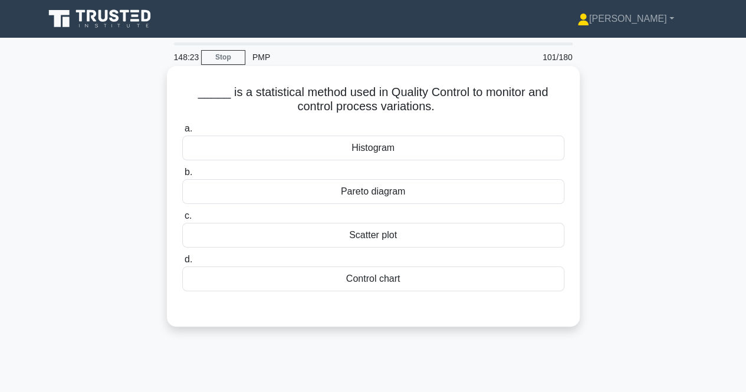
click at [363, 271] on div "Control chart" at bounding box center [373, 279] width 382 height 25
click at [182, 264] on input "d. Control chart" at bounding box center [182, 260] width 0 height 8
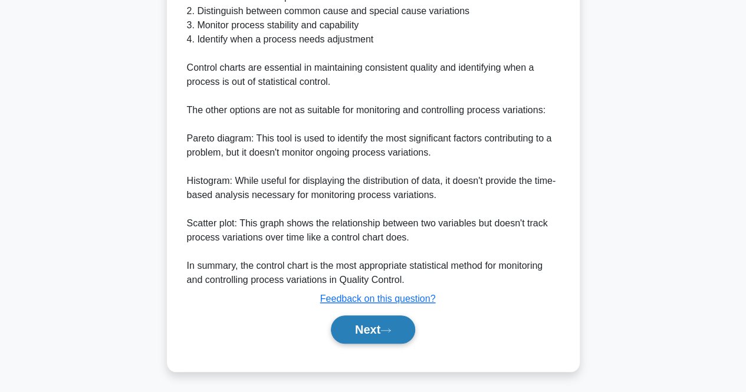
click at [378, 339] on button "Next" at bounding box center [373, 330] width 84 height 28
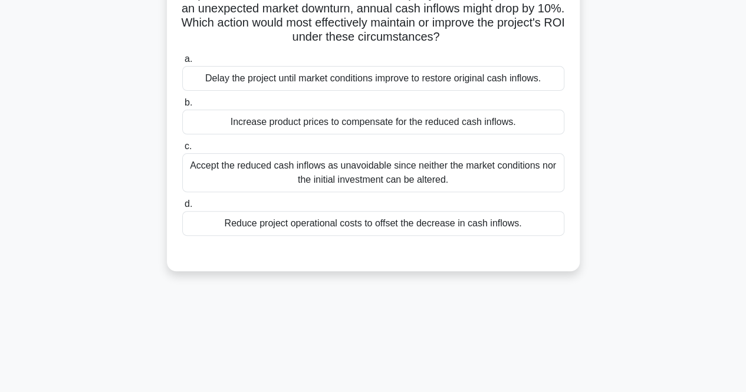
scroll to position [9, 0]
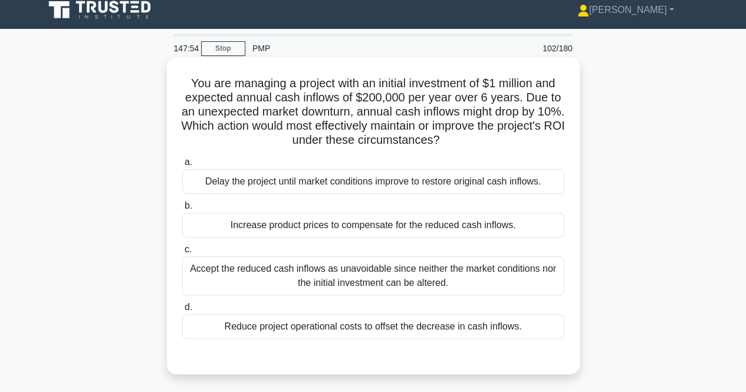
click at [236, 266] on div "Accept the reduced cash inflows as unavoidable since neither the market conditi…" at bounding box center [373, 276] width 382 height 39
click at [182, 254] on input "c. Accept the reduced cash inflows as unavoidable since neither the market cond…" at bounding box center [182, 250] width 0 height 8
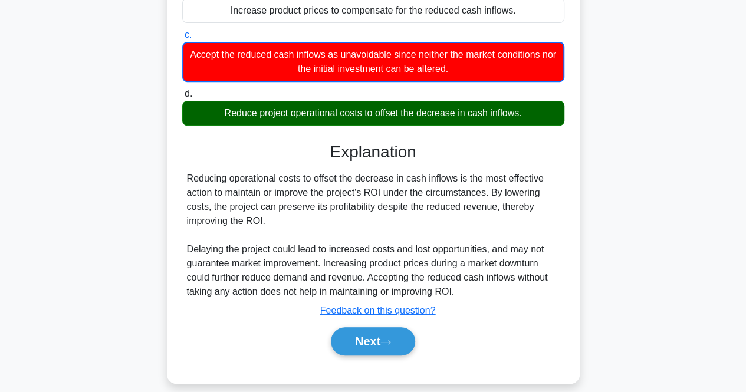
scroll to position [245, 0]
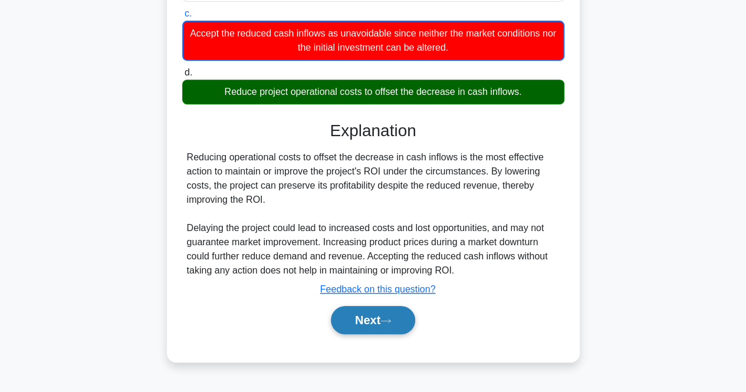
click at [373, 318] on button "Next" at bounding box center [373, 320] width 84 height 28
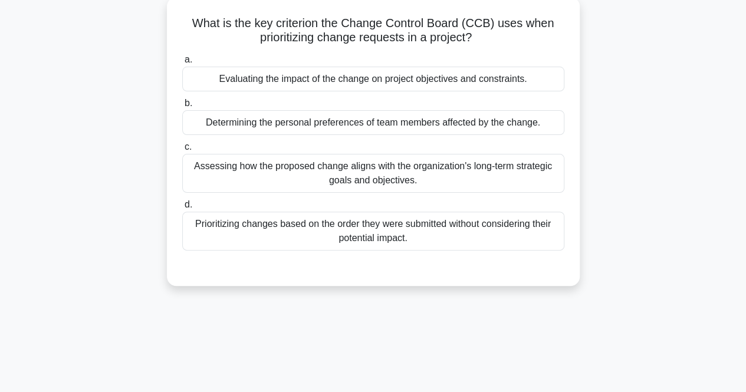
scroll to position [0, 0]
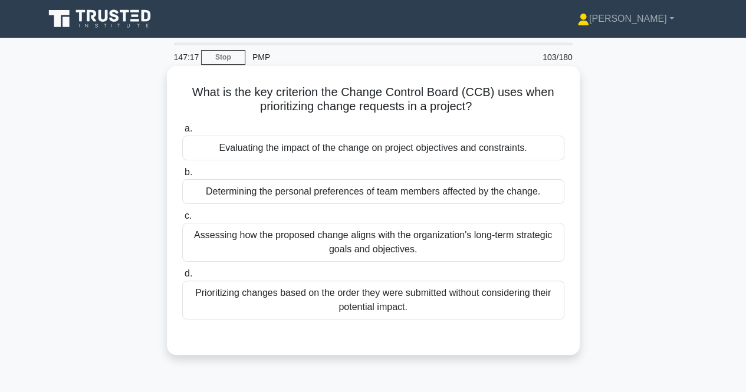
click at [236, 150] on div "Evaluating the impact of the change on project objectives and constraints." at bounding box center [373, 148] width 382 height 25
click at [182, 133] on input "a. Evaluating the impact of the change on project objectives and constraints." at bounding box center [182, 129] width 0 height 8
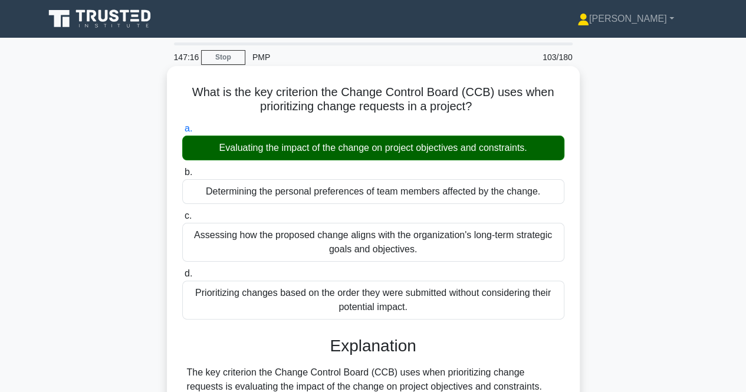
scroll to position [245, 0]
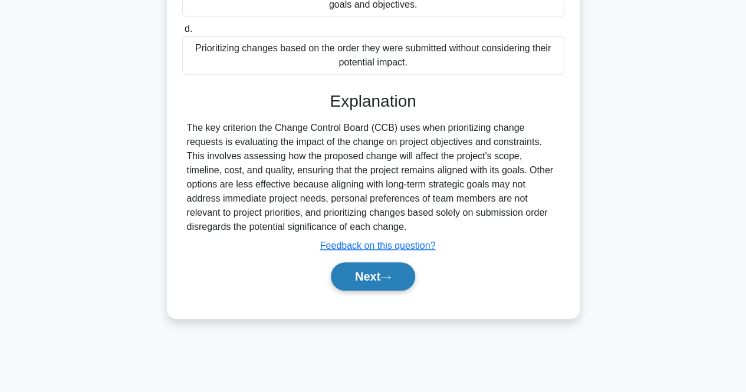
click at [369, 276] on button "Next" at bounding box center [373, 277] width 84 height 28
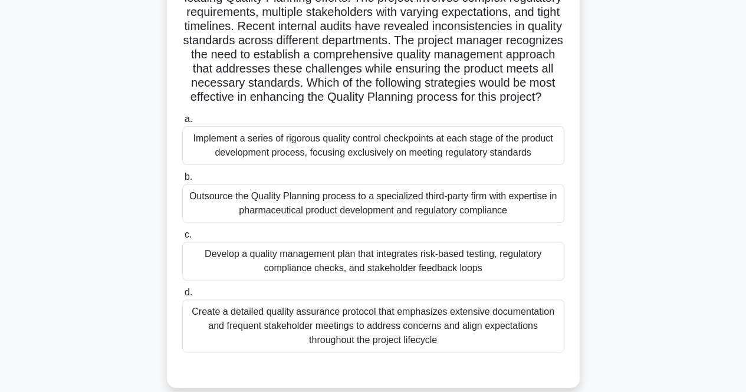
scroll to position [127, 0]
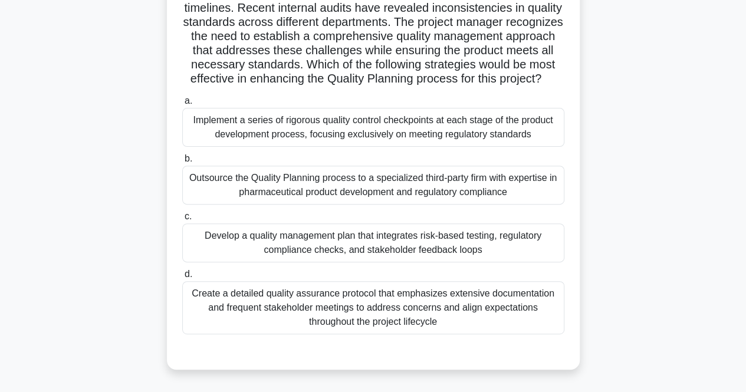
click at [332, 263] on div "Develop a quality management plan that integrates risk-based testing, regulator…" at bounding box center [373, 243] width 382 height 39
click at [182, 221] on input "c. Develop a quality management plan that integrates risk-based testing, regula…" at bounding box center [182, 217] width 0 height 8
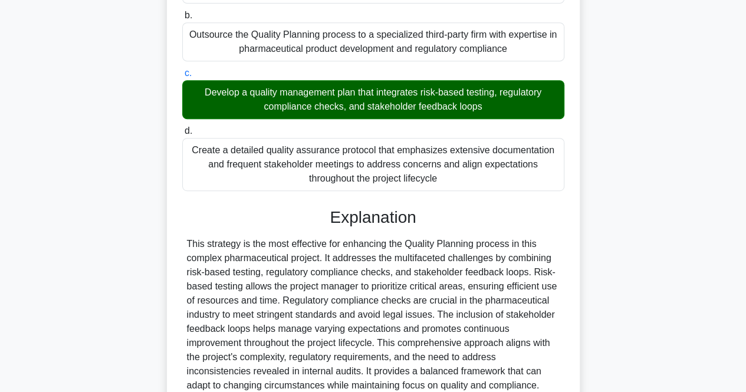
scroll to position [390, 0]
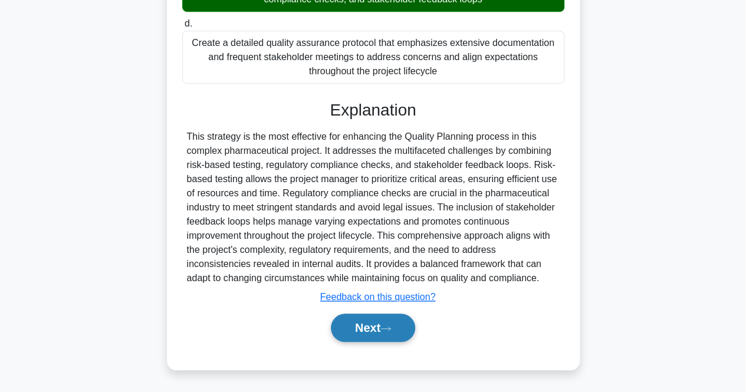
click at [380, 338] on button "Next" at bounding box center [373, 328] width 84 height 28
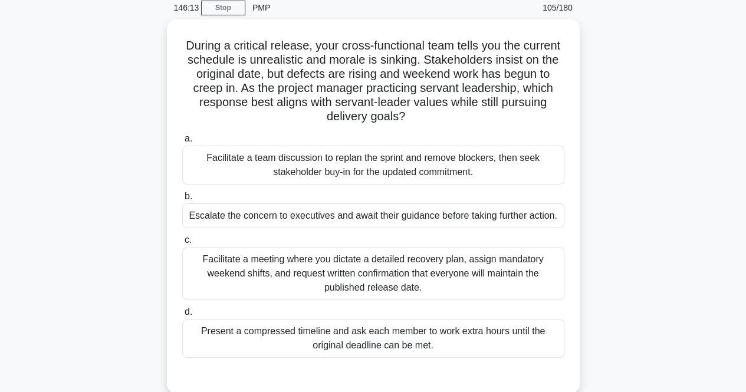
scroll to position [68, 0]
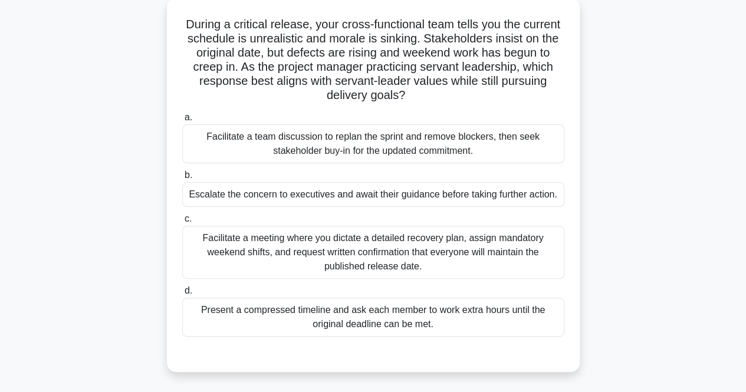
click at [246, 147] on div "Facilitate a team discussion to replan the sprint and remove blockers, then see…" at bounding box center [373, 143] width 382 height 39
click at [182, 122] on input "a. Facilitate a team discussion to replan the sprint and remove blockers, then …" at bounding box center [182, 118] width 0 height 8
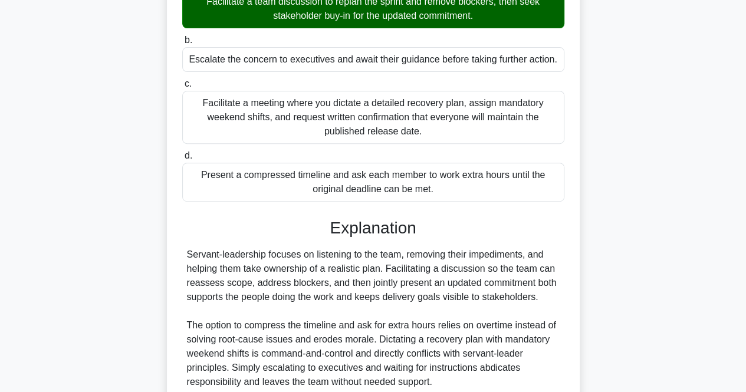
scroll to position [305, 0]
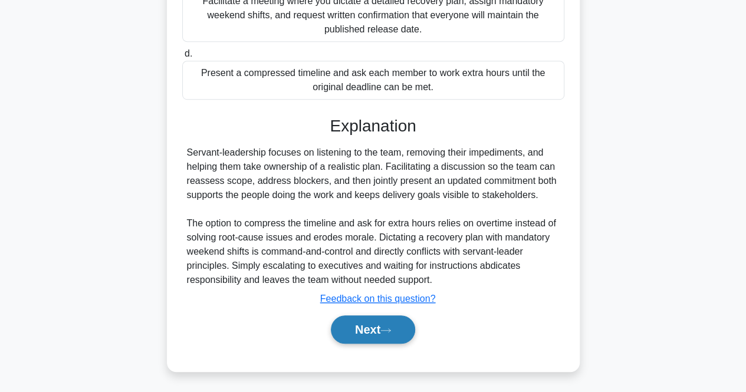
click at [389, 331] on icon at bounding box center [386, 330] width 11 height 6
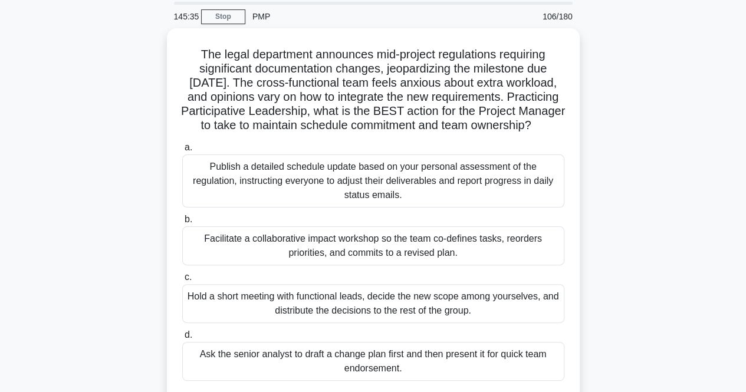
scroll to position [59, 0]
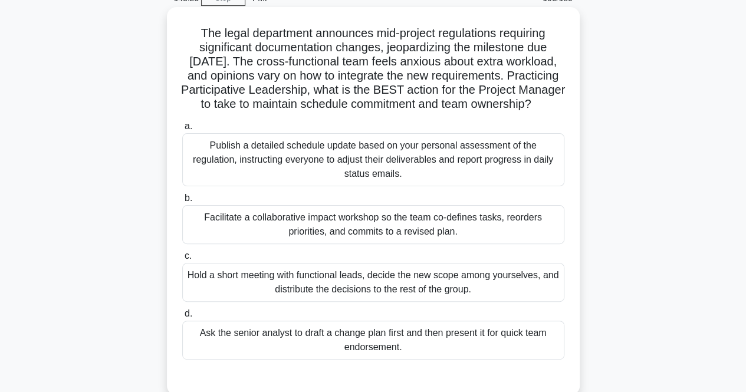
click at [209, 237] on div "Facilitate a collaborative impact workshop so the team co-defines tasks, reorde…" at bounding box center [373, 224] width 382 height 39
click at [182, 202] on input "b. Facilitate a collaborative impact workshop so the team co-defines tasks, reo…" at bounding box center [182, 199] width 0 height 8
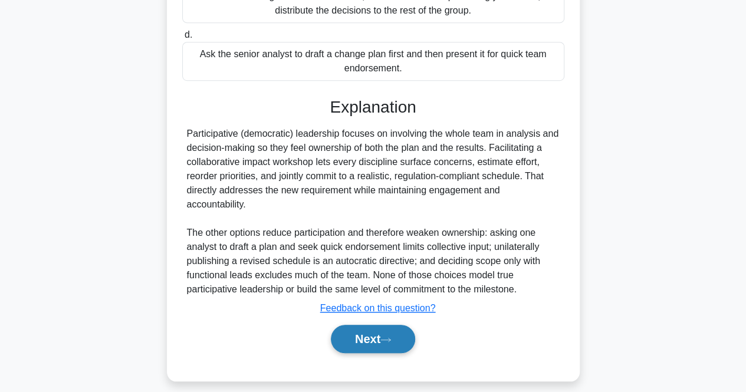
scroll to position [362, 0]
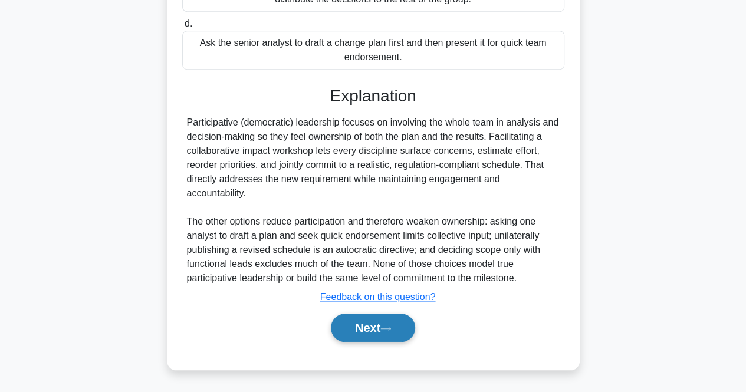
click at [348, 337] on button "Next" at bounding box center [373, 328] width 84 height 28
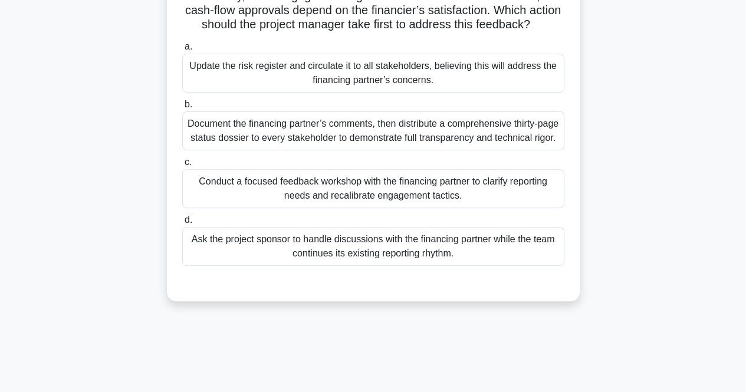
scroll to position [0, 0]
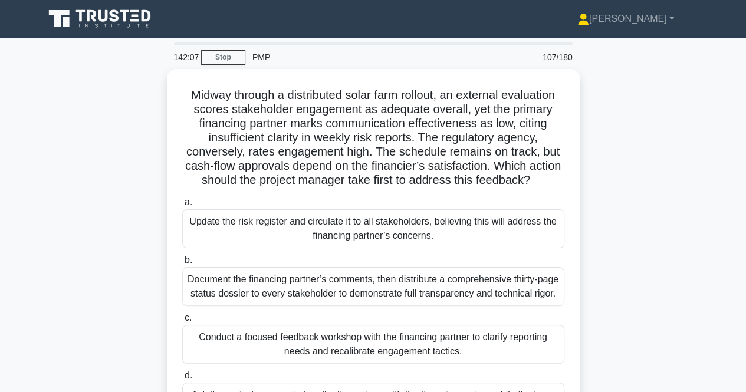
click at [118, 273] on div "Midway through a distributed solar farm rollout, an external evaluation scores …" at bounding box center [373, 270] width 673 height 402
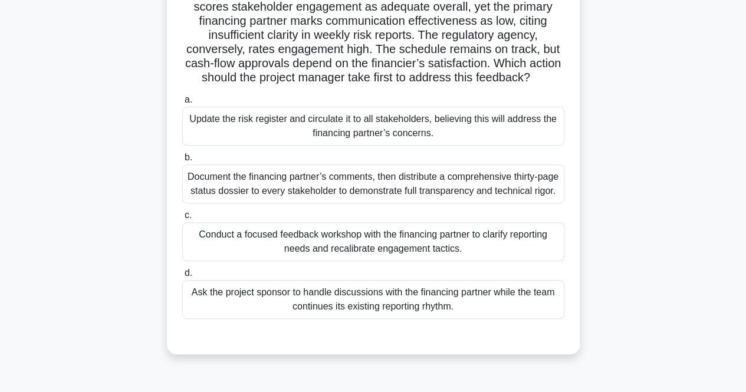
scroll to position [118, 0]
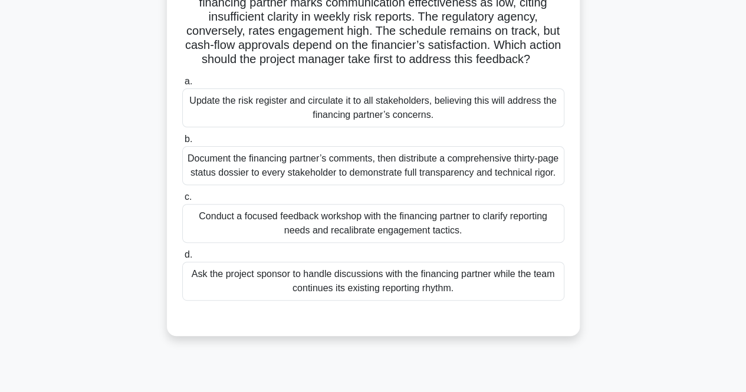
click at [330, 243] on div "Conduct a focused feedback workshop with the financing partner to clarify repor…" at bounding box center [373, 223] width 382 height 39
click at [182, 201] on input "c. Conduct a focused feedback workshop with the financing partner to clarify re…" at bounding box center [182, 198] width 0 height 8
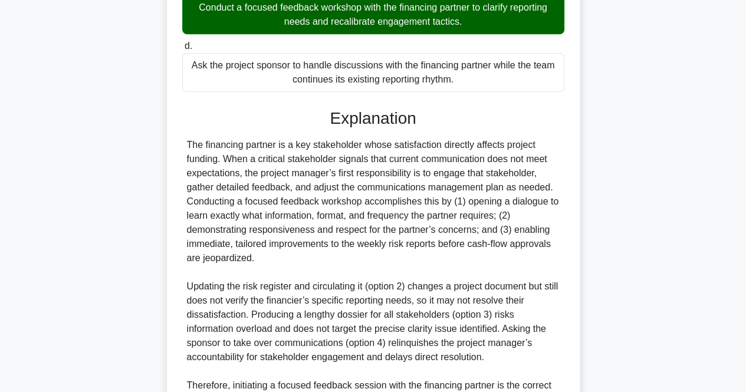
scroll to position [472, 0]
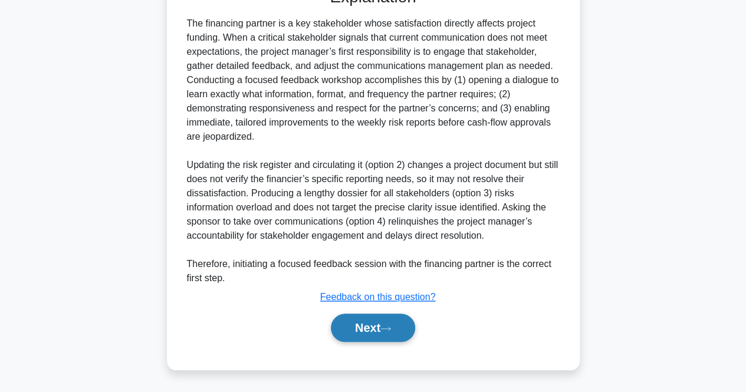
click at [379, 331] on button "Next" at bounding box center [373, 328] width 84 height 28
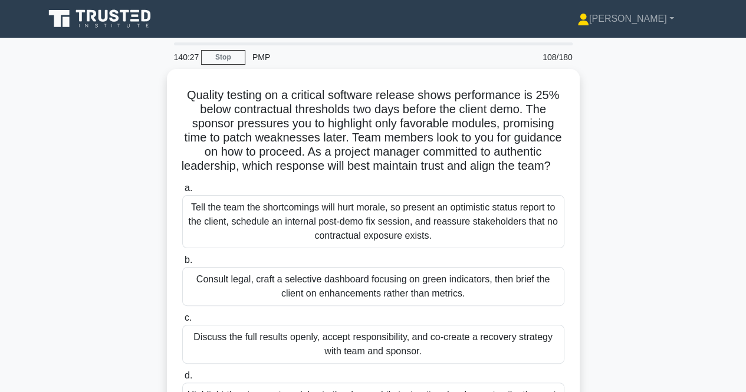
scroll to position [59, 0]
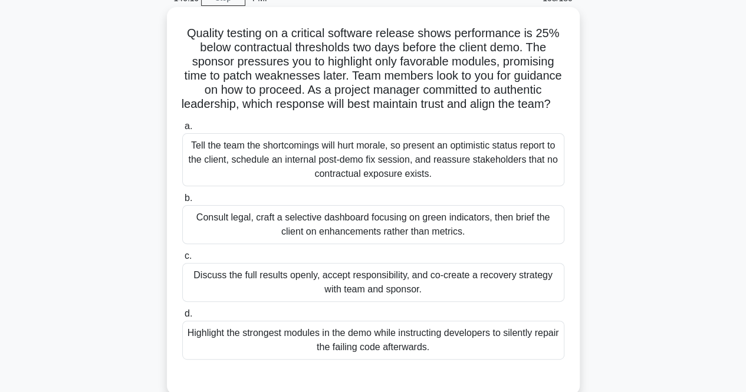
click at [228, 302] on div "Discuss the full results openly, accept responsibility, and co-create a recover…" at bounding box center [373, 282] width 382 height 39
click at [182, 260] on input "c. Discuss the full results openly, accept responsibility, and co-create a reco…" at bounding box center [182, 257] width 0 height 8
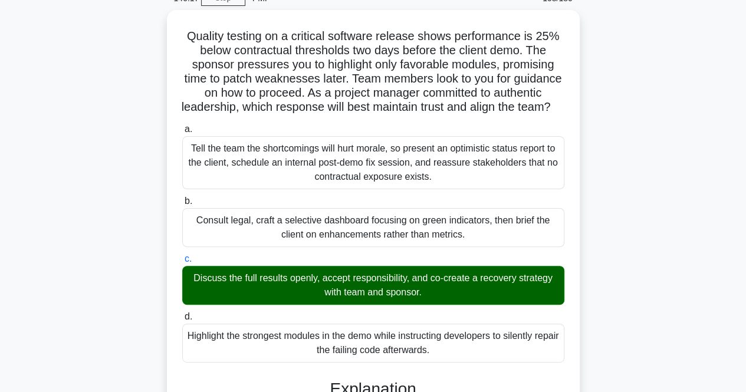
scroll to position [354, 0]
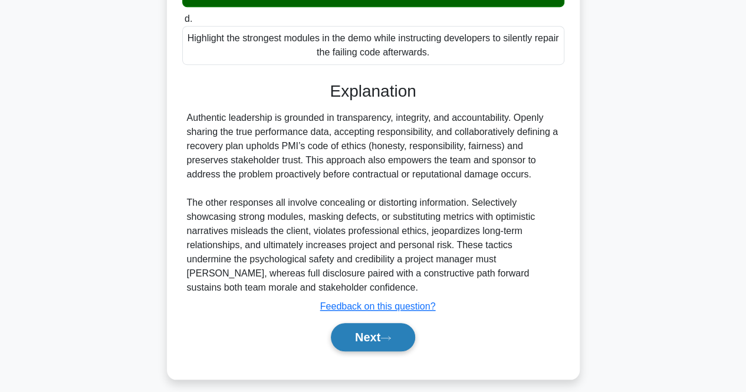
click at [348, 352] on button "Next" at bounding box center [373, 337] width 84 height 28
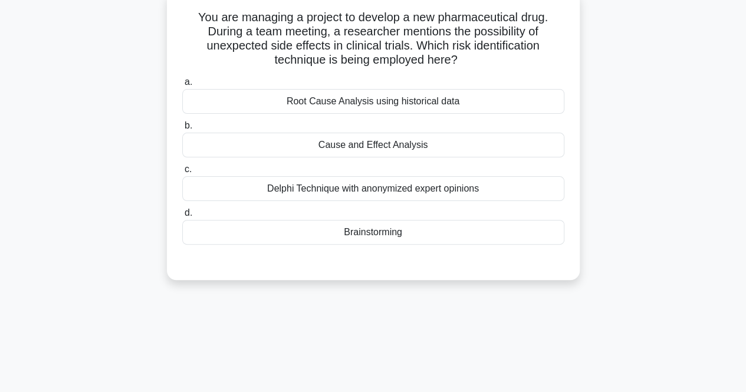
scroll to position [0, 0]
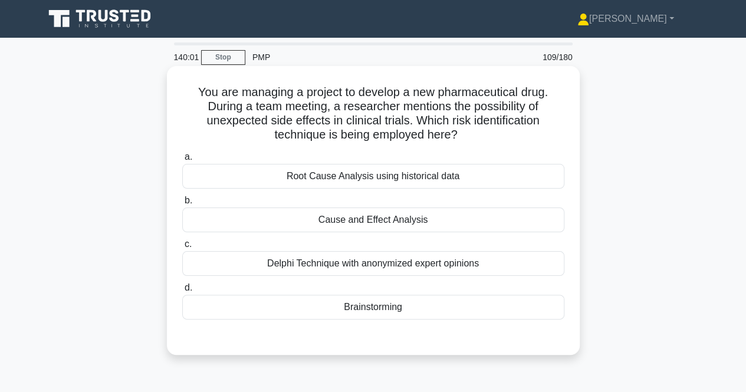
click at [259, 272] on div "Delphi Technique with anonymized expert opinions" at bounding box center [373, 263] width 382 height 25
click at [182, 248] on input "c. Delphi Technique with anonymized expert opinions" at bounding box center [182, 245] width 0 height 8
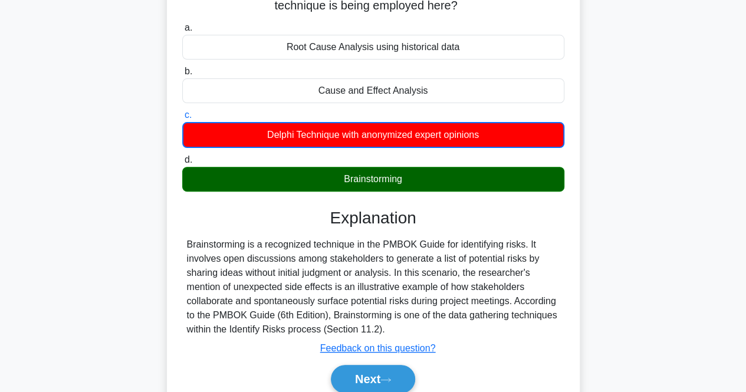
scroll to position [236, 0]
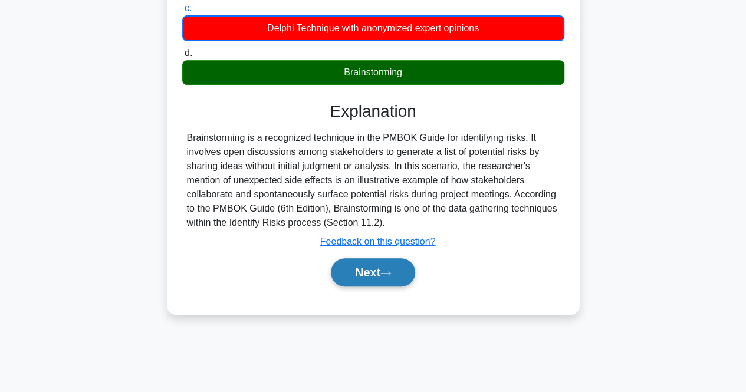
click at [352, 276] on button "Next" at bounding box center [373, 272] width 84 height 28
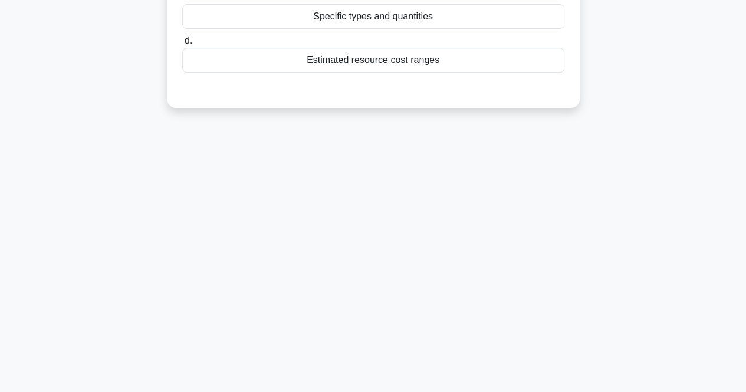
scroll to position [0, 0]
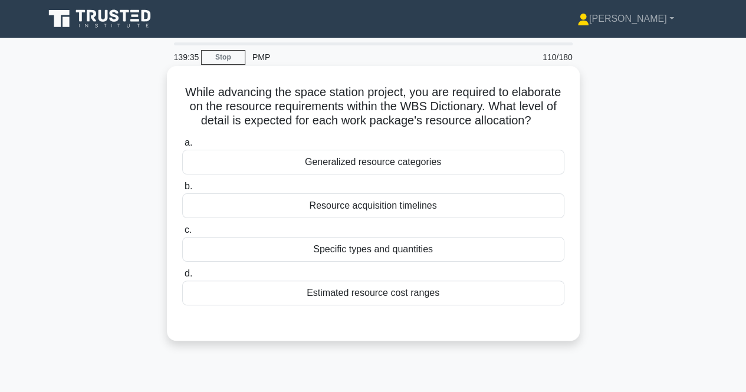
click at [372, 175] on div "Generalized resource categories" at bounding box center [373, 162] width 382 height 25
click at [182, 147] on input "a. Generalized resource categories" at bounding box center [182, 143] width 0 height 8
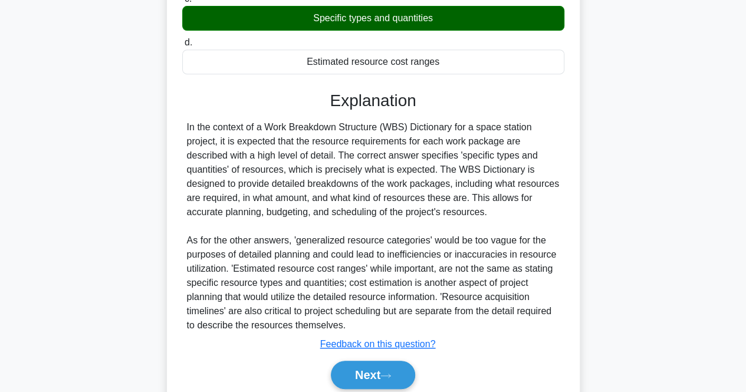
scroll to position [236, 0]
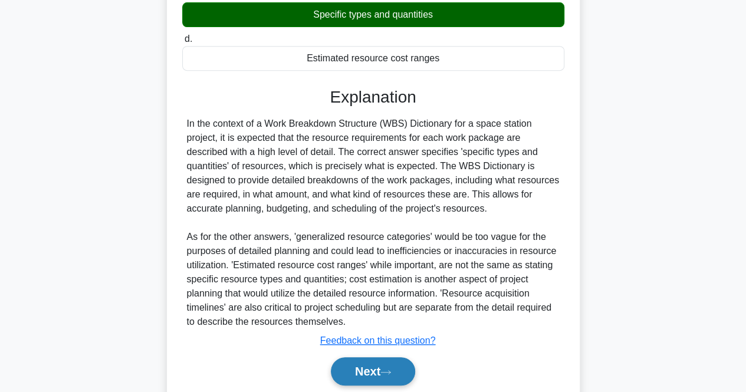
click at [339, 374] on button "Next" at bounding box center [373, 372] width 84 height 28
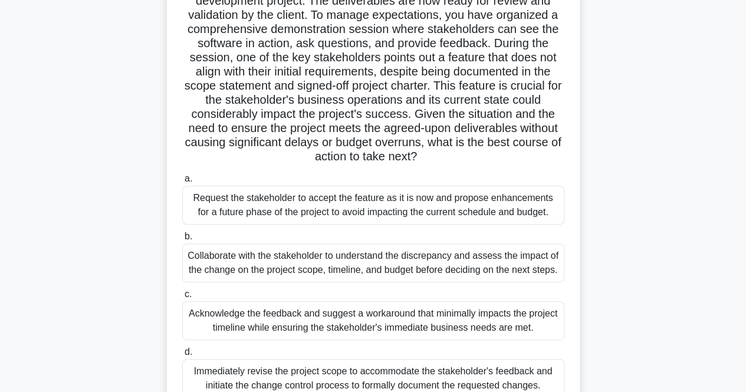
scroll to position [59, 0]
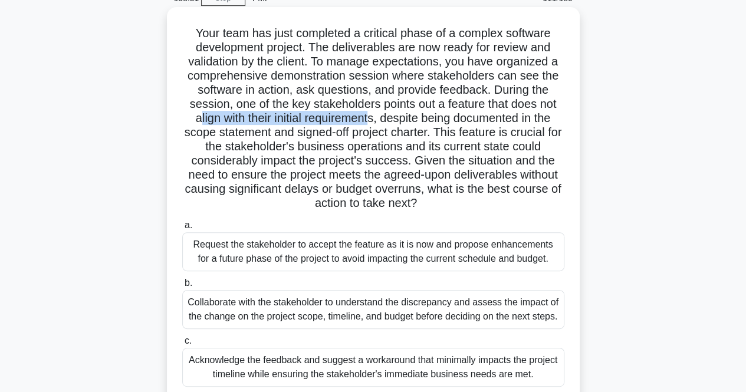
drag, startPoint x: 195, startPoint y: 123, endPoint x: 369, endPoint y: 122, distance: 174.7
click at [369, 122] on h5 "Your team has just completed a critical phase of a complex software development…" at bounding box center [373, 118] width 385 height 185
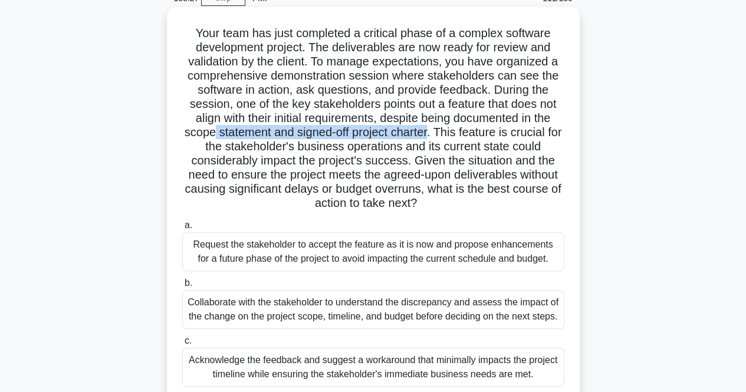
drag, startPoint x: 219, startPoint y: 133, endPoint x: 219, endPoint y: 159, distance: 26.6
click at [439, 135] on h5 "Your team has just completed a critical phase of a complex software development…" at bounding box center [373, 118] width 385 height 185
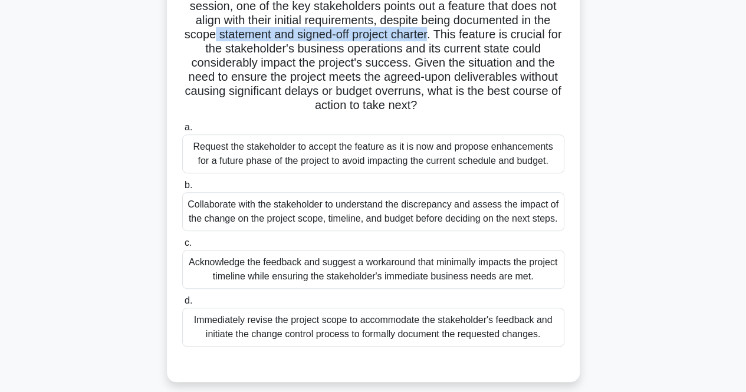
scroll to position [177, 0]
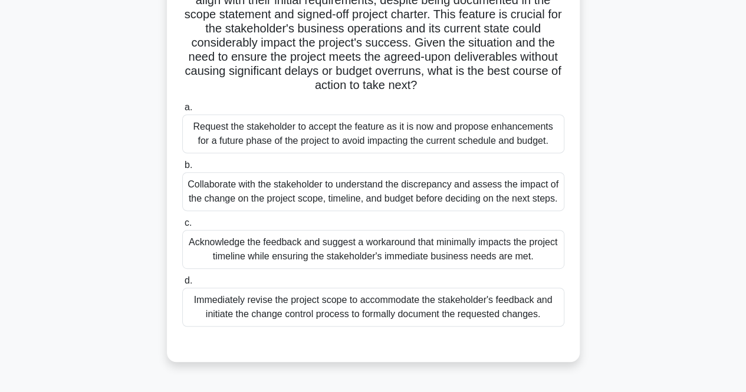
click at [229, 244] on div "Acknowledge the feedback and suggest a workaround that minimally impacts the pr…" at bounding box center [373, 249] width 382 height 39
click at [182, 227] on input "c. Acknowledge the feedback and suggest a workaround that minimally impacts the…" at bounding box center [182, 223] width 0 height 8
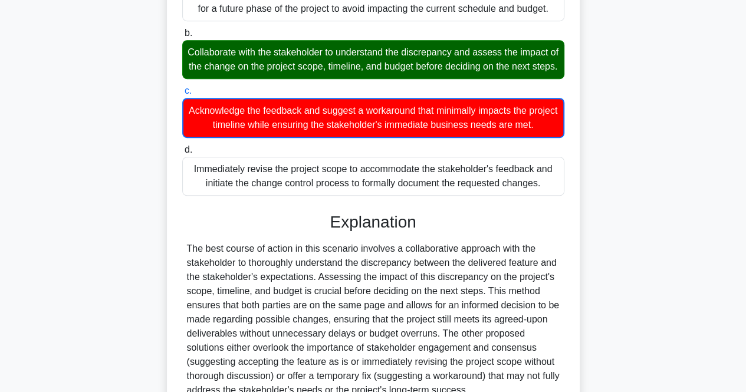
scroll to position [434, 0]
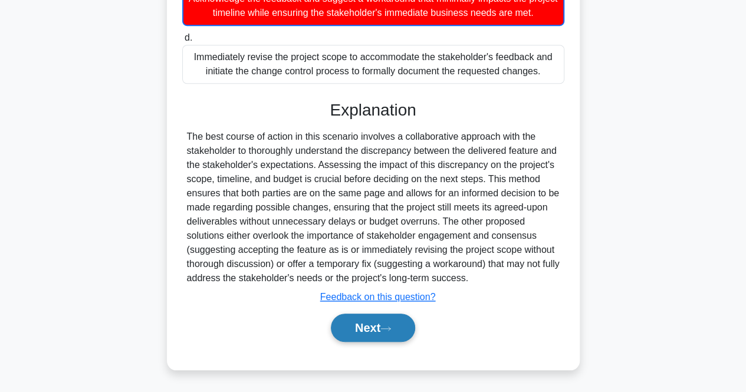
click at [356, 338] on button "Next" at bounding box center [373, 328] width 84 height 28
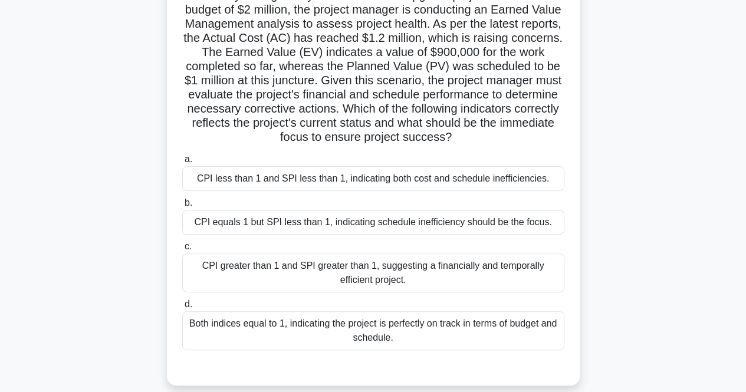
scroll to position [118, 0]
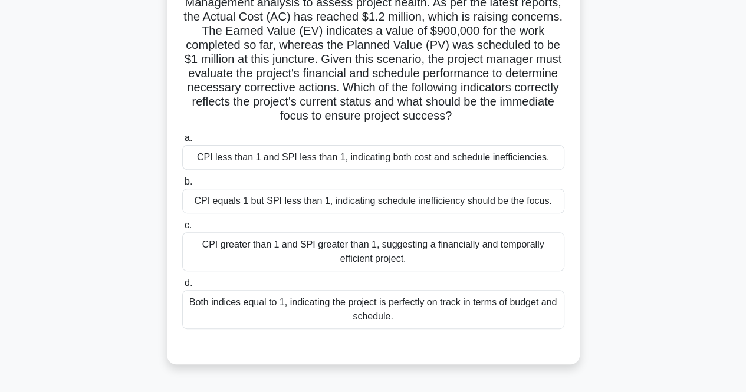
click at [355, 304] on div "Both indices equal to 1, indicating the project is perfectly on track in terms …" at bounding box center [373, 309] width 382 height 39
click at [182, 287] on input "d. Both indices equal to 1, indicating the project is perfectly on track in ter…" at bounding box center [182, 284] width 0 height 8
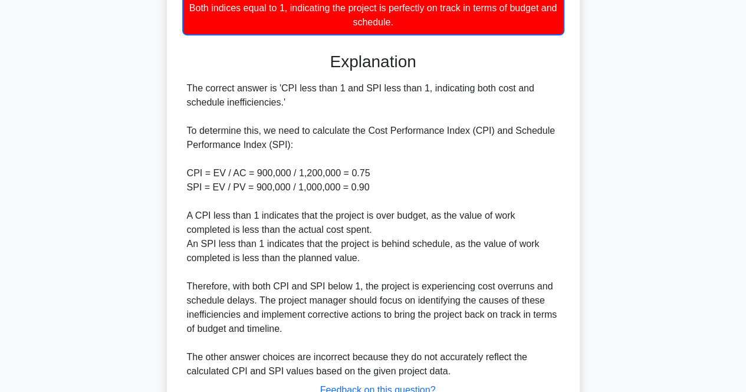
scroll to position [505, 0]
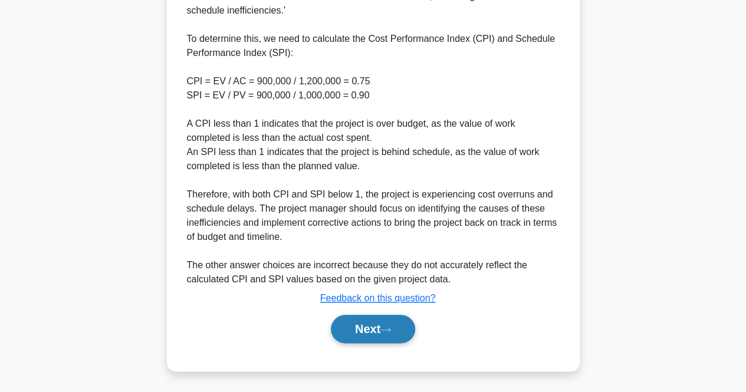
click at [353, 330] on button "Next" at bounding box center [373, 329] width 84 height 28
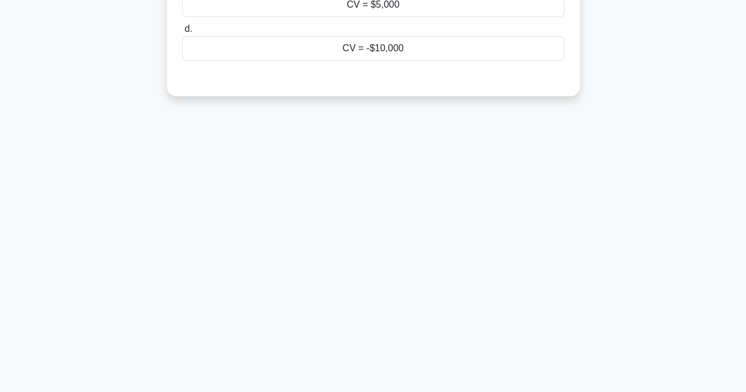
scroll to position [0, 0]
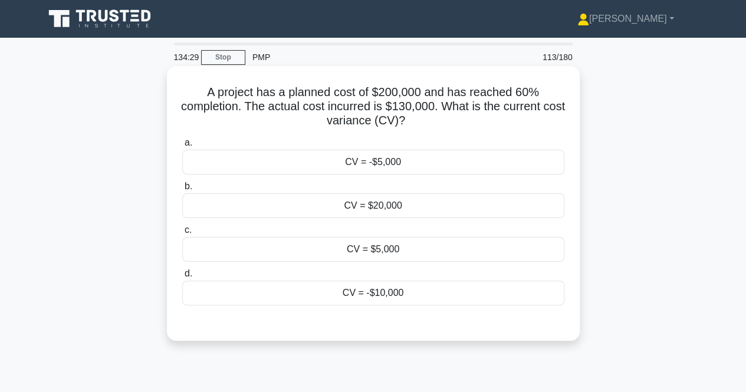
click at [376, 202] on div "CV = $20,000" at bounding box center [373, 206] width 382 height 25
click at [182, 191] on input "b. CV = $20,000" at bounding box center [182, 187] width 0 height 8
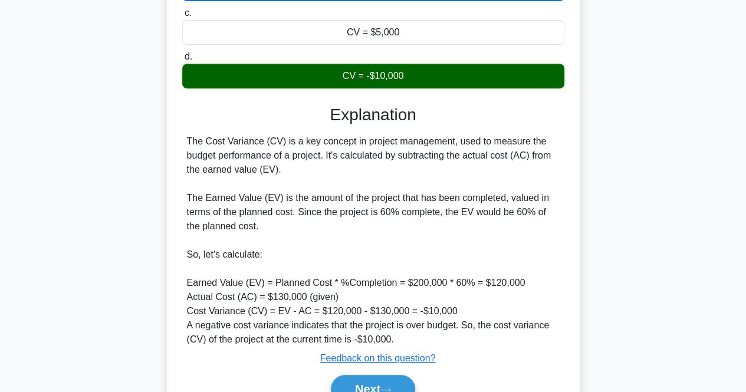
scroll to position [236, 0]
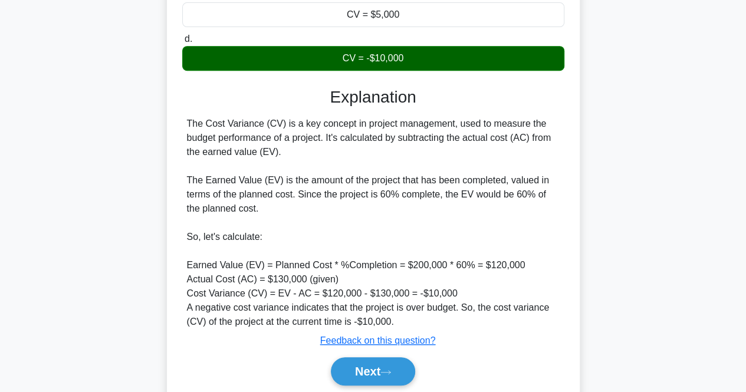
click at [393, 263] on div "The Cost Variance (CV) is a key concept in project management, used to measure …" at bounding box center [373, 223] width 373 height 212
drag, startPoint x: 429, startPoint y: 263, endPoint x: 460, endPoint y: 264, distance: 31.3
click at [460, 264] on div "The Cost Variance (CV) is a key concept in project management, used to measure …" at bounding box center [373, 223] width 373 height 212
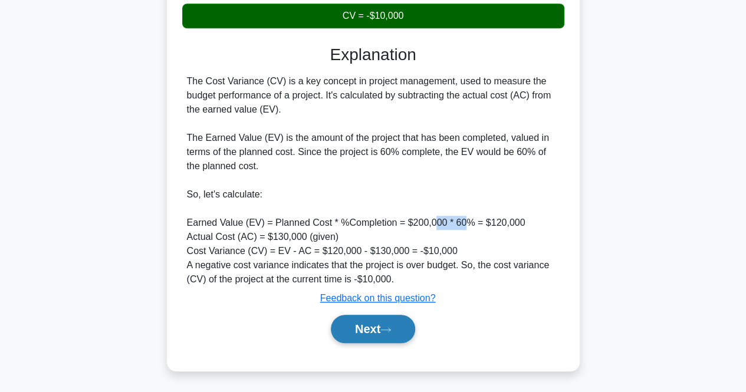
click at [372, 319] on button "Next" at bounding box center [373, 329] width 84 height 28
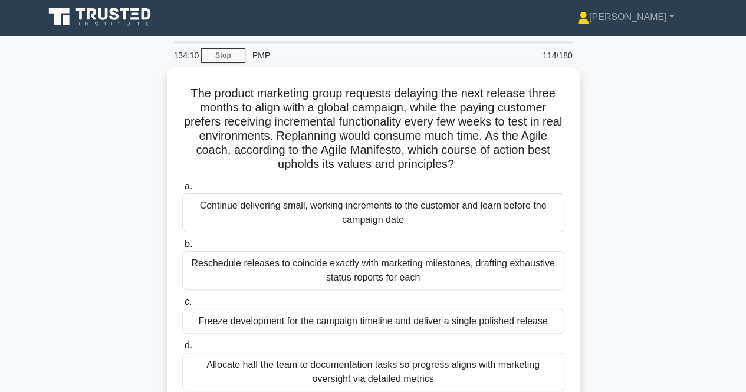
scroll to position [0, 0]
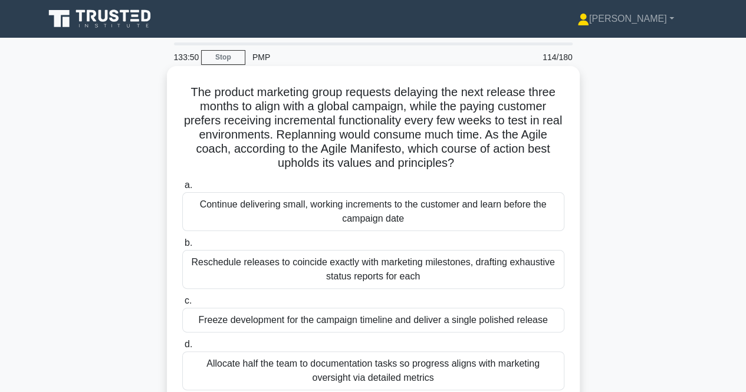
click at [282, 205] on div "Continue delivering small, working increments to the customer and learn before …" at bounding box center [373, 211] width 382 height 39
click at [182, 189] on input "a. Continue delivering small, working increments to the customer and learn befo…" at bounding box center [182, 186] width 0 height 8
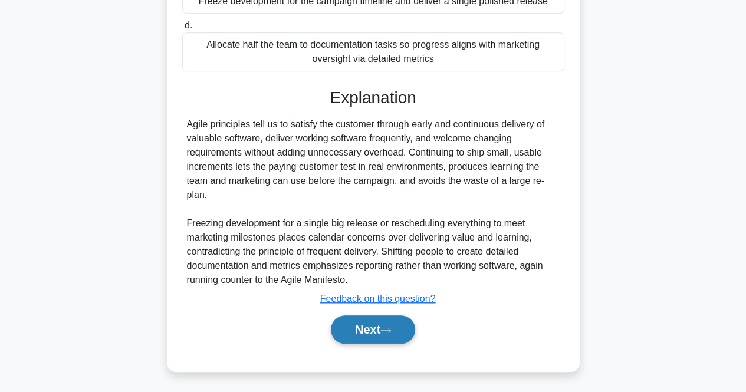
click at [396, 332] on button "Next" at bounding box center [373, 330] width 84 height 28
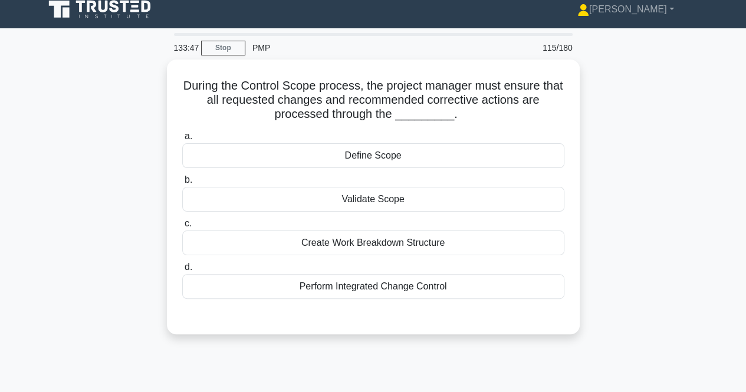
scroll to position [9, 0]
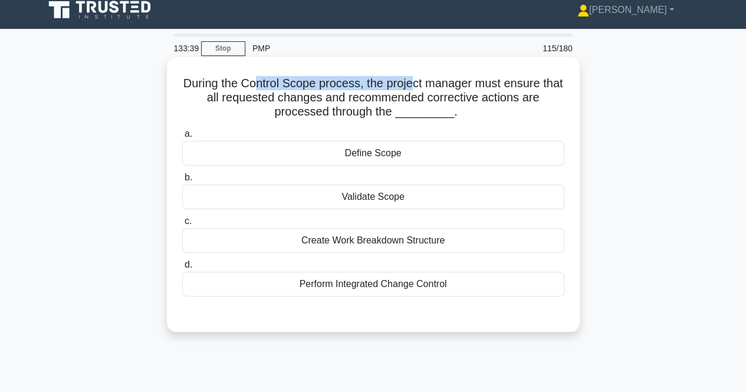
drag, startPoint x: 263, startPoint y: 81, endPoint x: 424, endPoint y: 78, distance: 160.5
click at [424, 78] on h5 "During the Control Scope process, the project manager must ensure that all requ…" at bounding box center [373, 98] width 385 height 44
click at [203, 103] on h5 "During the Control Scope process, the project manager must ensure that all requ…" at bounding box center [373, 98] width 385 height 44
click at [294, 292] on div "Perform Integrated Change Control" at bounding box center [373, 284] width 382 height 25
click at [182, 269] on input "d. Perform Integrated Change Control" at bounding box center [182, 265] width 0 height 8
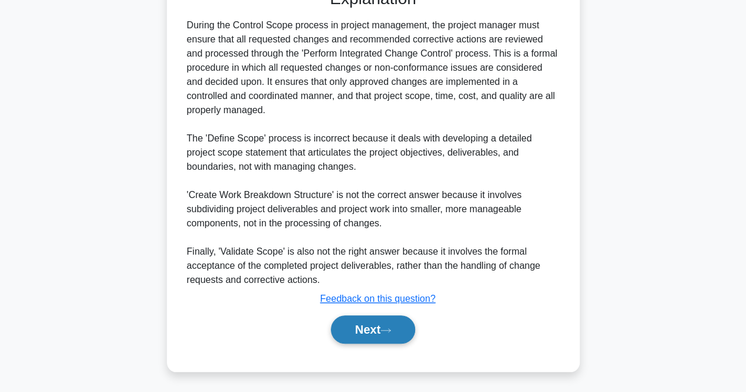
click at [355, 318] on button "Next" at bounding box center [373, 330] width 84 height 28
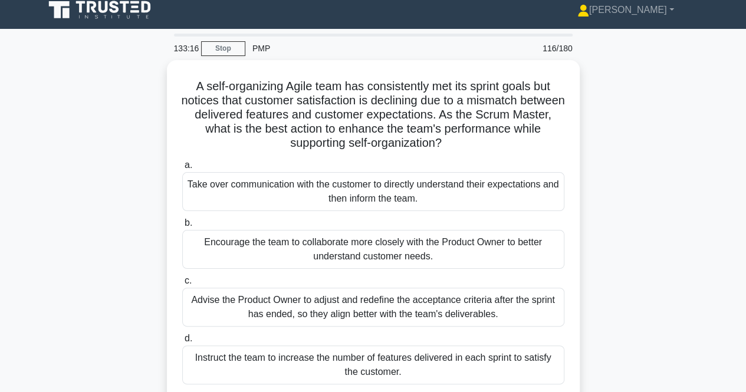
scroll to position [127, 0]
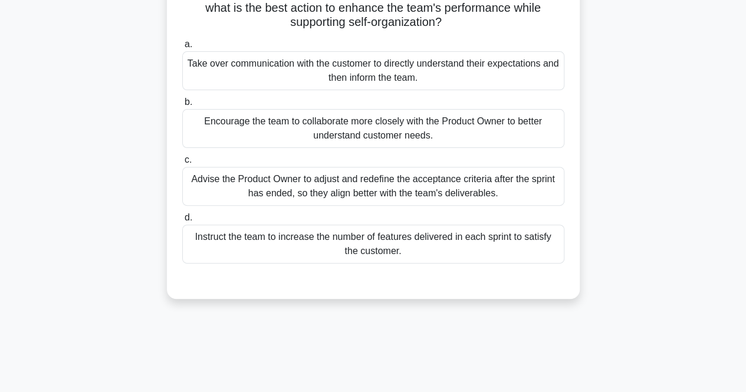
click at [279, 201] on div "Advise the Product Owner to adjust and redefine the acceptance criteria after t…" at bounding box center [373, 186] width 382 height 39
click at [182, 164] on input "c. Advise the Product Owner to adjust and redefine the acceptance criteria afte…" at bounding box center [182, 160] width 0 height 8
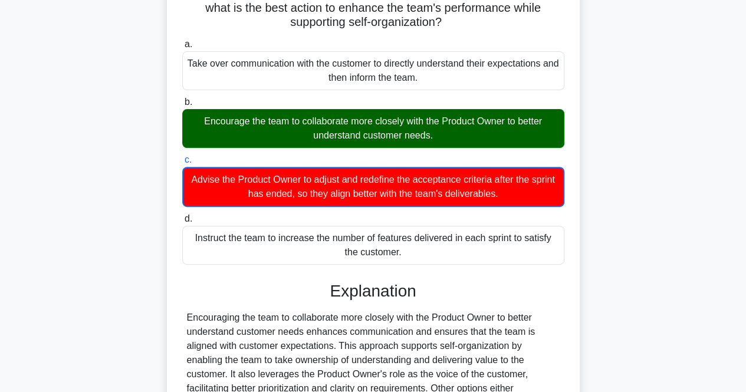
scroll to position [264, 0]
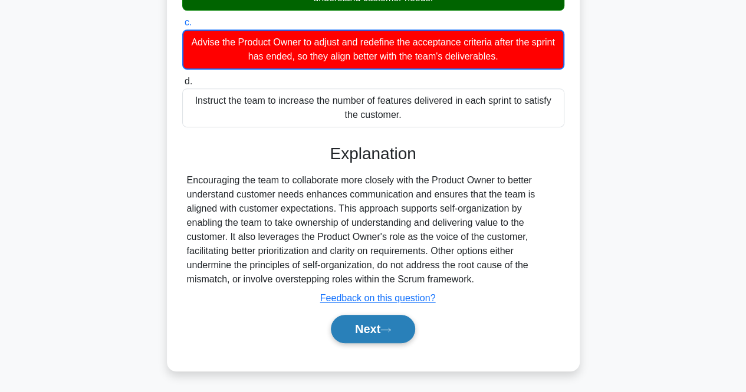
click at [379, 339] on button "Next" at bounding box center [373, 329] width 84 height 28
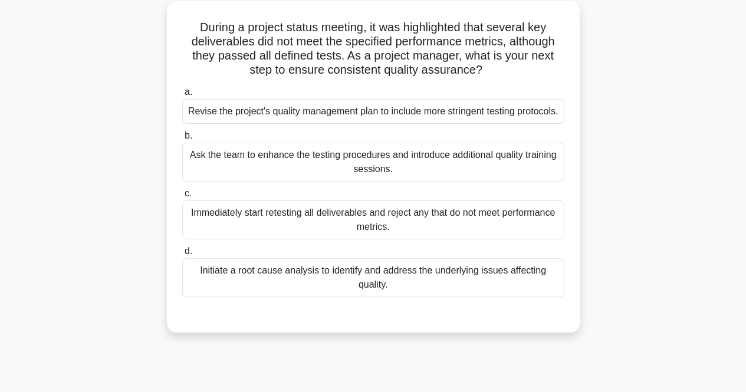
scroll to position [0, 0]
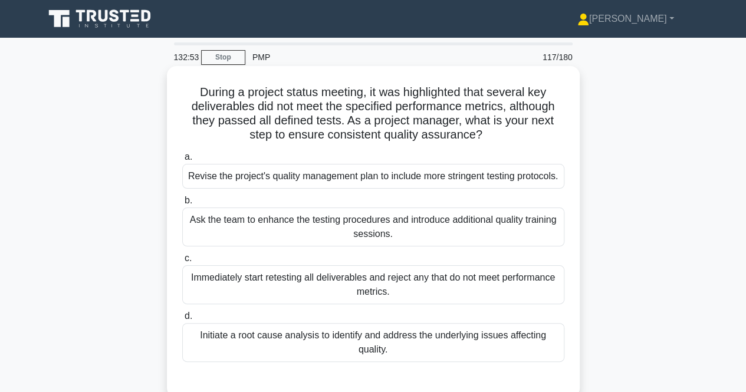
click at [366, 346] on div "Initiate a root cause analysis to identify and address the underlying issues af…" at bounding box center [373, 342] width 382 height 39
click at [182, 320] on input "d. Initiate a root cause analysis to identify and address the underlying issues…" at bounding box center [182, 317] width 0 height 8
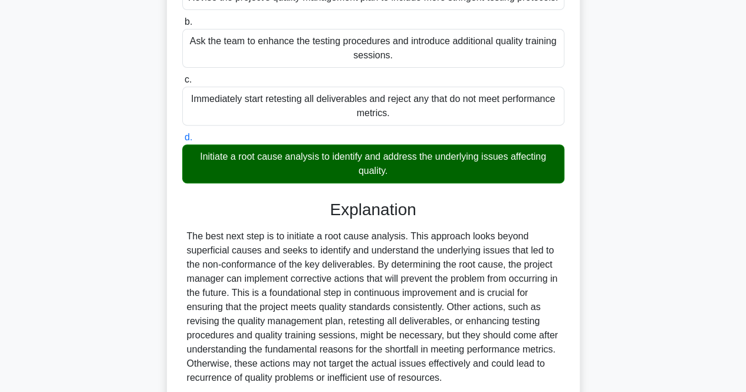
scroll to position [291, 0]
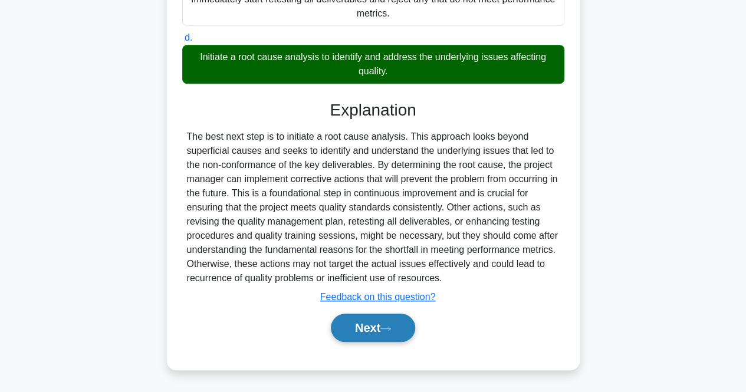
click at [411, 322] on button "Next" at bounding box center [373, 328] width 84 height 28
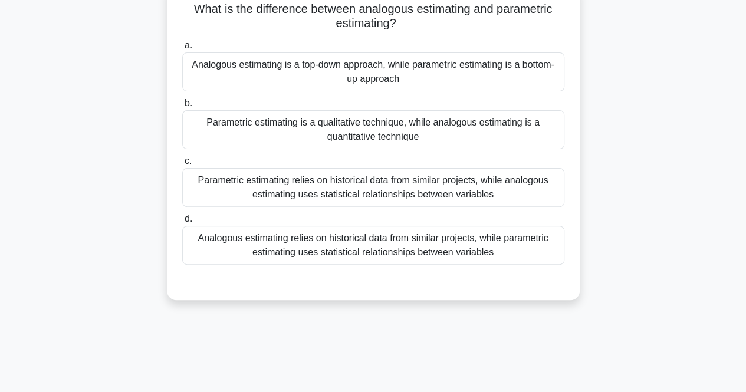
scroll to position [9, 0]
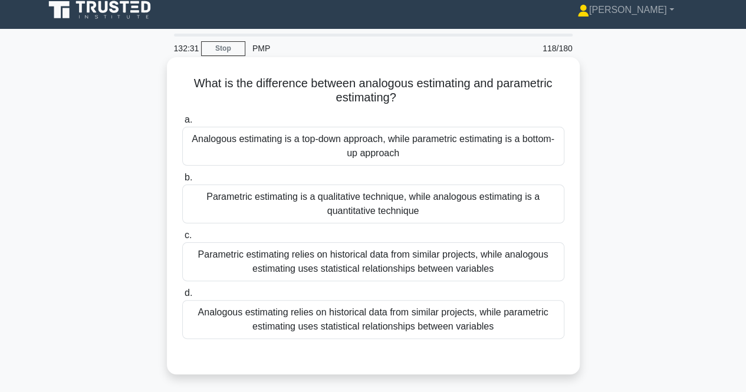
click at [320, 320] on div "Analogous estimating relies on historical data from similar projects, while par…" at bounding box center [373, 319] width 382 height 39
click at [182, 297] on input "d. Analogous estimating relies on historical data from similar projects, while …" at bounding box center [182, 294] width 0 height 8
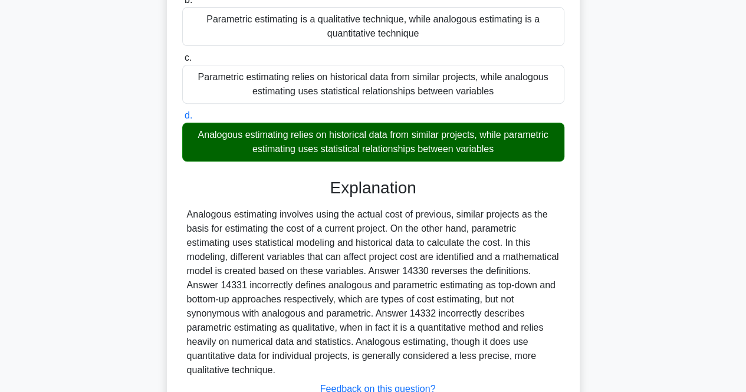
scroll to position [277, 0]
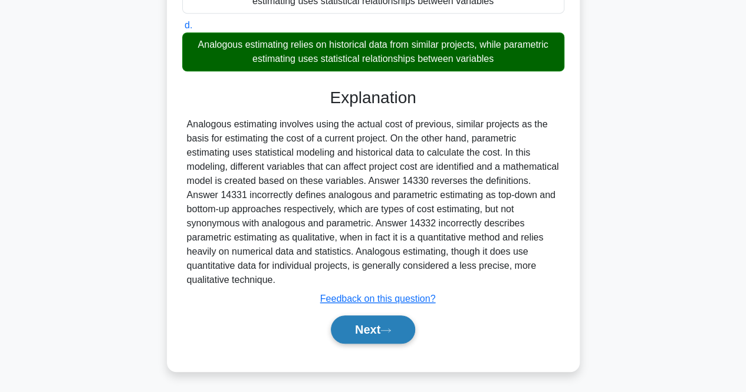
click at [360, 325] on button "Next" at bounding box center [373, 330] width 84 height 28
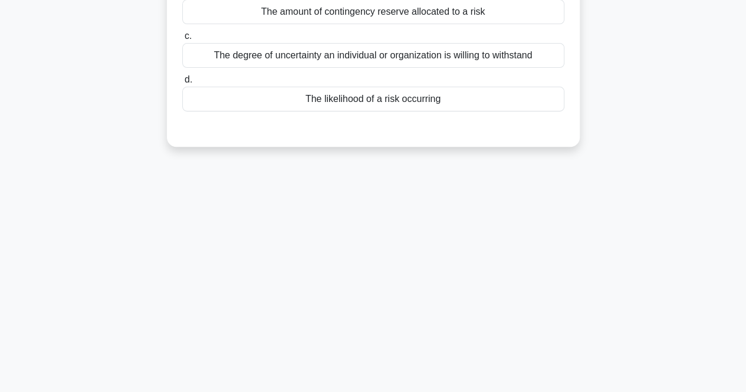
scroll to position [0, 0]
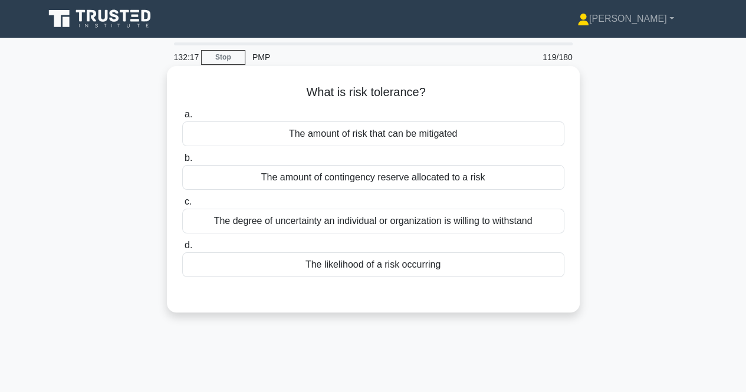
click at [289, 225] on div "The degree of uncertainty an individual or organization is willing to withstand" at bounding box center [373, 221] width 382 height 25
click at [182, 206] on input "c. The degree of uncertainty an individual or organization is willing to withst…" at bounding box center [182, 202] width 0 height 8
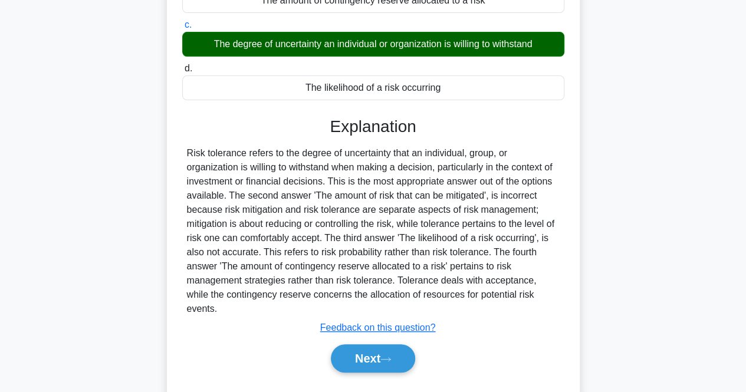
scroll to position [245, 0]
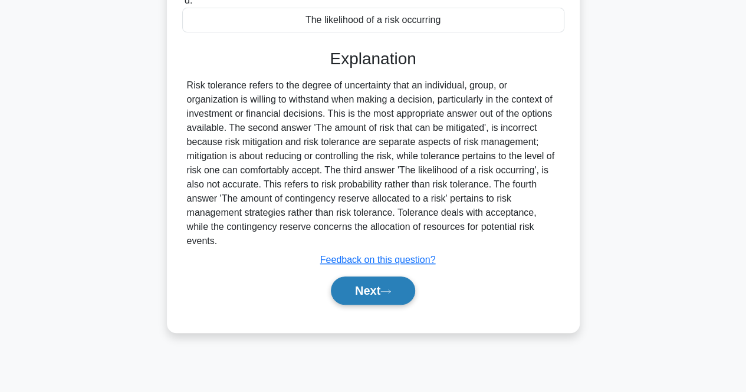
click at [348, 284] on button "Next" at bounding box center [373, 291] width 84 height 28
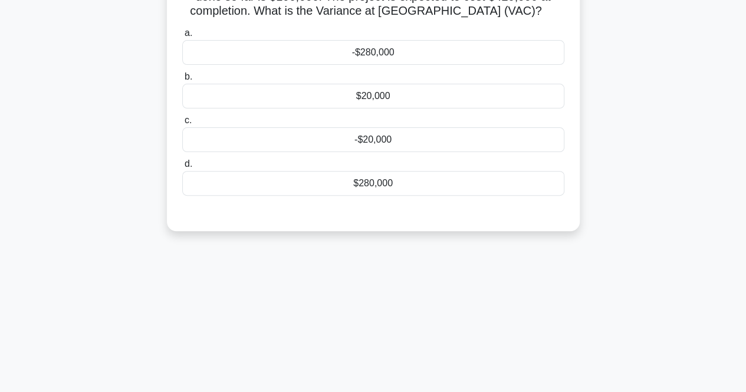
scroll to position [9, 0]
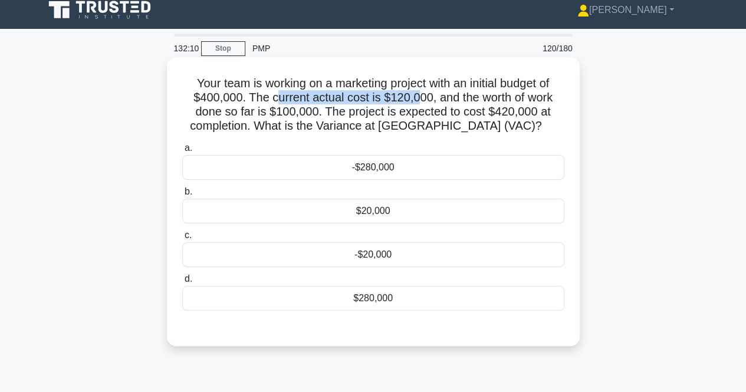
drag, startPoint x: 274, startPoint y: 100, endPoint x: 417, endPoint y: 93, distance: 143.0
click at [417, 93] on h5 "Your team is working on a marketing project with an initial budget of $400,000.…" at bounding box center [373, 105] width 385 height 58
click at [295, 114] on h5 "Your team is working on a marketing project with an initial budget of $400,000.…" at bounding box center [373, 105] width 385 height 58
drag, startPoint x: 480, startPoint y: 126, endPoint x: 503, endPoint y: 126, distance: 23.0
click at [503, 126] on h5 "Your team is working on a marketing project with an initial budget of $400,000.…" at bounding box center [373, 105] width 385 height 58
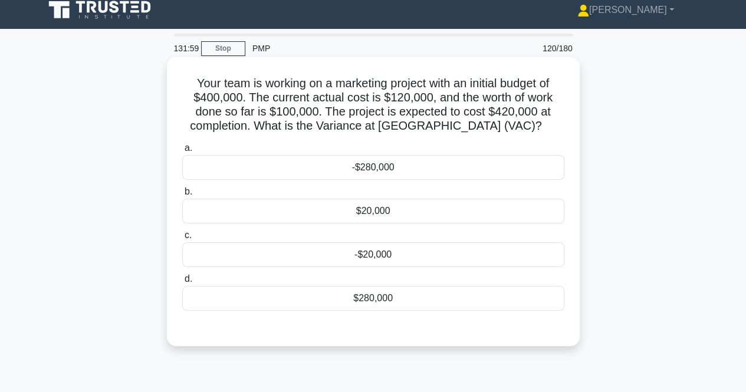
click at [399, 212] on div "$20,000" at bounding box center [373, 211] width 382 height 25
click at [182, 196] on input "b. $20,000" at bounding box center [182, 192] width 0 height 8
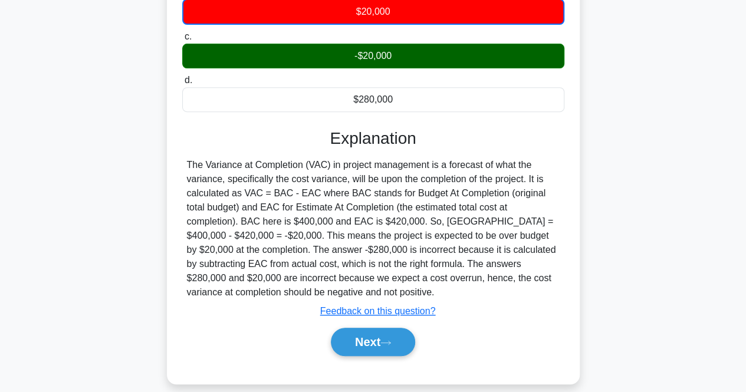
scroll to position [245, 0]
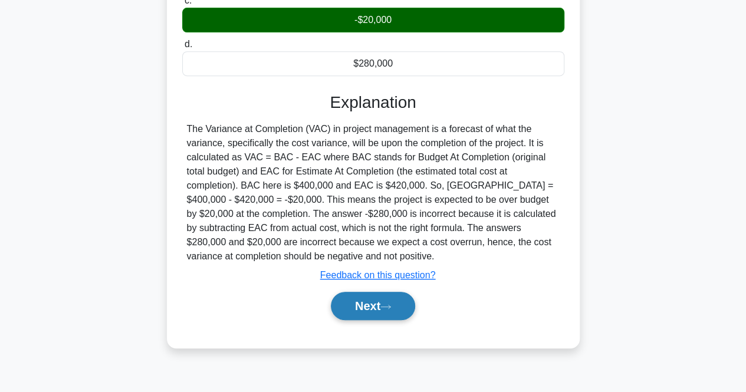
click at [387, 302] on button "Next" at bounding box center [373, 306] width 84 height 28
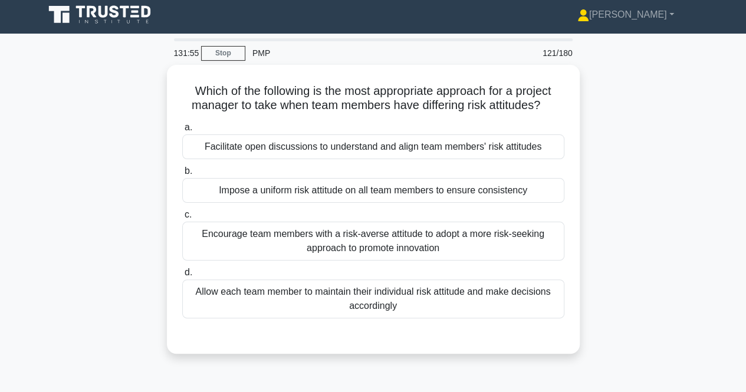
scroll to position [0, 0]
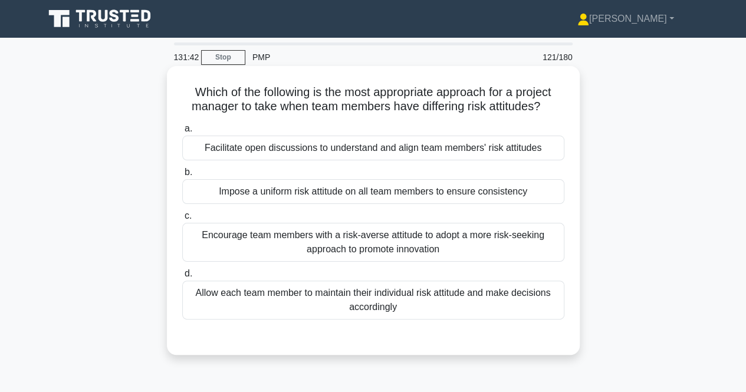
click at [300, 155] on div "Facilitate open discussions to understand and align team members' risk attitudes" at bounding box center [373, 148] width 382 height 25
click at [182, 133] on input "a. Facilitate open discussions to understand and align team members' risk attit…" at bounding box center [182, 129] width 0 height 8
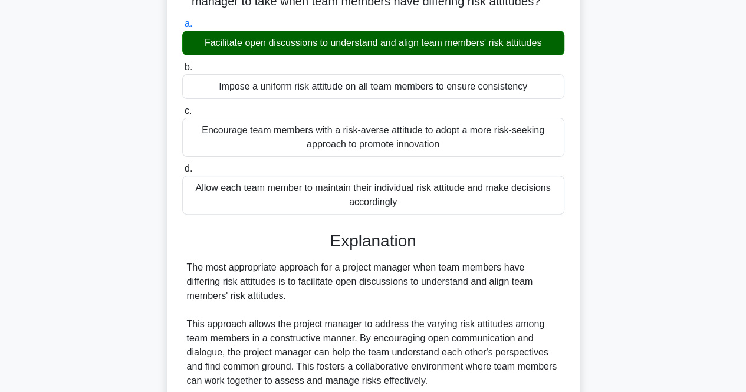
scroll to position [291, 0]
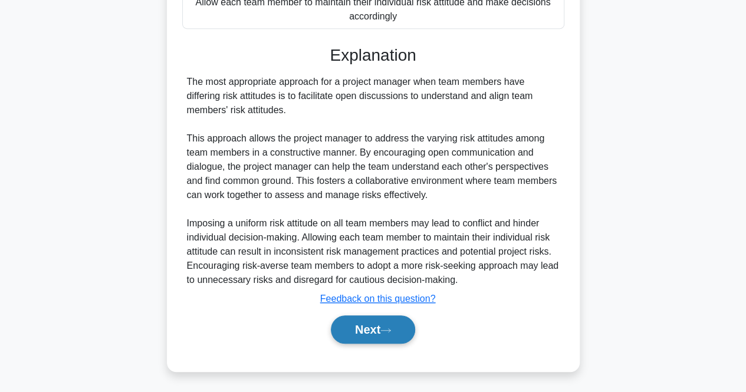
click at [355, 334] on button "Next" at bounding box center [373, 330] width 84 height 28
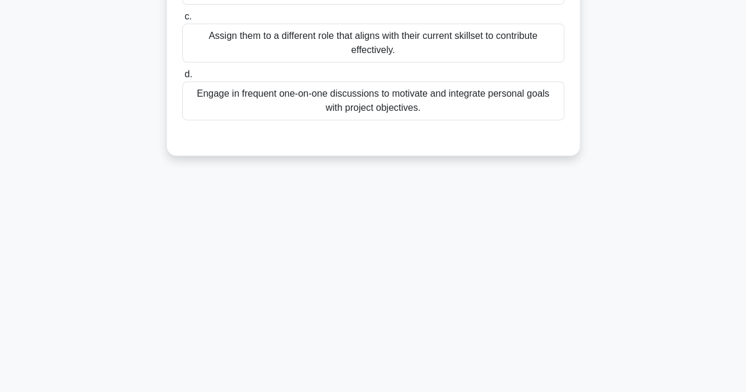
scroll to position [0, 0]
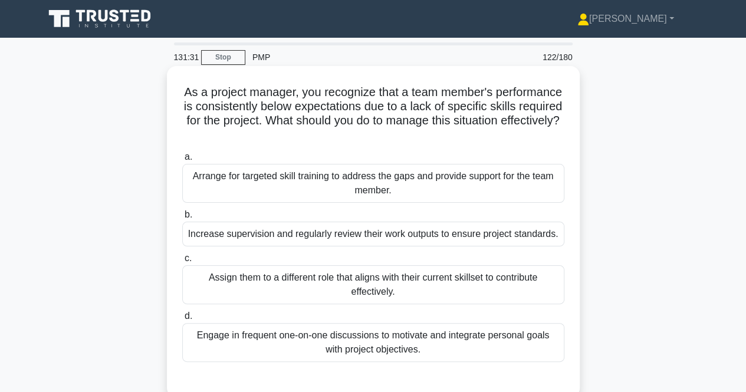
click at [357, 179] on div "Arrange for targeted skill training to address the gaps and provide support for…" at bounding box center [373, 183] width 382 height 39
click at [182, 161] on input "a. Arrange for targeted skill training to address the gaps and provide support …" at bounding box center [182, 157] width 0 height 8
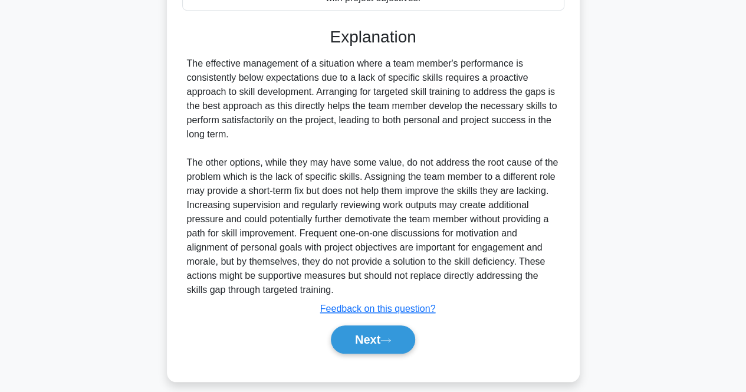
scroll to position [354, 0]
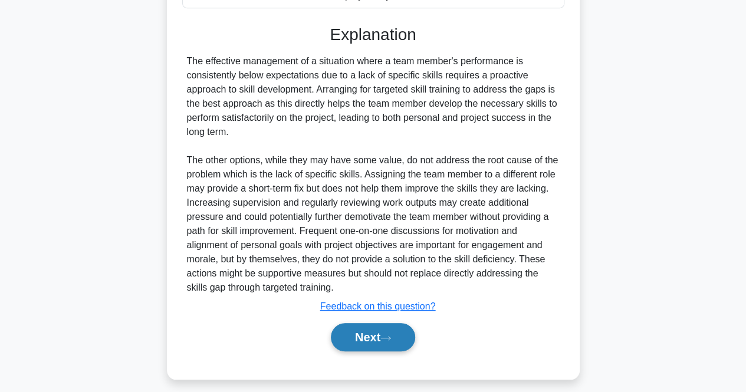
click at [351, 338] on button "Next" at bounding box center [373, 337] width 84 height 28
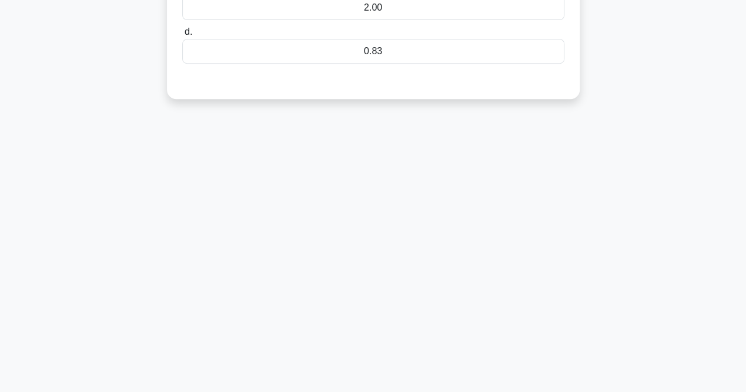
scroll to position [9, 0]
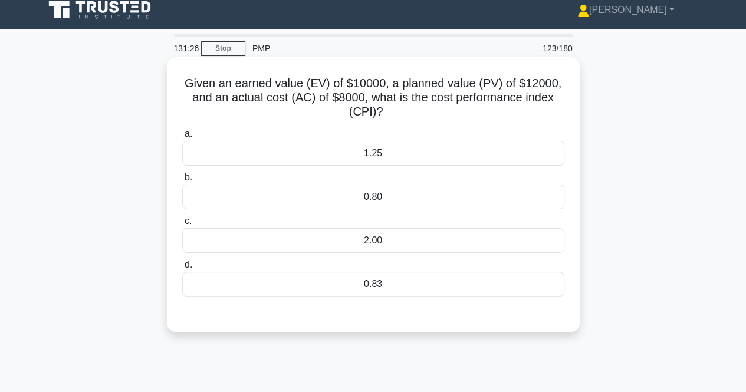
click at [353, 78] on h5 "Given an earned value (EV) of $10000, a planned value (PV) of $12000, and an ac…" at bounding box center [373, 98] width 385 height 44
click at [463, 154] on div "1.25" at bounding box center [373, 153] width 382 height 25
click at [182, 138] on input "a. 1.25" at bounding box center [182, 134] width 0 height 8
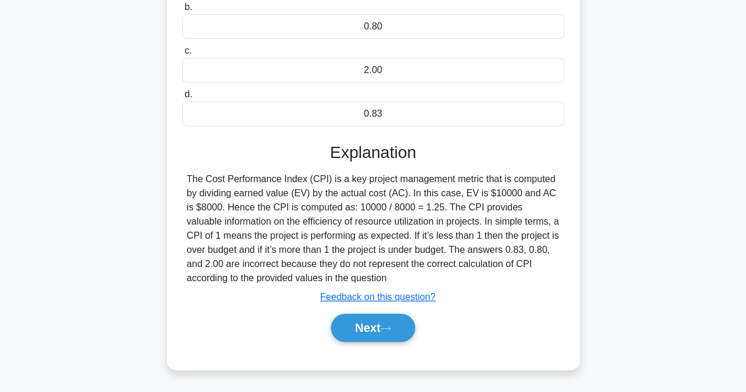
scroll to position [245, 0]
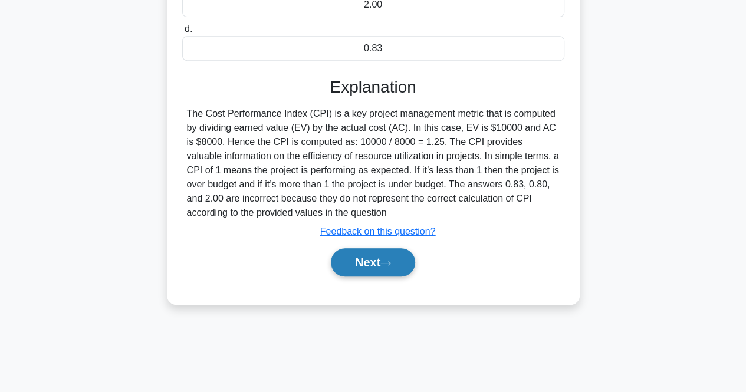
click at [405, 273] on button "Next" at bounding box center [373, 262] width 84 height 28
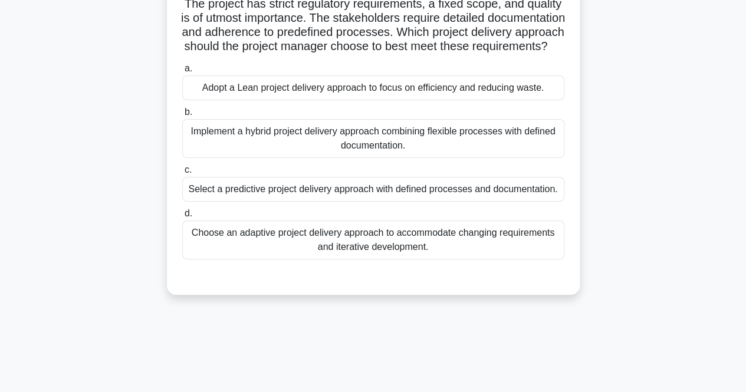
scroll to position [9, 0]
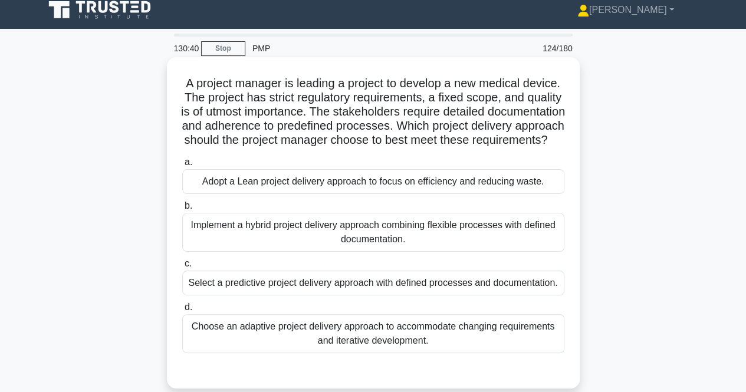
click at [297, 349] on div "Choose an adaptive project delivery approach to accommodate changing requiremen…" at bounding box center [373, 333] width 382 height 39
click at [182, 312] on input "d. Choose an adaptive project delivery approach to accommodate changing require…" at bounding box center [182, 308] width 0 height 8
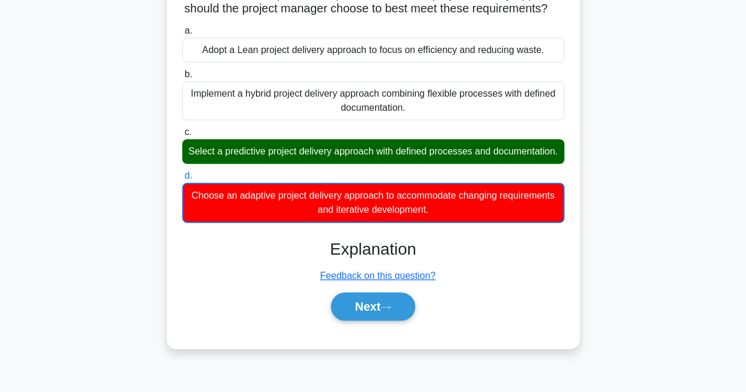
scroll to position [245, 0]
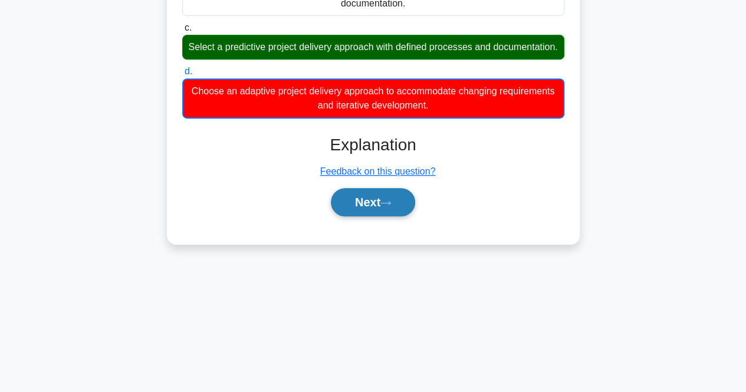
click at [372, 217] on button "Next" at bounding box center [373, 202] width 84 height 28
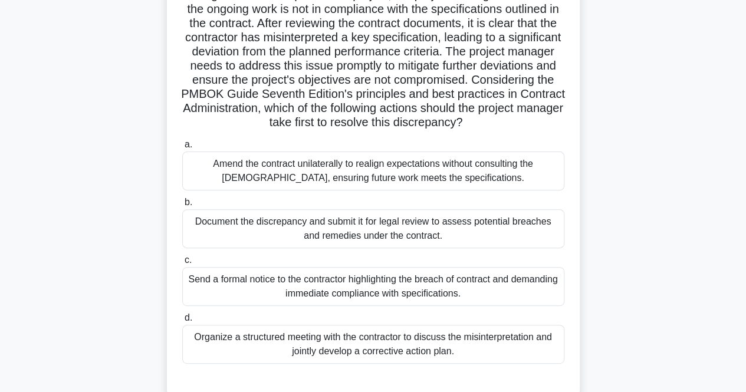
scroll to position [118, 0]
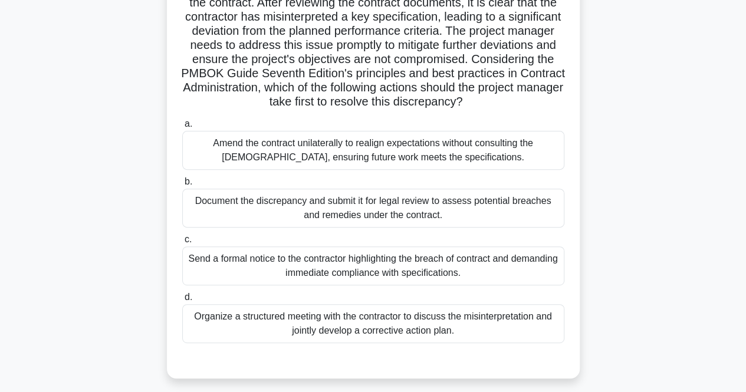
click at [227, 217] on div "Document the discrepancy and submit it for legal review to assess potential bre…" at bounding box center [373, 208] width 382 height 39
click at [182, 186] on input "b. Document the discrepancy and submit it for legal review to assess potential …" at bounding box center [182, 182] width 0 height 8
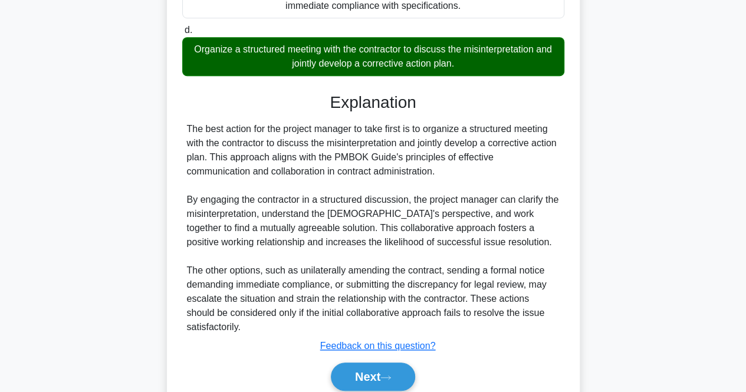
scroll to position [448, 0]
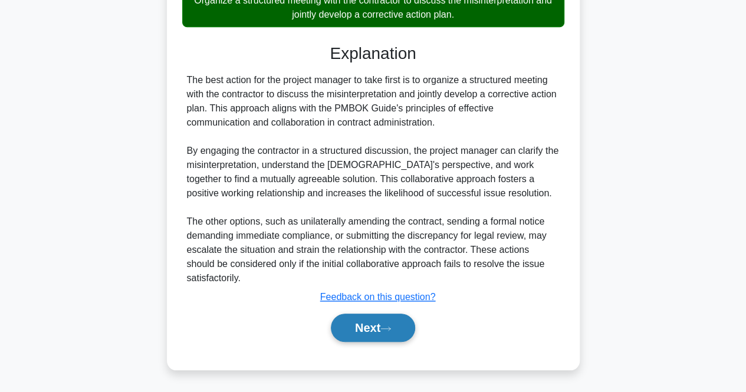
click at [398, 332] on button "Next" at bounding box center [373, 328] width 84 height 28
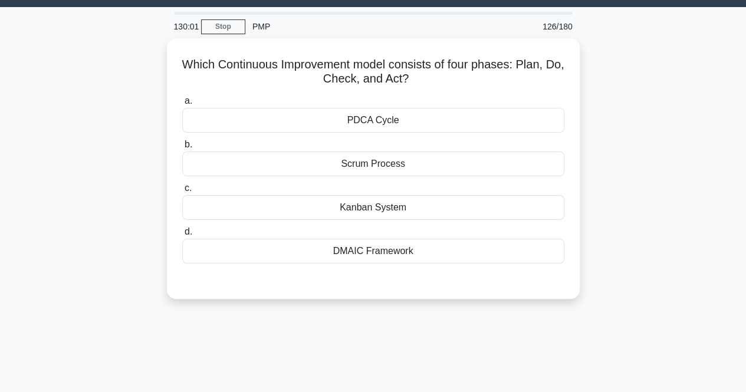
scroll to position [0, 0]
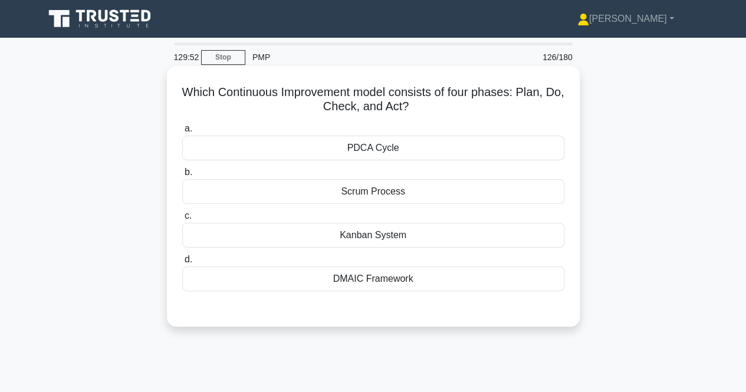
click at [399, 137] on div "PDCA Cycle" at bounding box center [373, 148] width 382 height 25
click at [182, 133] on input "a. PDCA Cycle" at bounding box center [182, 129] width 0 height 8
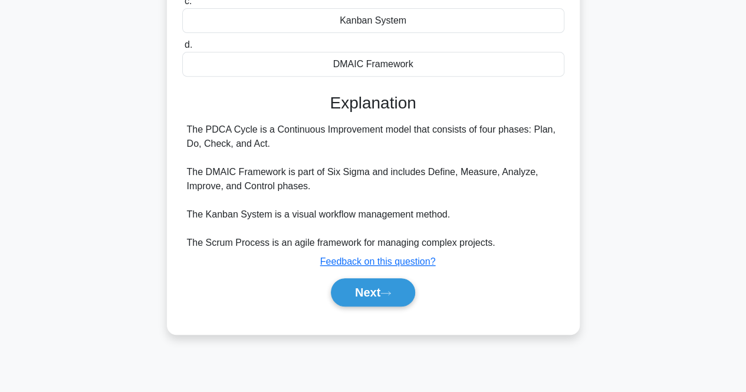
scroll to position [236, 0]
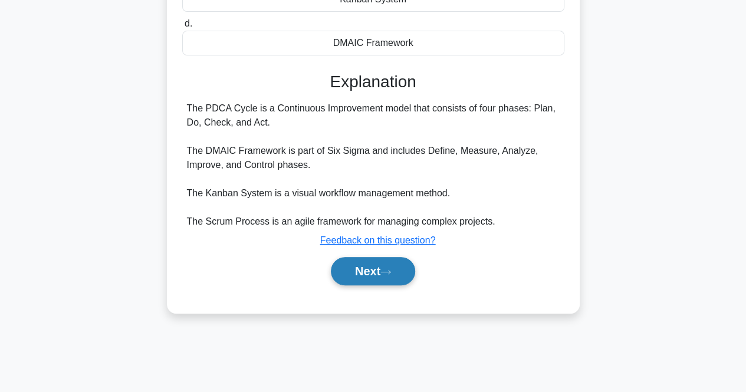
click at [386, 284] on button "Next" at bounding box center [373, 271] width 84 height 28
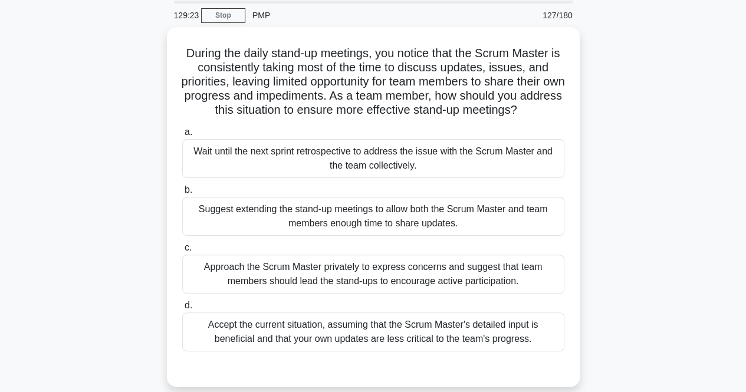
scroll to position [59, 0]
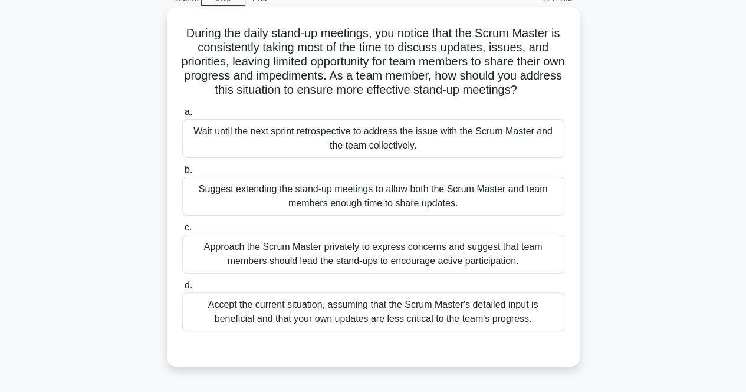
click at [245, 195] on div "Suggest extending the stand-up meetings to allow both the Scrum Master and team…" at bounding box center [373, 196] width 382 height 39
click at [182, 174] on input "b. Suggest extending the stand-up meetings to allow both the Scrum Master and t…" at bounding box center [182, 170] width 0 height 8
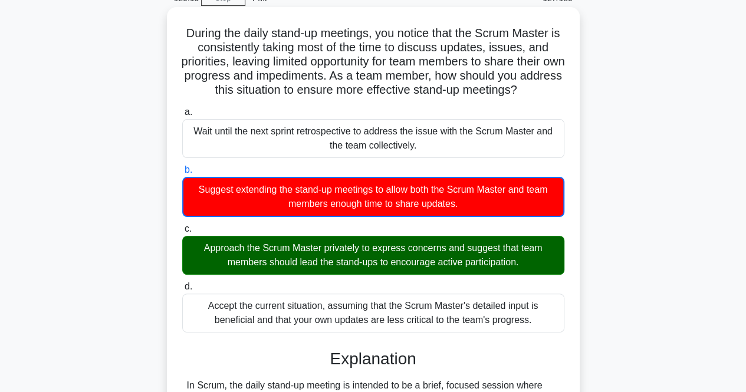
drag, startPoint x: 372, startPoint y: 247, endPoint x: 479, endPoint y: 247, distance: 106.8
click at [479, 247] on div "Approach the Scrum Master privately to express concerns and suggest that team m…" at bounding box center [373, 255] width 382 height 39
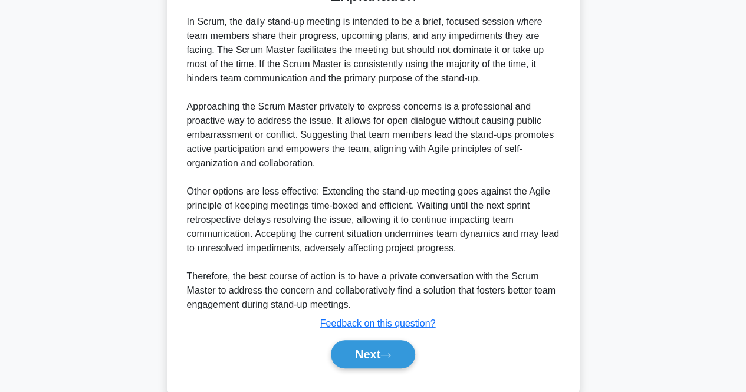
scroll to position [448, 0]
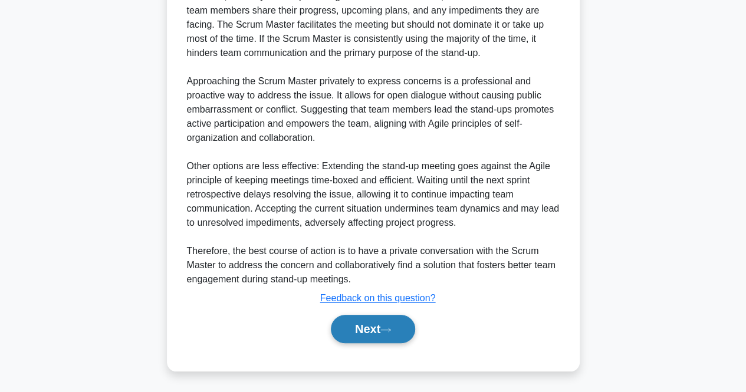
click at [347, 340] on button "Next" at bounding box center [373, 329] width 84 height 28
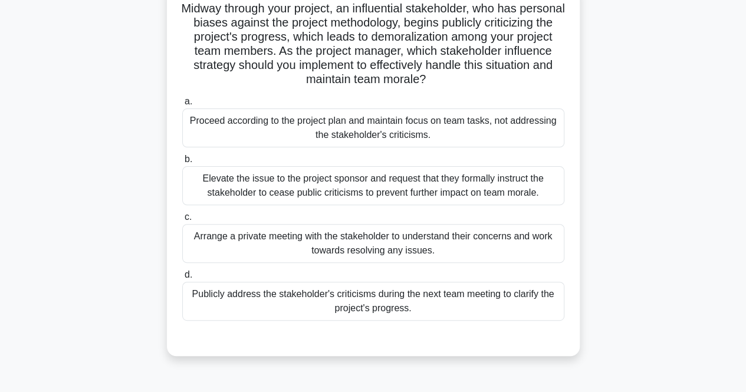
scroll to position [9, 0]
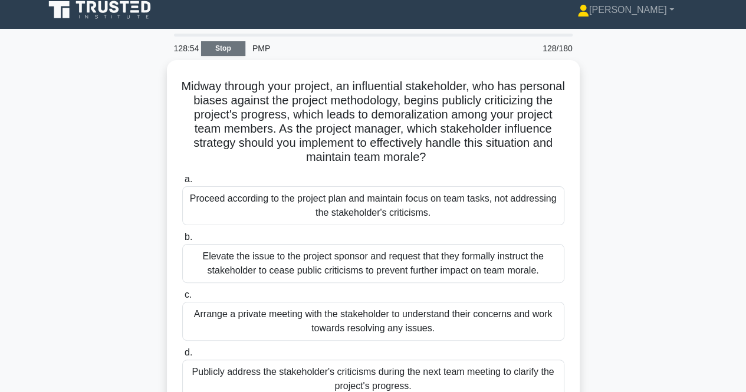
click at [228, 51] on link "Stop" at bounding box center [223, 48] width 44 height 15
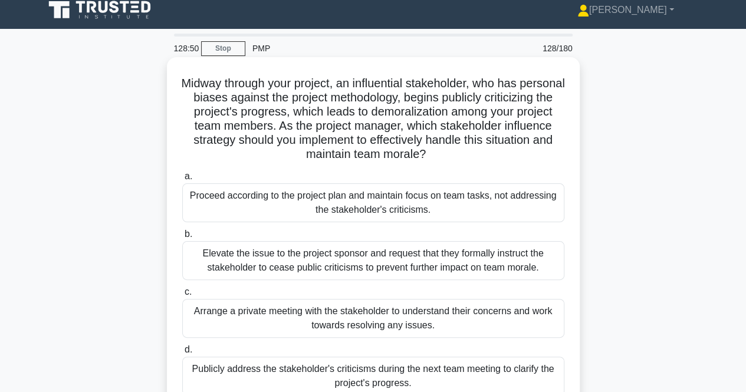
scroll to position [0, 0]
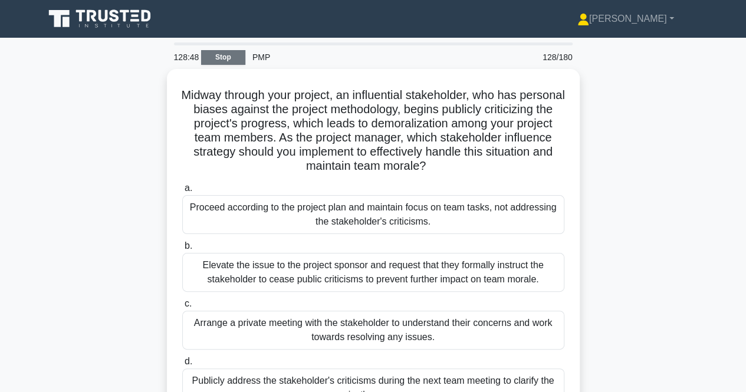
click at [219, 54] on link "Stop" at bounding box center [223, 57] width 44 height 15
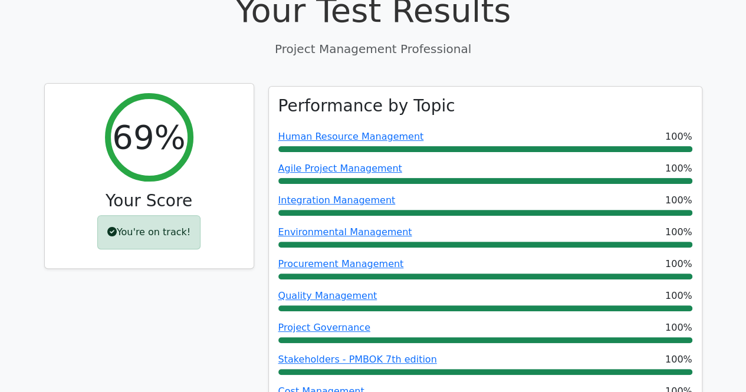
scroll to position [118, 0]
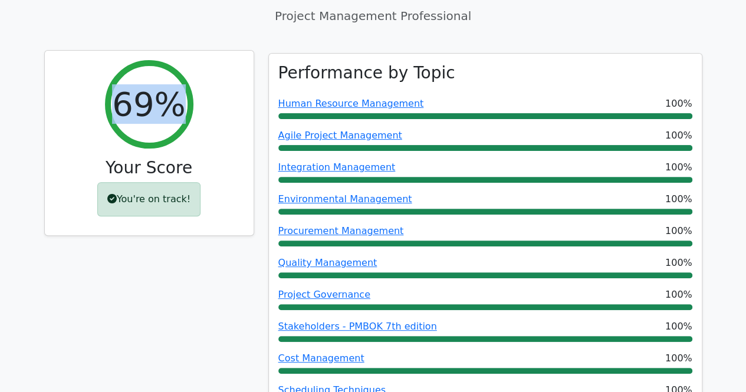
drag, startPoint x: 120, startPoint y: 110, endPoint x: 194, endPoint y: 107, distance: 73.8
click at [194, 107] on div "69% Your Score You're on track!" at bounding box center [149, 143] width 209 height 185
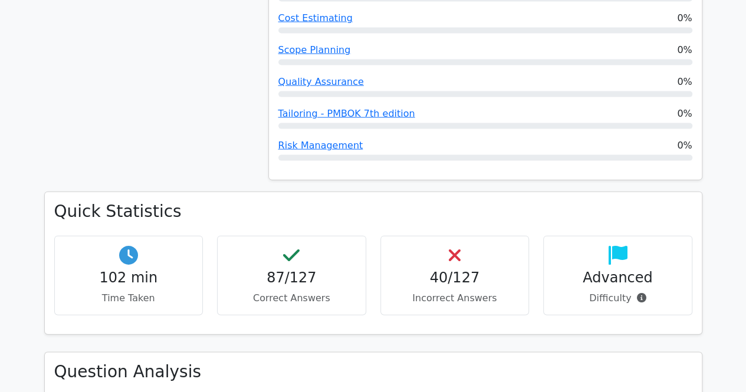
scroll to position [1239, 0]
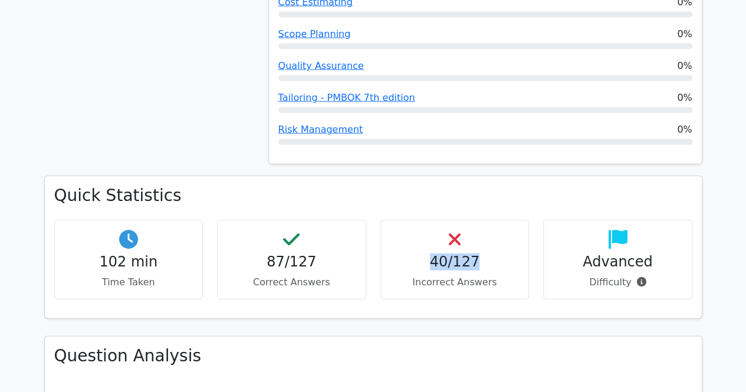
drag, startPoint x: 430, startPoint y: 251, endPoint x: 491, endPoint y: 254, distance: 62.0
click at [491, 254] on div "40/127 Incorrect Answers" at bounding box center [455, 260] width 149 height 80
click at [431, 265] on h4 "40/127" at bounding box center [455, 262] width 129 height 17
drag, startPoint x: 435, startPoint y: 264, endPoint x: 503, endPoint y: 260, distance: 68.5
click at [503, 260] on h4 "40/127" at bounding box center [455, 262] width 129 height 17
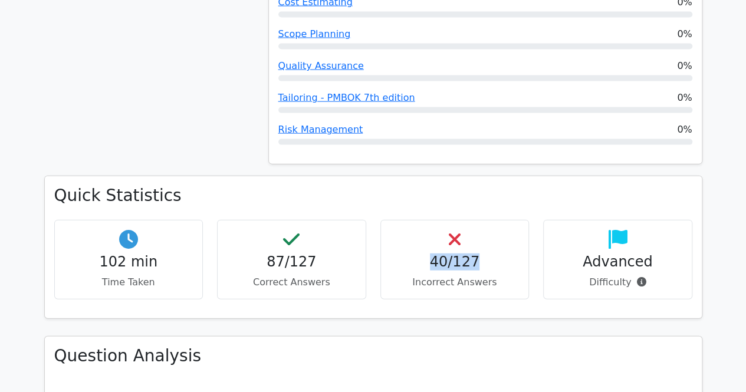
scroll to position [1357, 0]
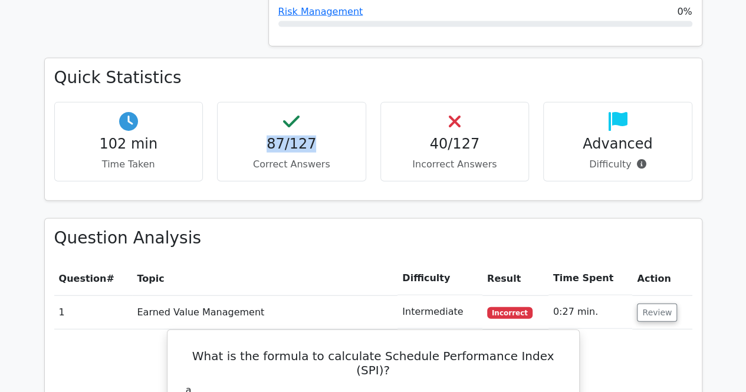
drag, startPoint x: 265, startPoint y: 149, endPoint x: 322, endPoint y: 147, distance: 56.7
click at [322, 147] on h4 "87/127" at bounding box center [291, 144] width 129 height 17
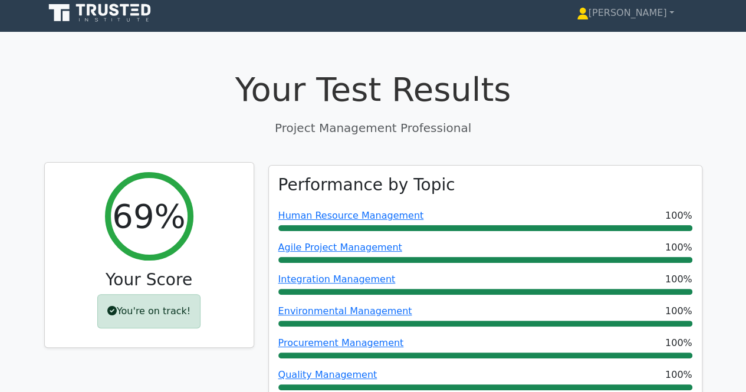
scroll to position [1, 0]
